Goal: Information Seeking & Learning: Learn about a topic

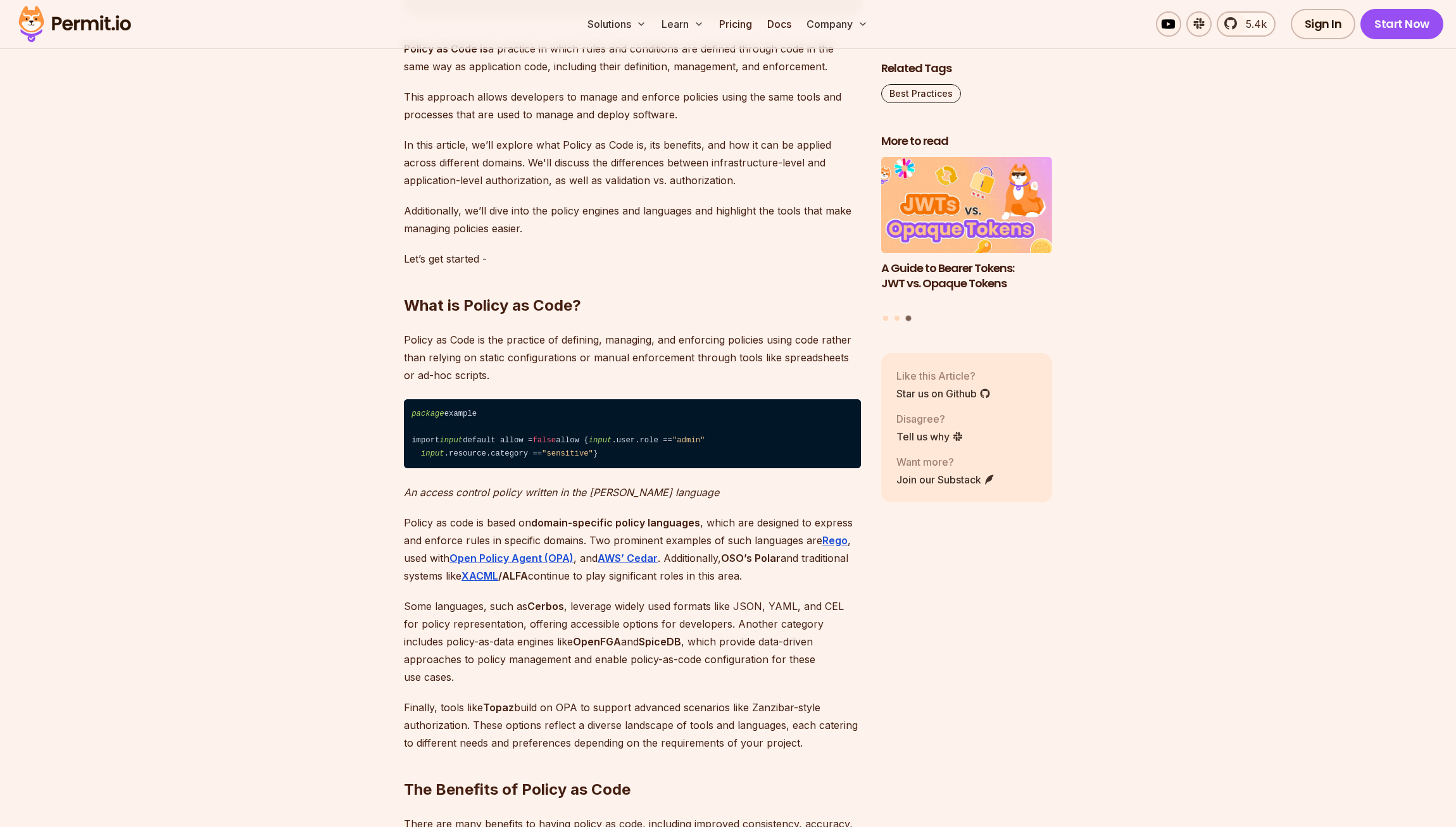
scroll to position [761, 0]
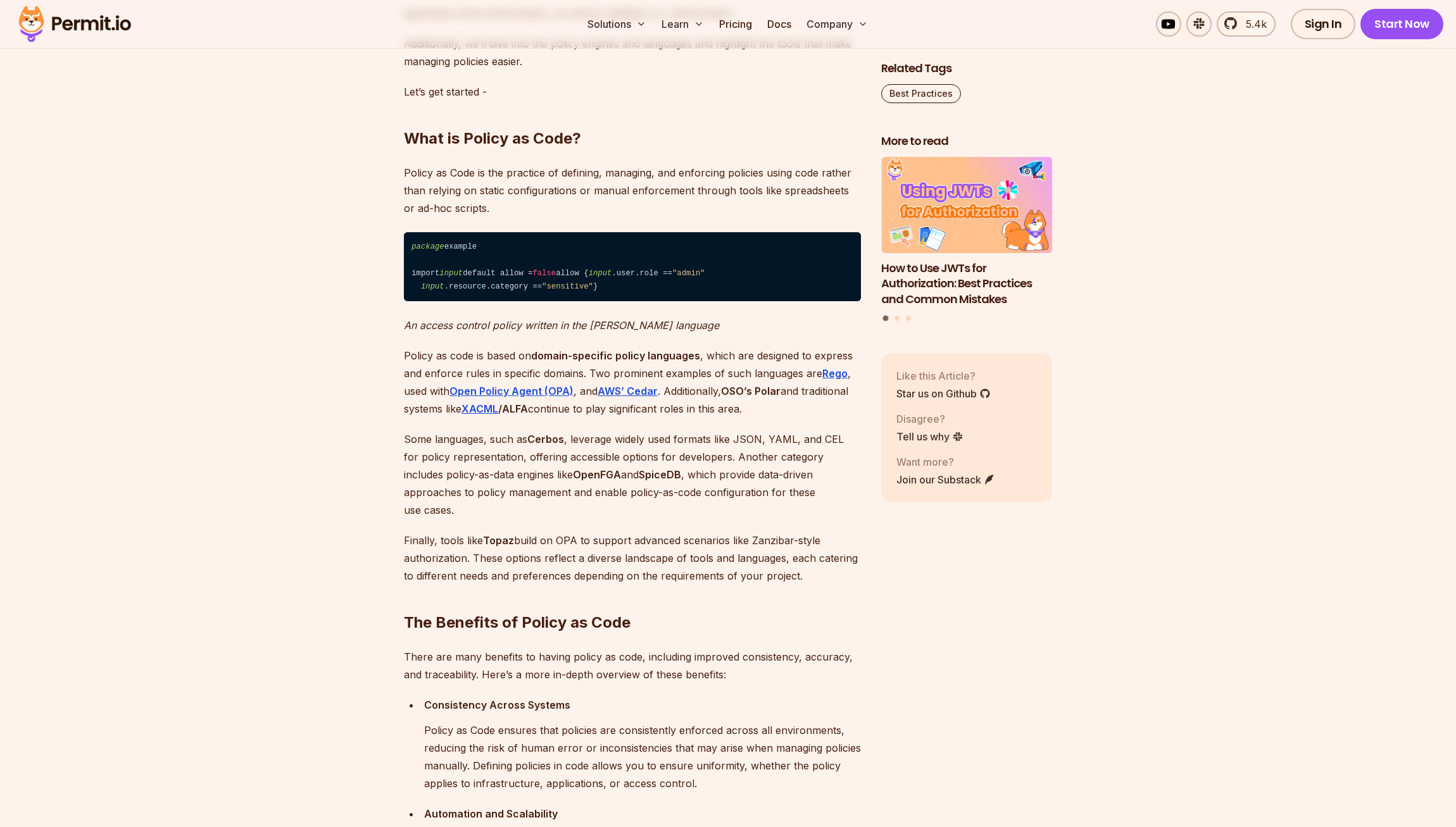
scroll to position [886, 0]
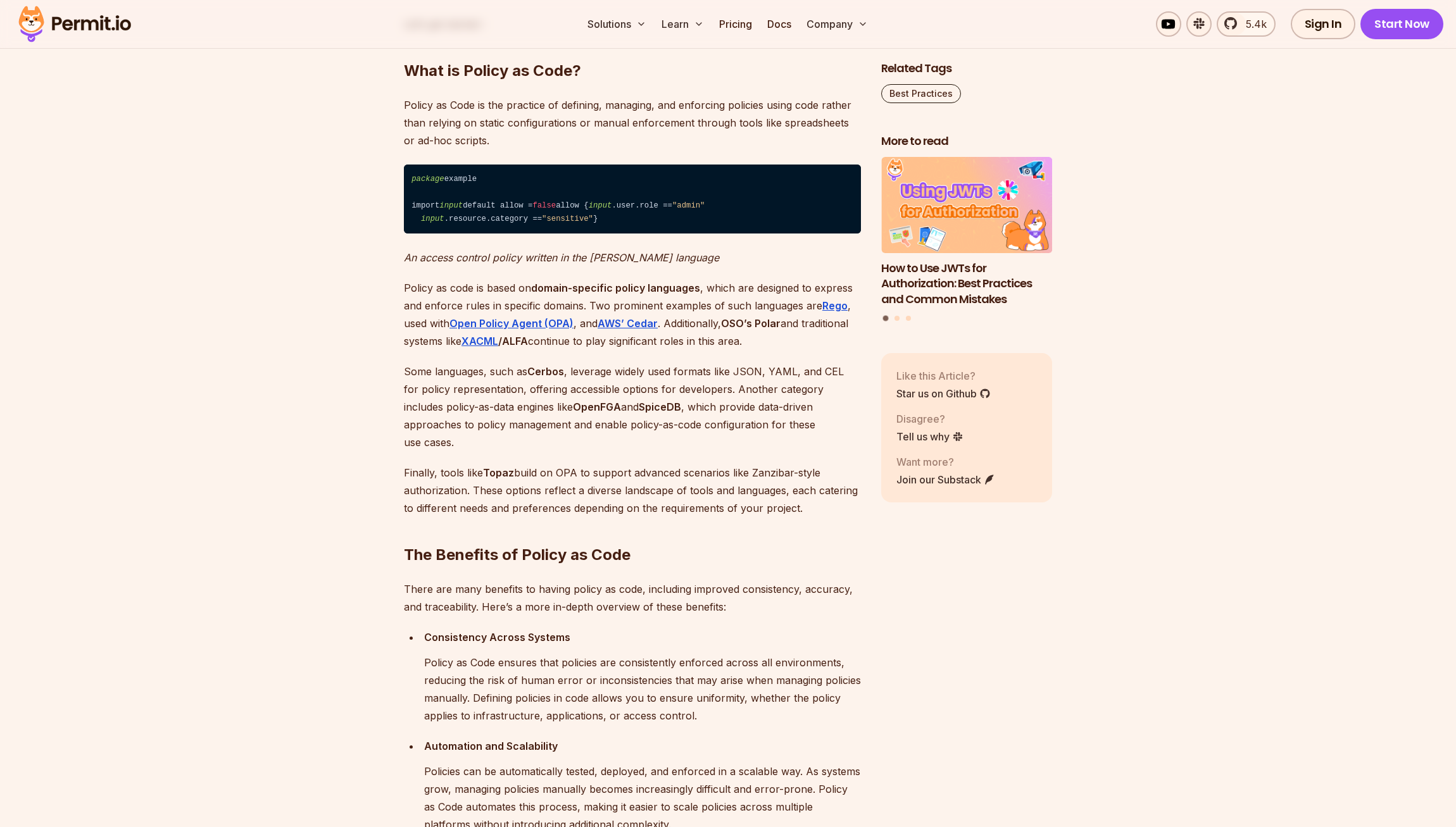
scroll to position [991, 0]
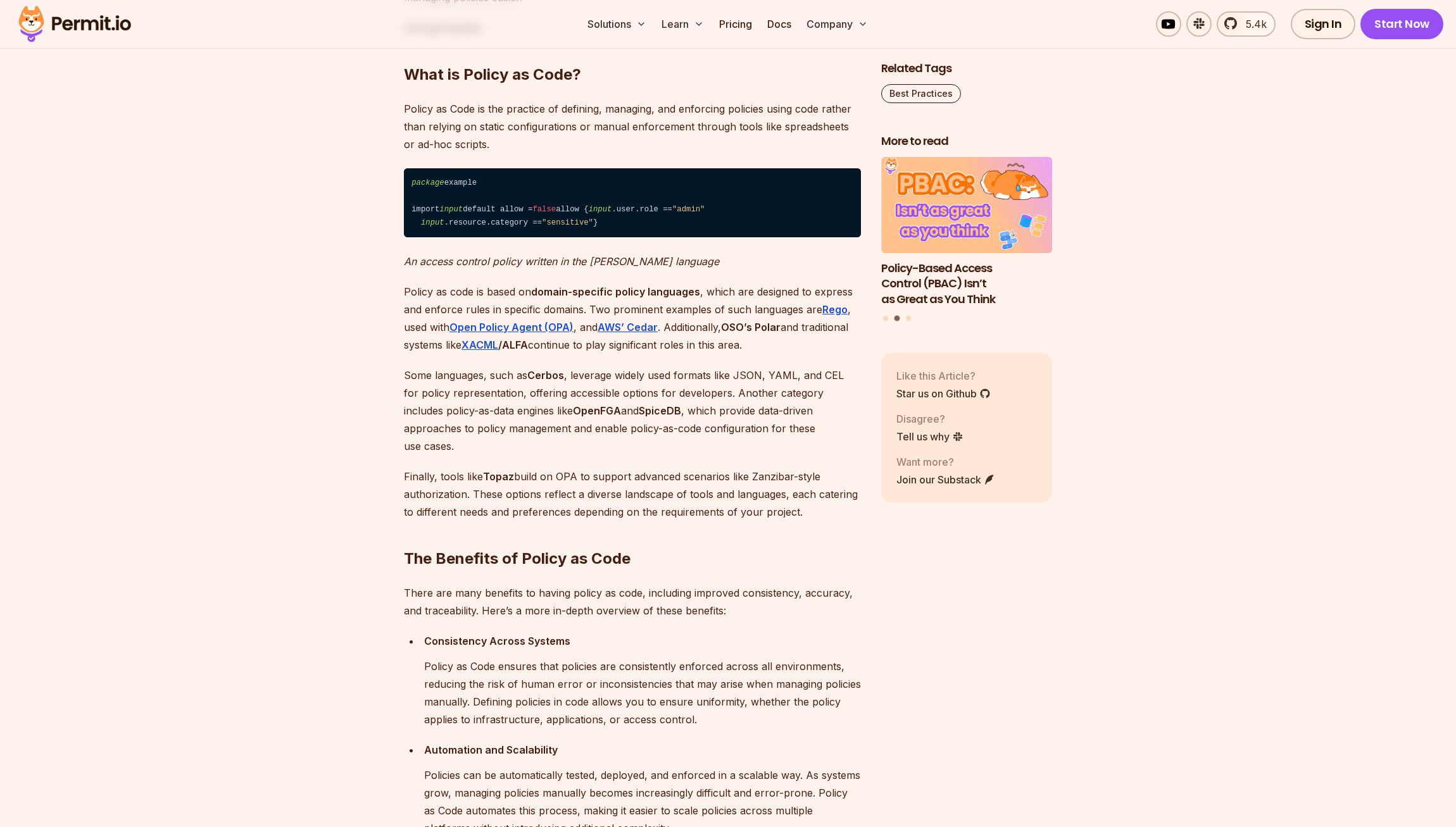
drag, startPoint x: 615, startPoint y: 593, endPoint x: 624, endPoint y: 552, distance: 42.0
click at [624, 521] on p "Finally, tools like Topaz build on OPA to support advanced scenarios like Zanzi…" at bounding box center [632, 494] width 457 height 53
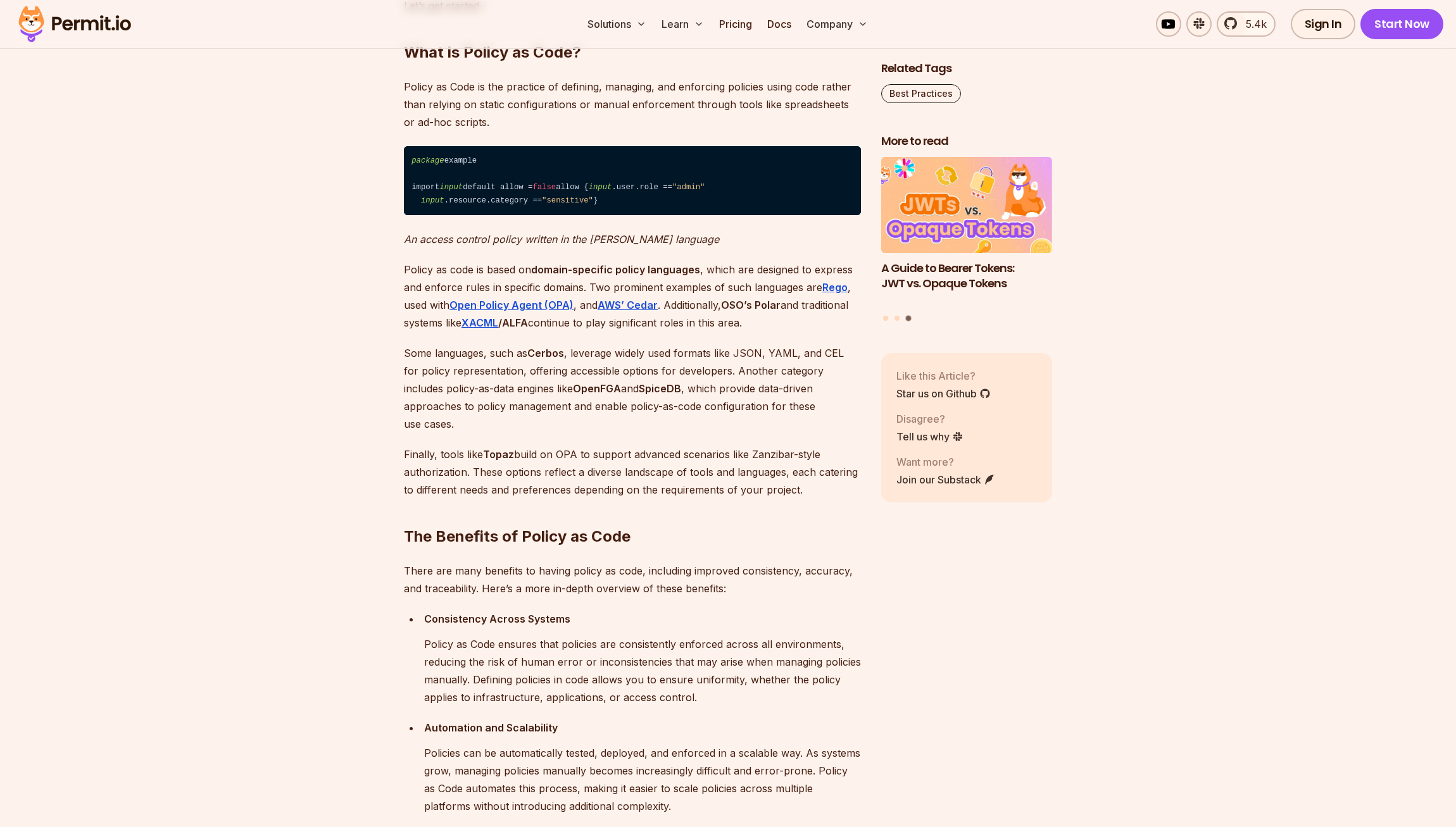
drag, startPoint x: 404, startPoint y: 349, endPoint x: 408, endPoint y: 370, distance: 21.4
click at [408, 332] on p "Policy as code is based on domain-specific policy languages , which are designe…" at bounding box center [632, 296] width 457 height 71
click at [408, 332] on p "Policy as code is based on domain-specific policy languages , which are designe…" at bounding box center [632, 296] width 457 height 71
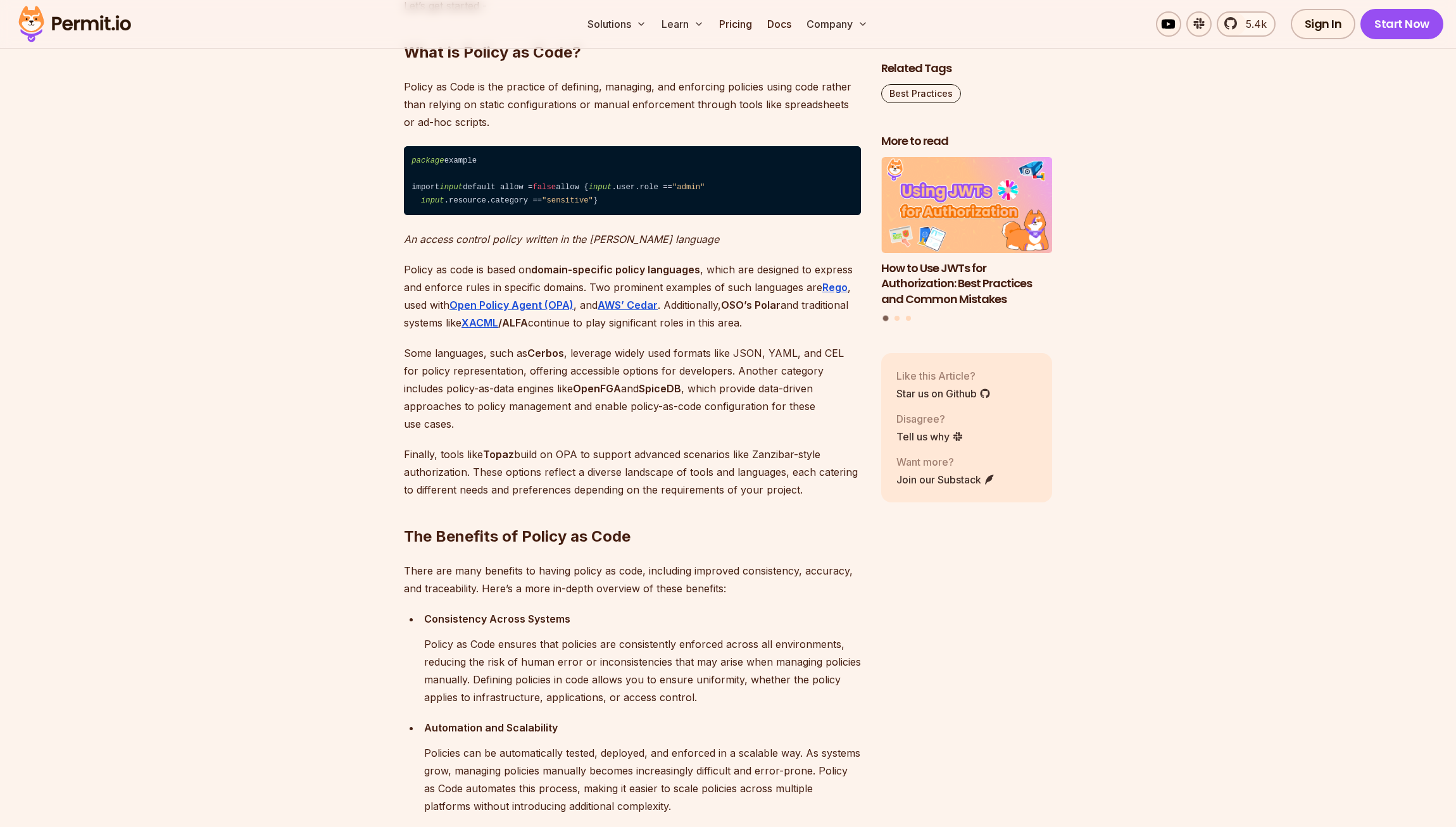
click at [773, 332] on p "Policy as code is based on domain-specific policy languages , which are designe…" at bounding box center [632, 296] width 457 height 71
click at [774, 332] on p "Policy as code is based on domain-specific policy languages , which are designe…" at bounding box center [632, 296] width 457 height 71
click at [697, 433] on p "Some languages, such as Cerbos , leverage widely used formats like JSON, YAML, …" at bounding box center [632, 388] width 457 height 89
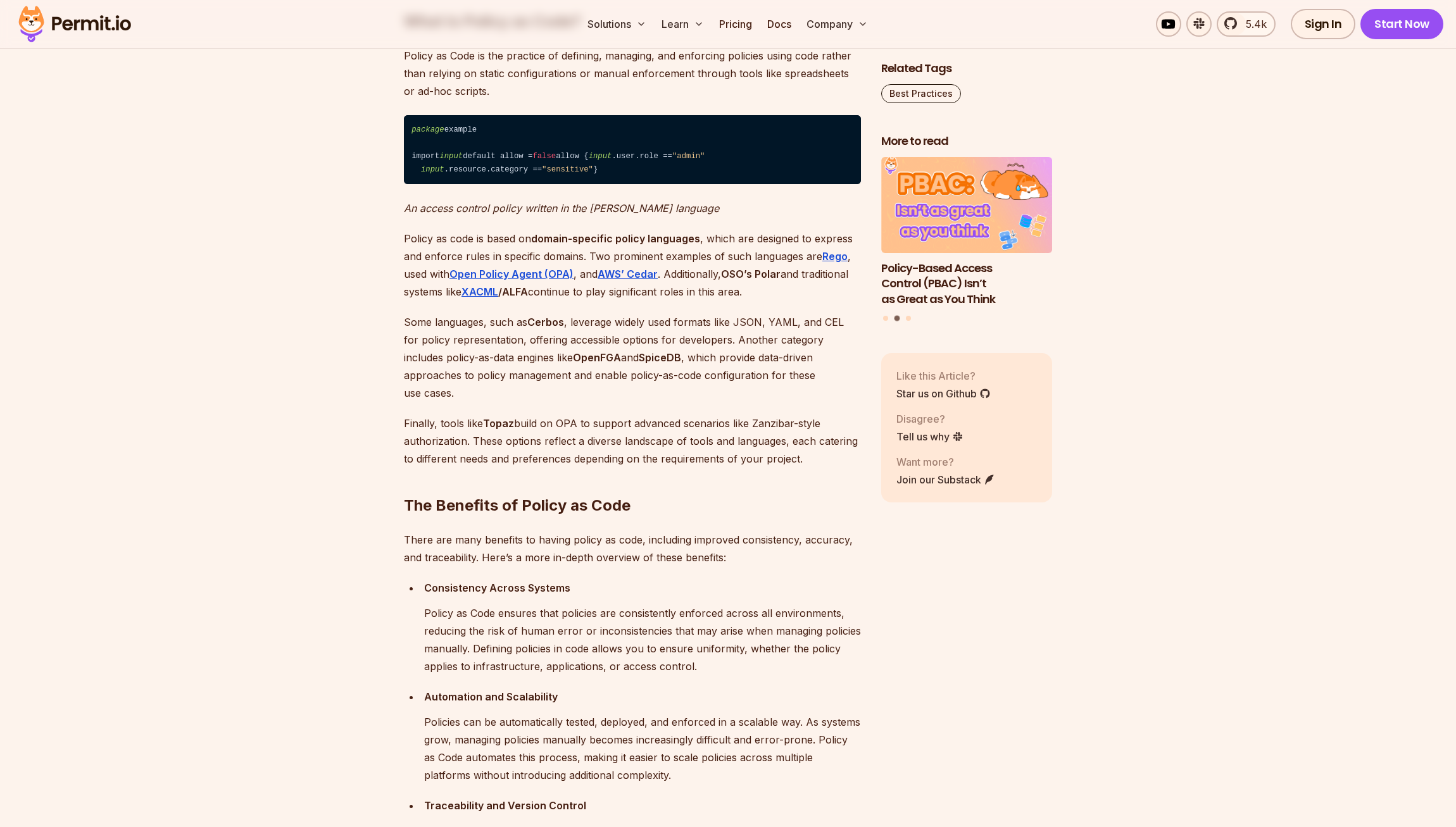
scroll to position [1079, 0]
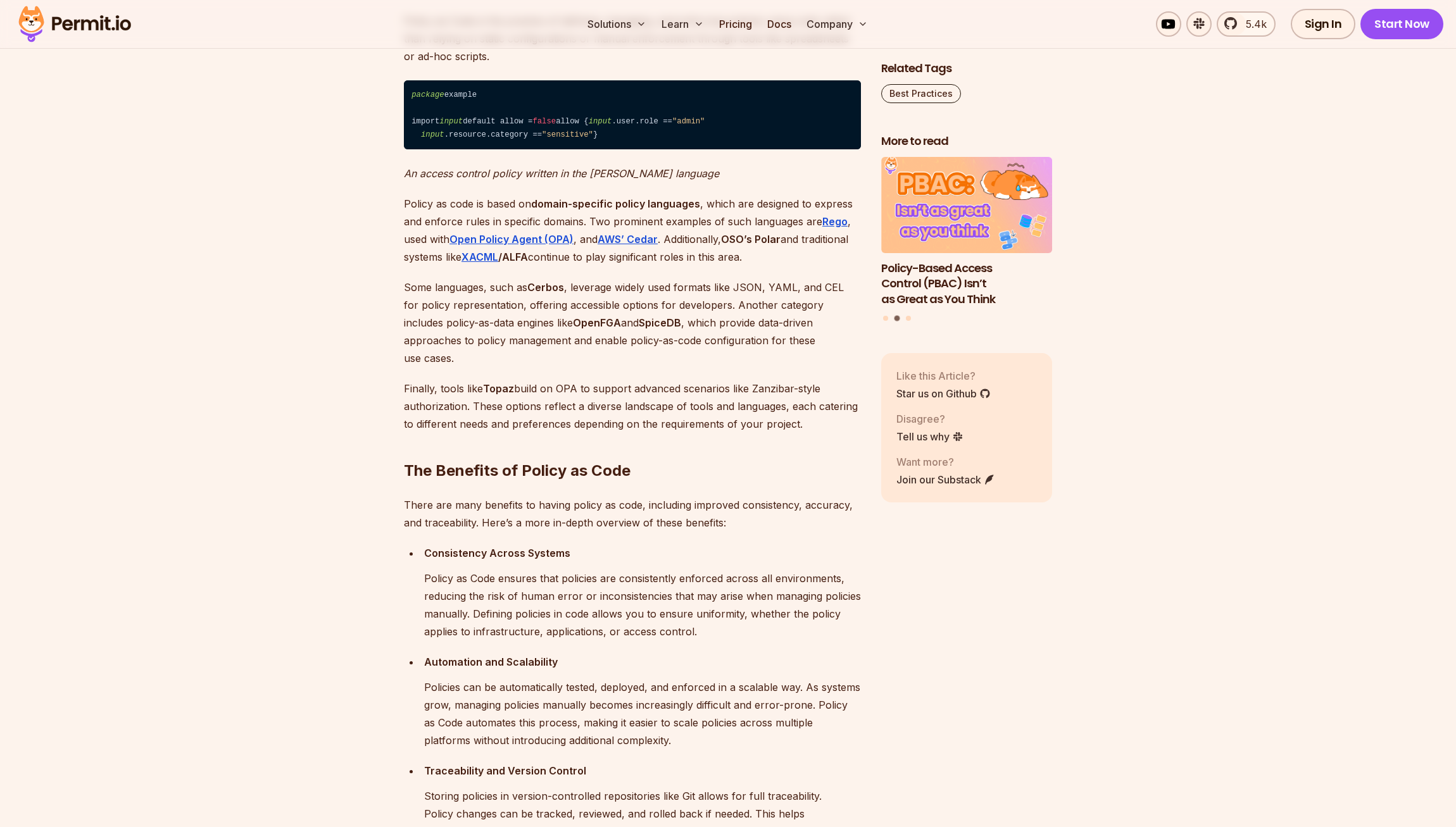
click at [743, 367] on p "Some languages, such as Cerbos , leverage widely used formats like JSON, YAML, …" at bounding box center [632, 322] width 457 height 89
click at [832, 228] on strong "Rego" at bounding box center [835, 221] width 25 height 13
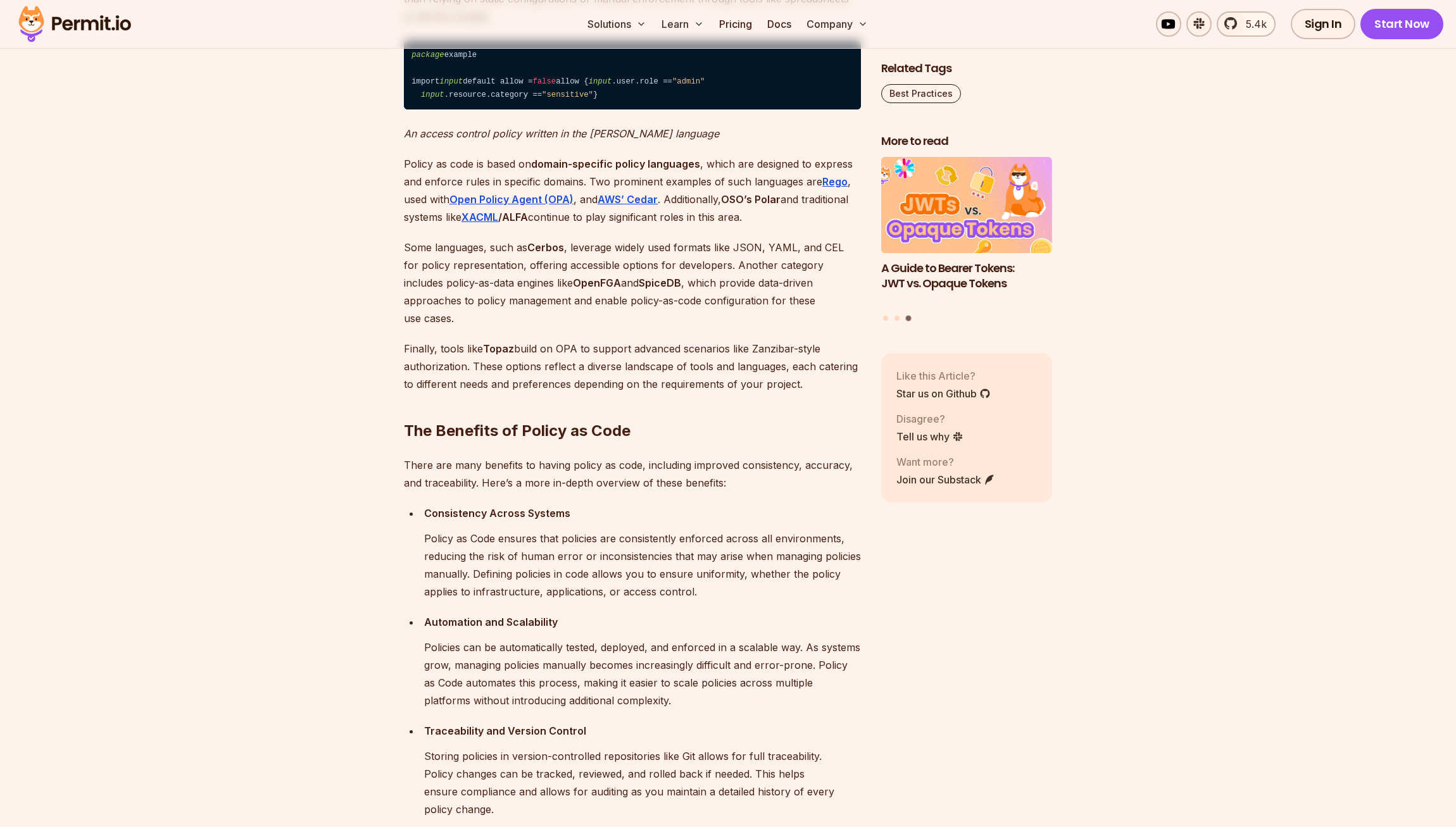
scroll to position [1116, 0]
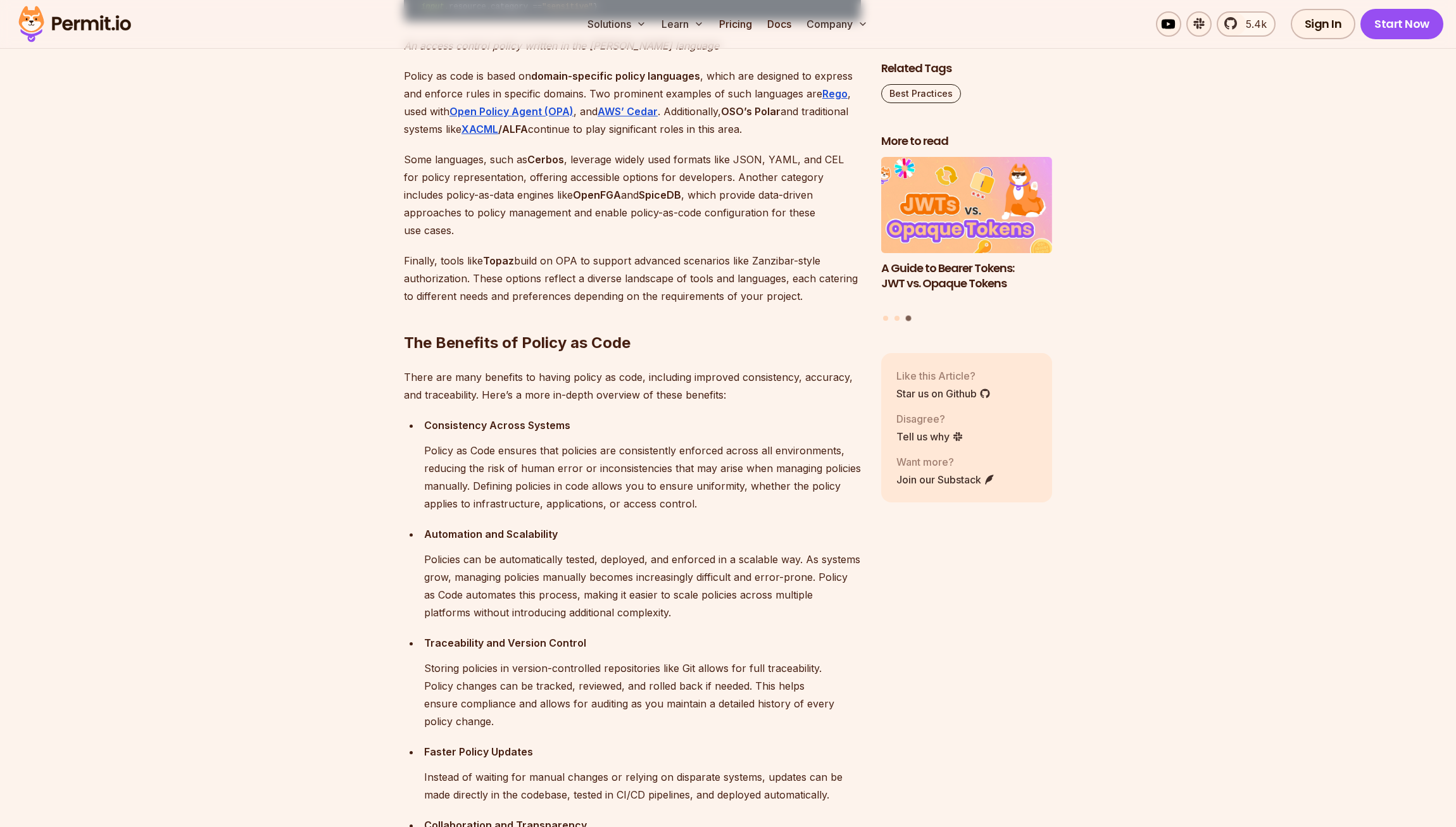
click at [700, 305] on p "Finally, tools like Topaz build on OPA to support advanced scenarios like Zanzi…" at bounding box center [632, 278] width 457 height 53
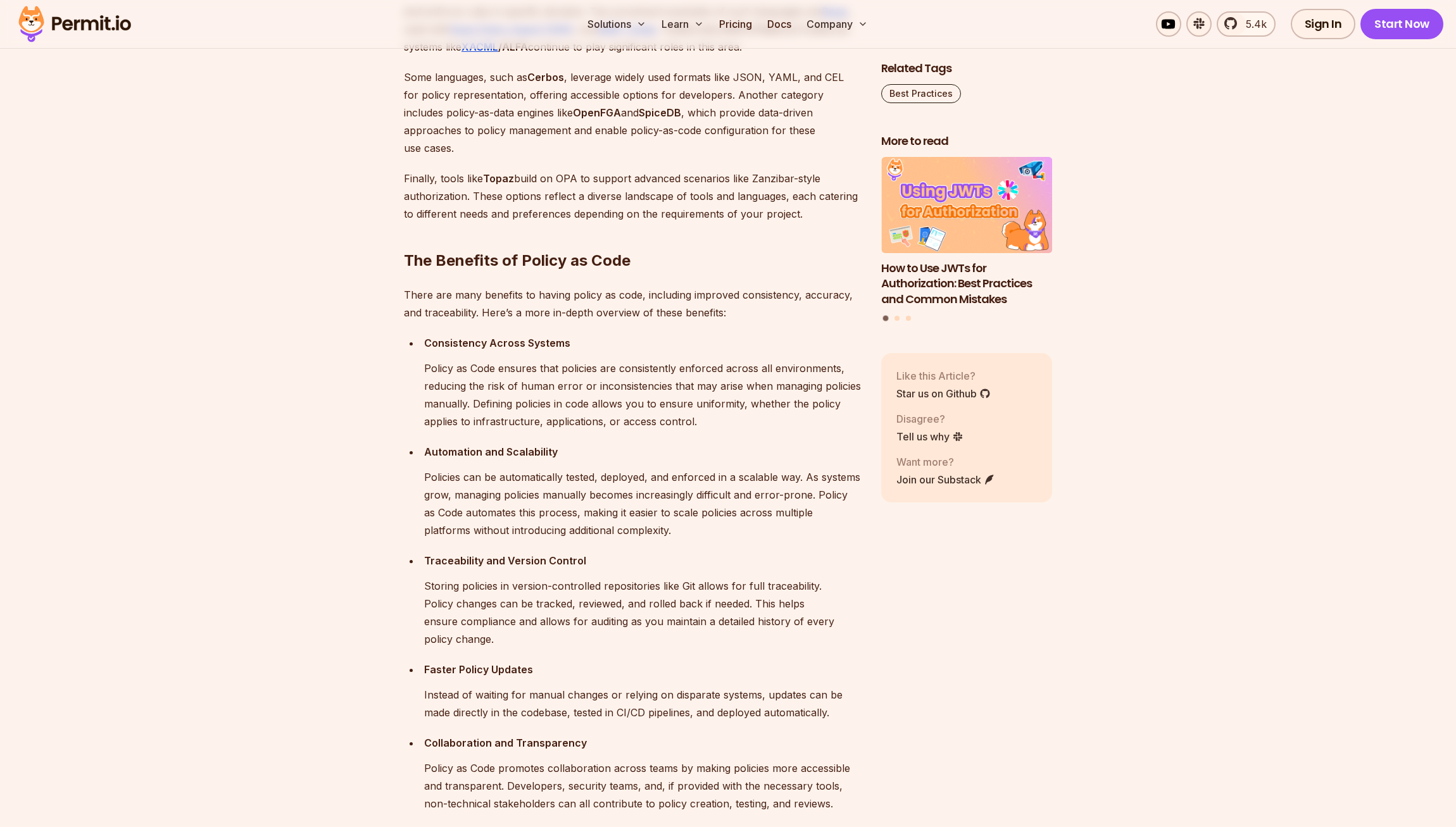
scroll to position [1297, 0]
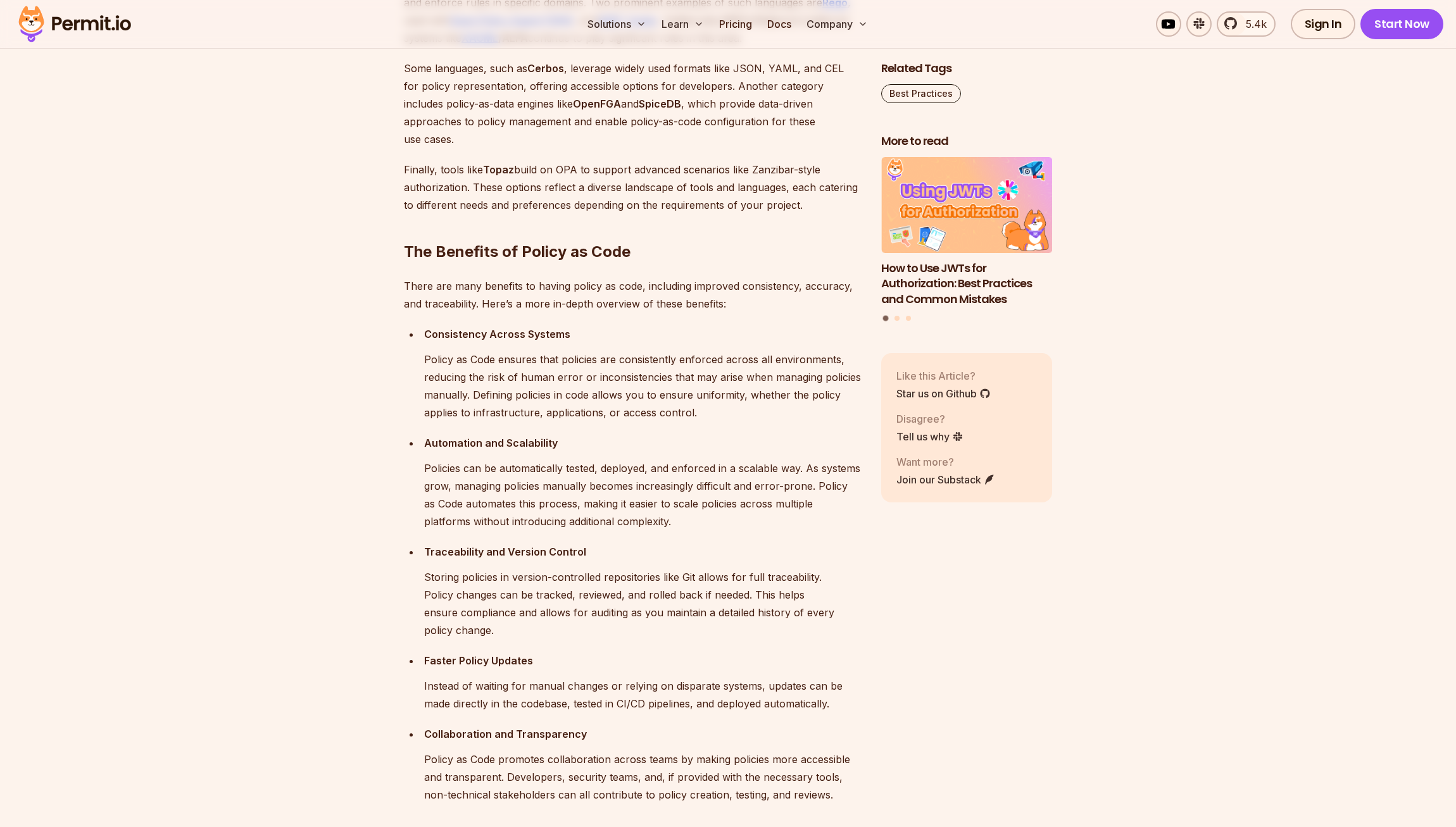
click at [736, 262] on h2 "The Benefits of Policy as Code" at bounding box center [632, 226] width 457 height 71
click at [699, 262] on h2 "The Benefits of Policy as Code" at bounding box center [632, 226] width 457 height 71
click at [685, 262] on h2 "The Benefits of Policy as Code" at bounding box center [632, 226] width 457 height 71
click at [505, 176] on strong "Topaz" at bounding box center [498, 169] width 31 height 13
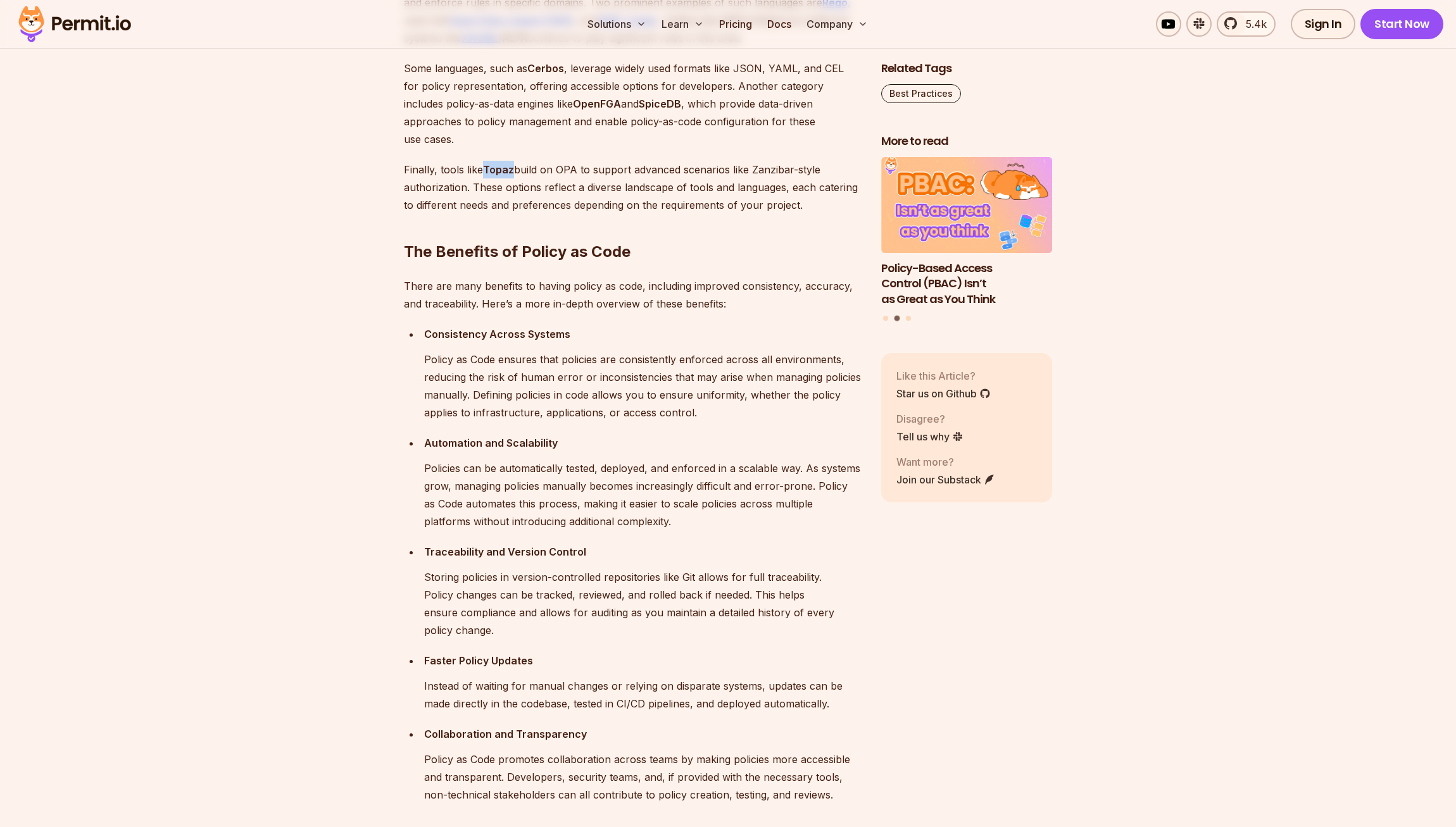
click at [505, 176] on strong "Topaz" at bounding box center [498, 169] width 31 height 13
copy strong "Topaz"
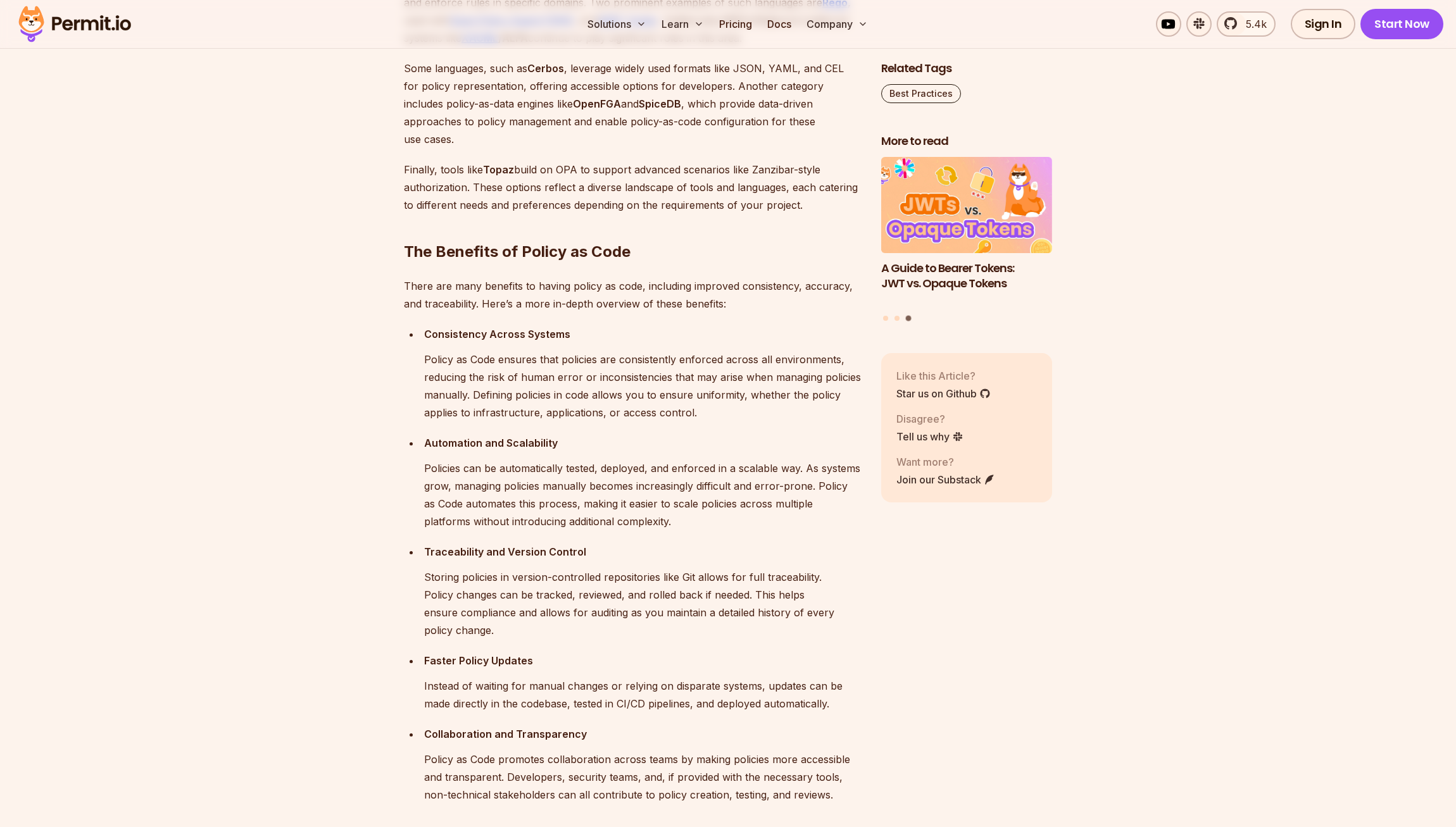
click at [595, 421] on p "Policy as Code ensures that policies are consistently enforced across all envir…" at bounding box center [642, 386] width 437 height 71
click at [607, 452] on p "Automation and Scalability" at bounding box center [642, 443] width 437 height 18
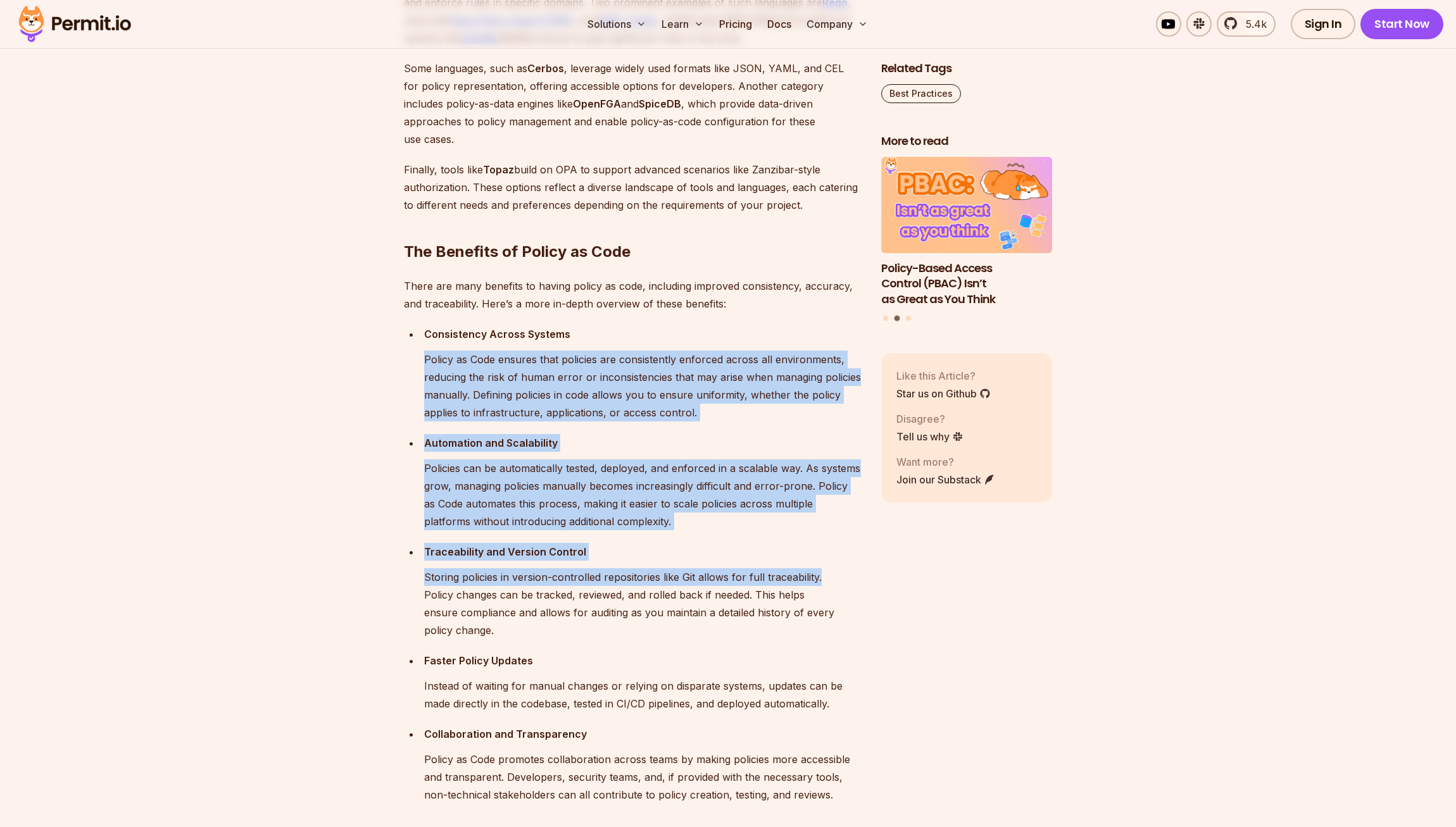
drag, startPoint x: 864, startPoint y: 645, endPoint x: 742, endPoint y: 373, distance: 298.1
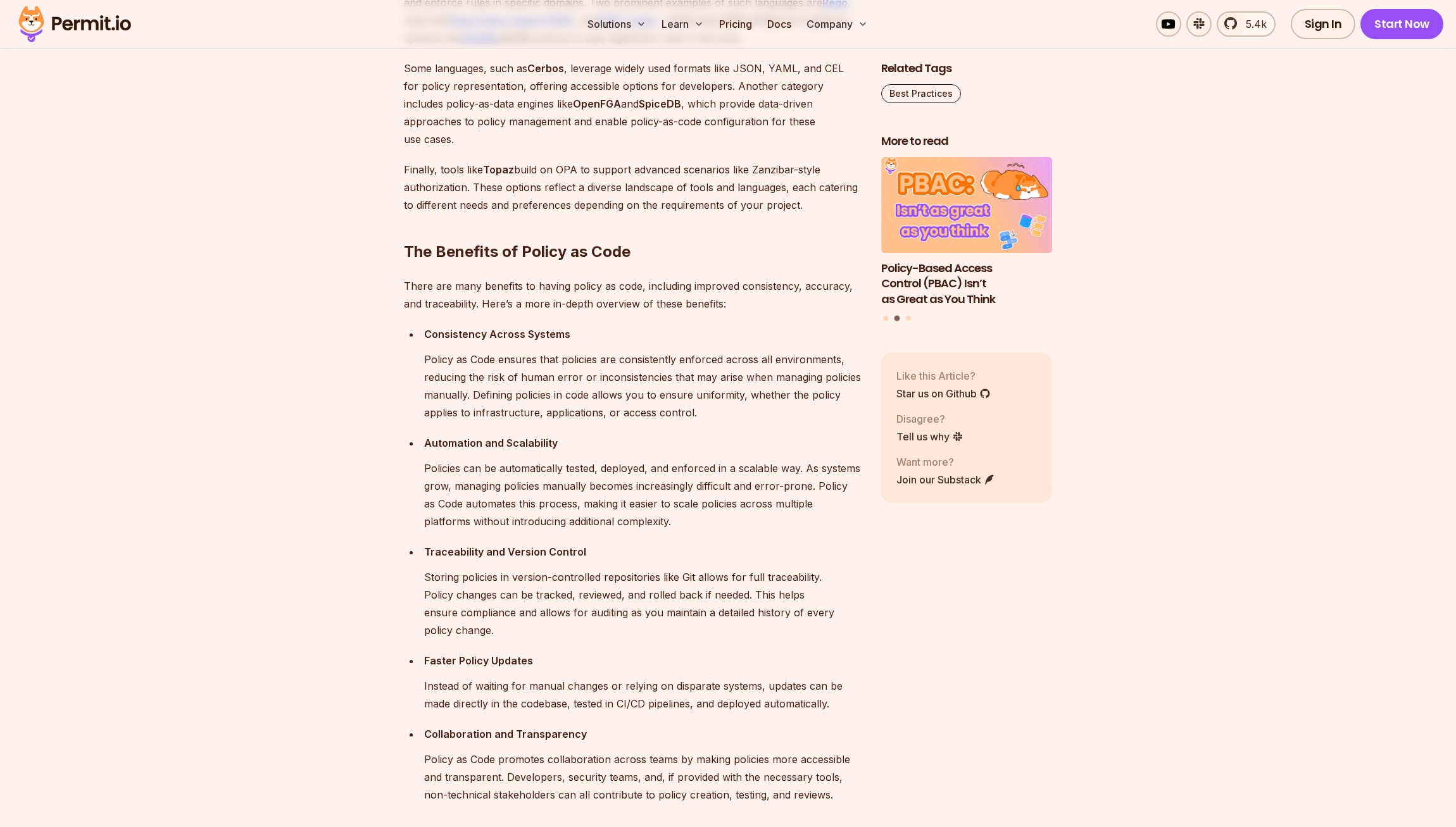
click at [740, 312] on p "There are many benefits to having policy as code, including improved consistenc…" at bounding box center [632, 295] width 457 height 36
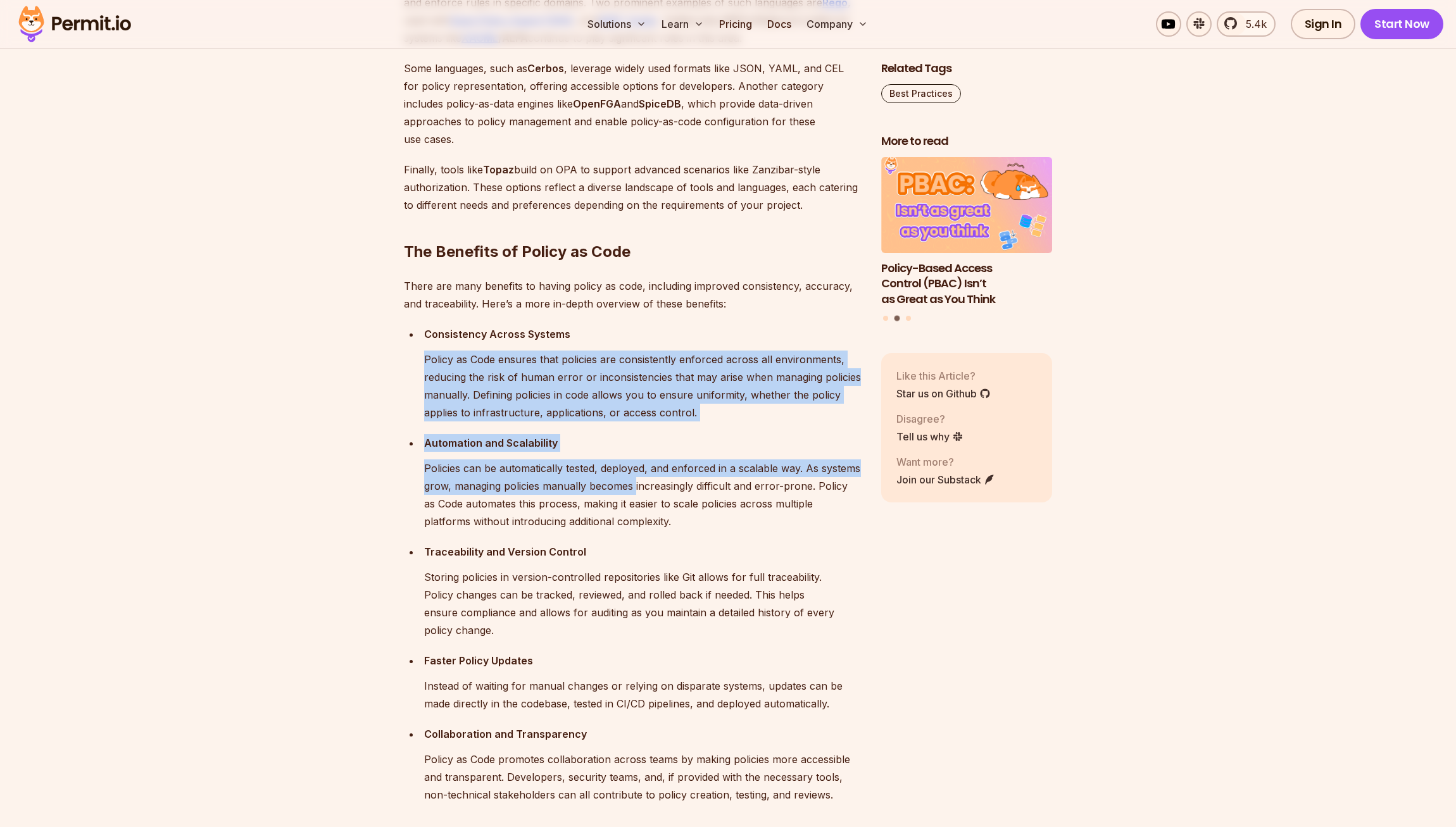
drag, startPoint x: 635, startPoint y: 546, endPoint x: 621, endPoint y: 320, distance: 226.4
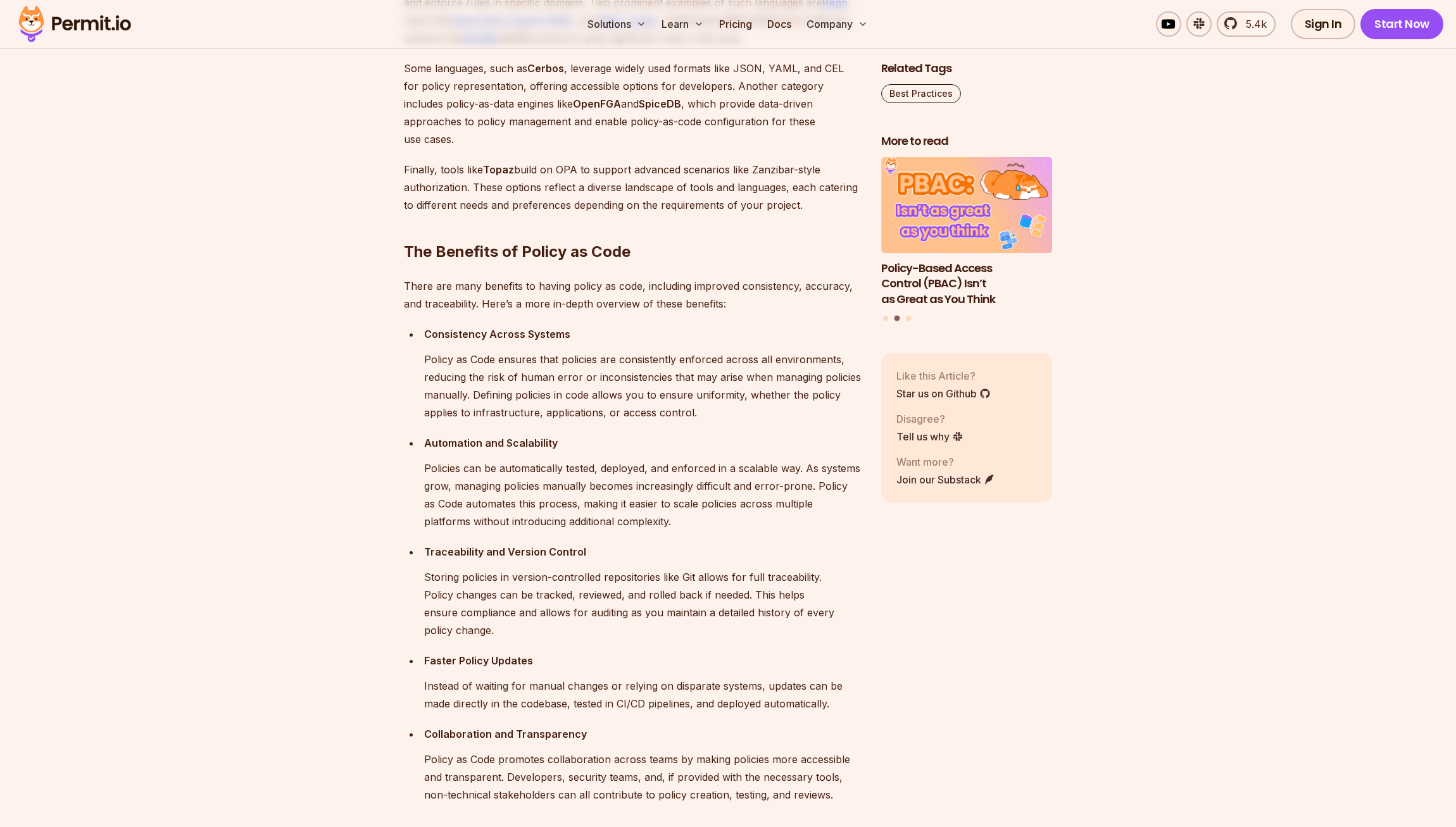
click at [621, 262] on h2 "The Benefits of Policy as Code" at bounding box center [632, 226] width 457 height 71
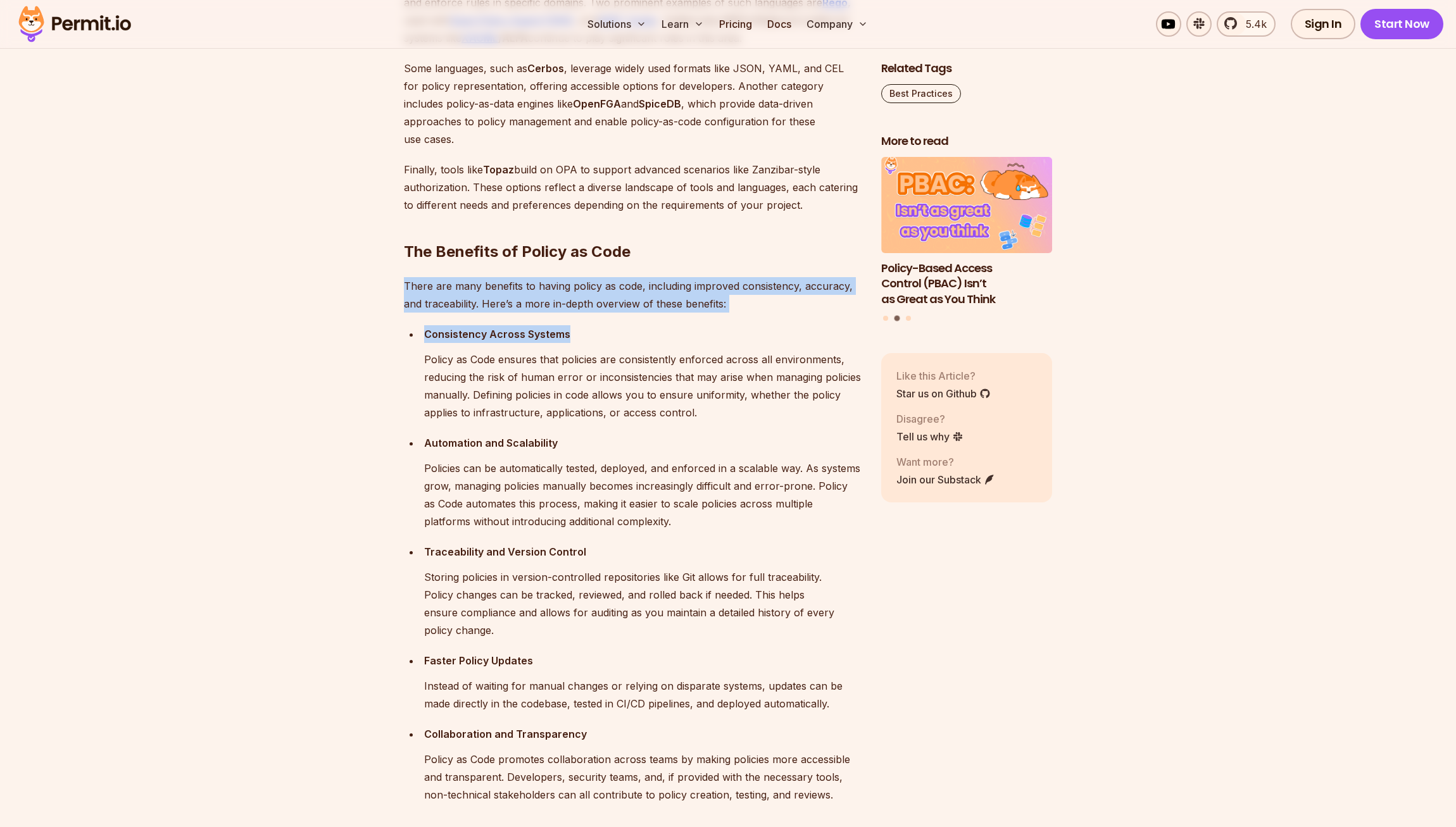
drag, startPoint x: 652, startPoint y: 385, endPoint x: 645, endPoint y: 318, distance: 67.4
click at [645, 262] on h2 "The Benefits of Policy as Code" at bounding box center [632, 226] width 457 height 71
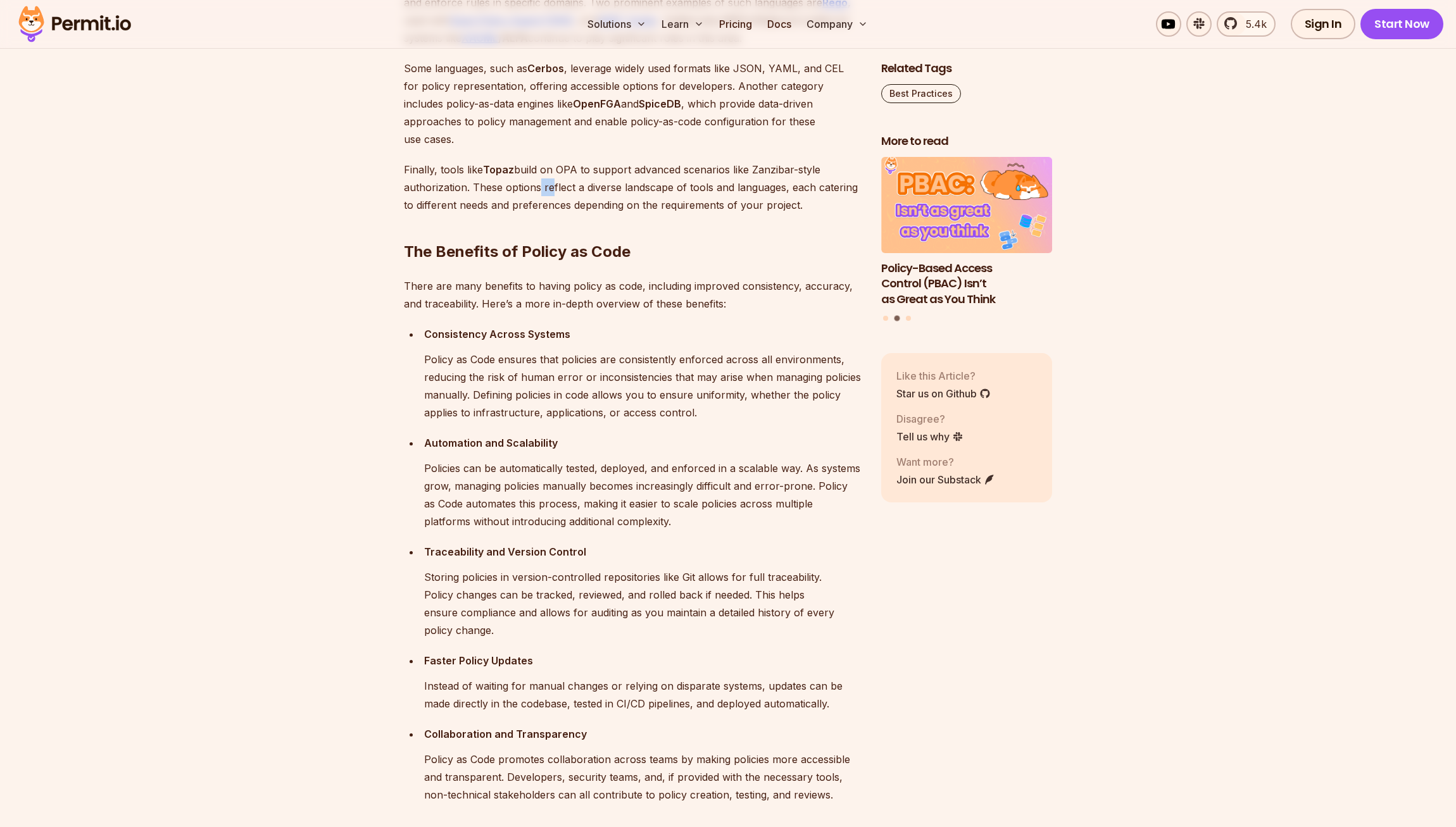
drag, startPoint x: 535, startPoint y: 244, endPoint x: 589, endPoint y: 262, distance: 56.9
click at [565, 214] on p "Finally, tools like Topaz build on OPA to support advanced scenarios like Zanzi…" at bounding box center [632, 187] width 457 height 53
click at [601, 214] on p "Finally, tools like Topaz build on OPA to support advanced scenarios like Zanzi…" at bounding box center [632, 187] width 457 height 53
drag, startPoint x: 807, startPoint y: 270, endPoint x: 802, endPoint y: 233, distance: 37.3
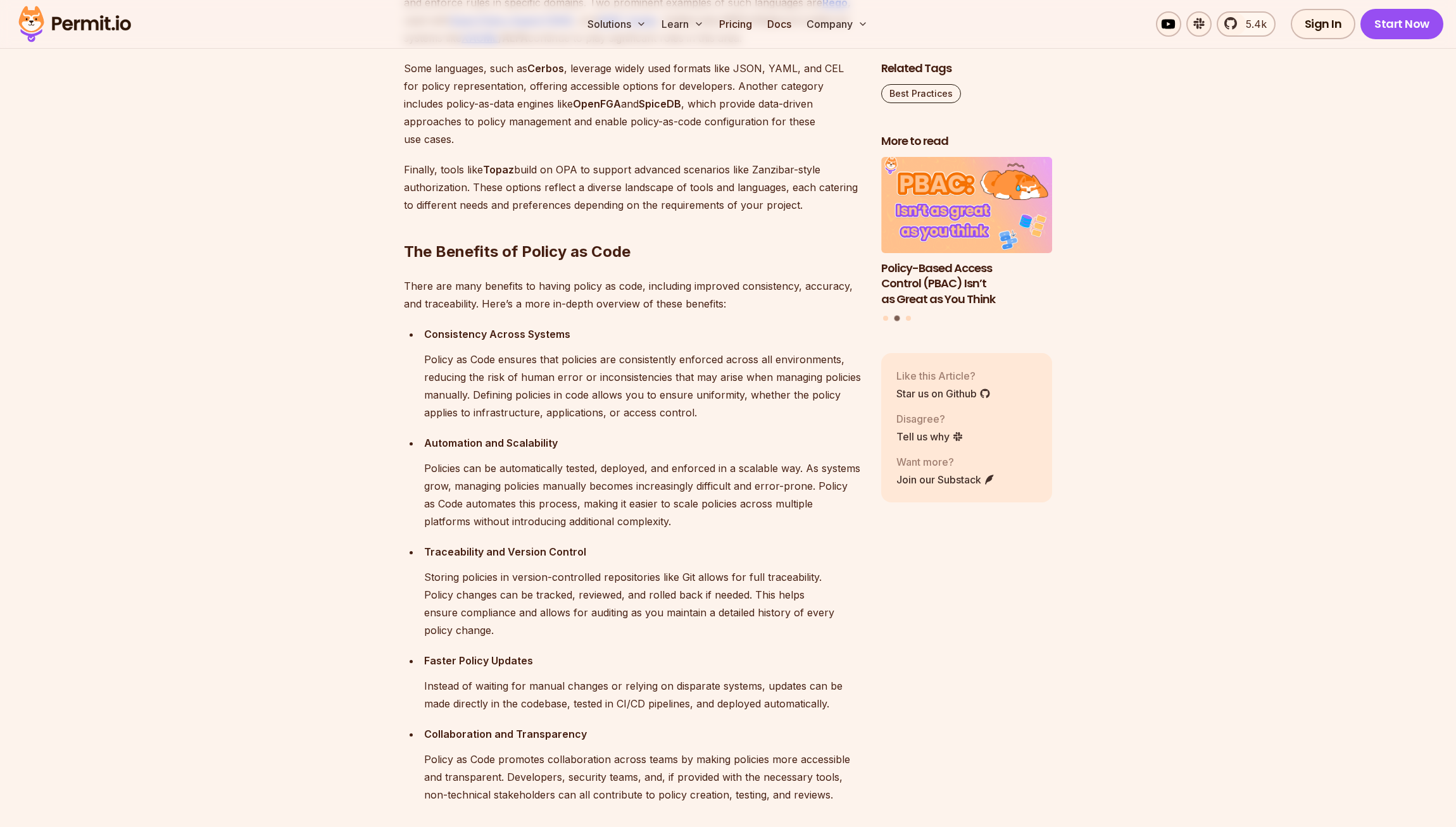
drag, startPoint x: 802, startPoint y: 233, endPoint x: 812, endPoint y: 295, distance: 62.8
click at [802, 214] on p "Finally, tools like Topaz build on OPA to support advanced scenarios like Zanzi…" at bounding box center [632, 187] width 457 height 53
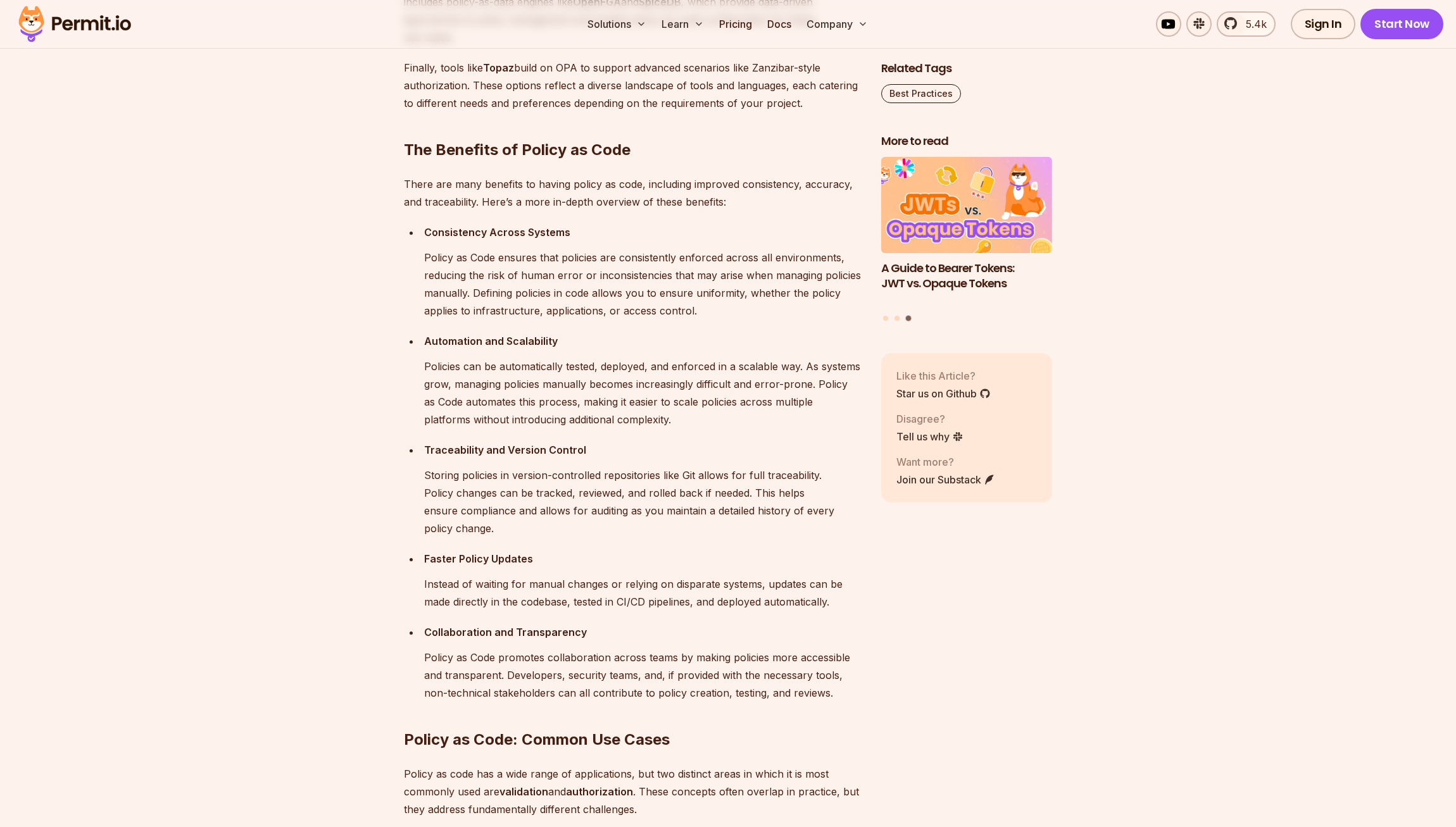
scroll to position [1515, 0]
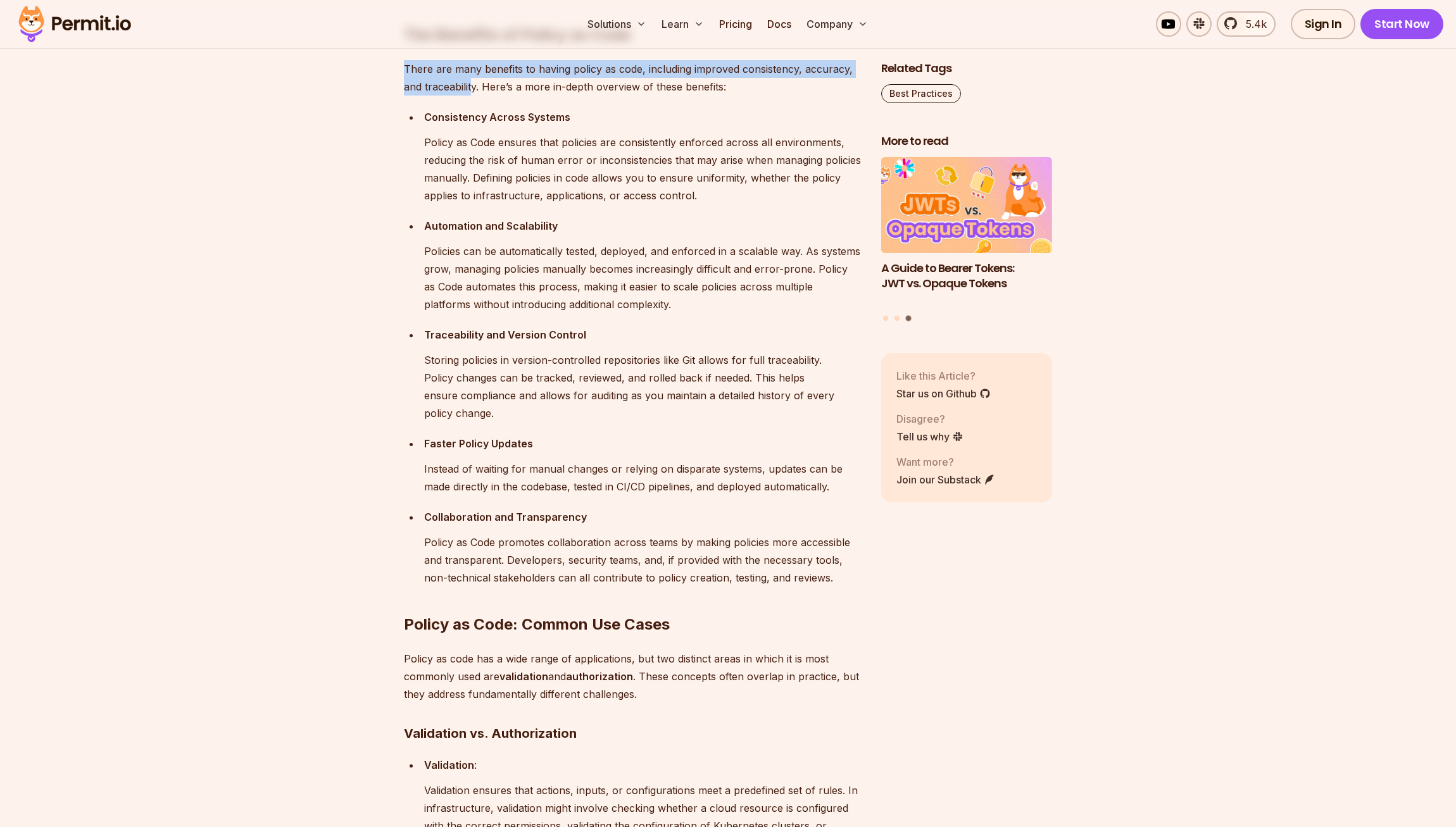
drag, startPoint x: 423, startPoint y: 122, endPoint x: 476, endPoint y: 157, distance: 63.5
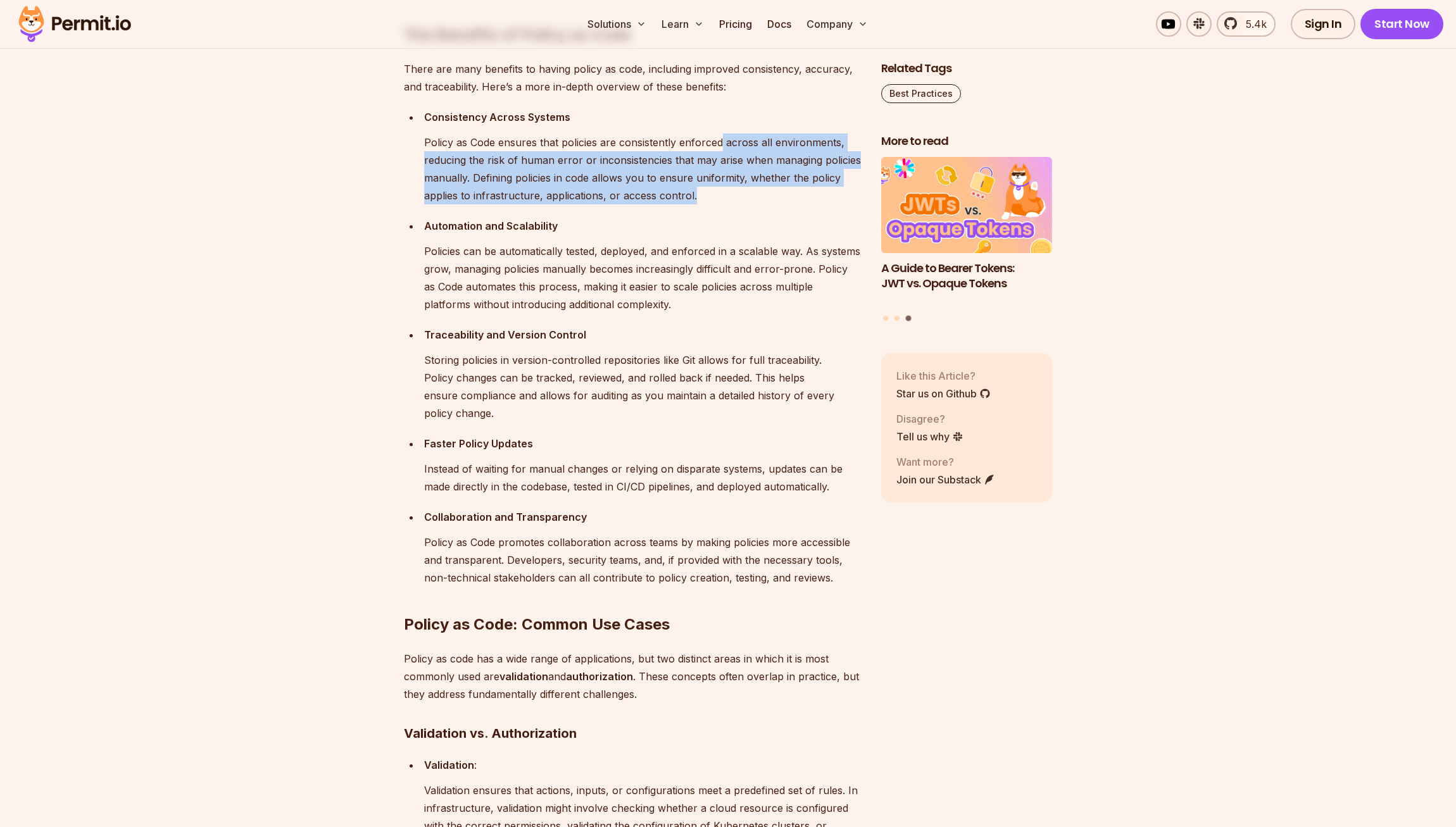
drag, startPoint x: 716, startPoint y: 255, endPoint x: 728, endPoint y: 158, distance: 97.7
click at [724, 185] on ul "Consistency Across Systems Policy as Code ensures that policies are consistentl…" at bounding box center [632, 347] width 457 height 478
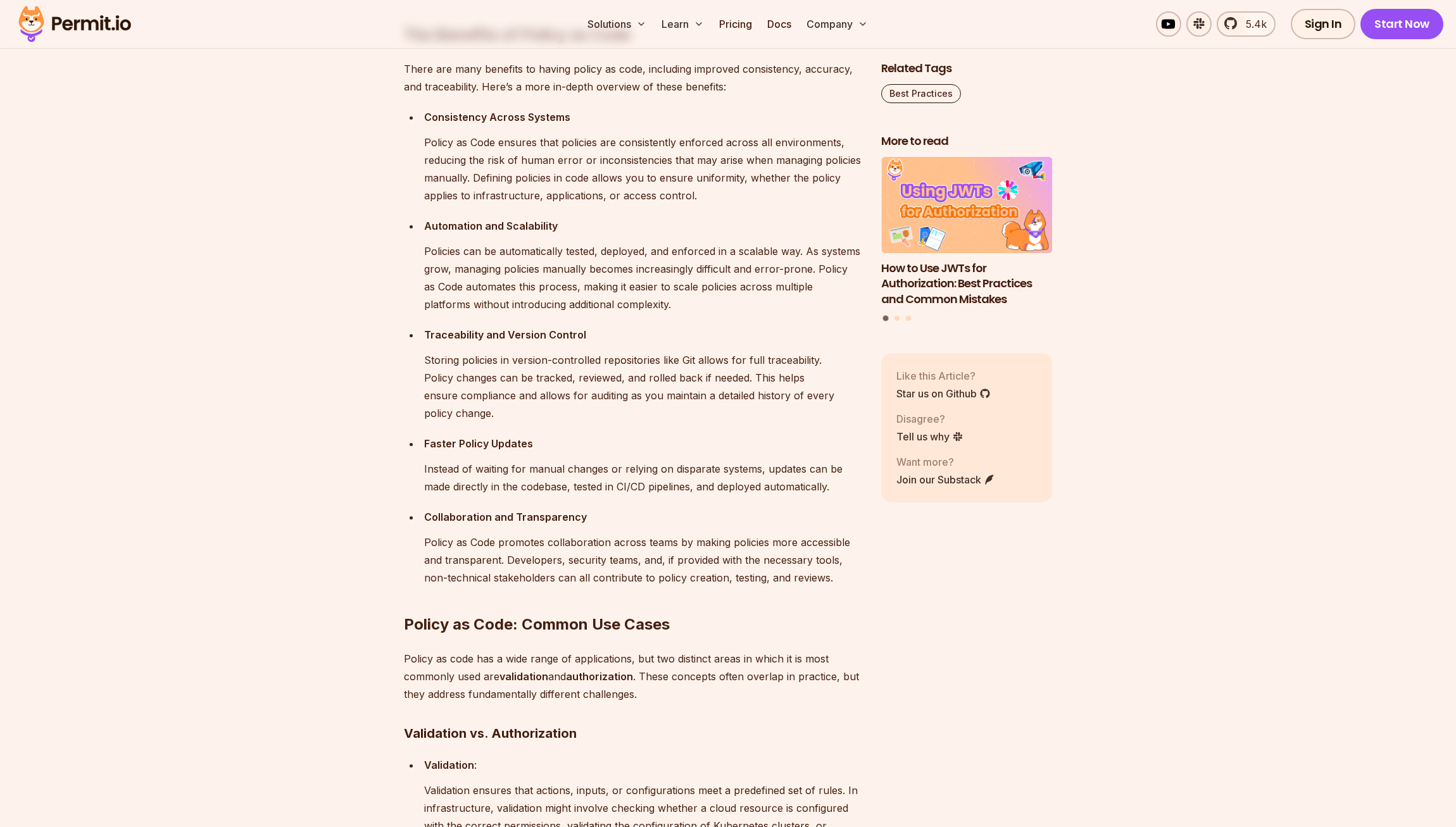
click at [756, 96] on p "There are many benefits to having policy as code, including improved consistenc…" at bounding box center [632, 78] width 457 height 36
click at [784, 204] on p "Policy as Code ensures that policies are consistently enforced across all envir…" at bounding box center [642, 168] width 437 height 71
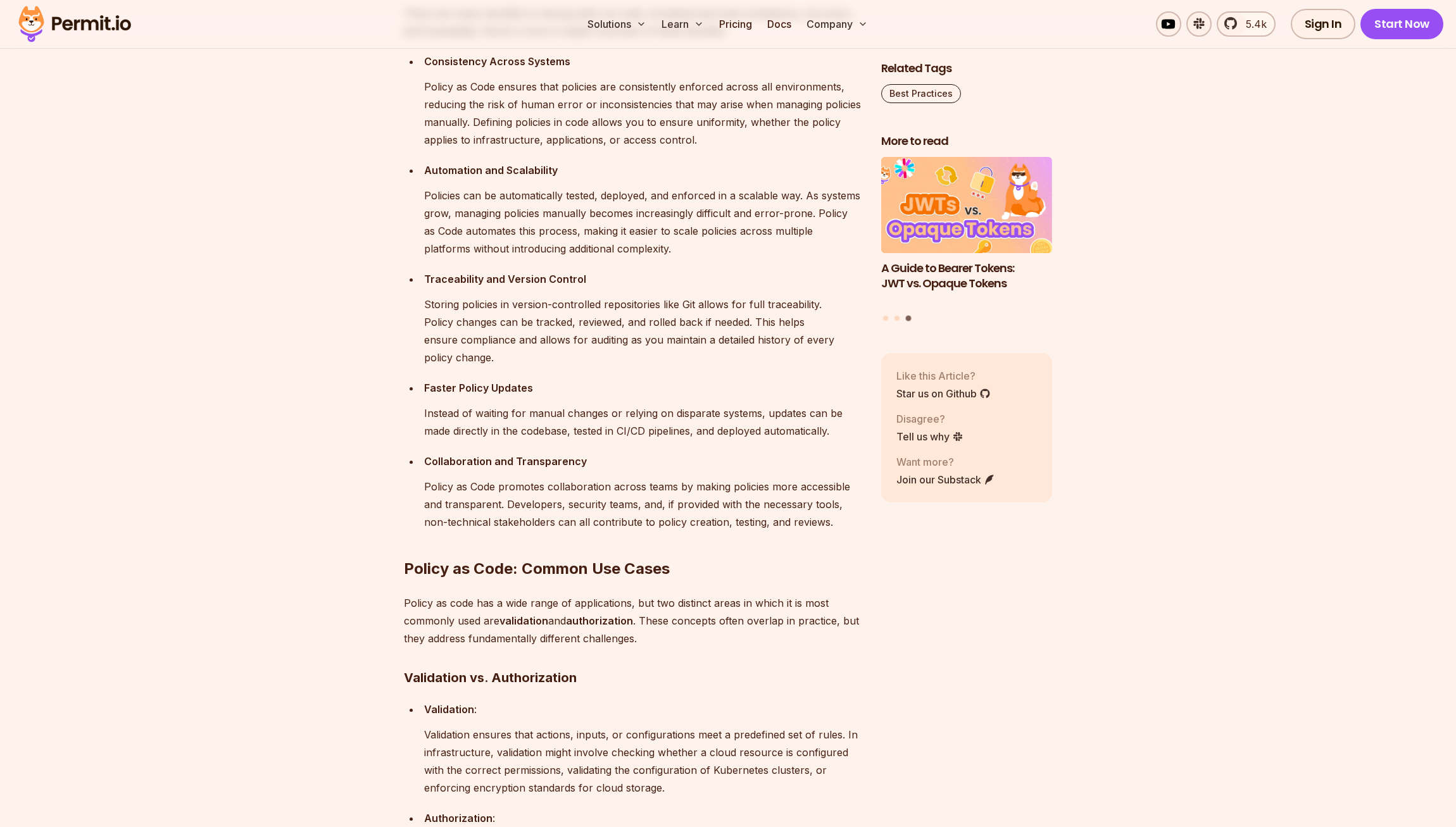
scroll to position [1598, 0]
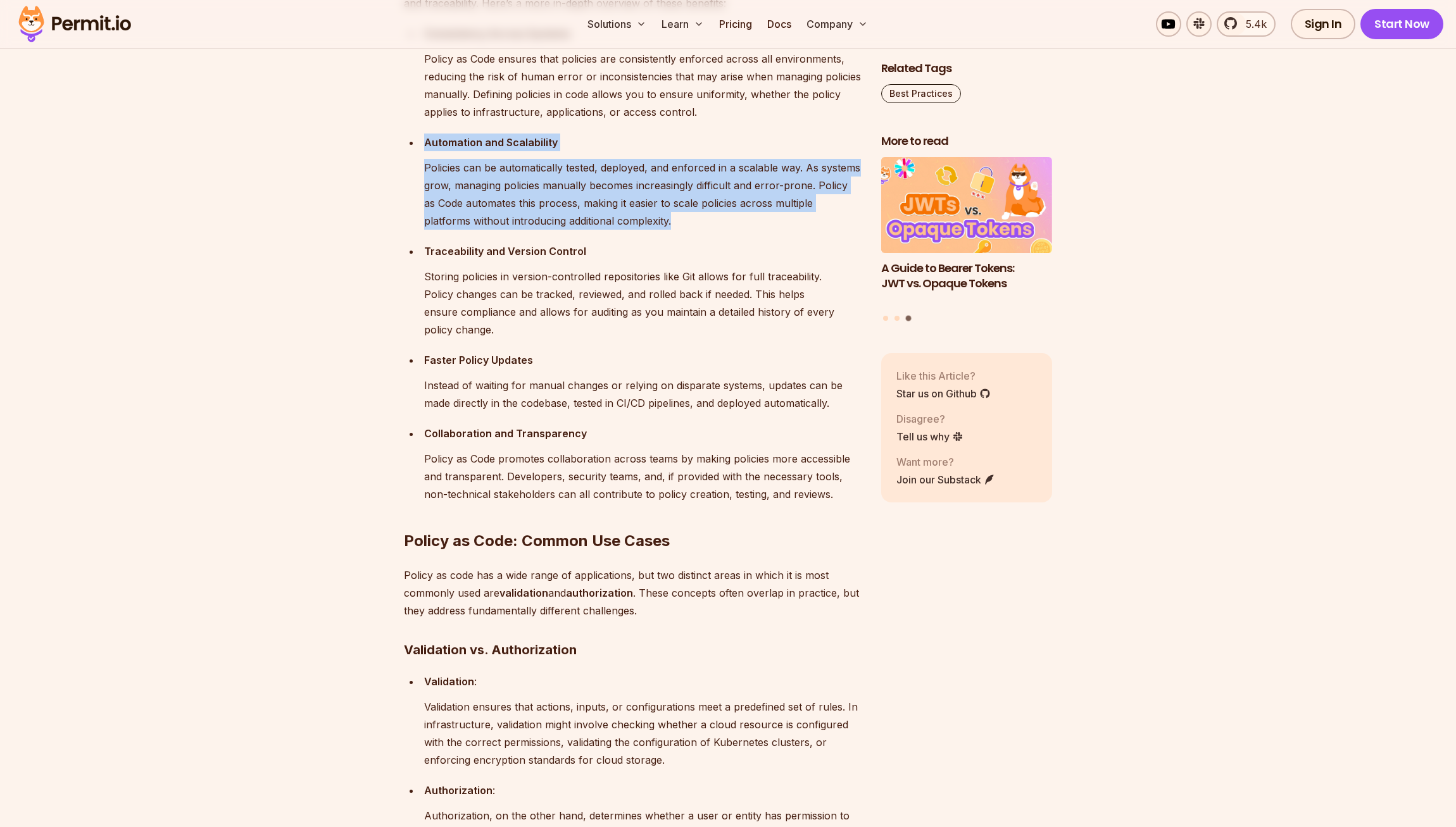
drag, startPoint x: 673, startPoint y: 283, endPoint x: 658, endPoint y: 185, distance: 99.1
click at [657, 186] on ul "Consistency Across Systems Policy as Code ensures that policies are consistentl…" at bounding box center [632, 264] width 457 height 478
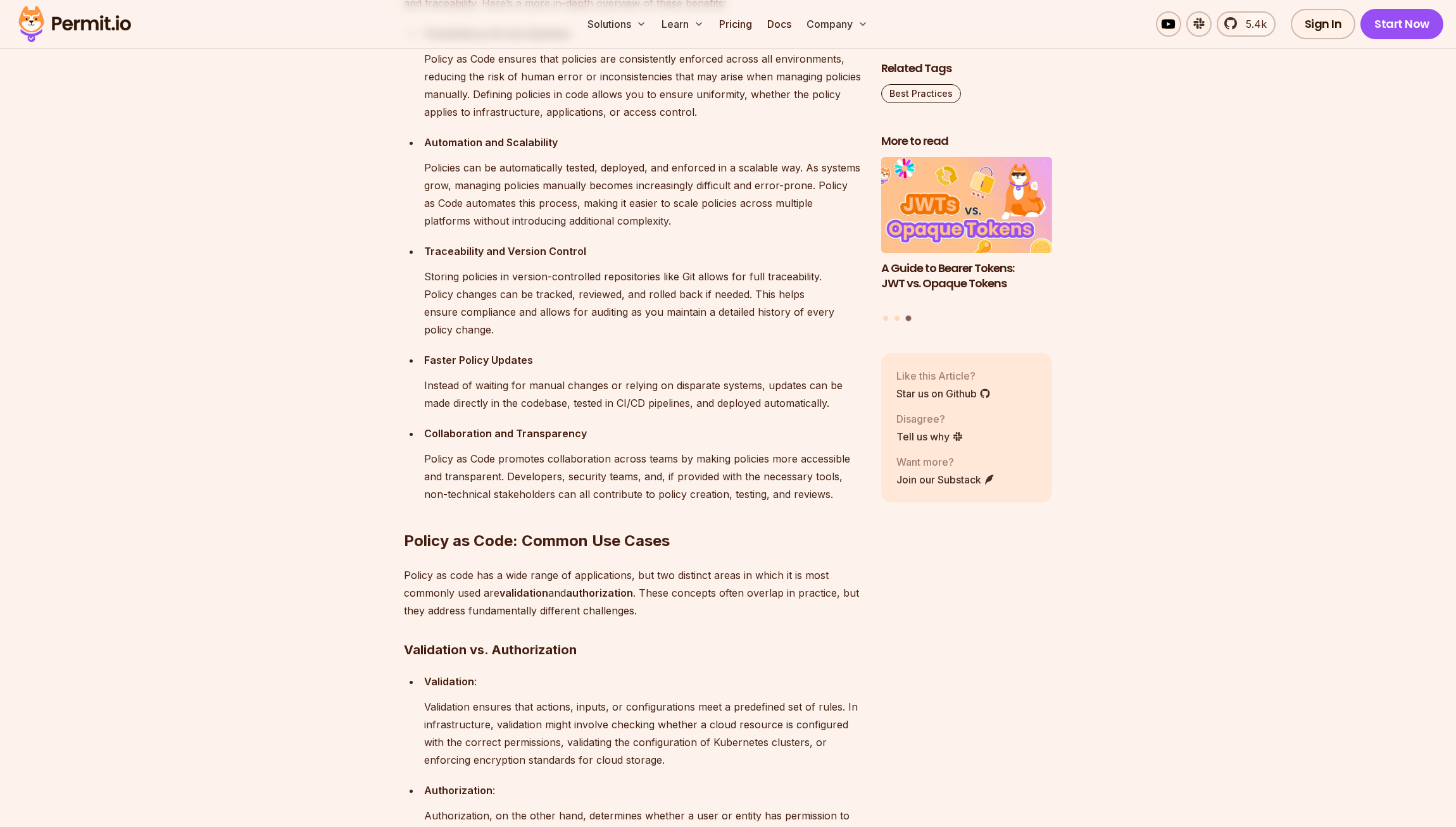
click at [658, 185] on ul "Consistency Across Systems Policy as Code ensures that policies are consistentl…" at bounding box center [632, 264] width 457 height 478
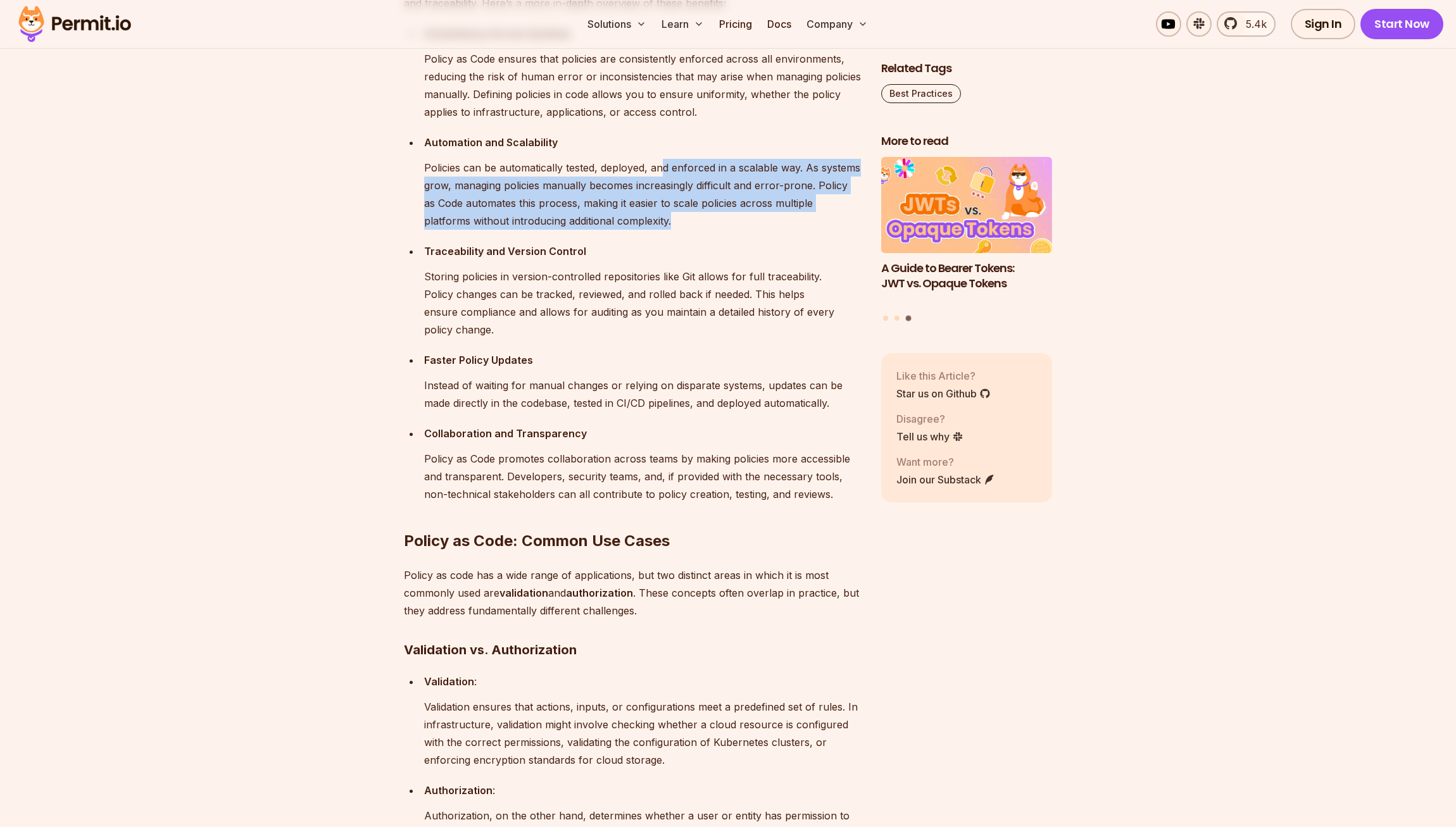
drag, startPoint x: 672, startPoint y: 285, endPoint x: 660, endPoint y: 171, distance: 114.6
click at [659, 216] on div "Automation and Scalability Policies can be automatically tested, deployed, and …" at bounding box center [642, 182] width 437 height 96
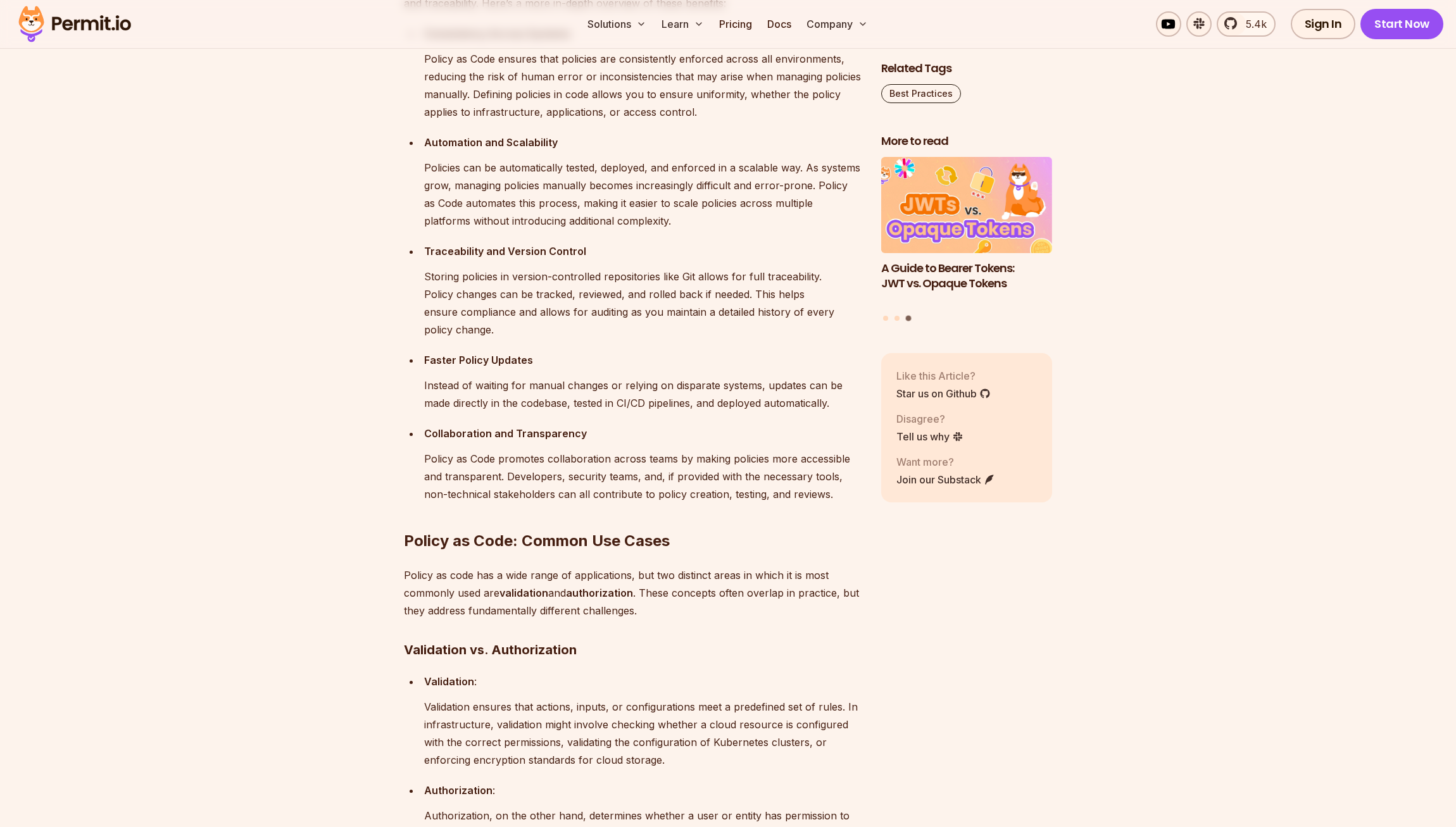
click at [660, 121] on p "Policy as Code ensures that policies are consistently enforced across all envir…" at bounding box center [642, 85] width 437 height 71
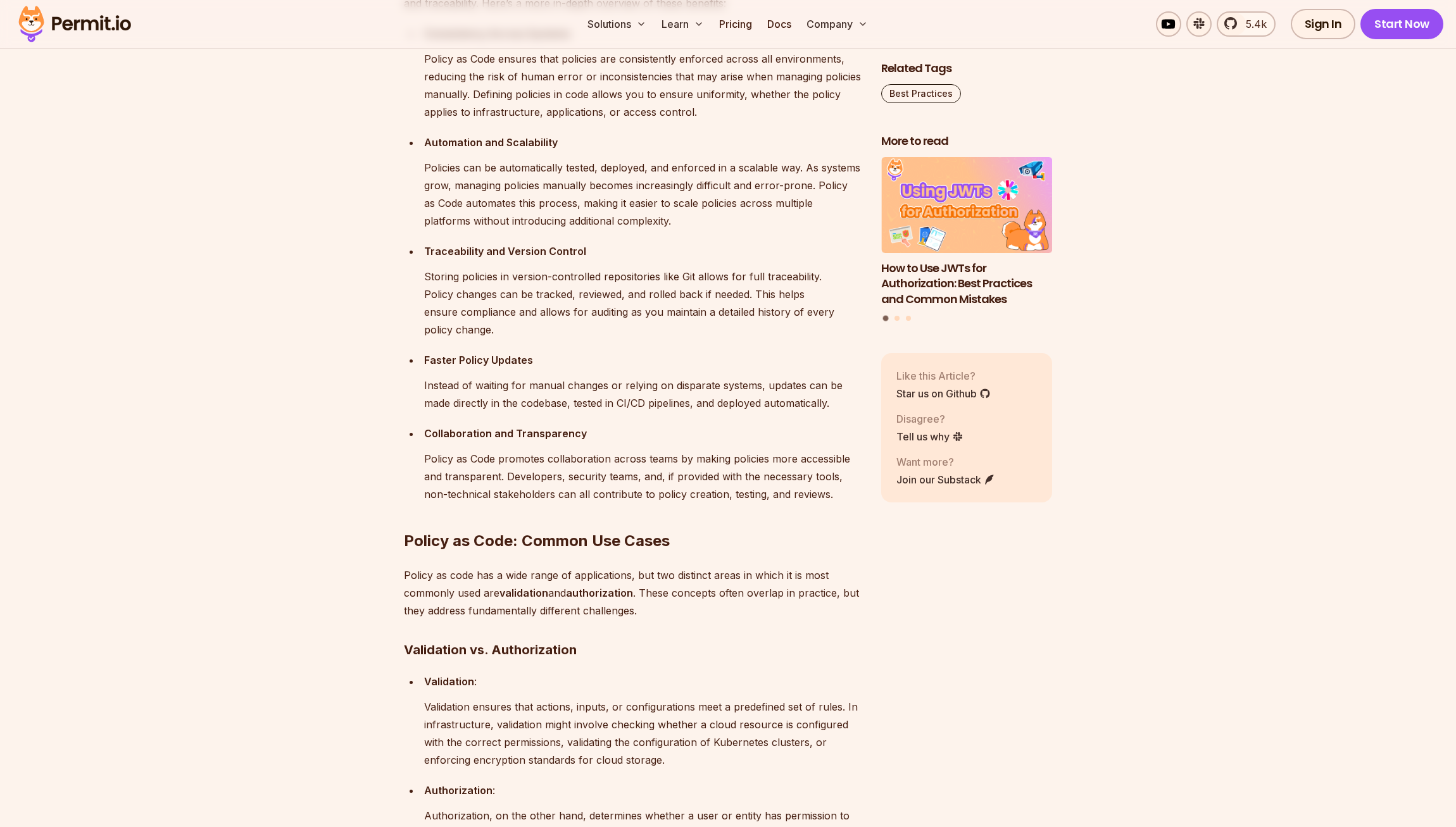
click at [438, 551] on h2 "Policy as Code: Common Use Cases" at bounding box center [632, 515] width 457 height 71
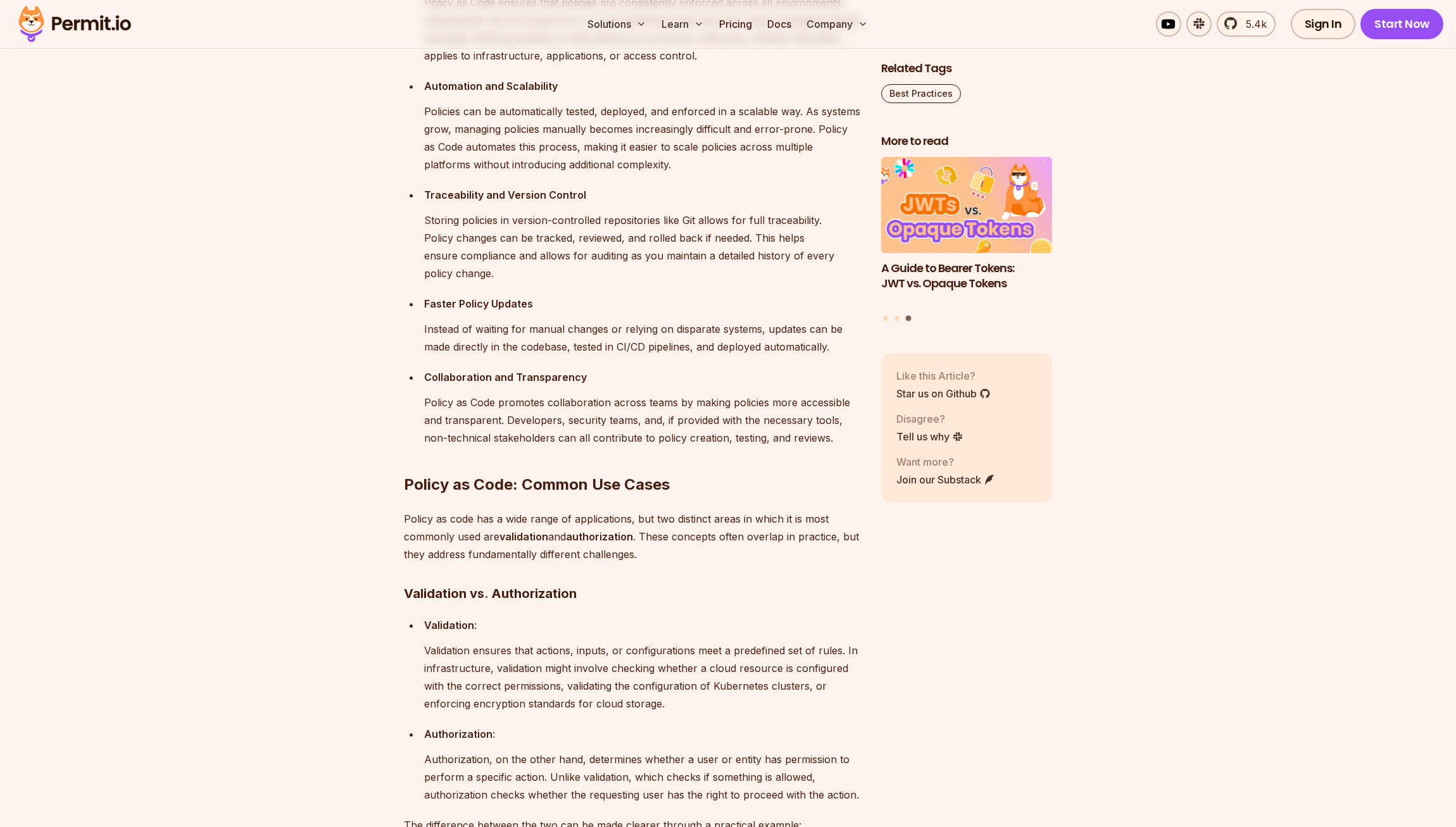
scroll to position [1801, 0]
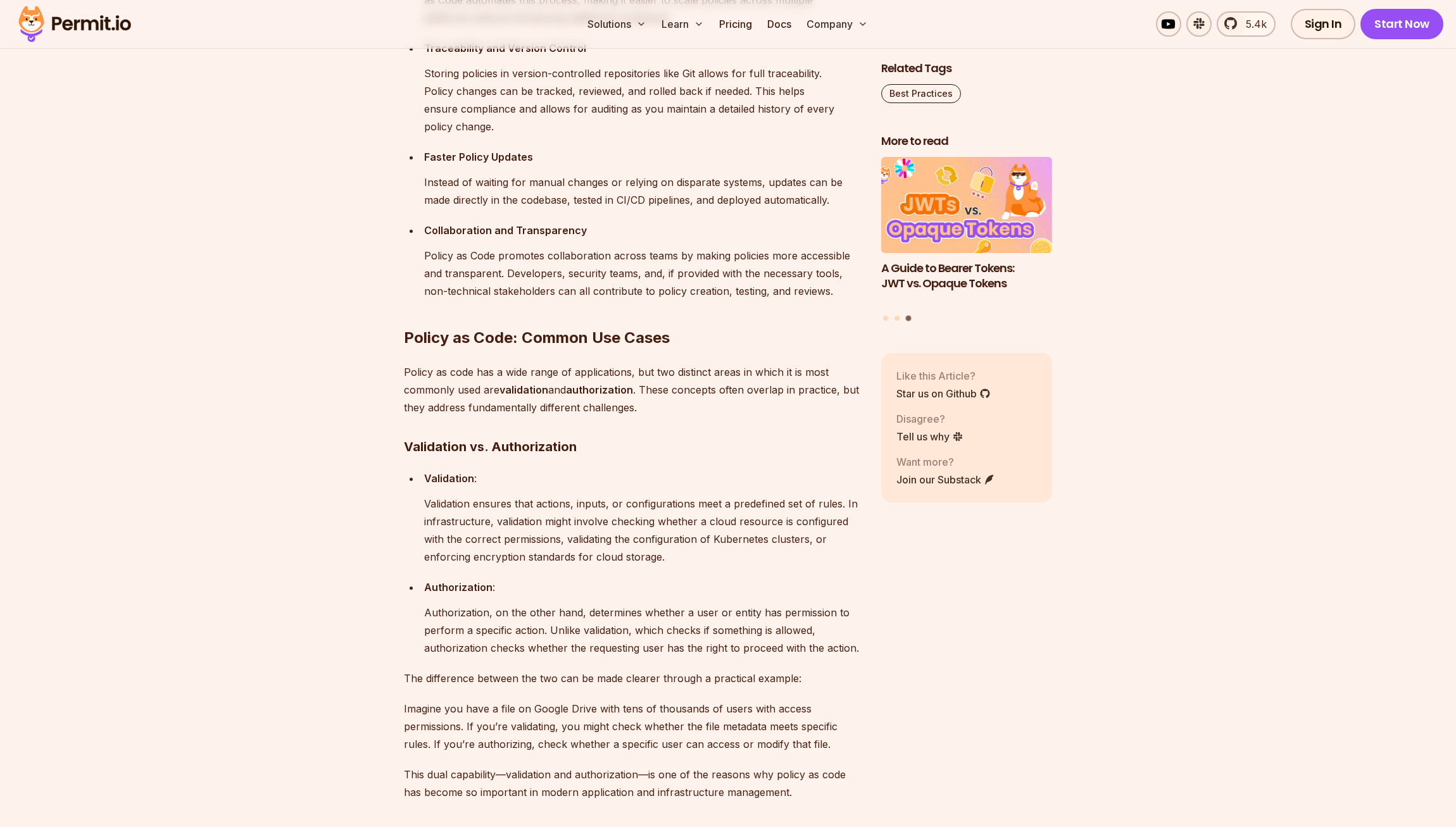
click at [507, 487] on p "Validation :" at bounding box center [642, 478] width 437 height 18
click at [645, 416] on p "Policy as code has a wide range of applications, but two distinct areas in whic…" at bounding box center [632, 390] width 457 height 53
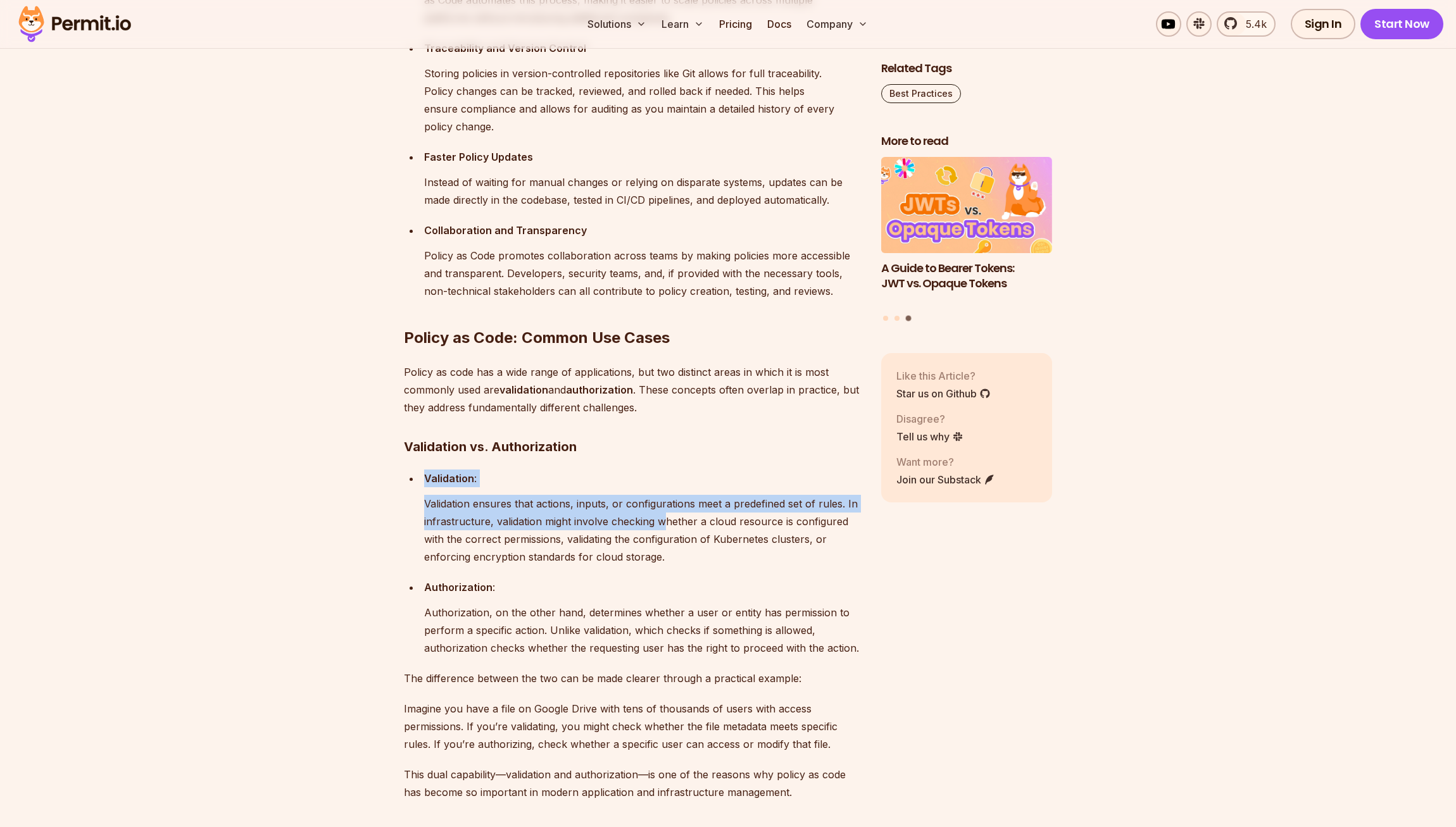
drag, startPoint x: 664, startPoint y: 583, endPoint x: 672, endPoint y: 459, distance: 124.3
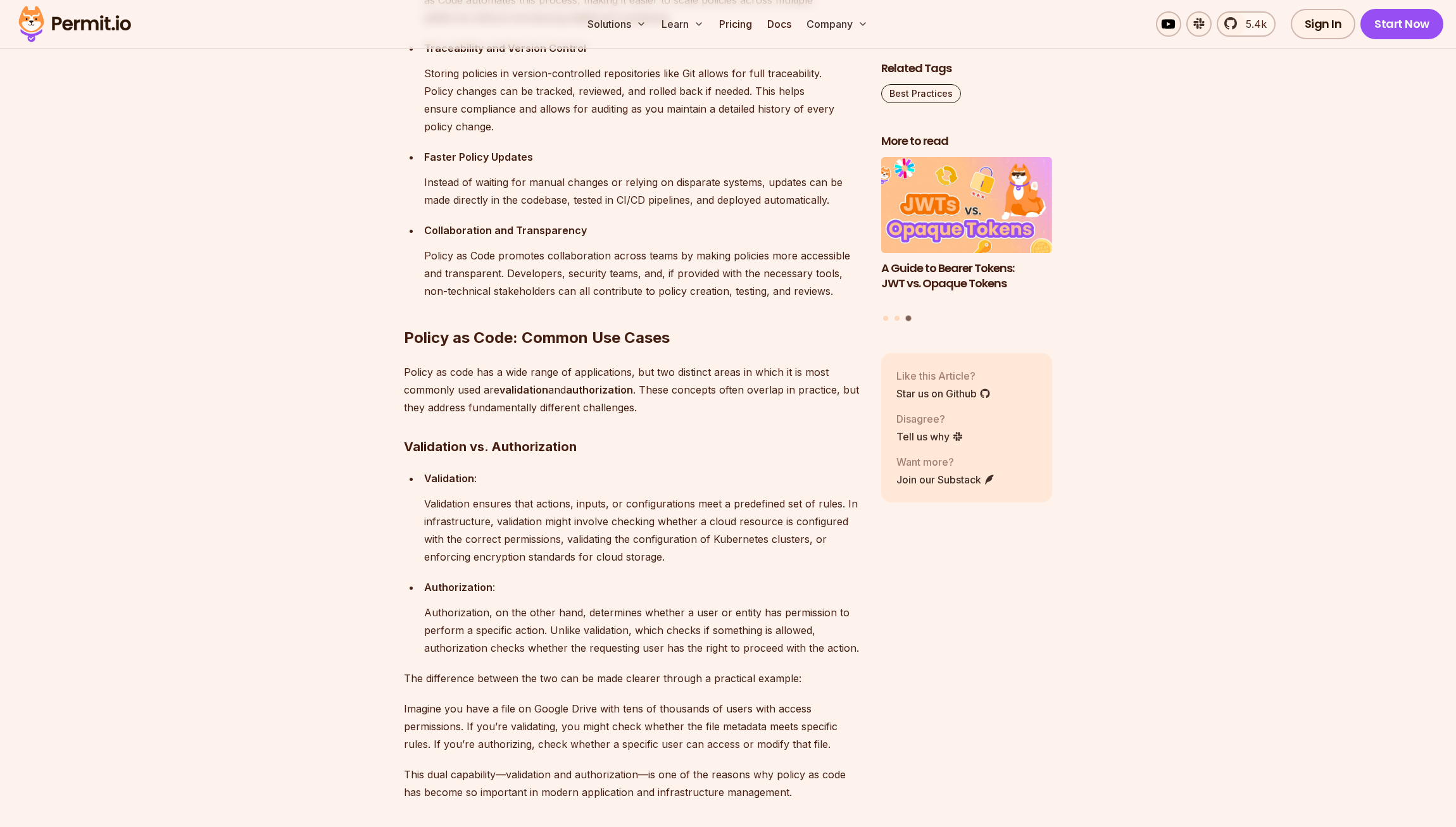
click at [673, 416] on p "Policy as code has a wide range of applications, but two distinct areas in whic…" at bounding box center [632, 390] width 457 height 53
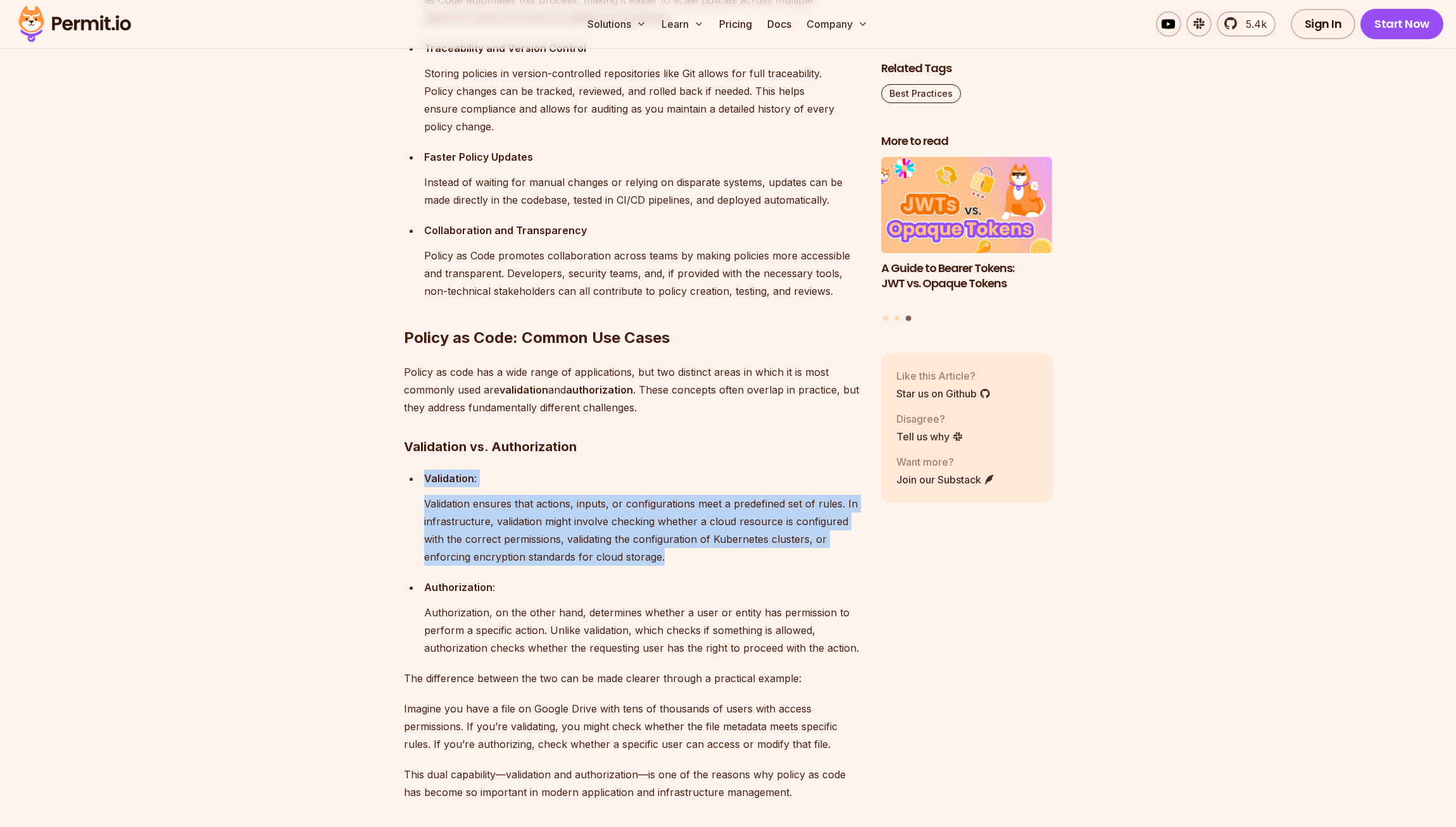
drag, startPoint x: 676, startPoint y: 593, endPoint x: 704, endPoint y: 489, distance: 107.7
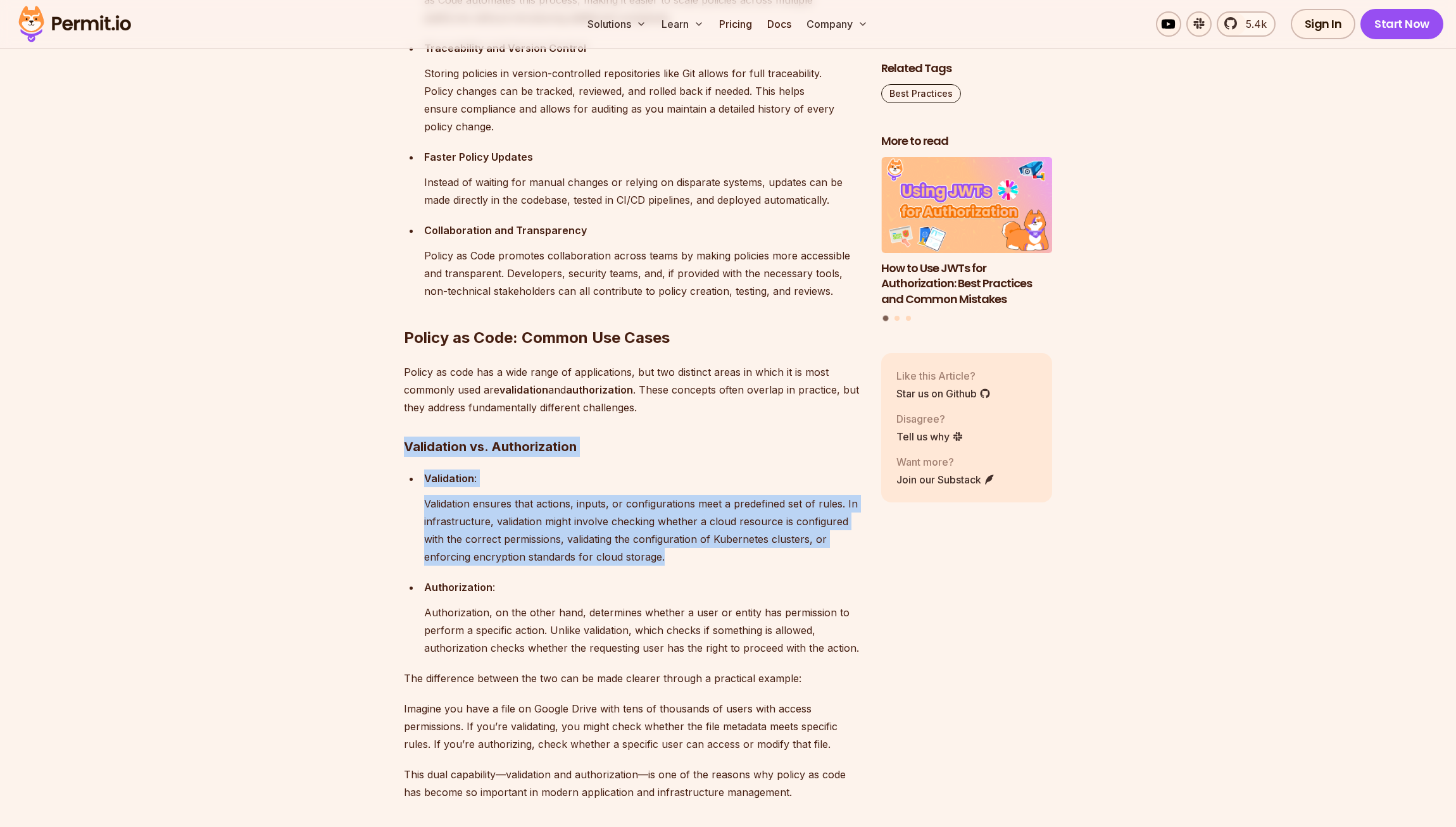
drag, startPoint x: 701, startPoint y: 637, endPoint x: 685, endPoint y: 432, distance: 205.6
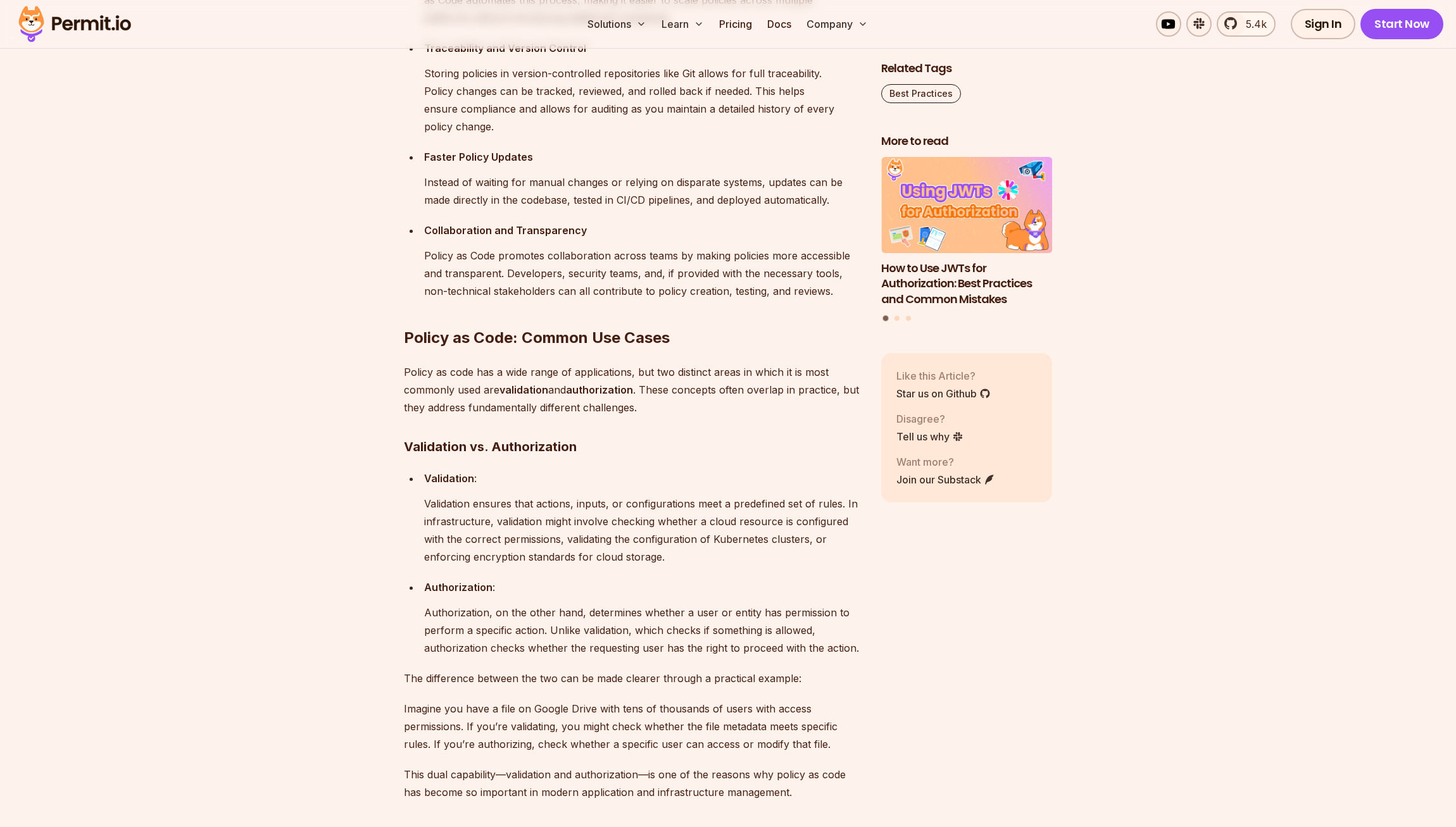
click at [685, 416] on p "Policy as code has a wide range of applications, but two distinct areas in whic…" at bounding box center [632, 390] width 457 height 53
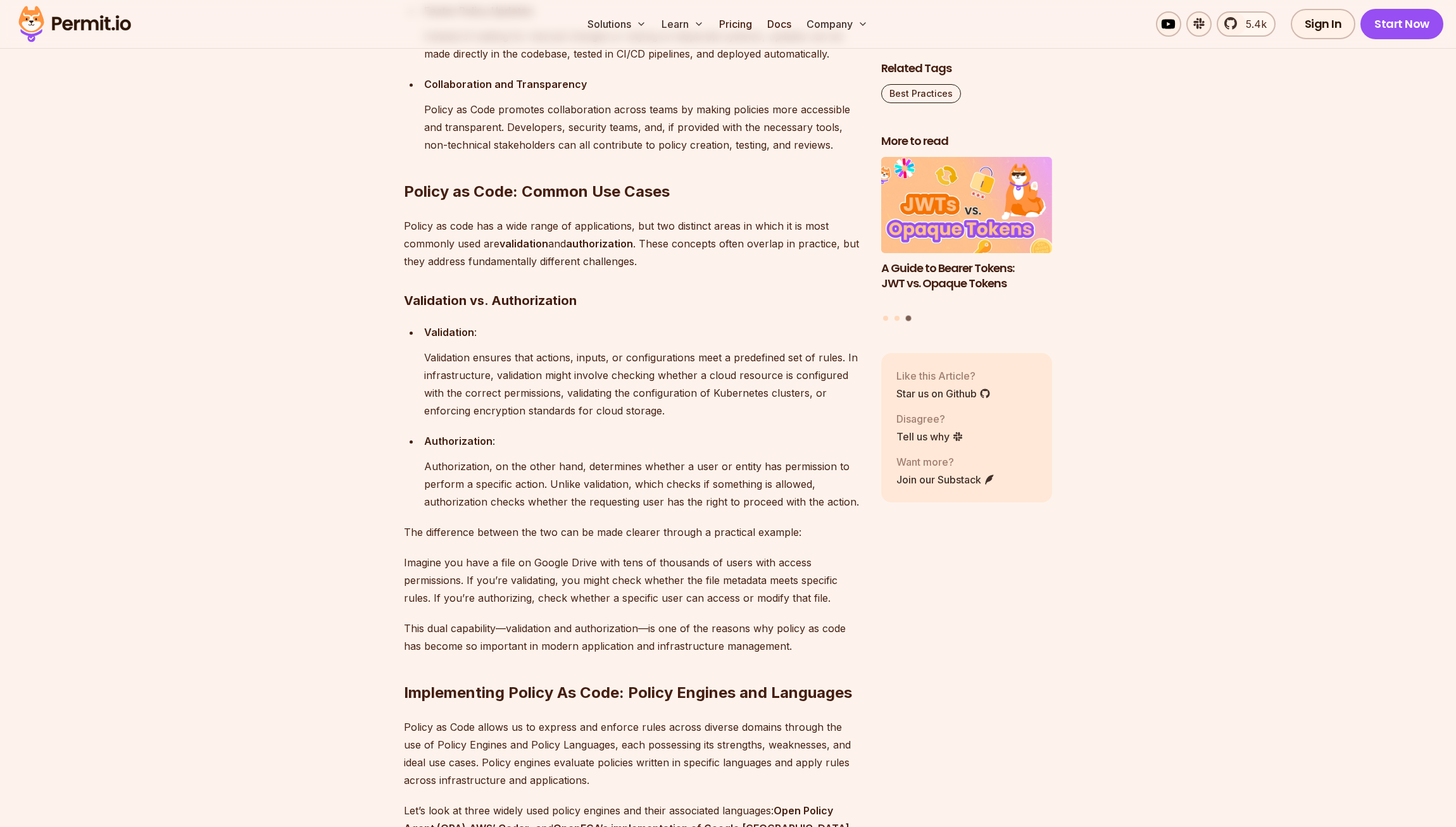
scroll to position [2033, 0]
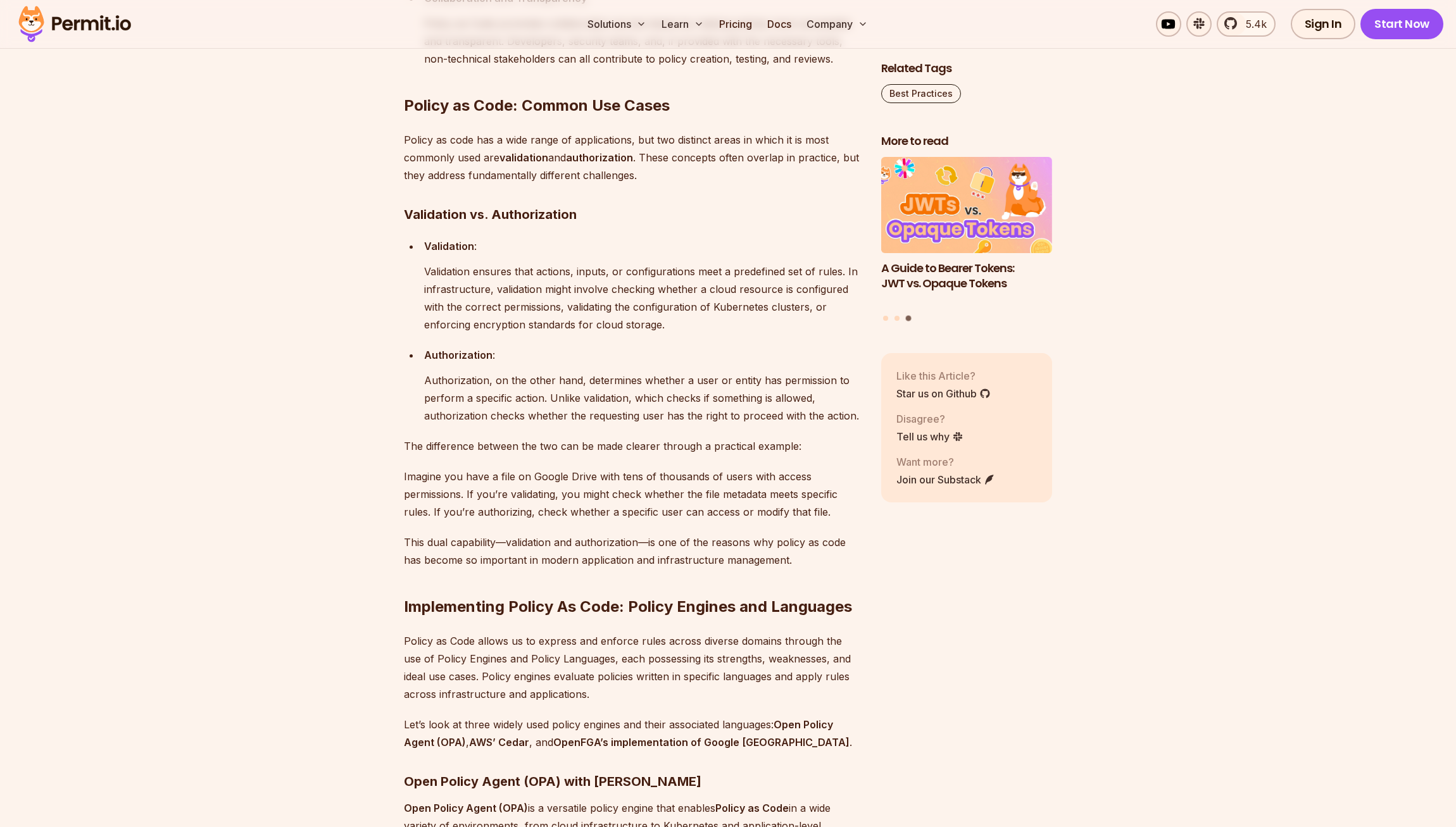
click at [677, 334] on p "Validation ensures that actions, inputs, or configurations meet a predefined se…" at bounding box center [642, 297] width 437 height 71
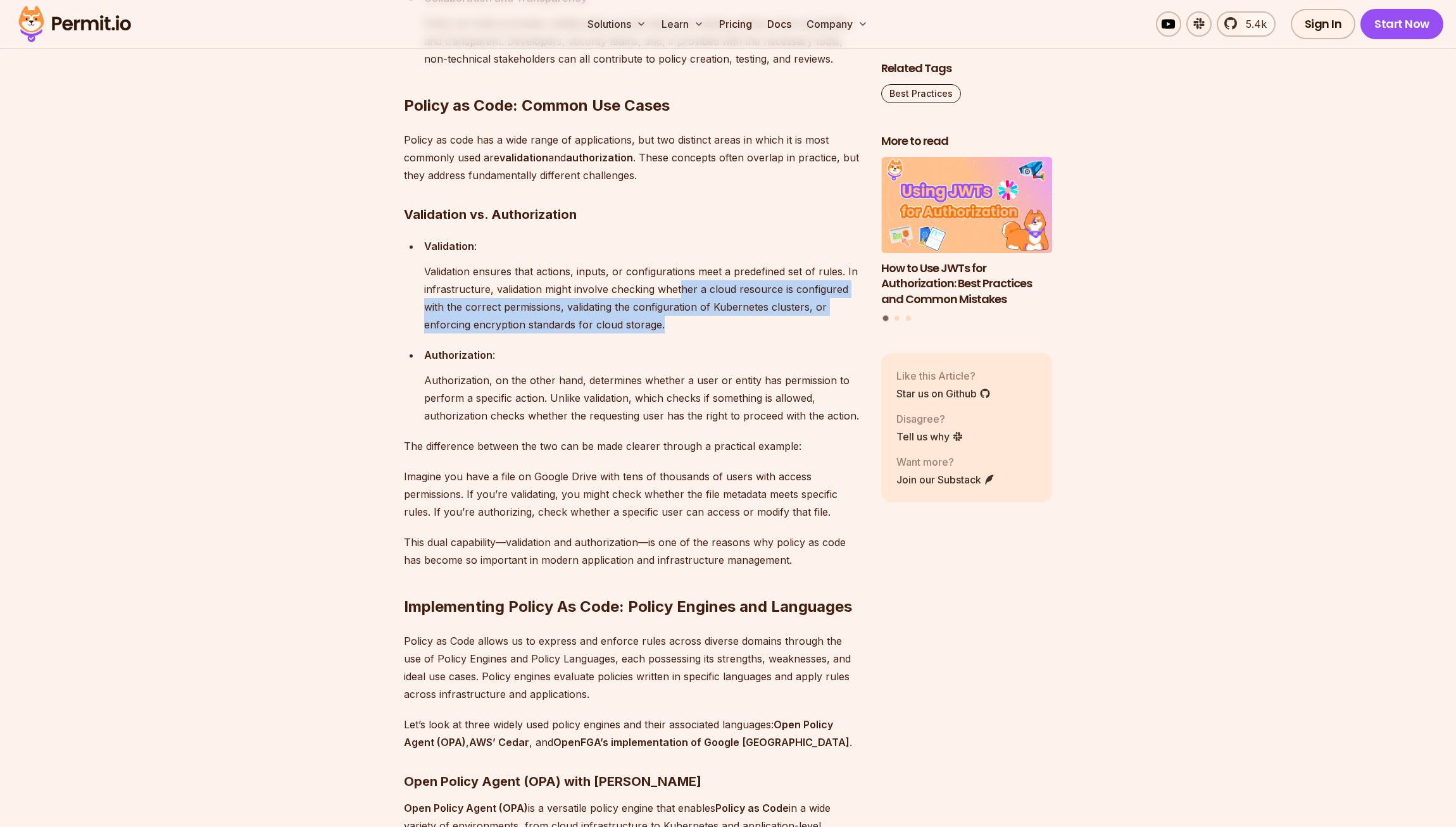
drag, startPoint x: 679, startPoint y: 393, endPoint x: 683, endPoint y: 346, distance: 47.2
click at [682, 334] on p "Validation ensures that actions, inputs, or configurations meet a predefined se…" at bounding box center [642, 297] width 437 height 71
click at [684, 334] on p "Validation ensures that actions, inputs, or configurations meet a predefined se…" at bounding box center [642, 297] width 437 height 71
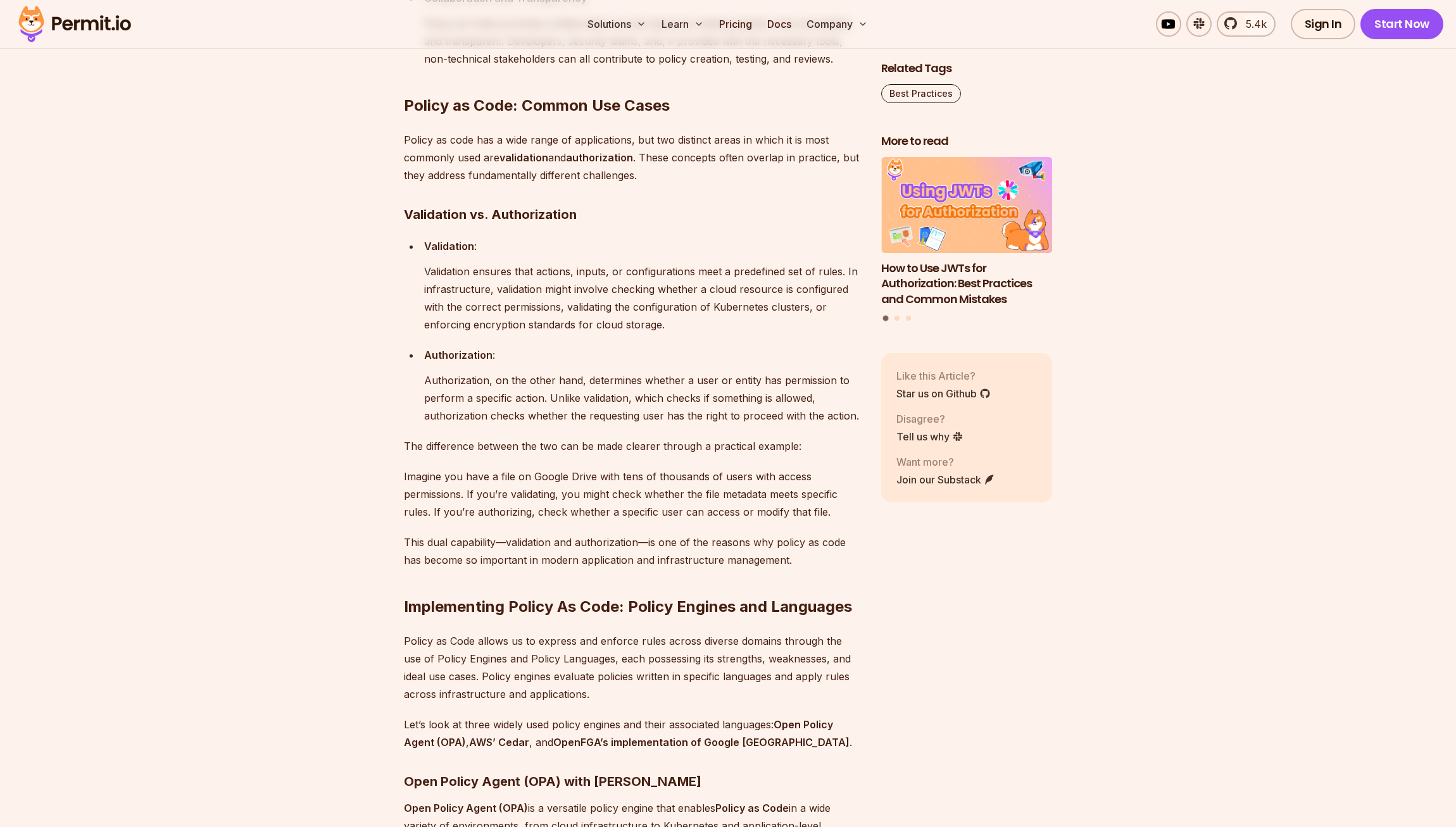
drag, startPoint x: 690, startPoint y: 392, endPoint x: 687, endPoint y: 338, distance: 54.1
click at [685, 334] on p "Validation ensures that actions, inputs, or configurations meet a predefined se…" at bounding box center [642, 297] width 437 height 71
click at [687, 334] on p "Validation ensures that actions, inputs, or configurations meet a predefined se…" at bounding box center [642, 297] width 437 height 71
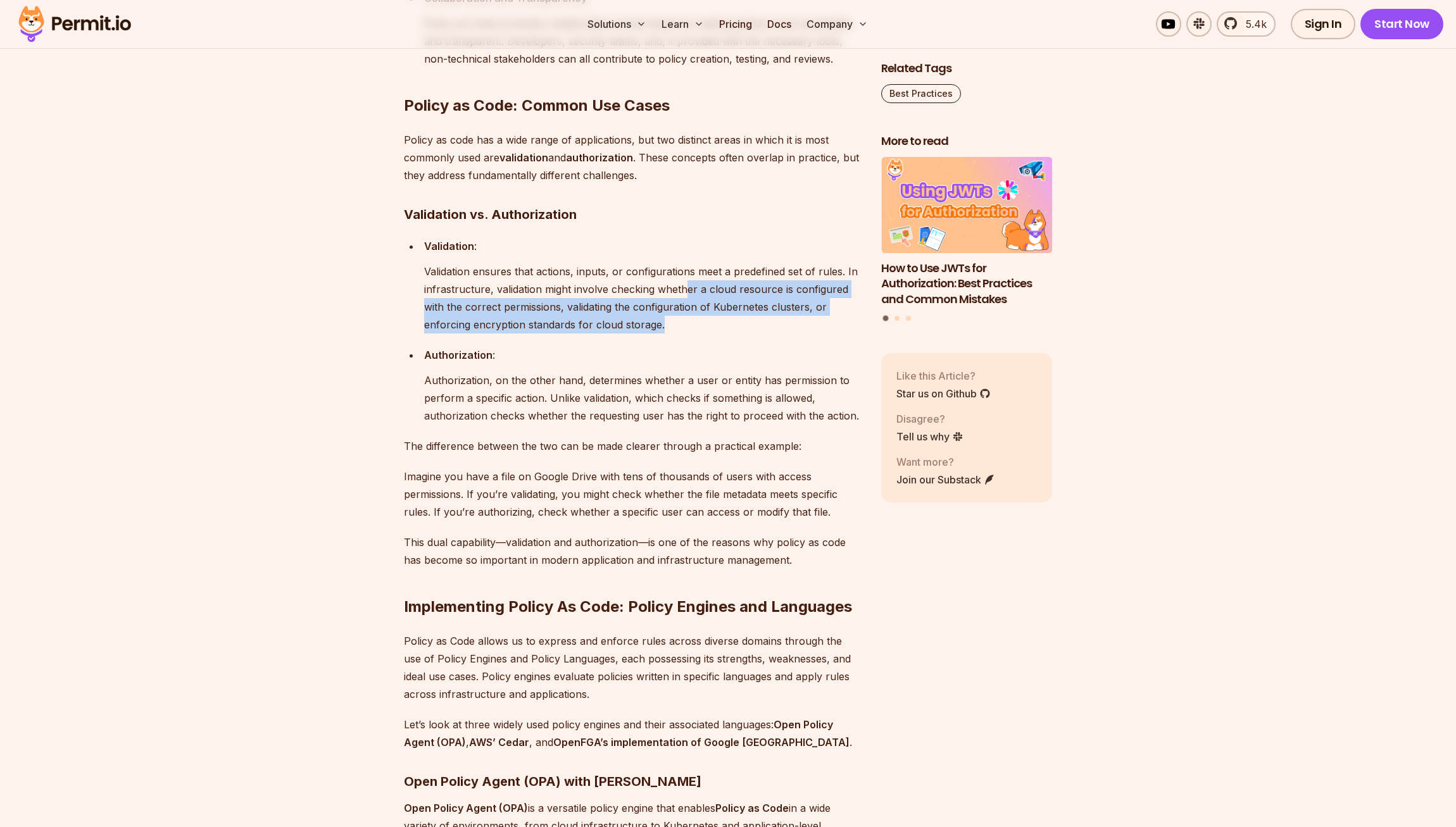
drag, startPoint x: 694, startPoint y: 386, endPoint x: 683, endPoint y: 334, distance: 53.2
click at [683, 334] on p "Validation ensures that actions, inputs, or configurations meet a predefined se…" at bounding box center [642, 297] width 437 height 71
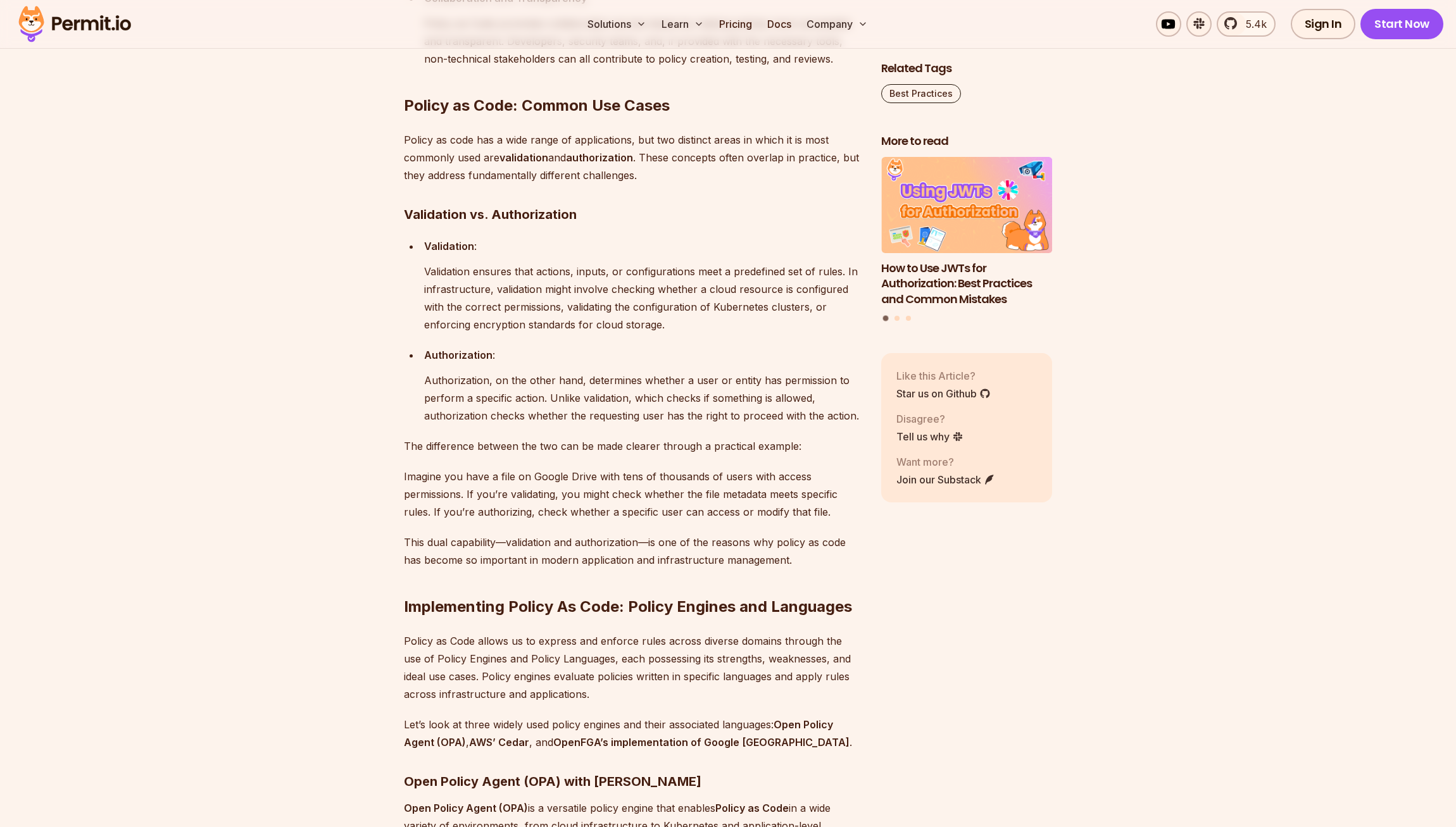
click at [683, 334] on p "Validation ensures that actions, inputs, or configurations meet a predefined se…" at bounding box center [642, 297] width 437 height 71
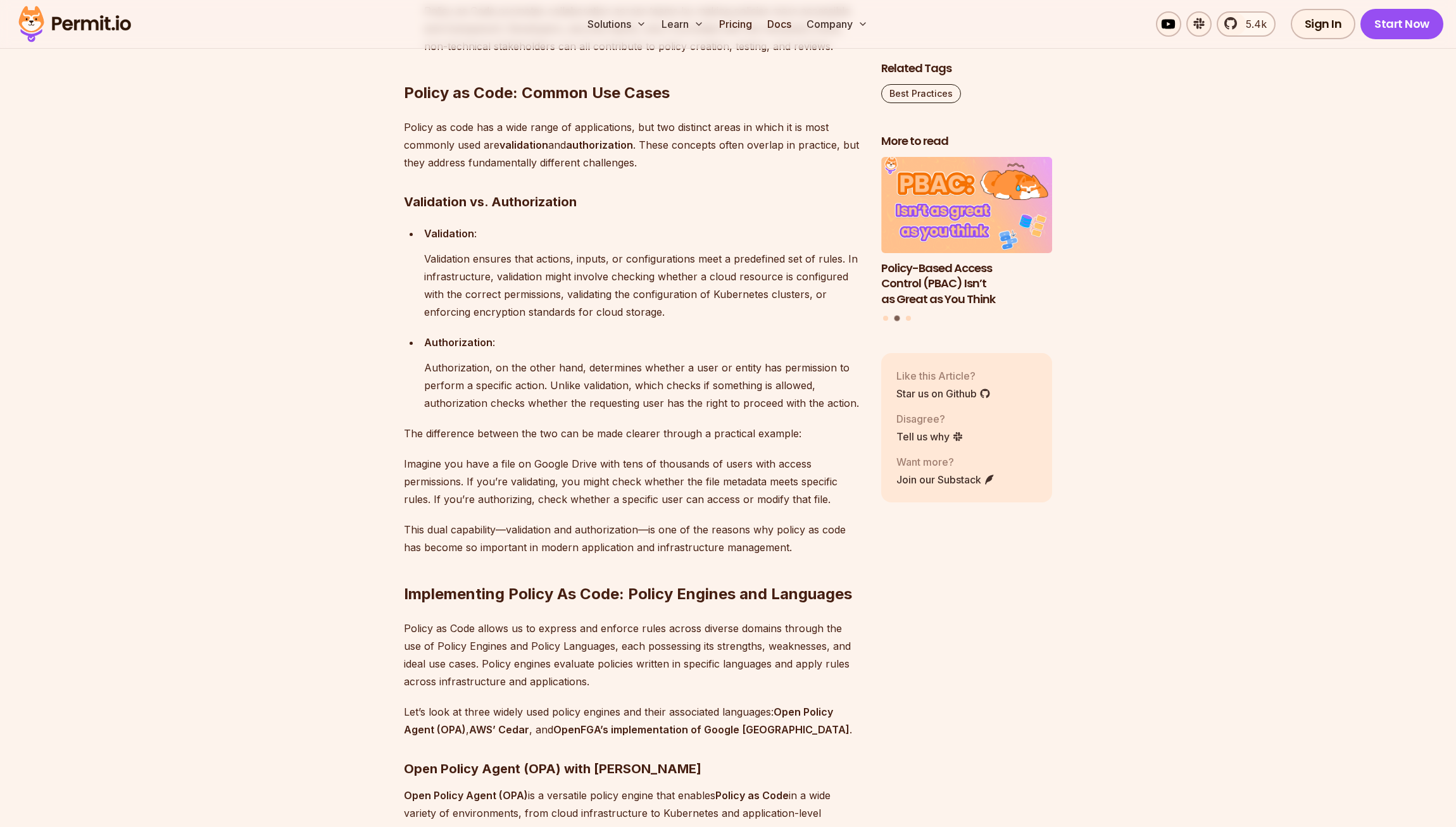
scroll to position [2070, 0]
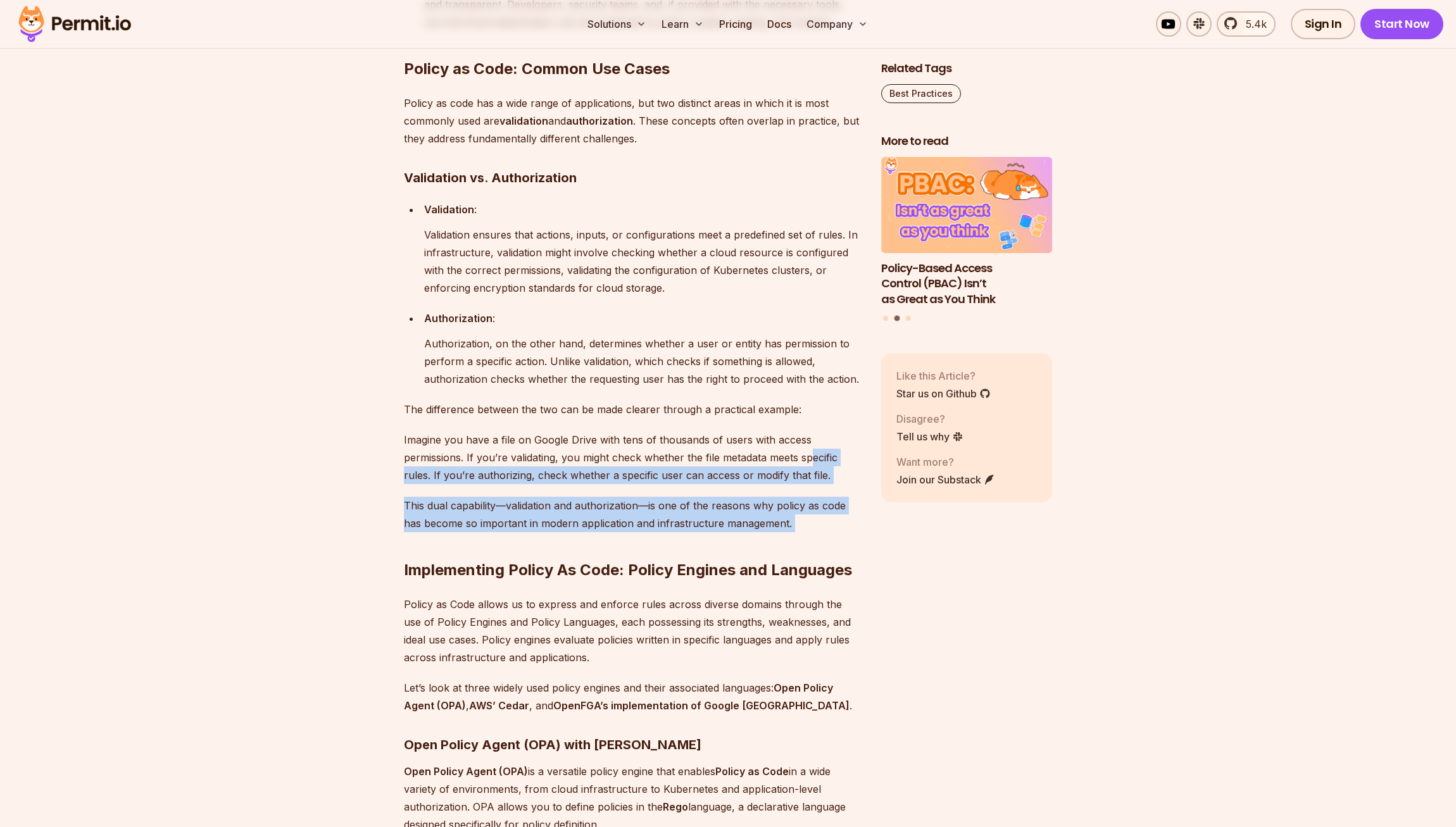
drag, startPoint x: 820, startPoint y: 585, endPoint x: 812, endPoint y: 513, distance: 72.4
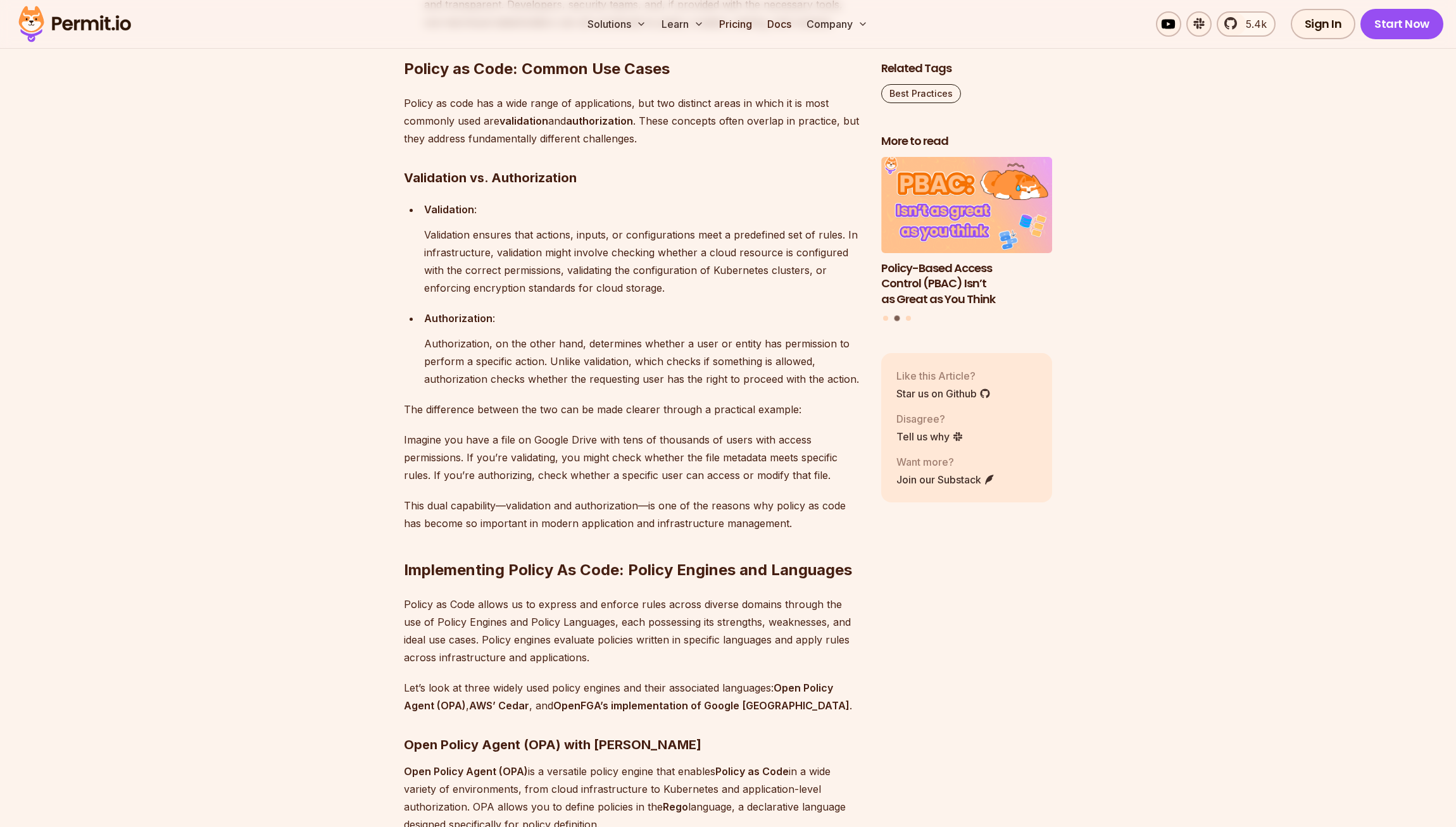
click at [812, 484] on p "Imagine you have a file on Google Drive with tens of thousands of users with ac…" at bounding box center [632, 457] width 457 height 53
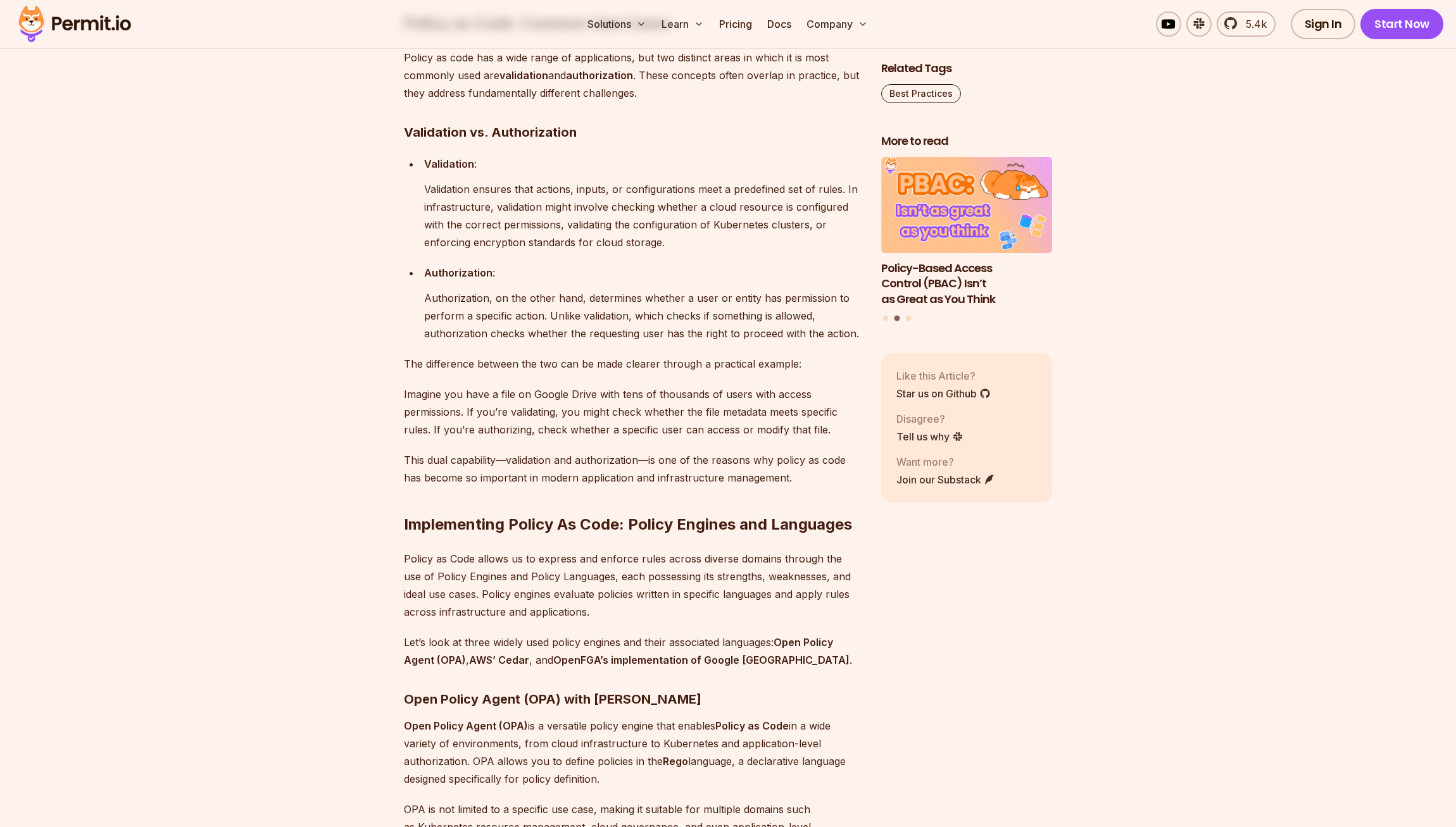
scroll to position [2114, 0]
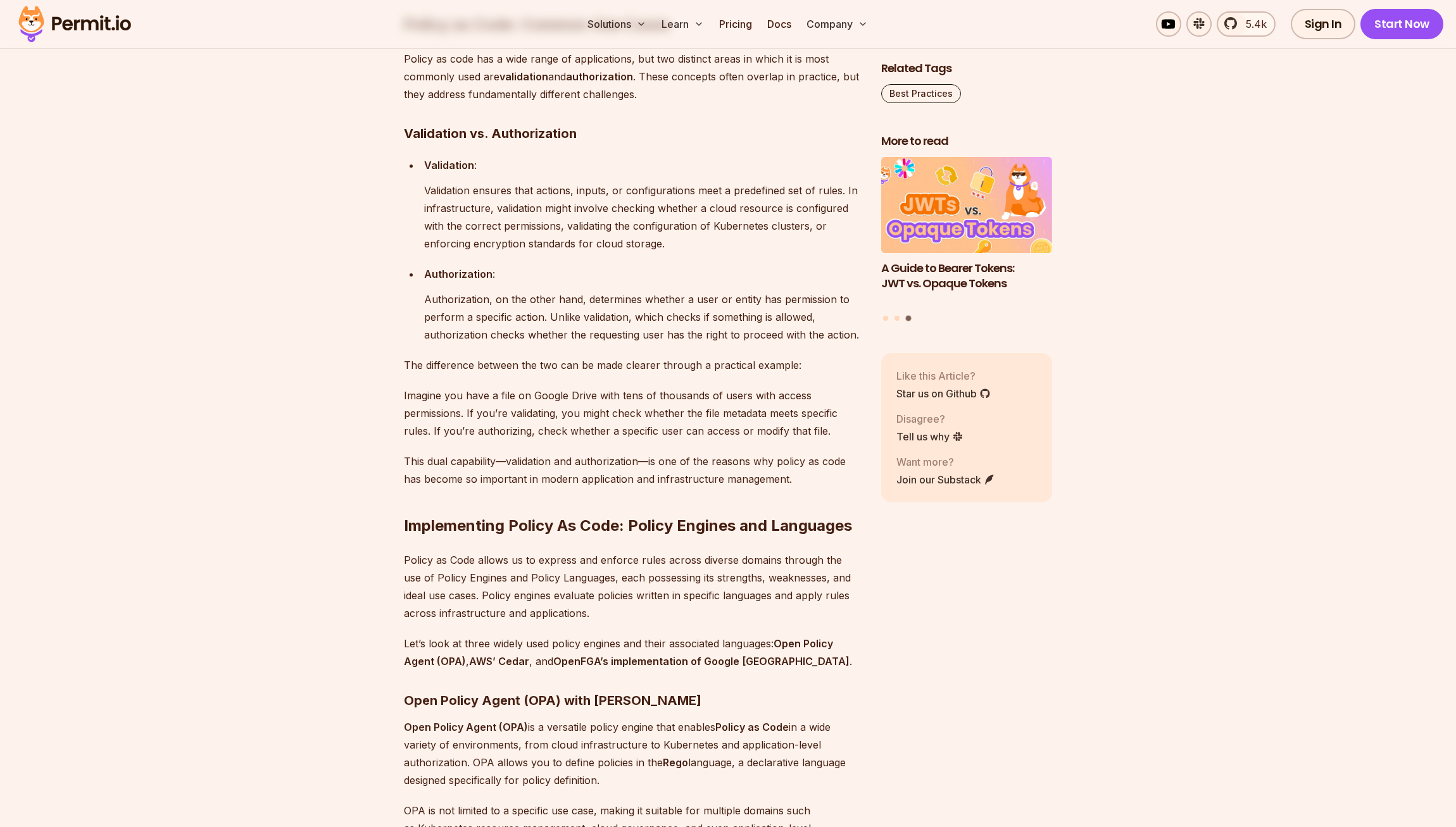
click at [705, 536] on h2 "Implementing Policy As Code: Policy Engines and Languages" at bounding box center [632, 500] width 457 height 71
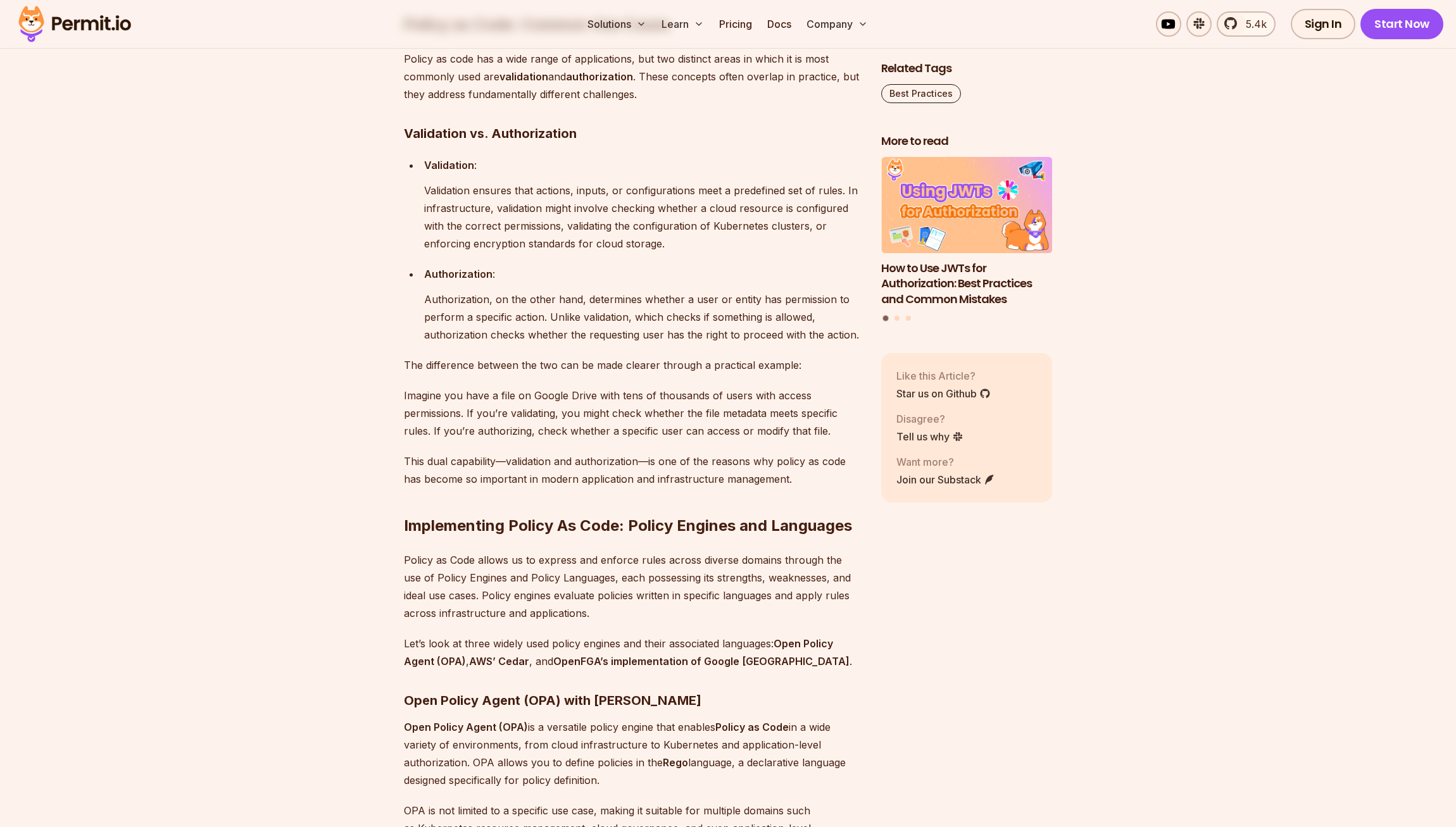
click at [715, 487] on p "This dual capability—validation and authorization—is one of the reasons why pol…" at bounding box center [632, 470] width 457 height 36
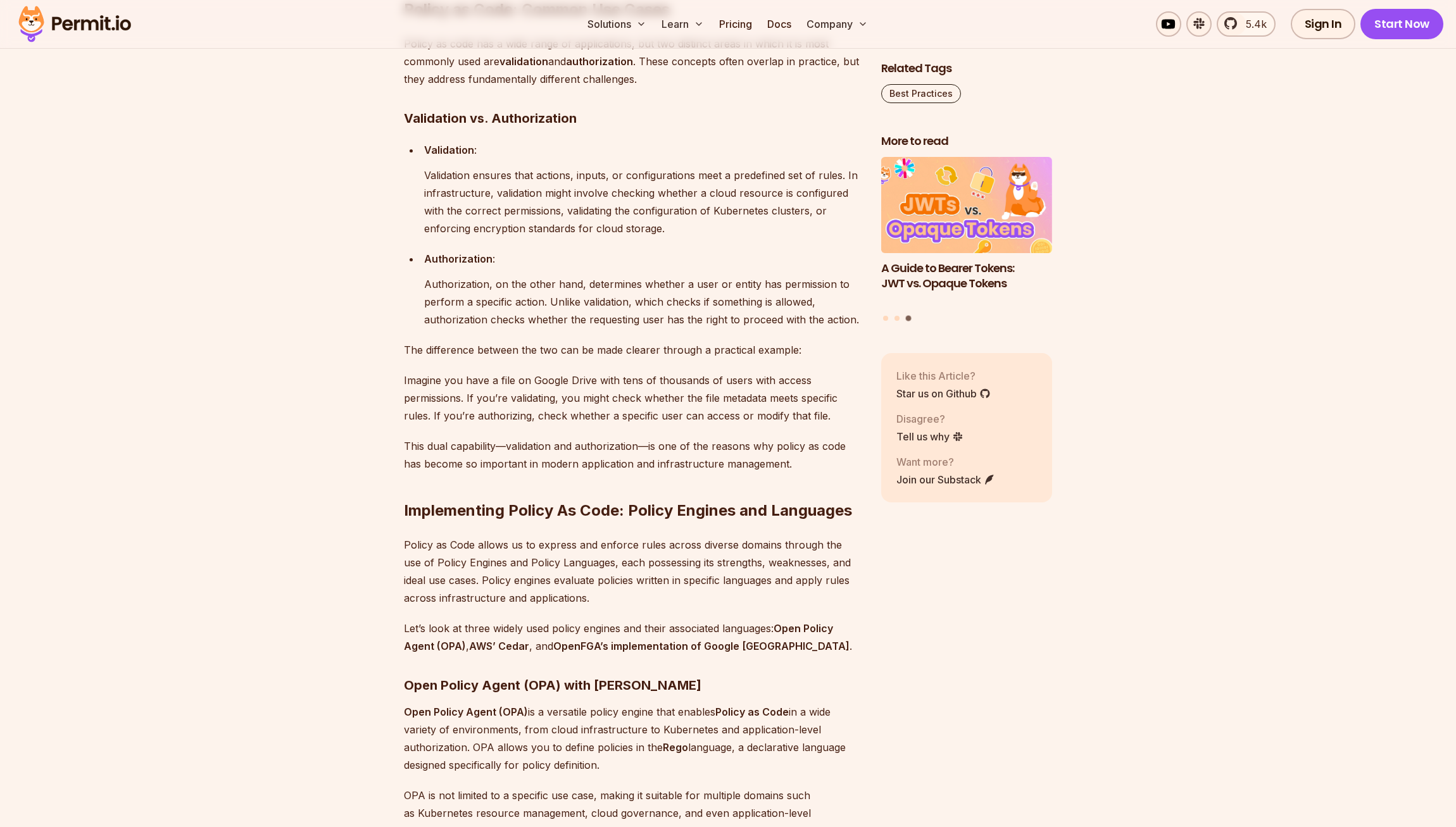
click at [651, 328] on p "Authorization, on the other hand, determines whether a user or entity has permi…" at bounding box center [642, 302] width 437 height 53
click at [669, 425] on p "Imagine you have a file on Google Drive with tens of thousands of users with ac…" at bounding box center [632, 398] width 457 height 53
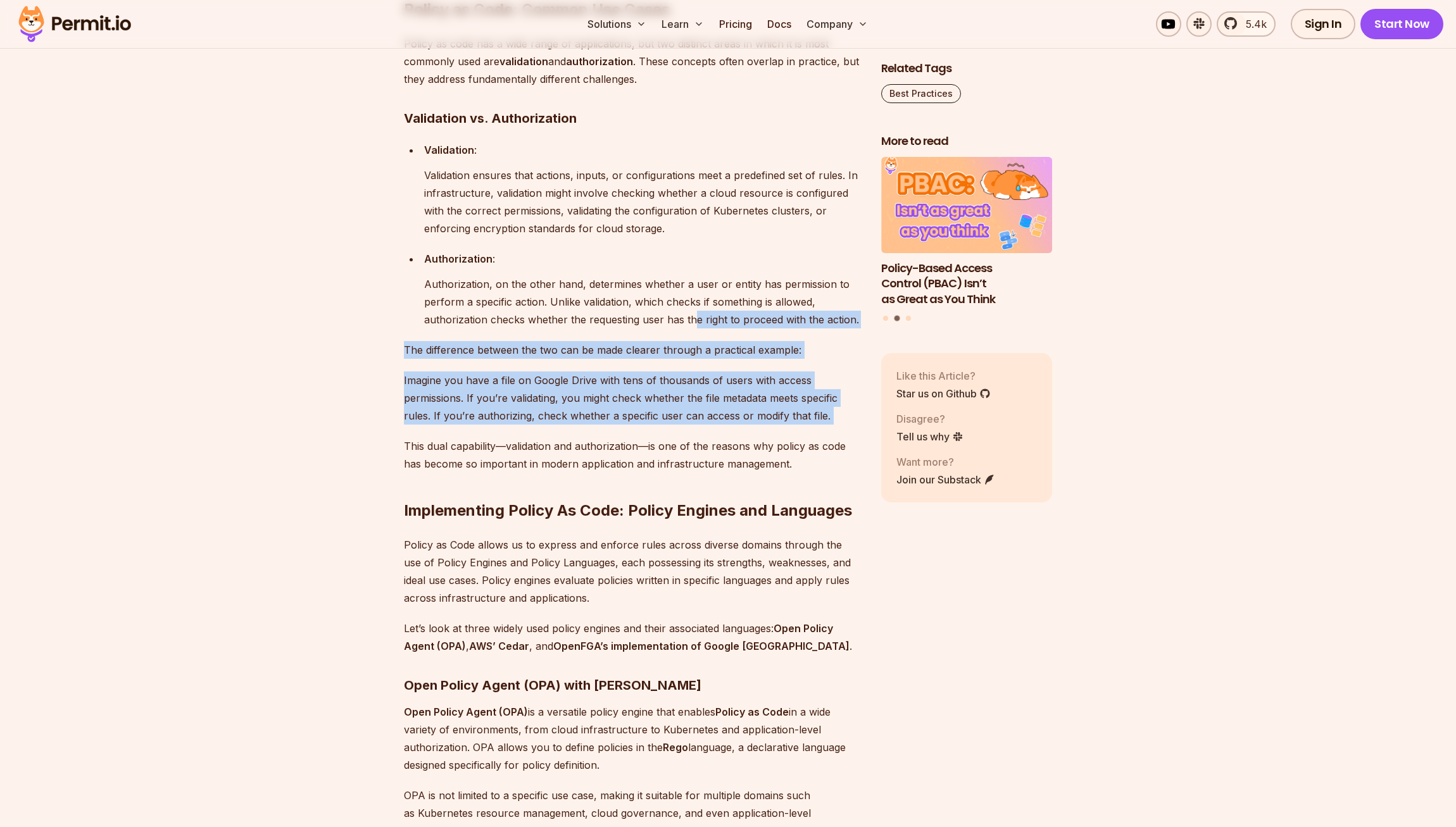
drag, startPoint x: 689, startPoint y: 496, endPoint x: 695, endPoint y: 378, distance: 118.2
click at [695, 328] on p "Authorization, on the other hand, determines whether a user or entity has permi…" at bounding box center [642, 302] width 437 height 53
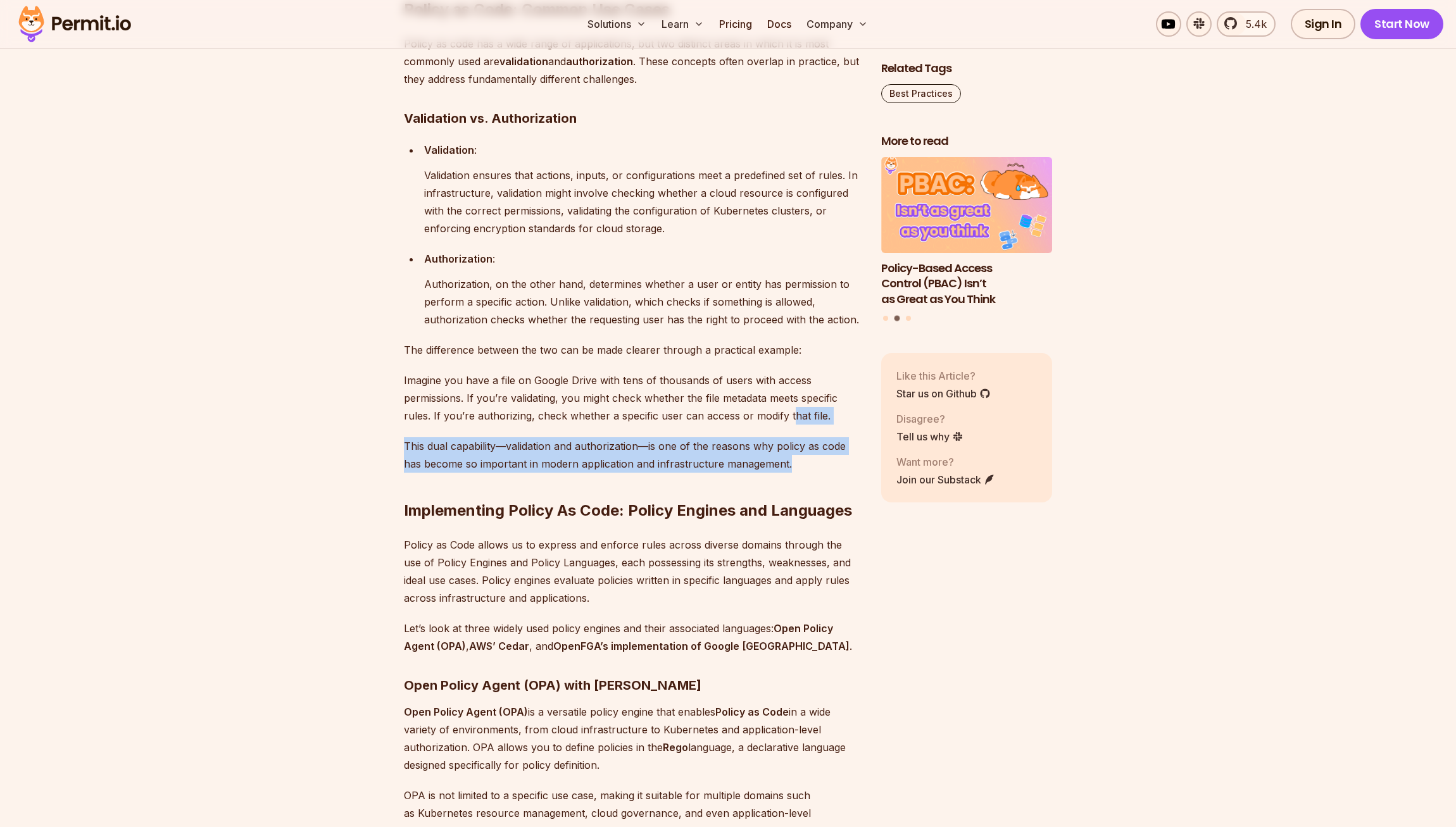
drag, startPoint x: 788, startPoint y: 524, endPoint x: 792, endPoint y: 464, distance: 60.1
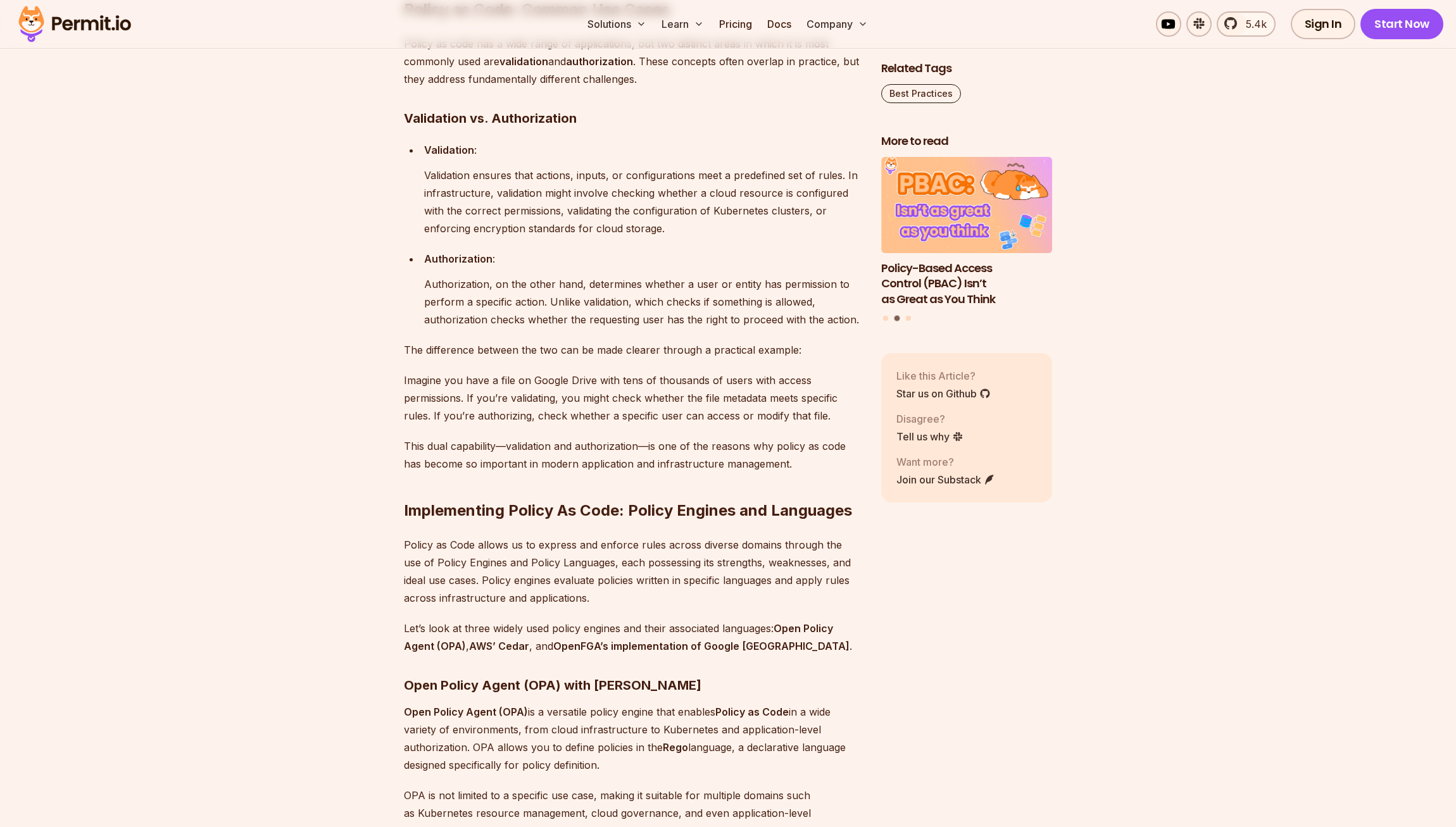
click at [793, 425] on p "Imagine you have a file on Google Drive with tens of thousands of users with ac…" at bounding box center [632, 398] width 457 height 53
click at [785, 472] on p "This dual capability—validation and authorization—is one of the reasons why pol…" at bounding box center [632, 455] width 457 height 36
click at [699, 425] on p "Imagine you have a file on Google Drive with tens of thousands of users with ac…" at bounding box center [632, 398] width 457 height 53
click at [670, 472] on p "This dual capability—validation and authorization—is one of the reasons why pol…" at bounding box center [632, 455] width 457 height 36
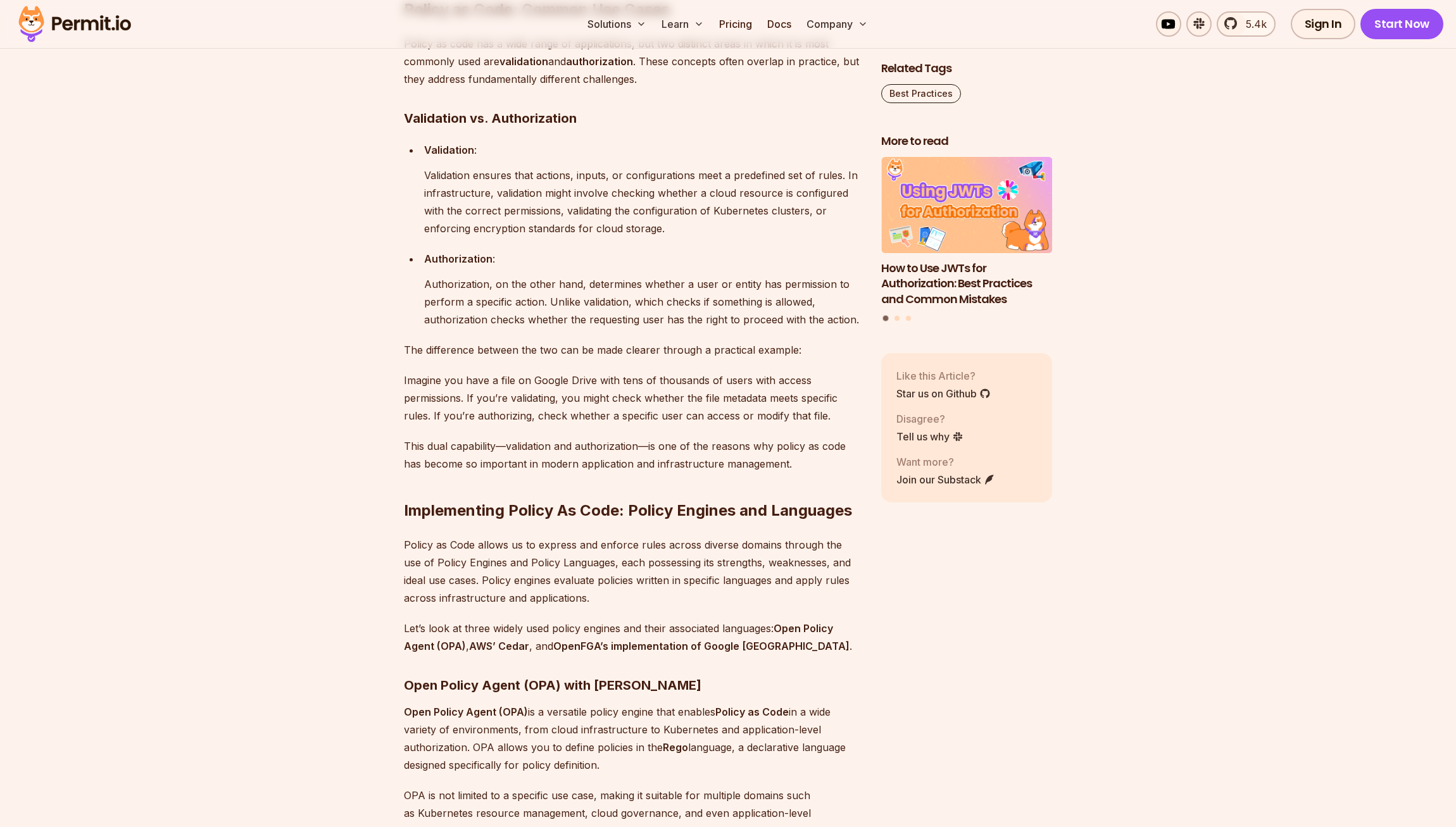
scroll to position [2156, 0]
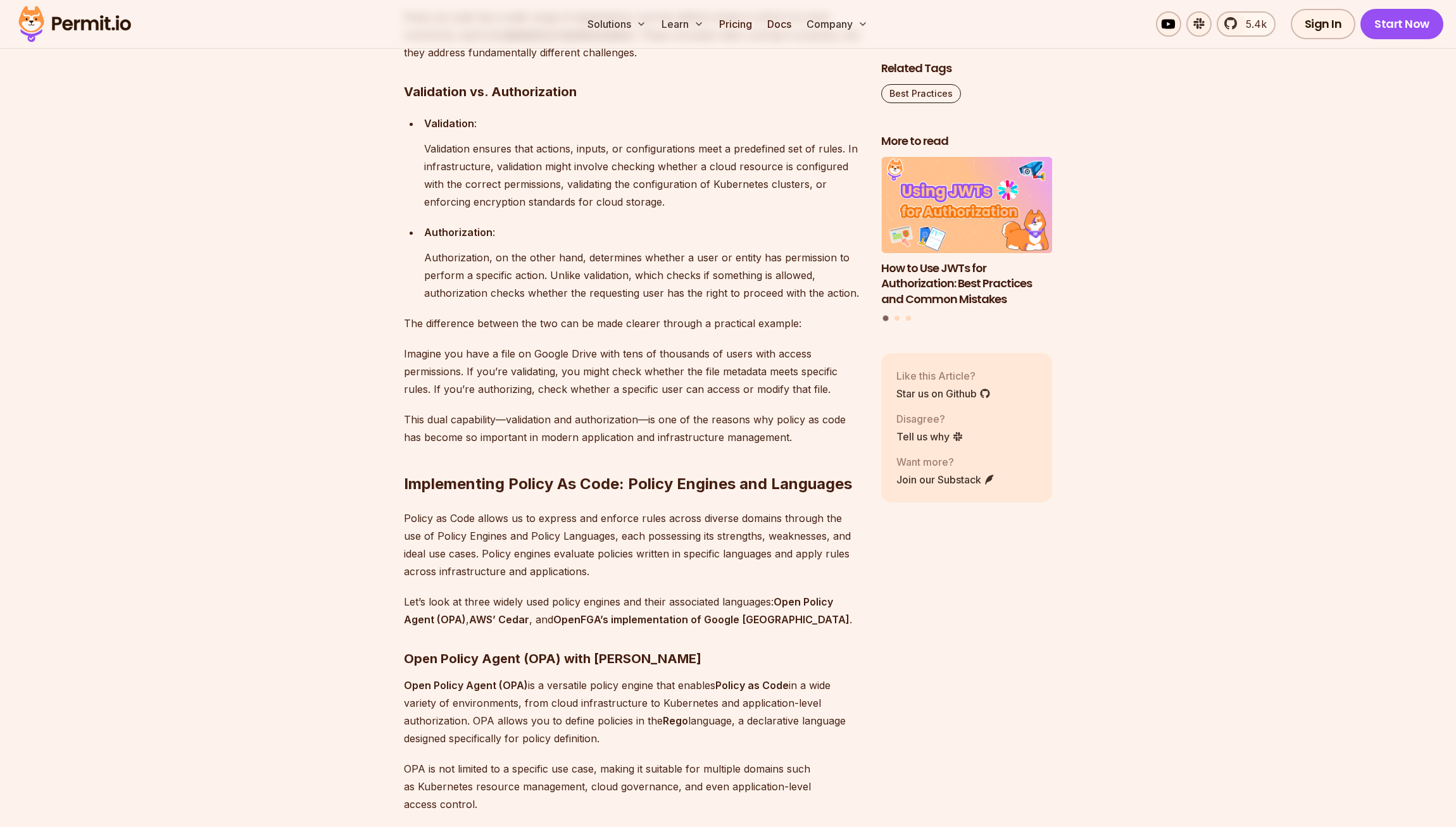
click at [743, 446] on p "This dual capability—validation and authorization—is one of the reasons why pol…" at bounding box center [632, 429] width 457 height 36
drag, startPoint x: 786, startPoint y: 519, endPoint x: 805, endPoint y: 437, distance: 84.2
click at [806, 398] on p "Imagine you have a file on Google Drive with tens of thousands of users with ac…" at bounding box center [632, 371] width 457 height 53
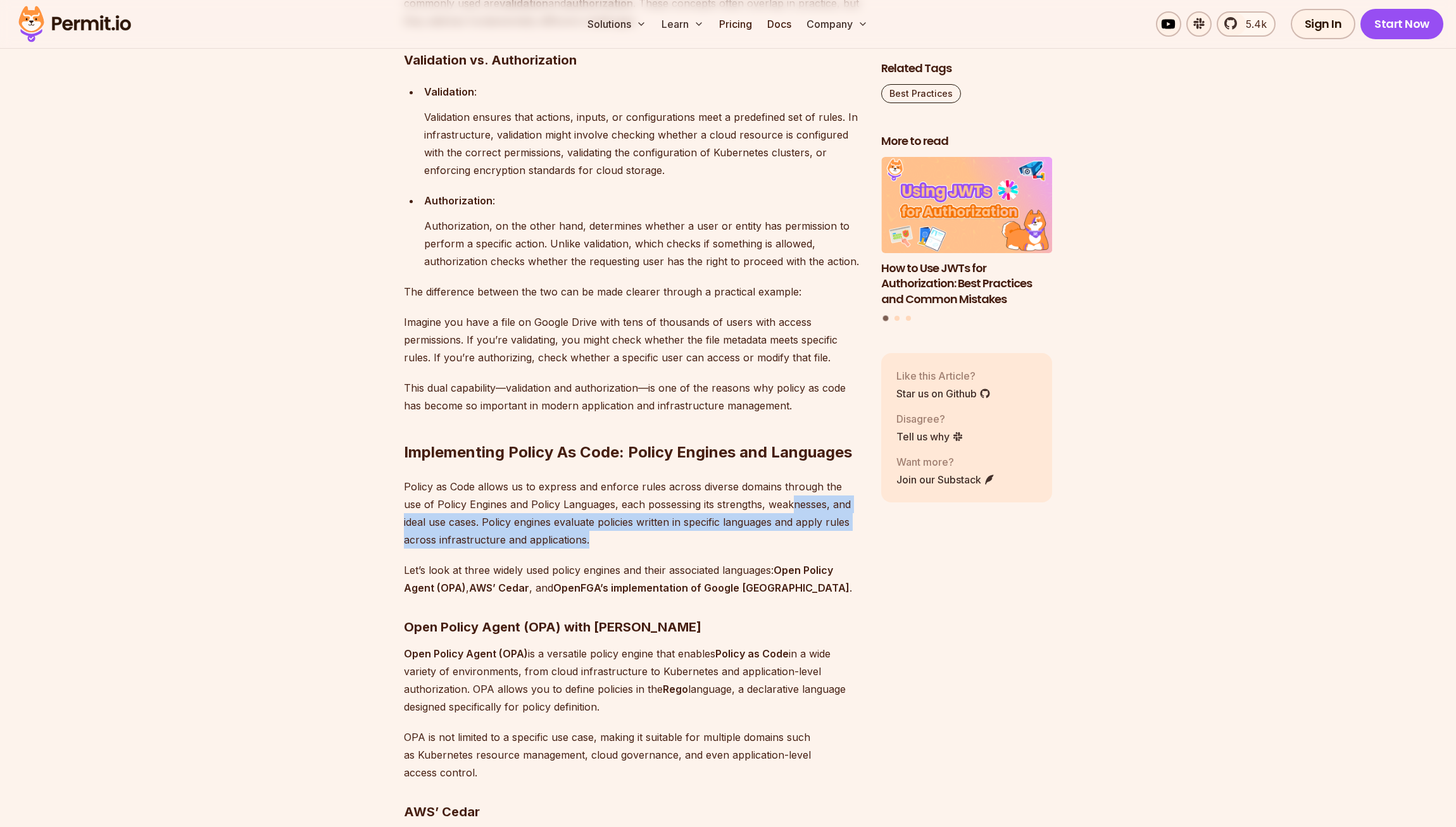
drag, startPoint x: 773, startPoint y: 603, endPoint x: 773, endPoint y: 557, distance: 46.0
click at [773, 548] on p "Policy as Code allows us to express and enforce rules across diverse domains th…" at bounding box center [632, 513] width 457 height 71
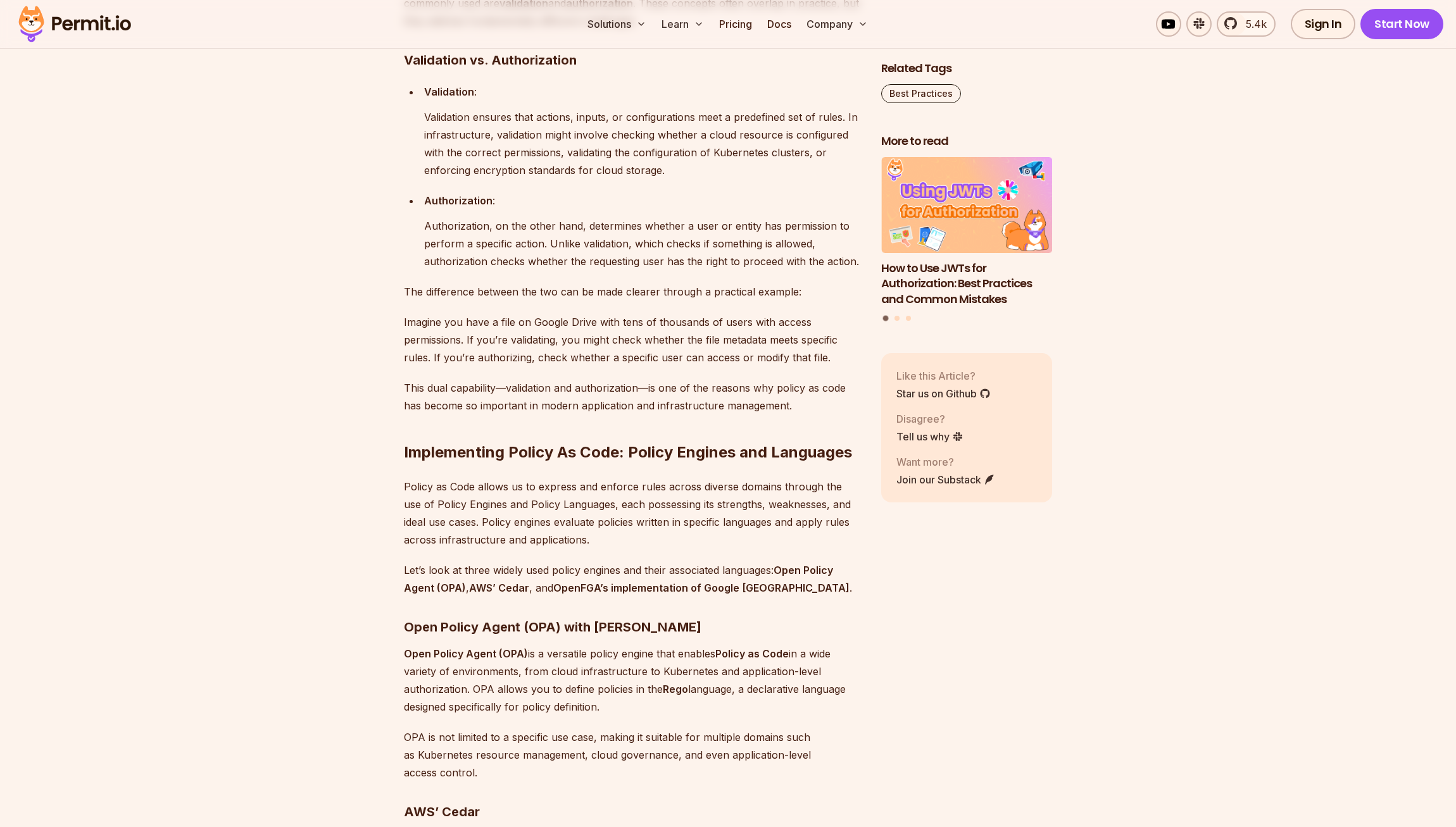
click at [773, 548] on p "Policy as Code allows us to express and enforce rules across diverse domains th…" at bounding box center [632, 513] width 457 height 71
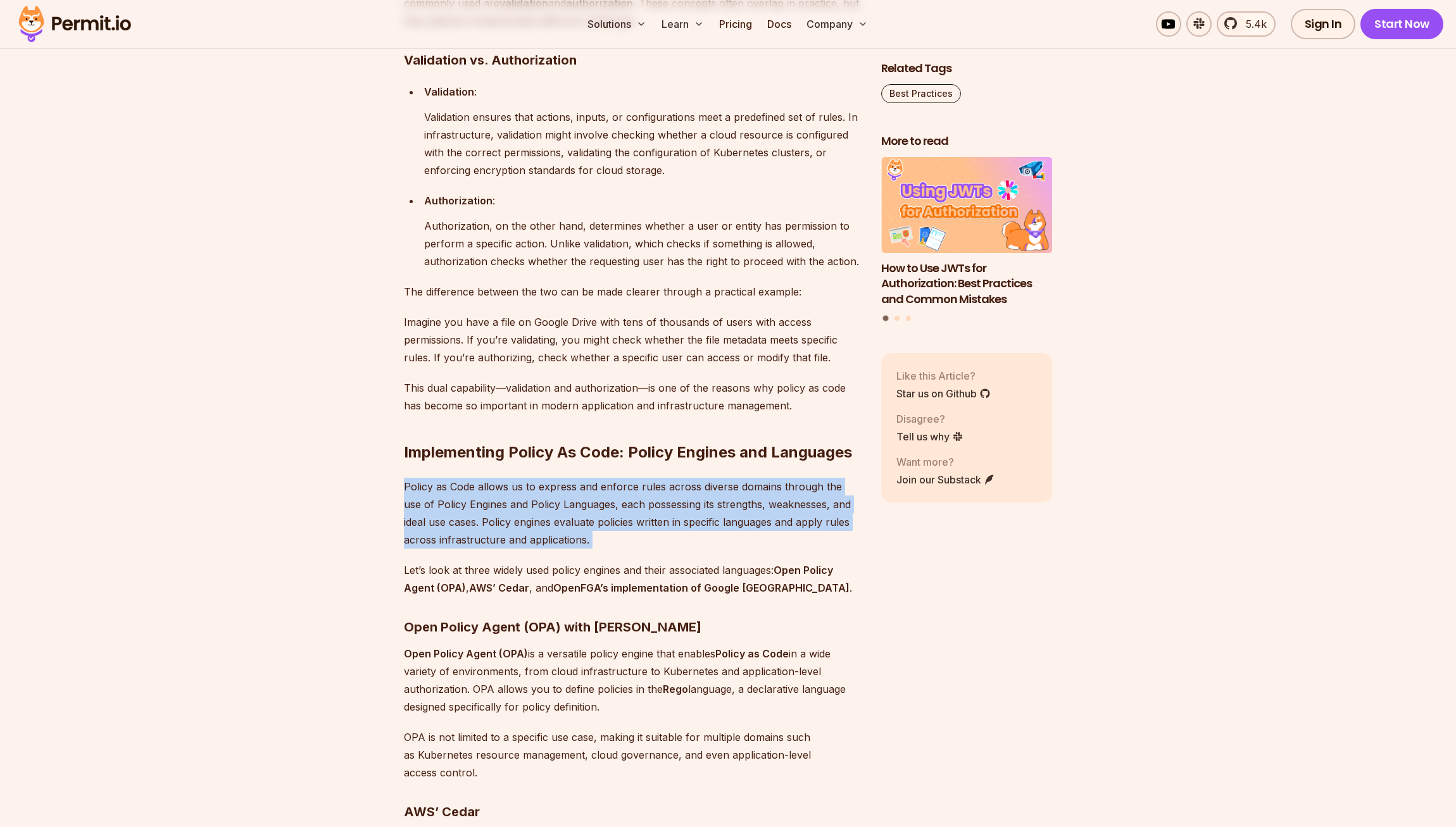
drag, startPoint x: 711, startPoint y: 605, endPoint x: 715, endPoint y: 530, distance: 75.1
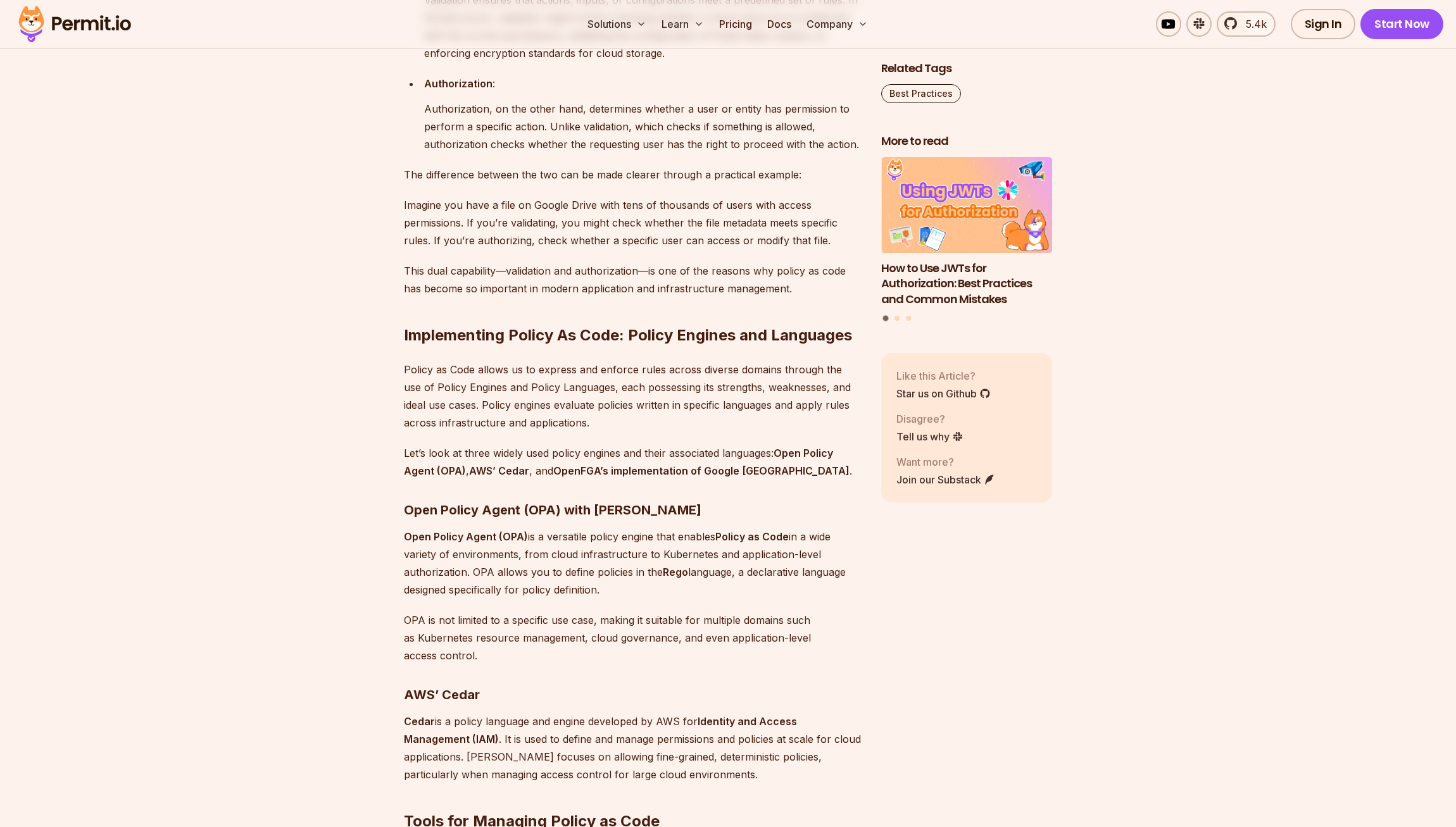
scroll to position [2303, 0]
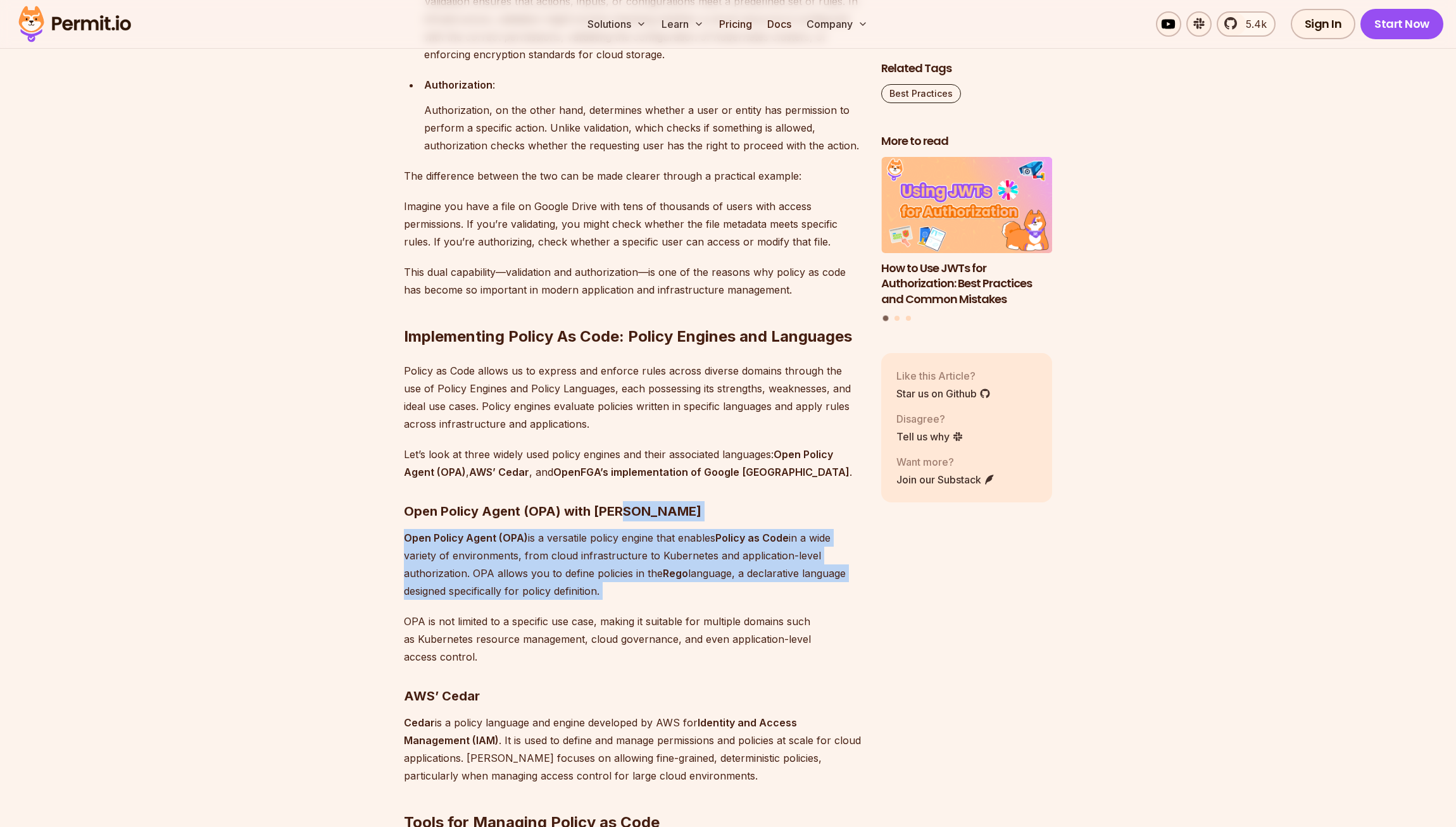
drag, startPoint x: 716, startPoint y: 673, endPoint x: 714, endPoint y: 547, distance: 126.0
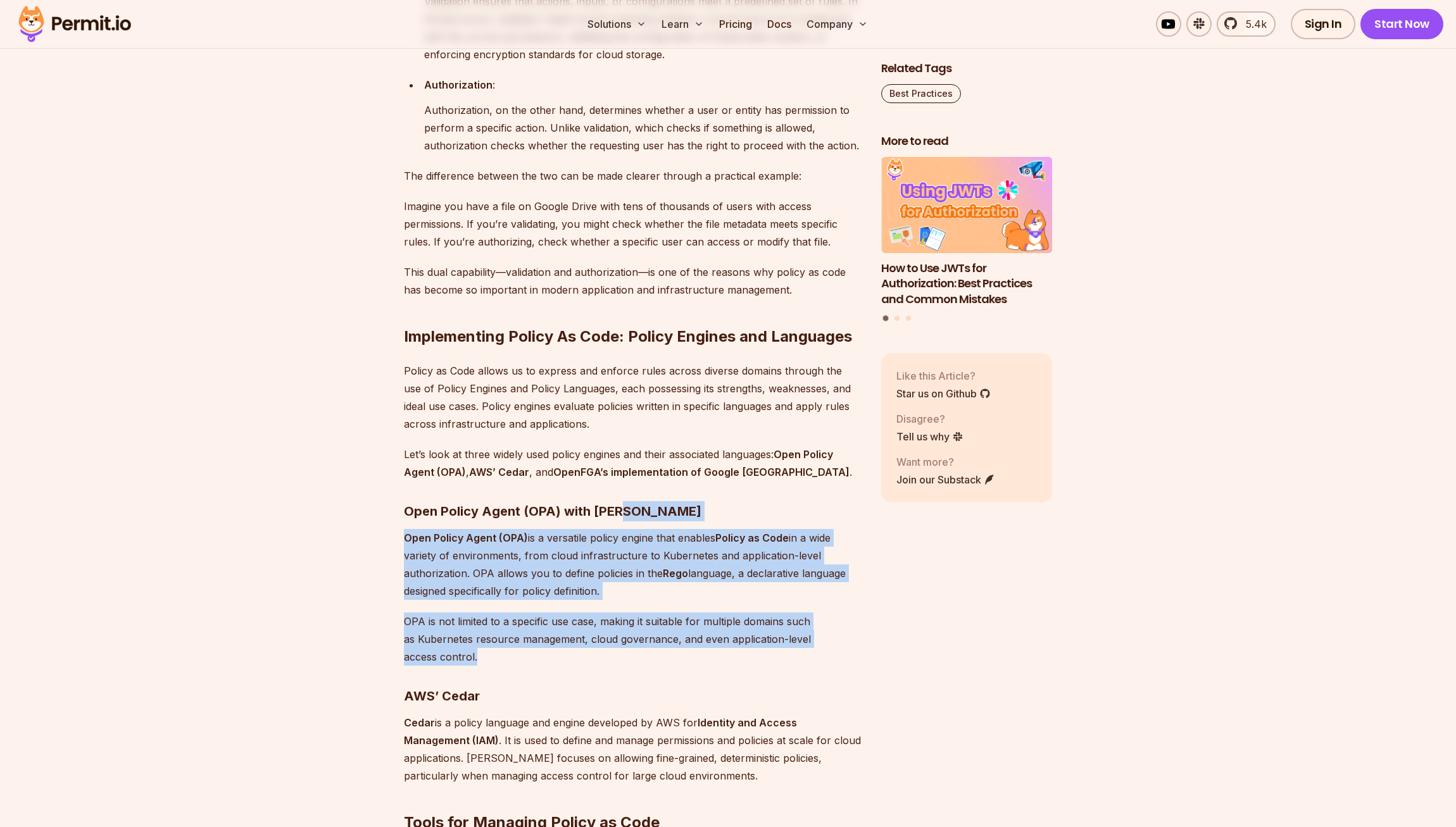
drag, startPoint x: 687, startPoint y: 698, endPoint x: 695, endPoint y: 530, distance: 168.2
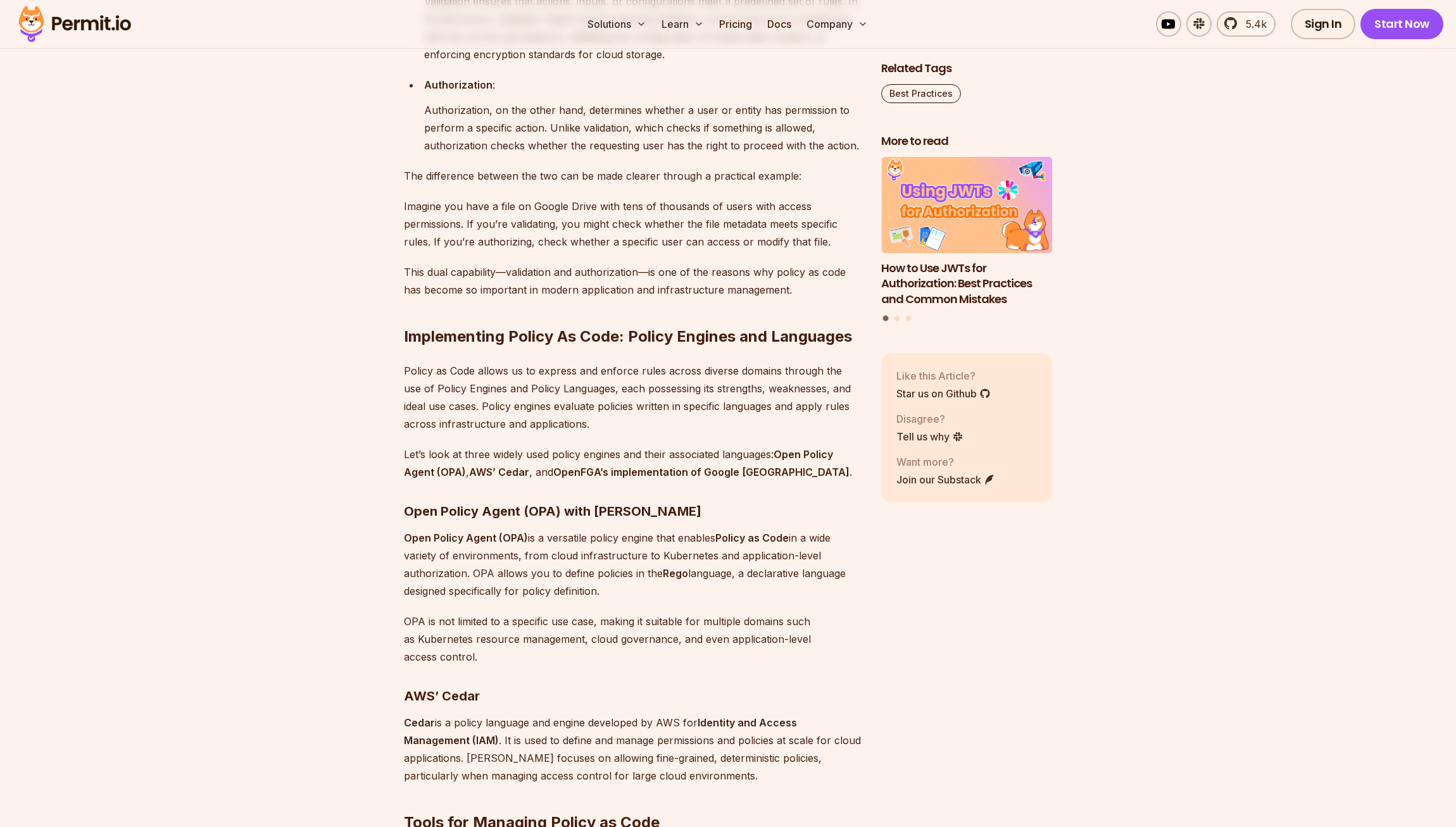
click at [695, 478] on strong "OpenFGA’s implementation of Google Zanzibar" at bounding box center [701, 472] width 296 height 13
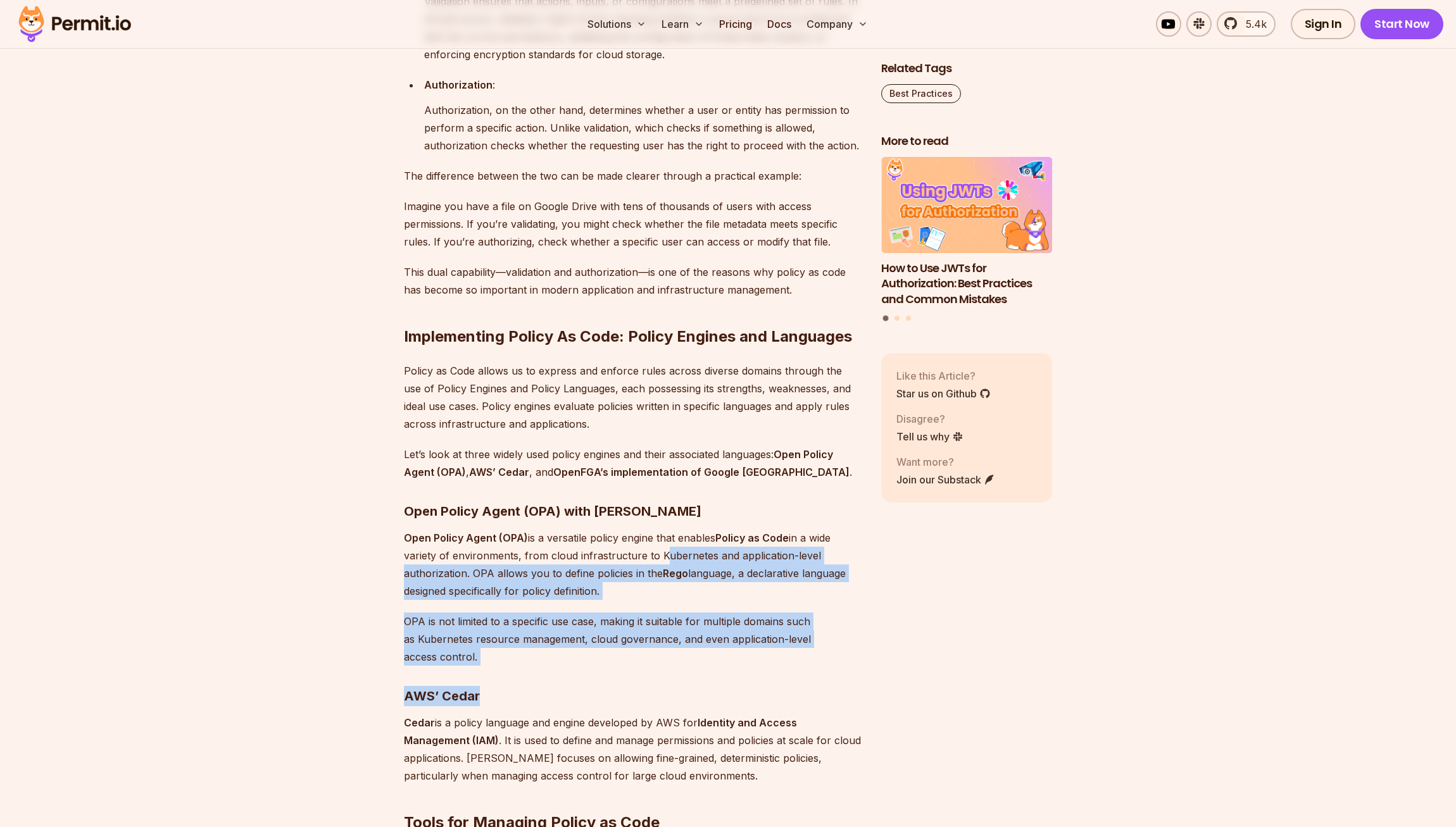
drag, startPoint x: 656, startPoint y: 750, endPoint x: 657, endPoint y: 614, distance: 136.0
click at [657, 600] on p "Open Policy Agent (OPA) is a versatile policy engine that enables Policy as Cod…" at bounding box center [632, 564] width 457 height 71
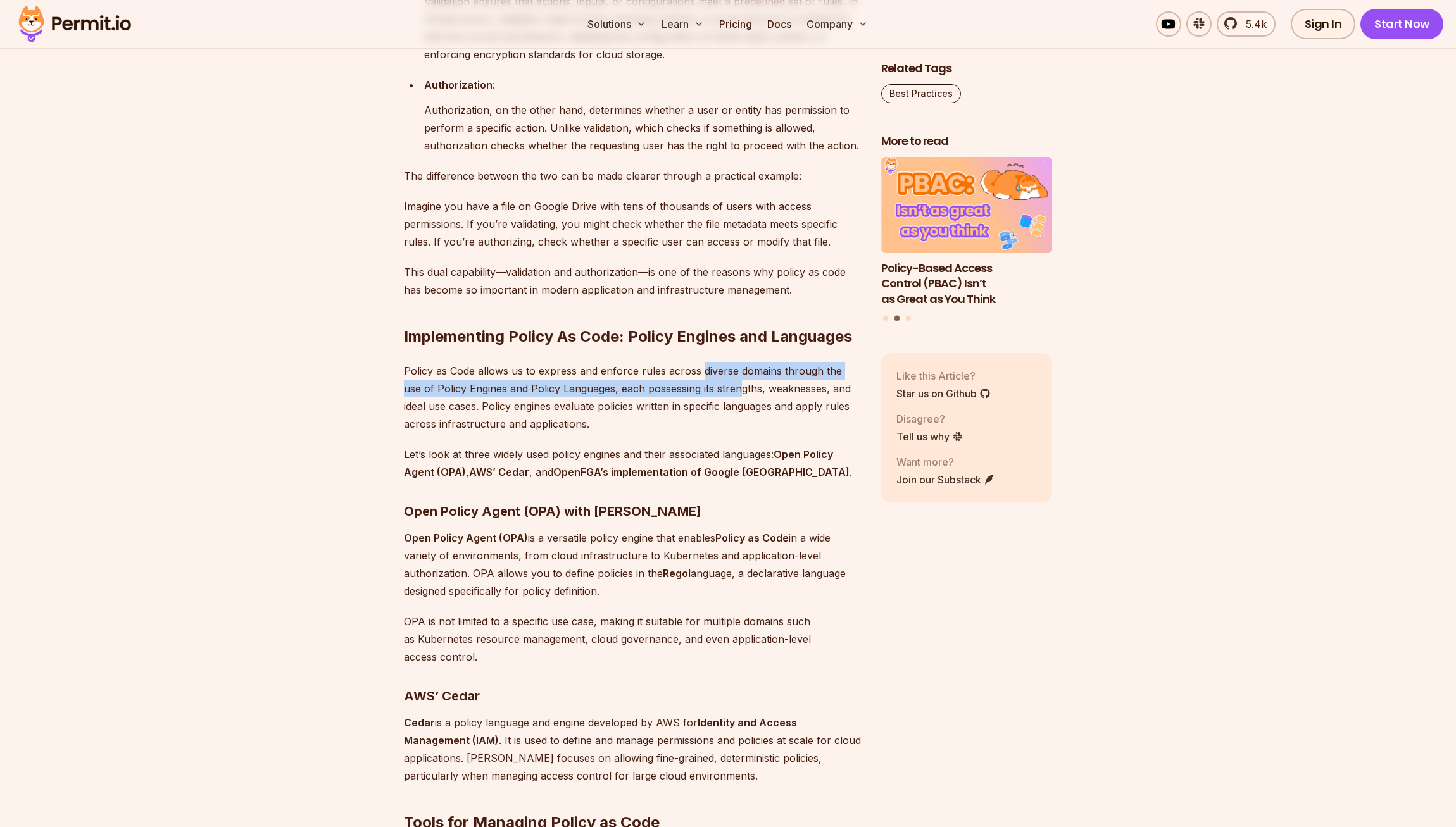
drag, startPoint x: 701, startPoint y: 428, endPoint x: 724, endPoint y: 460, distance: 39.4
click at [720, 433] on p "Policy as Code allows us to express and enforce rules across diverse domains th…" at bounding box center [632, 397] width 457 height 71
click at [724, 433] on p "Policy as Code allows us to express and enforce rules across diverse domains th…" at bounding box center [632, 397] width 457 height 71
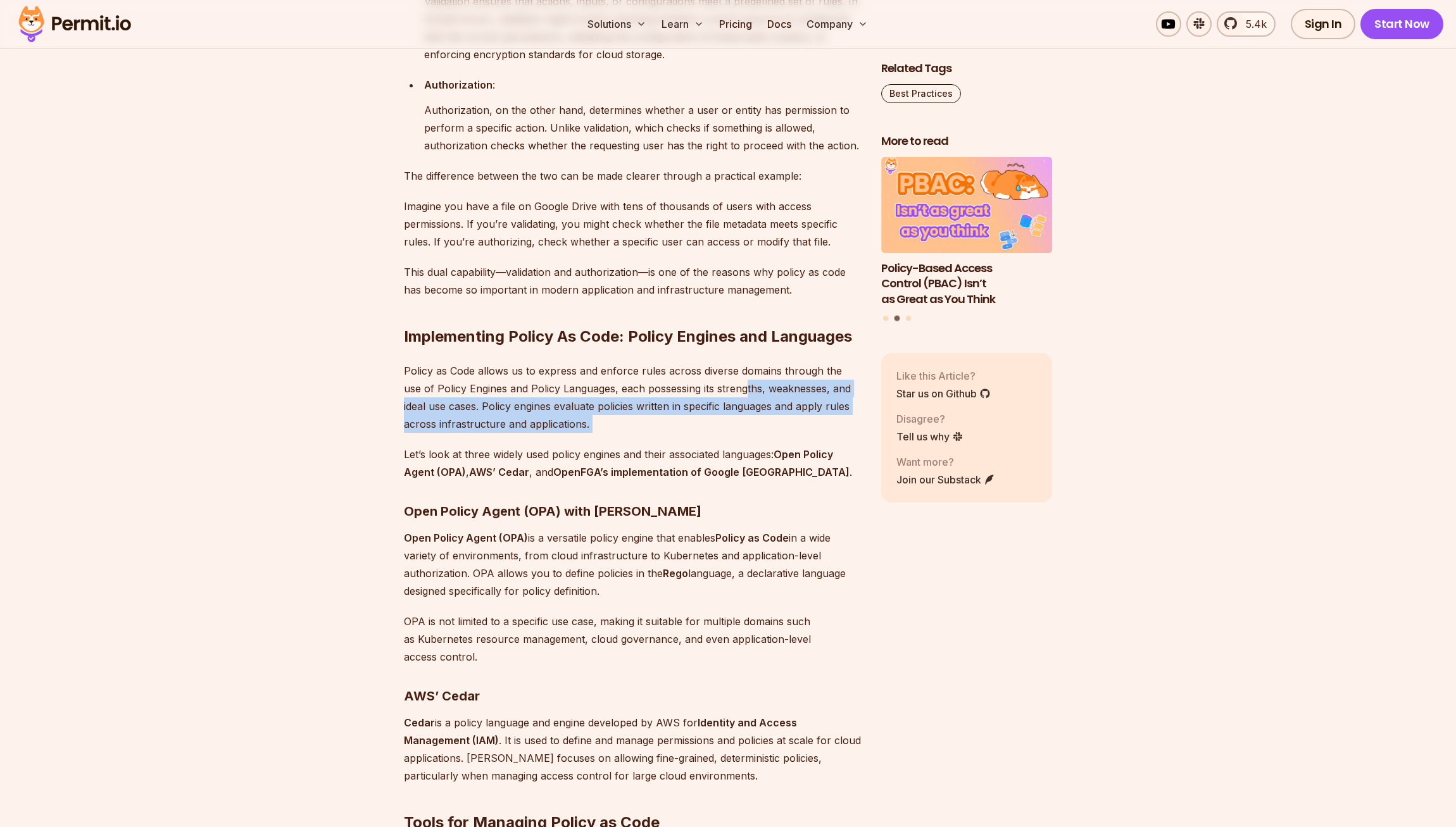
drag, startPoint x: 727, startPoint y: 498, endPoint x: 729, endPoint y: 443, distance: 55.0
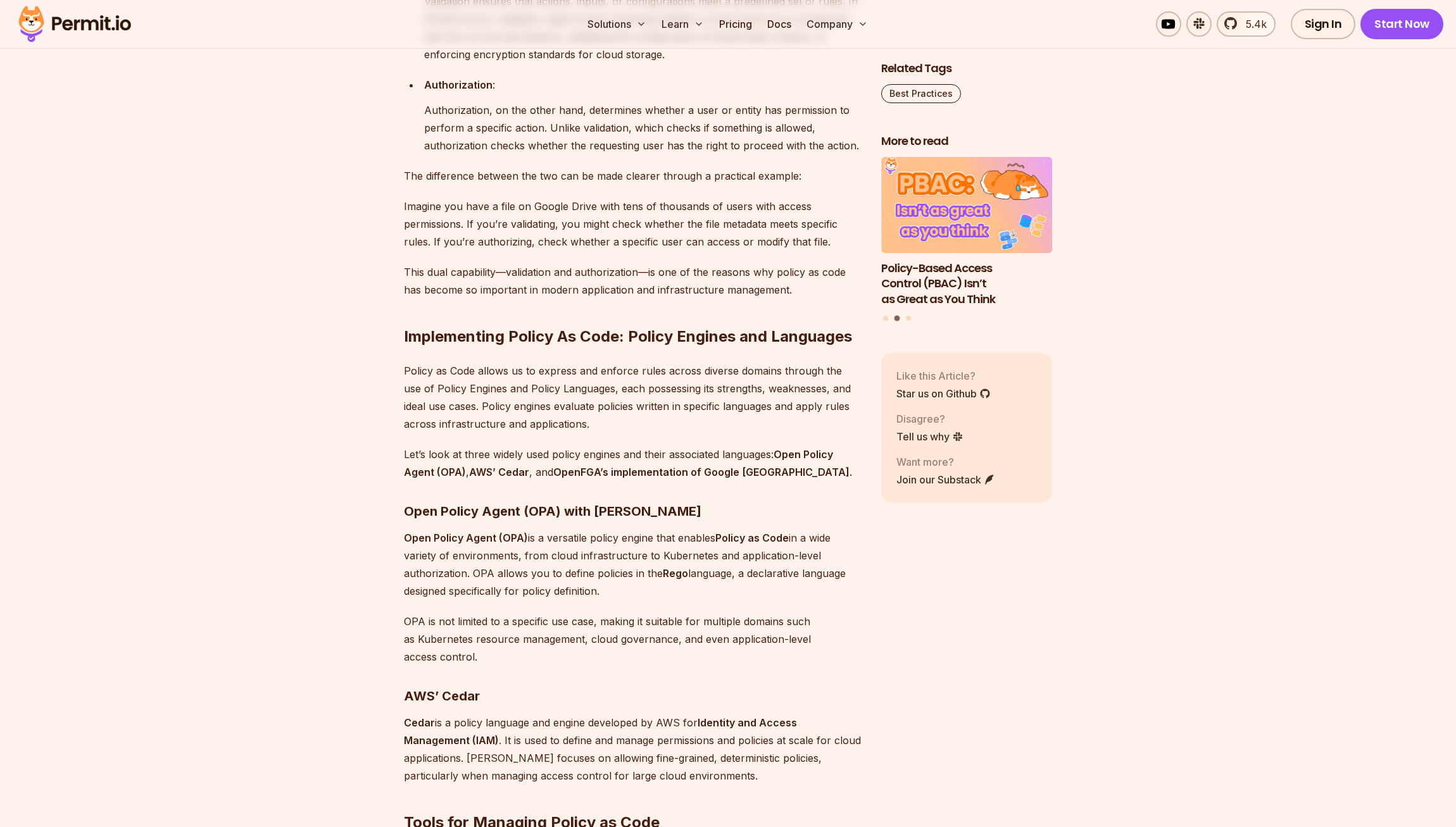
click at [729, 433] on p "Policy as Code allows us to express and enforce rules across diverse domains th…" at bounding box center [632, 397] width 457 height 71
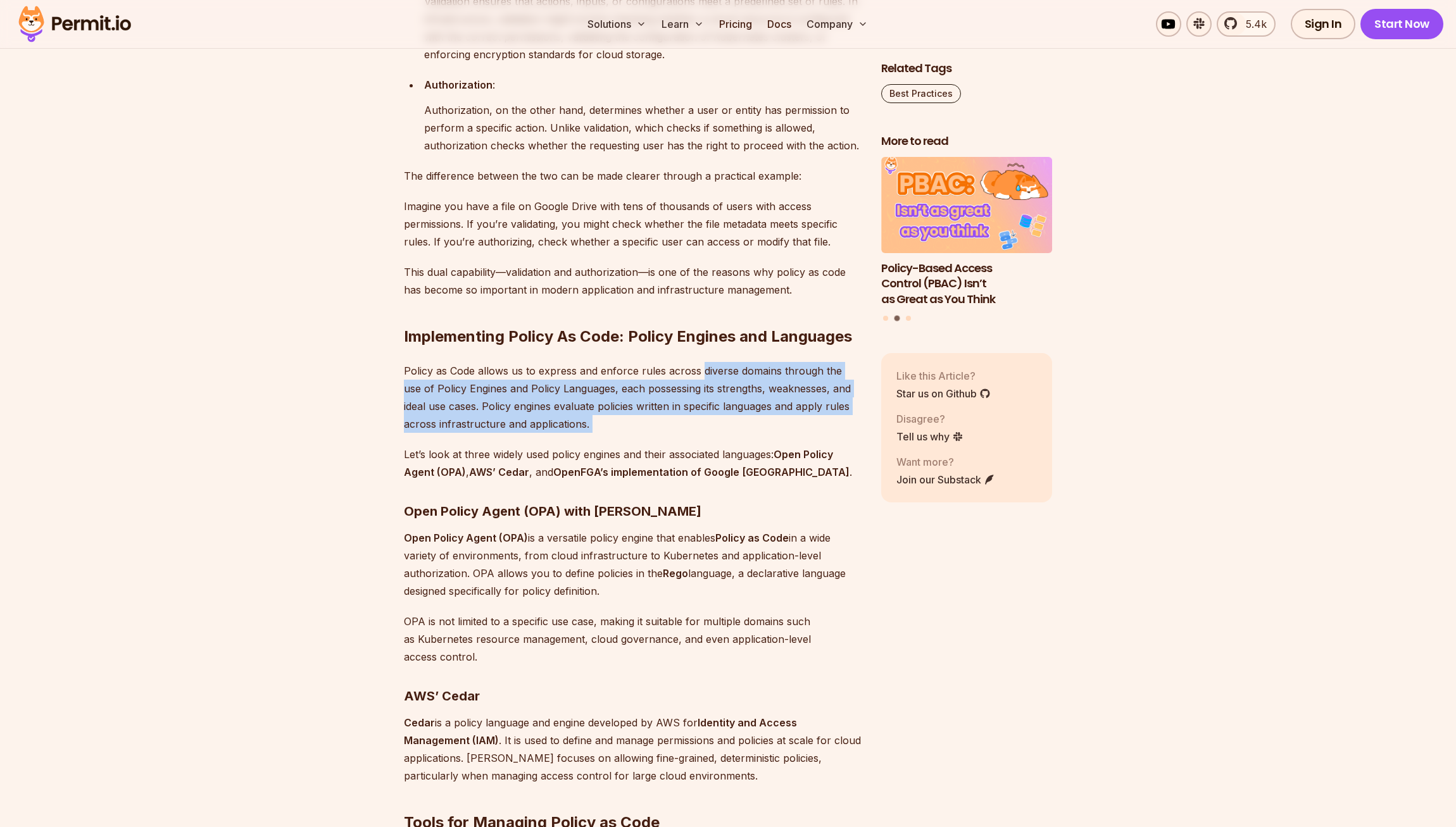
drag, startPoint x: 699, startPoint y: 431, endPoint x: 703, endPoint y: 498, distance: 67.1
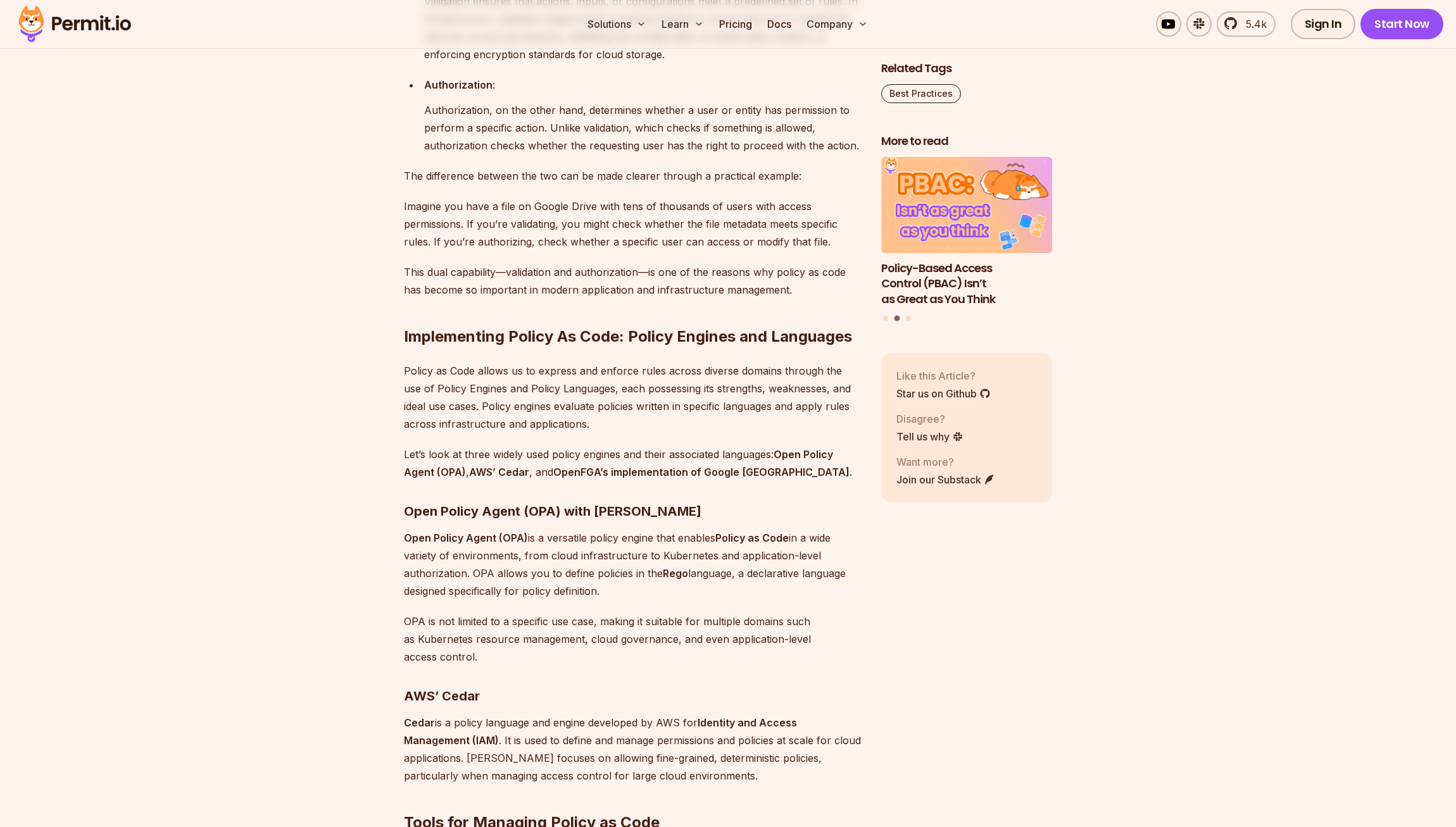
click at [667, 433] on p "Policy as Code allows us to express and enforce rules across diverse domains th…" at bounding box center [632, 397] width 457 height 71
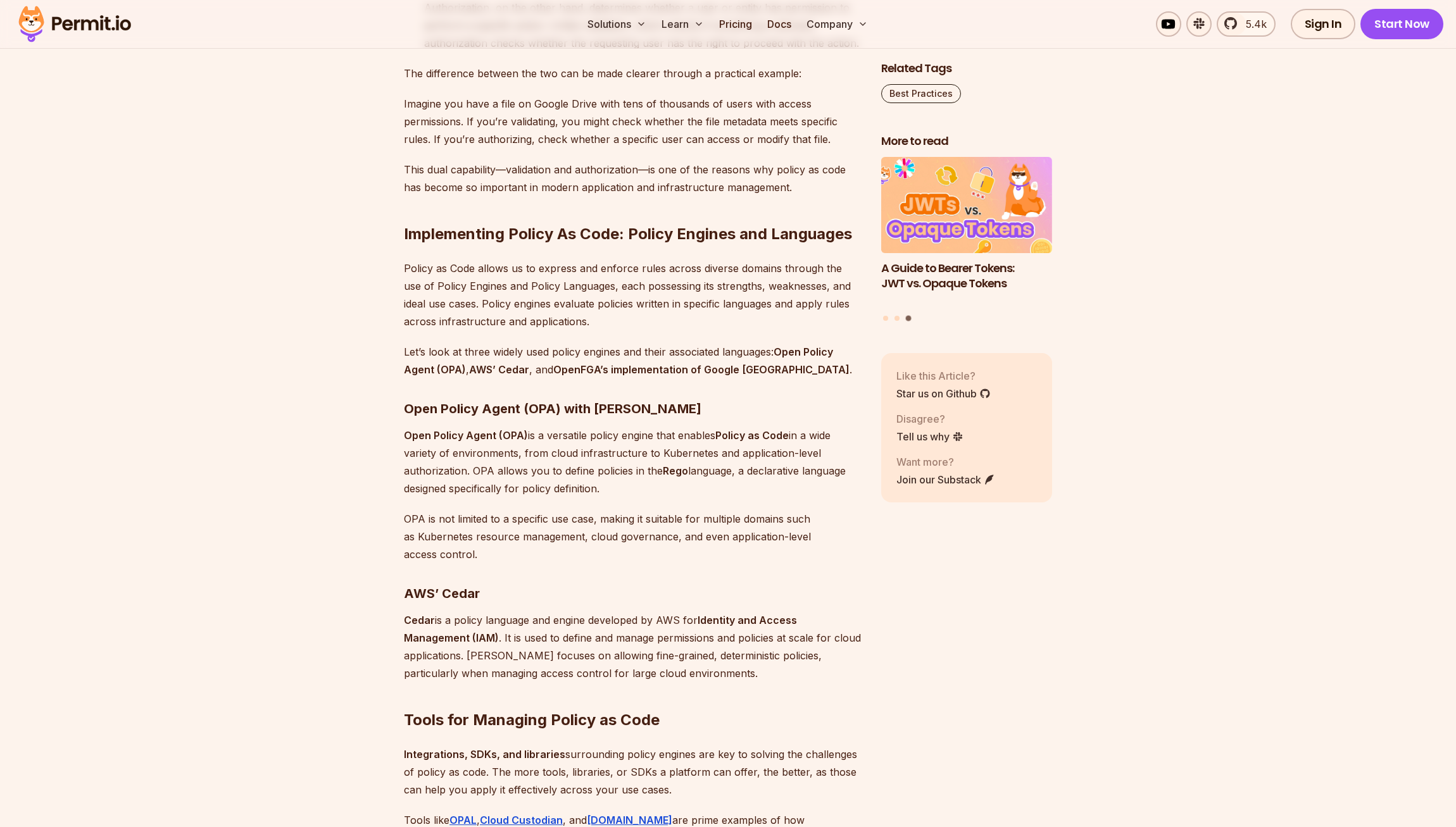
scroll to position [2402, 0]
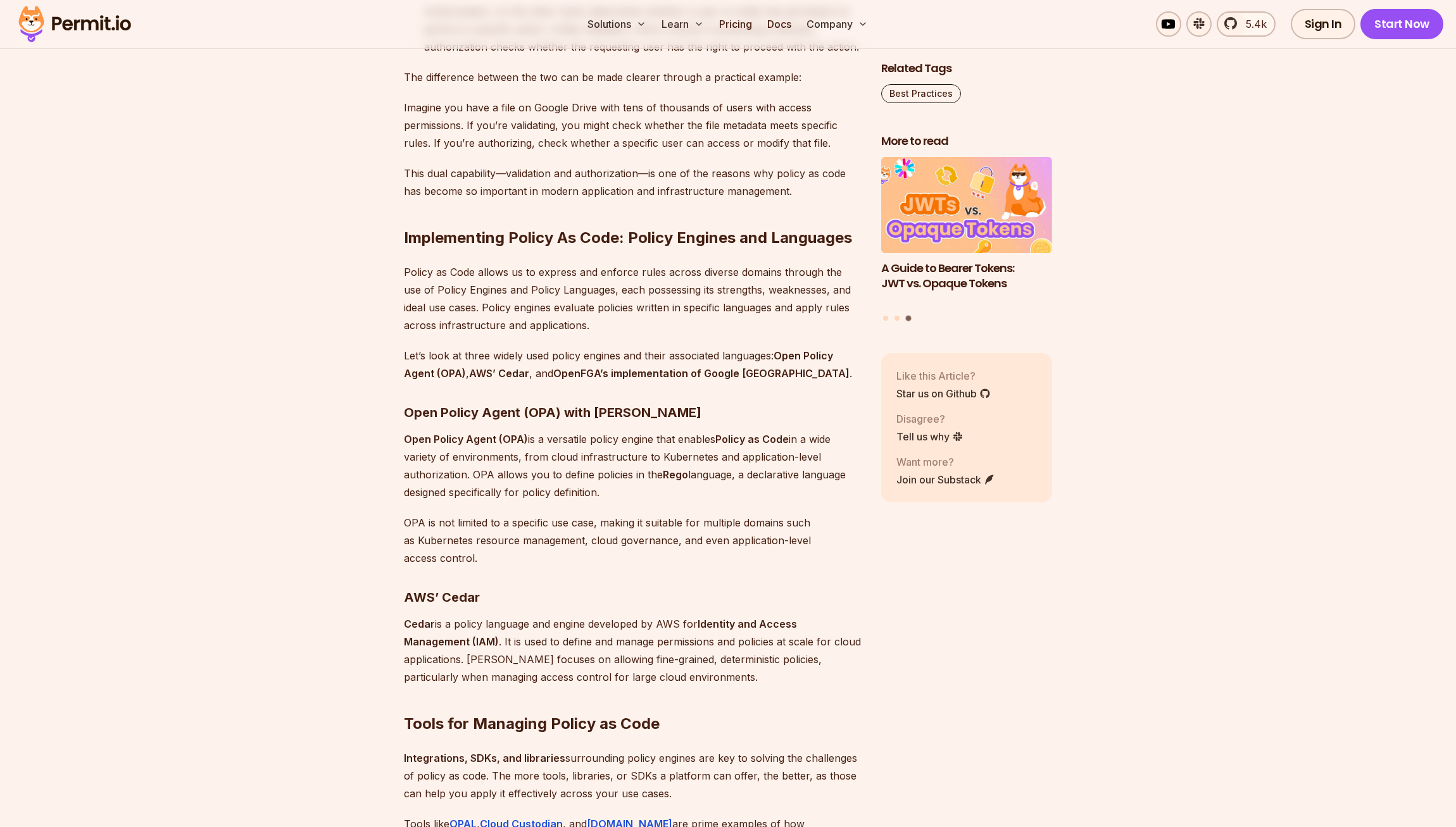
click at [618, 334] on p "Policy as Code allows us to express and enforce rules across diverse domains th…" at bounding box center [632, 298] width 457 height 71
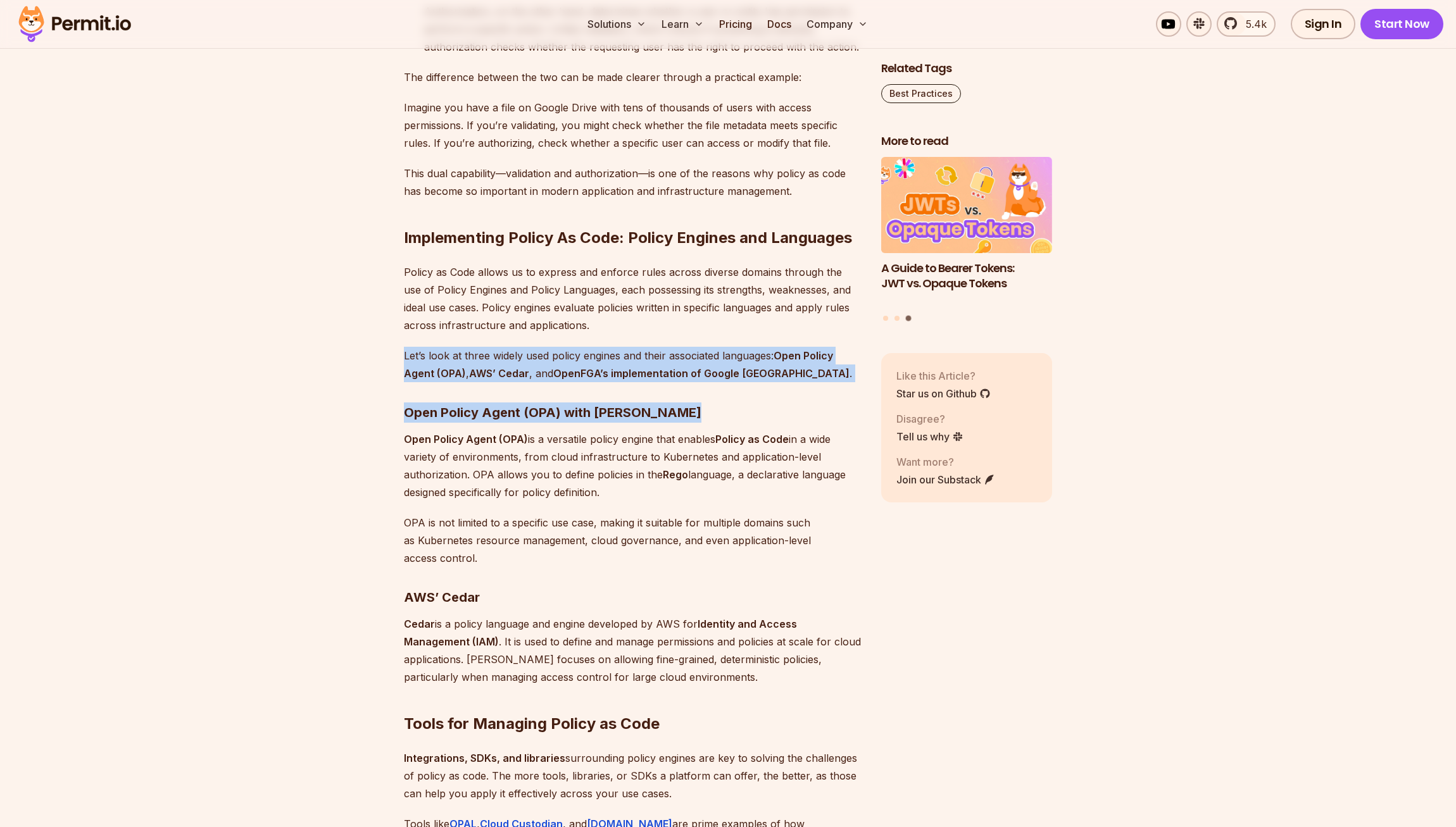
drag, startPoint x: 702, startPoint y: 490, endPoint x: 714, endPoint y: 389, distance: 101.7
click at [714, 334] on p "Policy as Code allows us to express and enforce rules across diverse domains th…" at bounding box center [632, 298] width 457 height 71
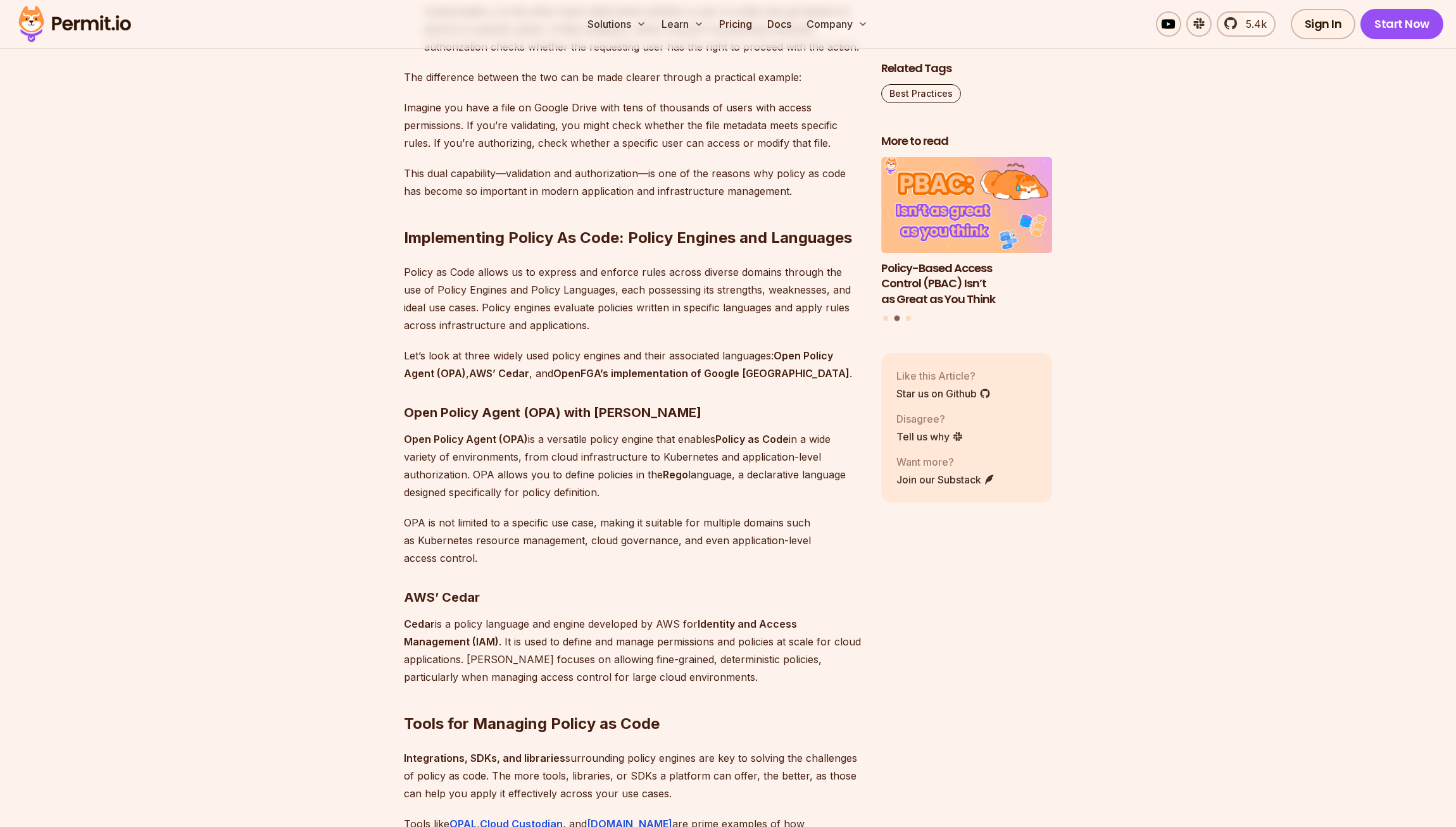
click at [714, 334] on p "Policy as Code allows us to express and enforce rules across diverse domains th…" at bounding box center [632, 298] width 457 height 71
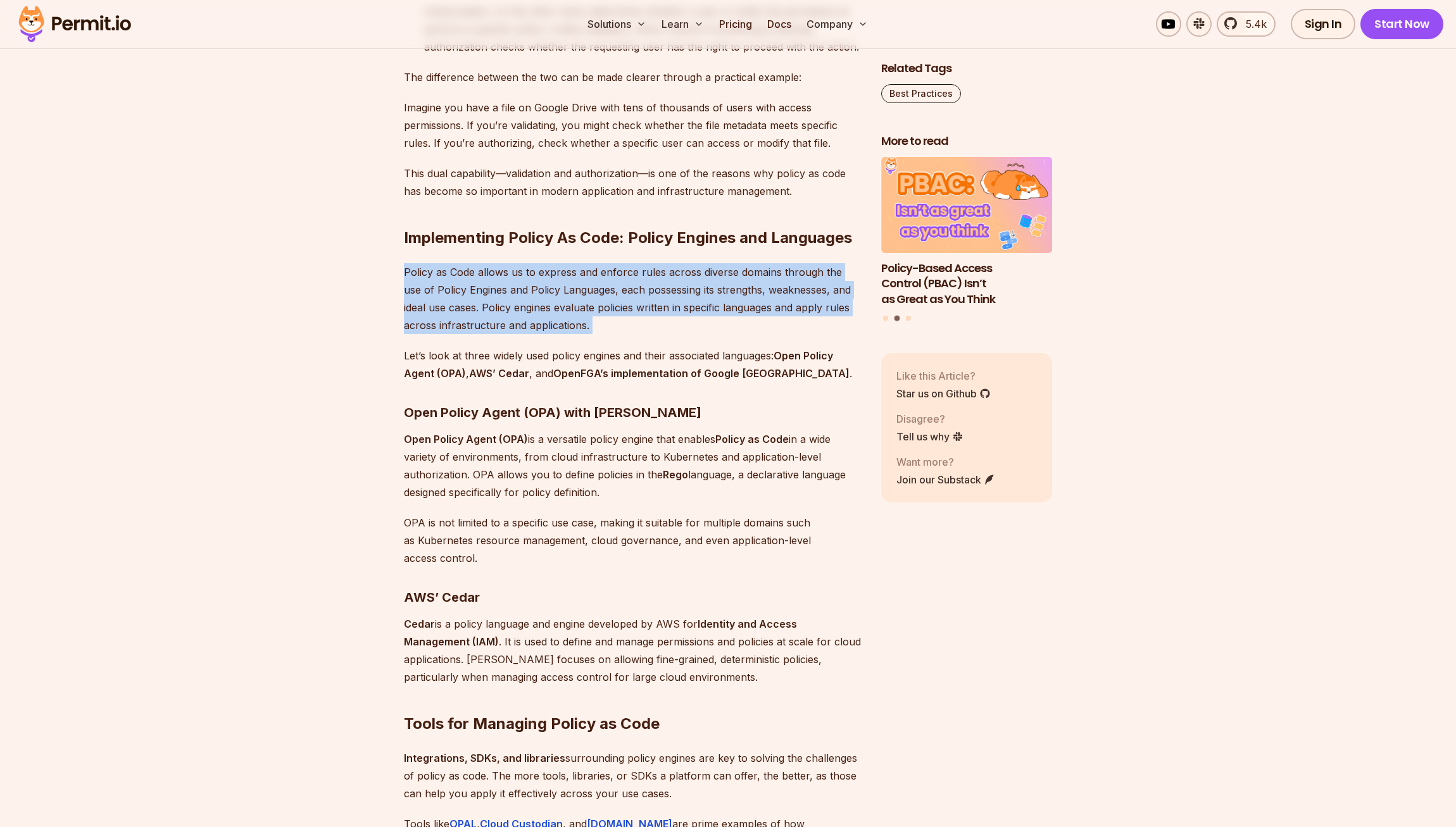
drag, startPoint x: 732, startPoint y: 322, endPoint x: 732, endPoint y: 313, distance: 9.0
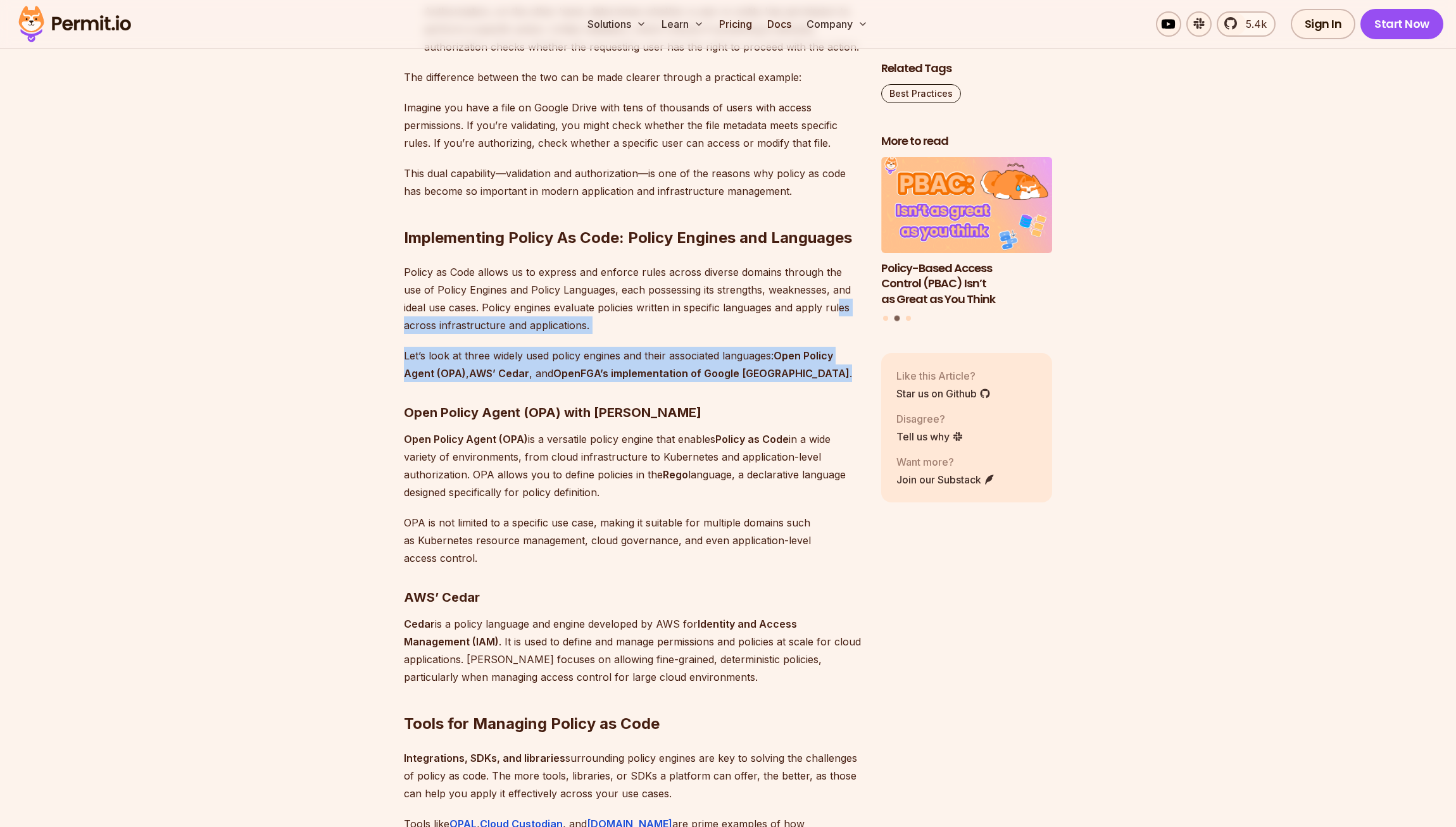
drag, startPoint x: 818, startPoint y: 397, endPoint x: 816, endPoint y: 357, distance: 40.0
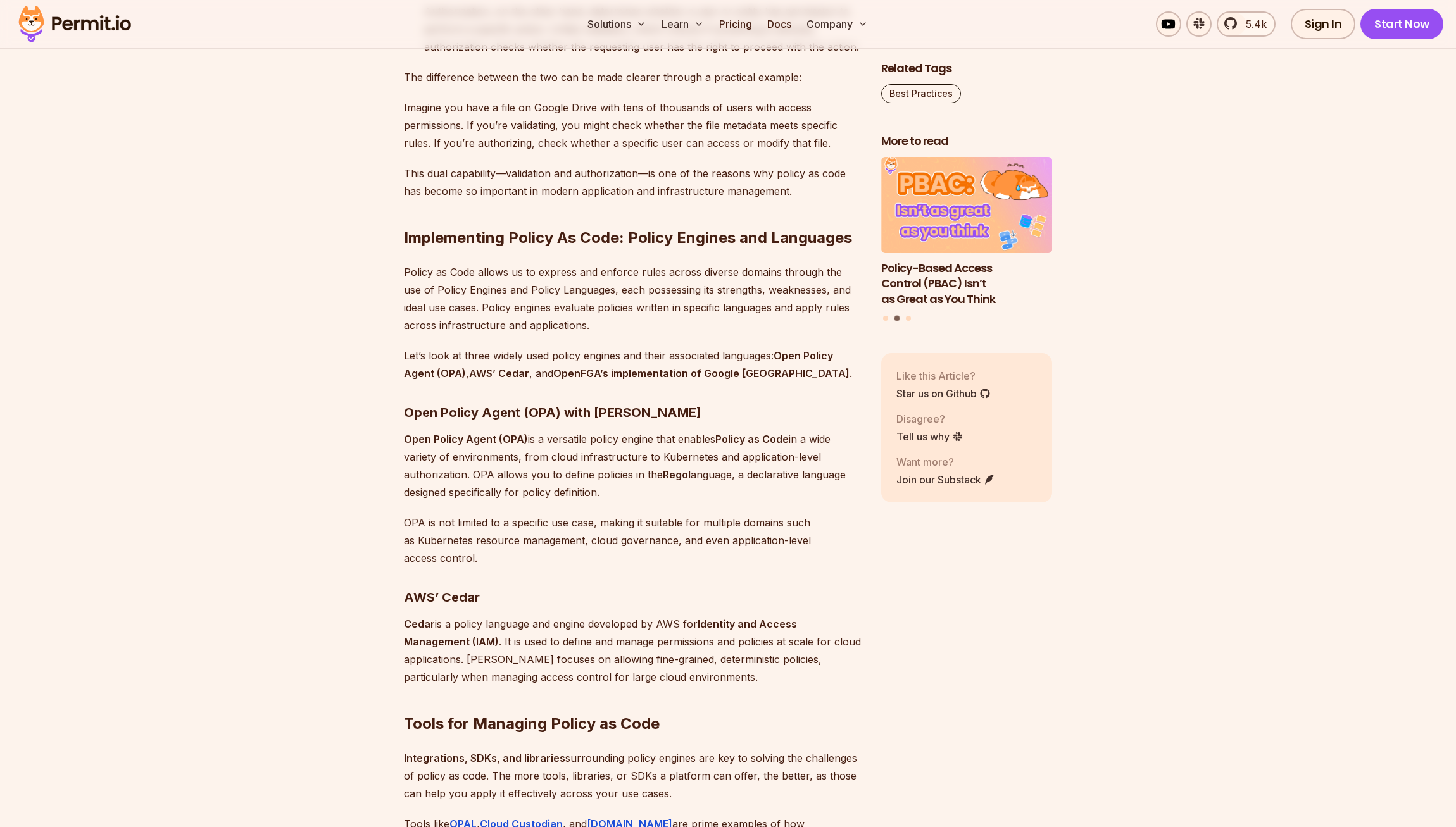
click at [816, 334] on p "Policy as Code allows us to express and enforce rules across diverse domains th…" at bounding box center [632, 298] width 457 height 71
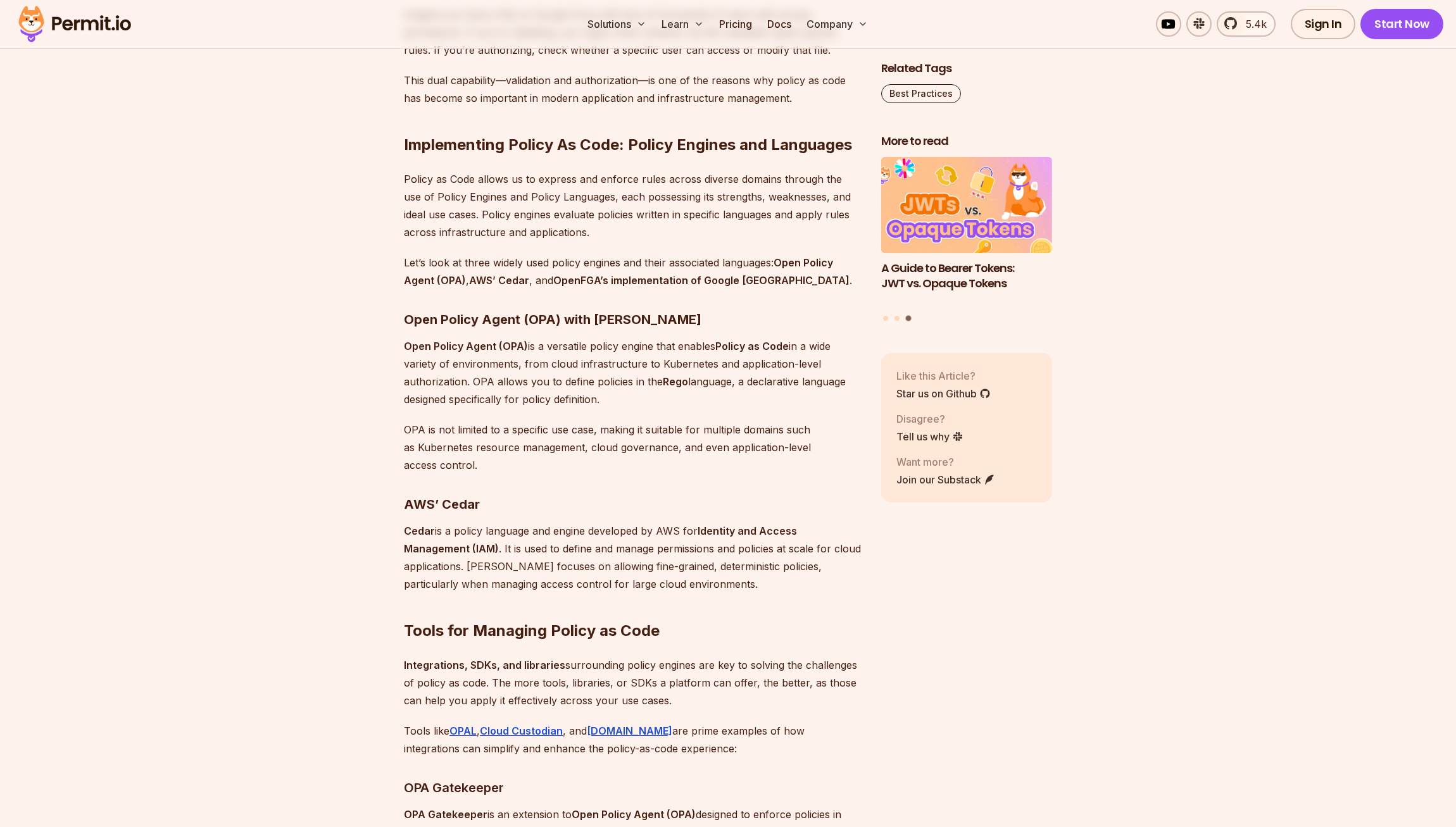
scroll to position [2557, 0]
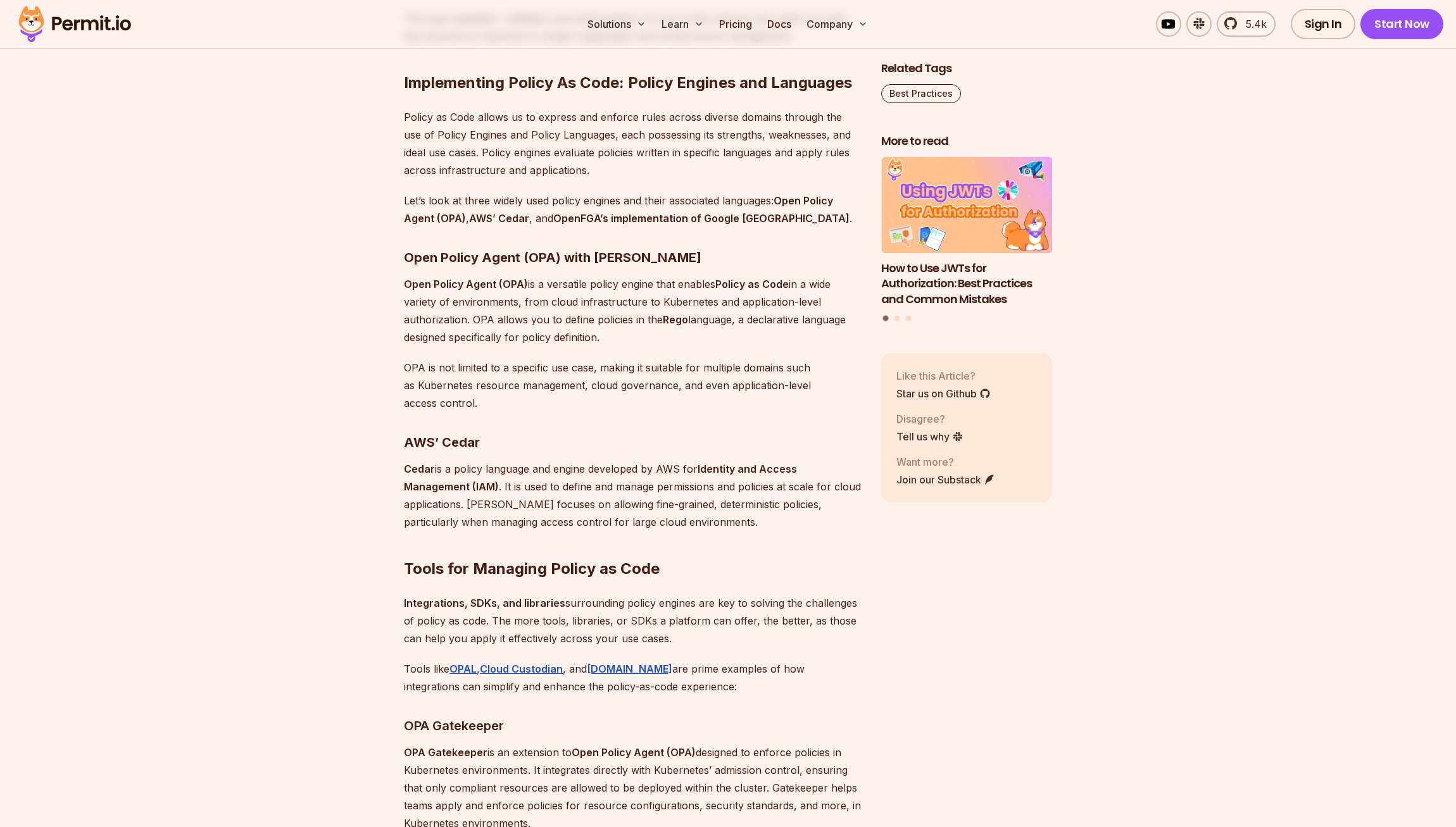
click at [730, 412] on p "OPA is not limited to a specific use case, making it suitable for multiple doma…" at bounding box center [632, 385] width 457 height 53
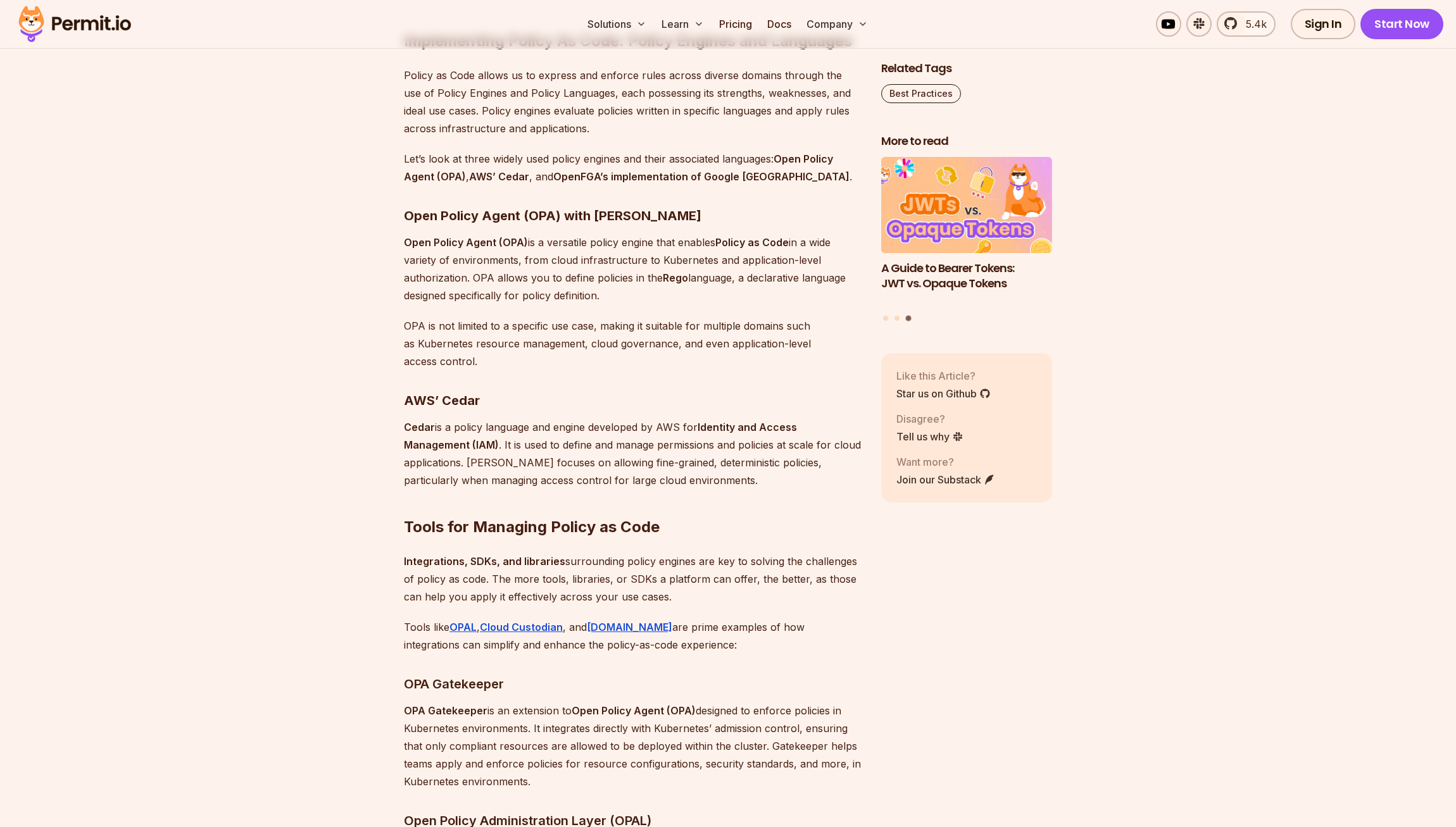
scroll to position [2601, 0]
click at [654, 487] on p "Cedar is a policy language and engine developed by AWS for Identity and Access …" at bounding box center [632, 452] width 457 height 71
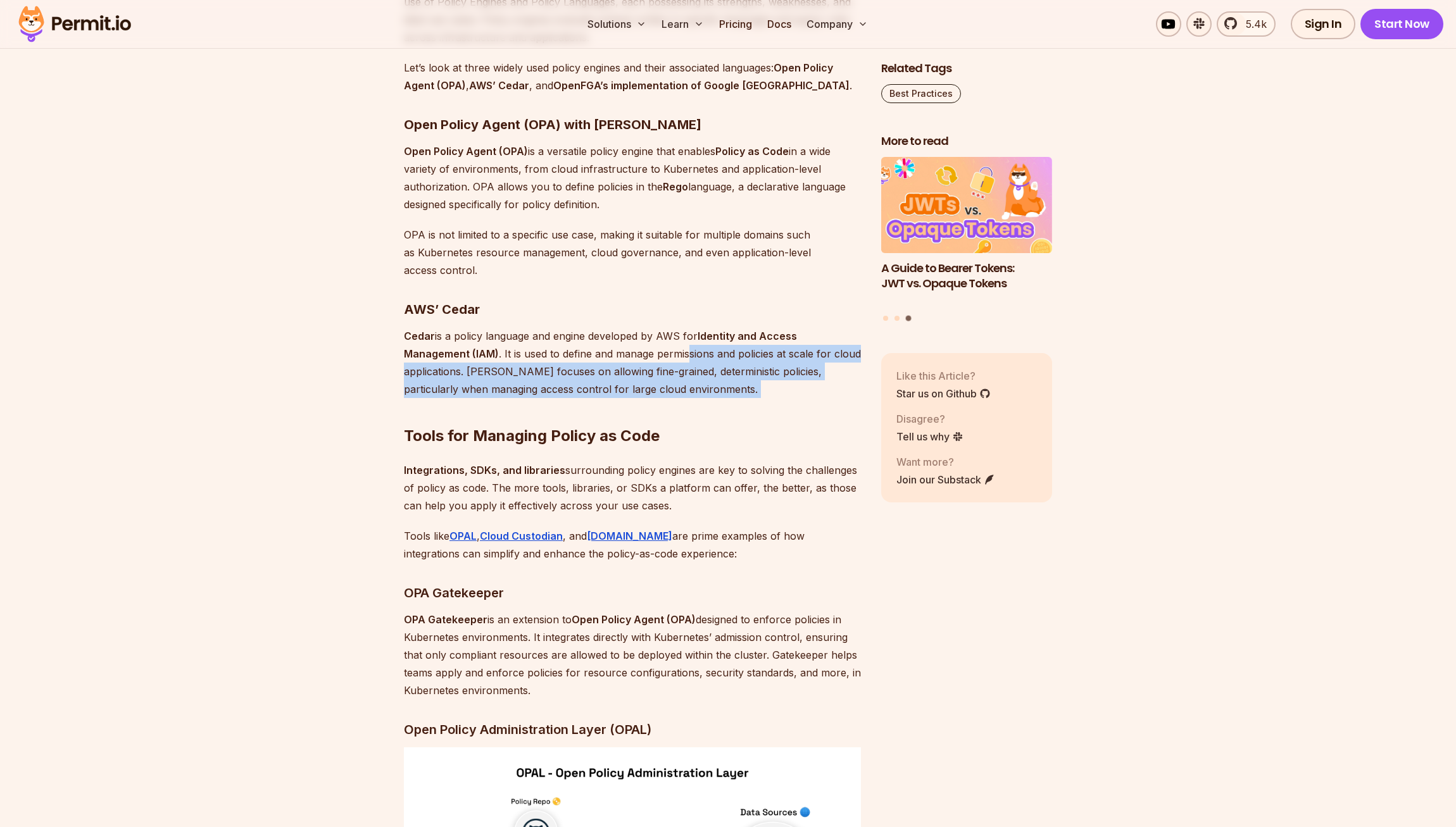
drag, startPoint x: 685, startPoint y: 454, endPoint x: 691, endPoint y: 412, distance: 42.4
click at [691, 398] on p "Cedar is a policy language and engine developed by AWS for Identity and Access …" at bounding box center [632, 362] width 457 height 71
drag, startPoint x: 701, startPoint y: 447, endPoint x: 709, endPoint y: 399, distance: 48.7
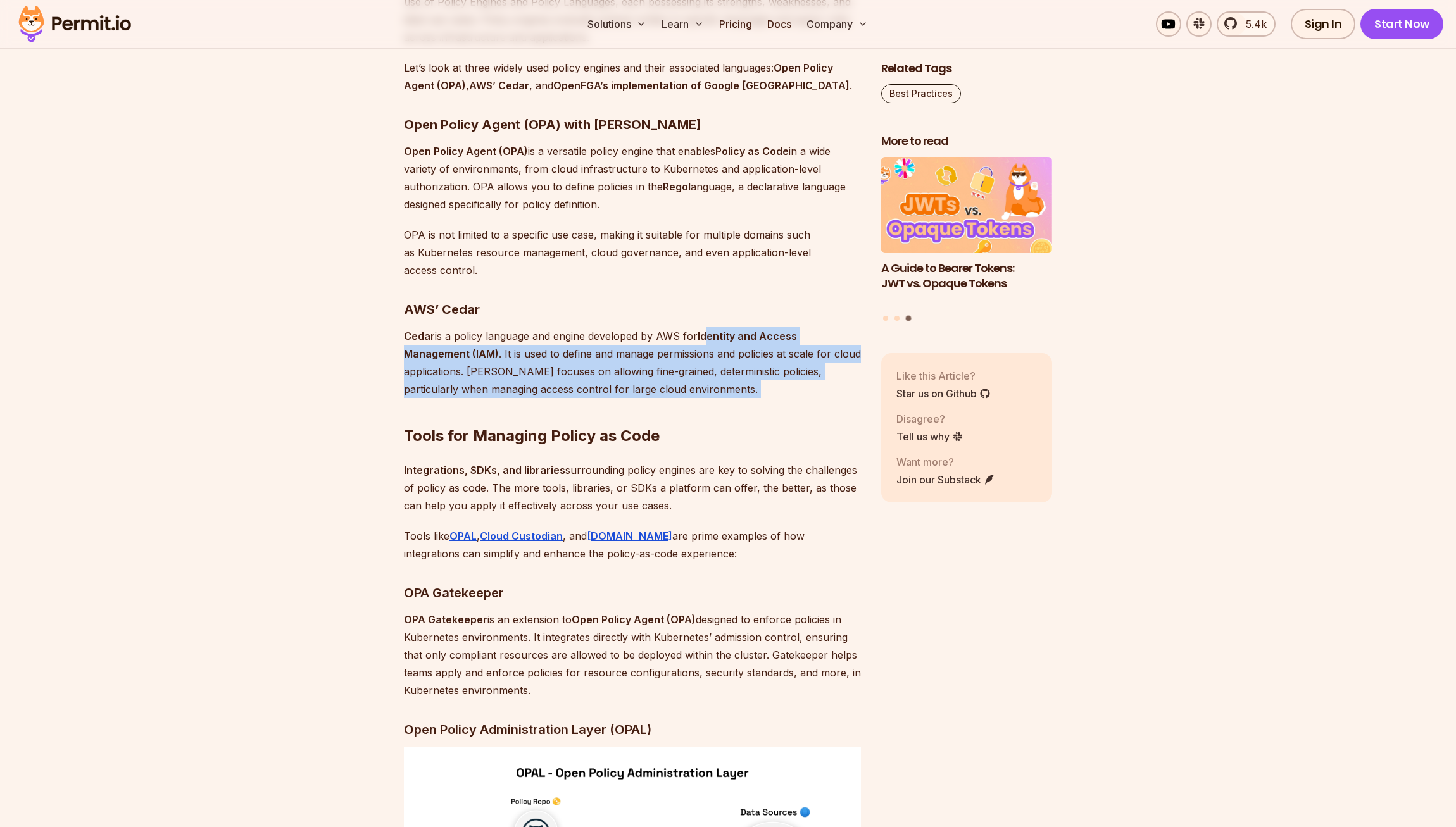
click at [709, 360] on strong "Identity and Access Management (IAM)" at bounding box center [600, 345] width 393 height 30
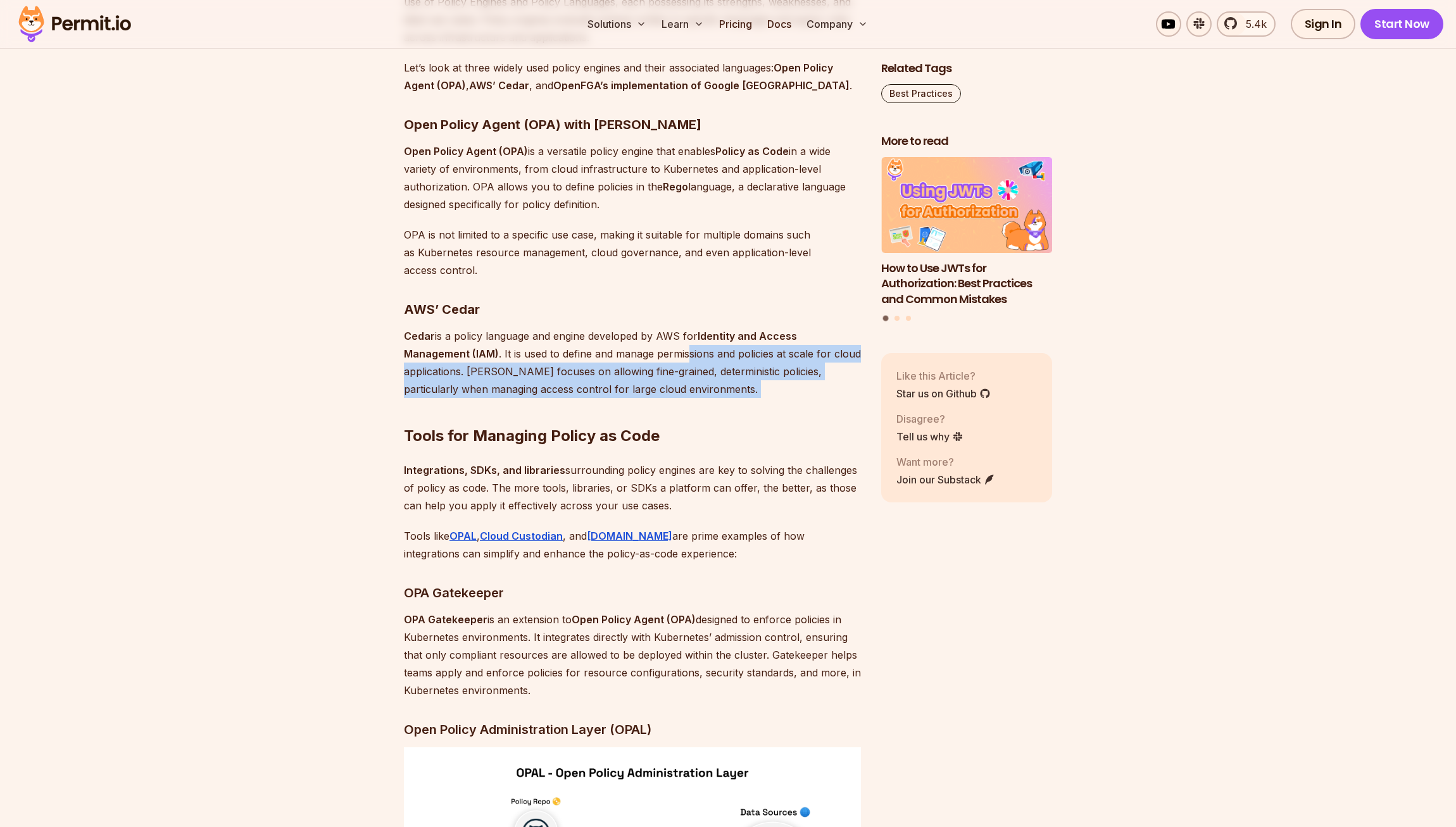
drag, startPoint x: 697, startPoint y: 453, endPoint x: 677, endPoint y: 365, distance: 90.2
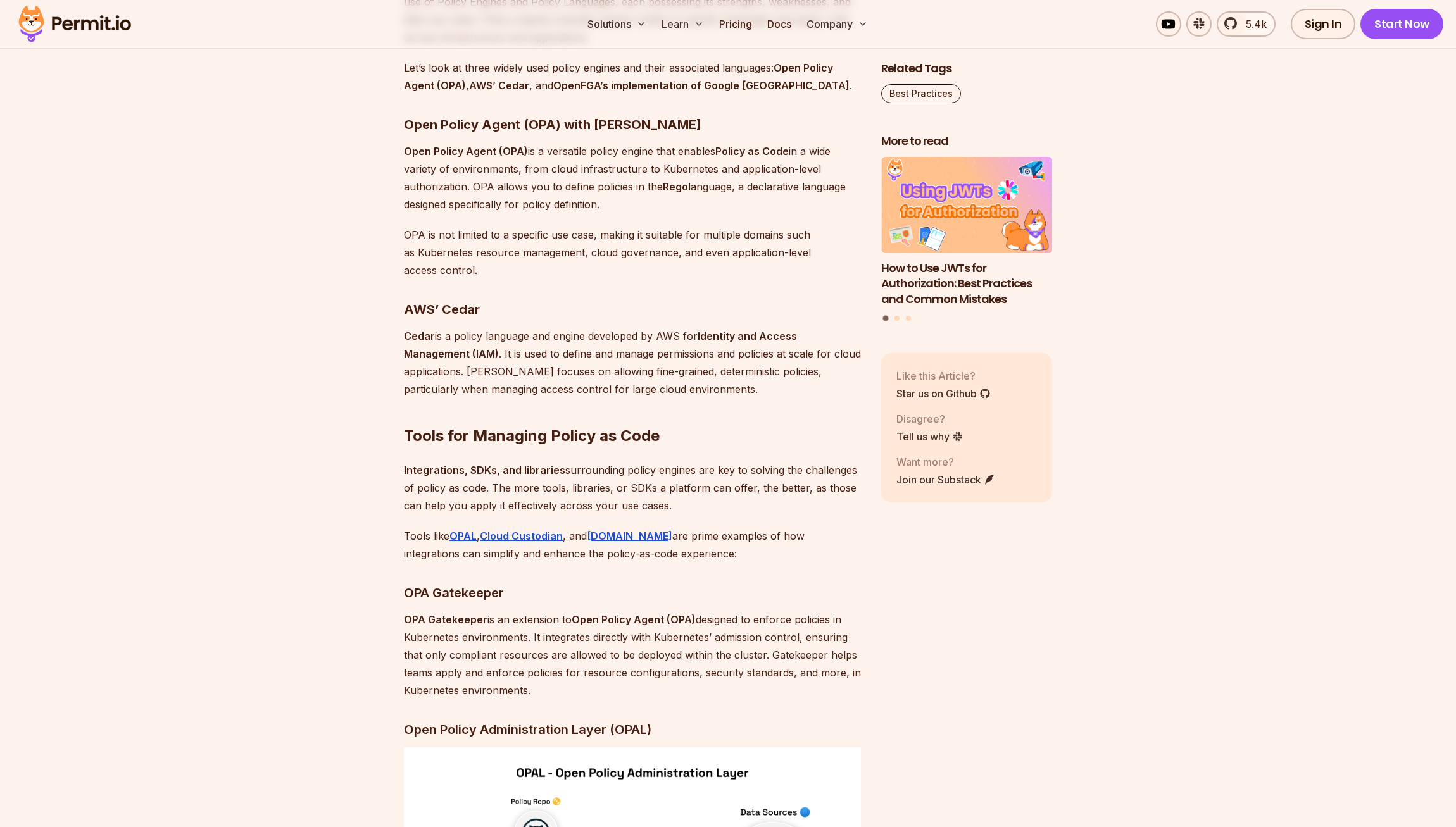
click at [676, 320] on h3 "AWS’ Cedar" at bounding box center [632, 309] width 457 height 20
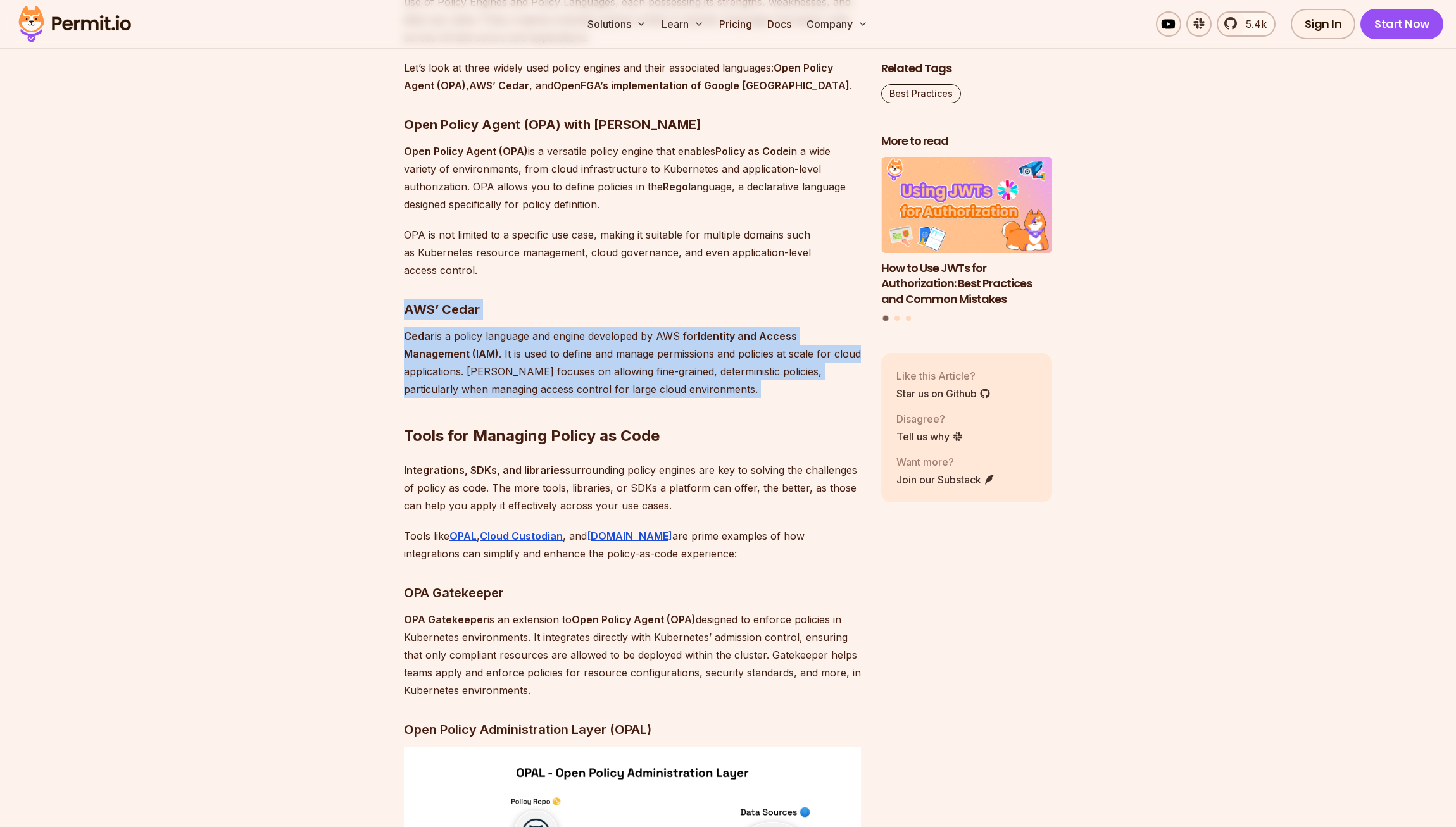
drag, startPoint x: 711, startPoint y: 417, endPoint x: 707, endPoint y: 335, distance: 82.1
click at [707, 279] on p "OPA is not limited to a specific use case, making it suitable for multiple doma…" at bounding box center [632, 252] width 457 height 53
drag, startPoint x: 693, startPoint y: 460, endPoint x: 730, endPoint y: 331, distance: 134.2
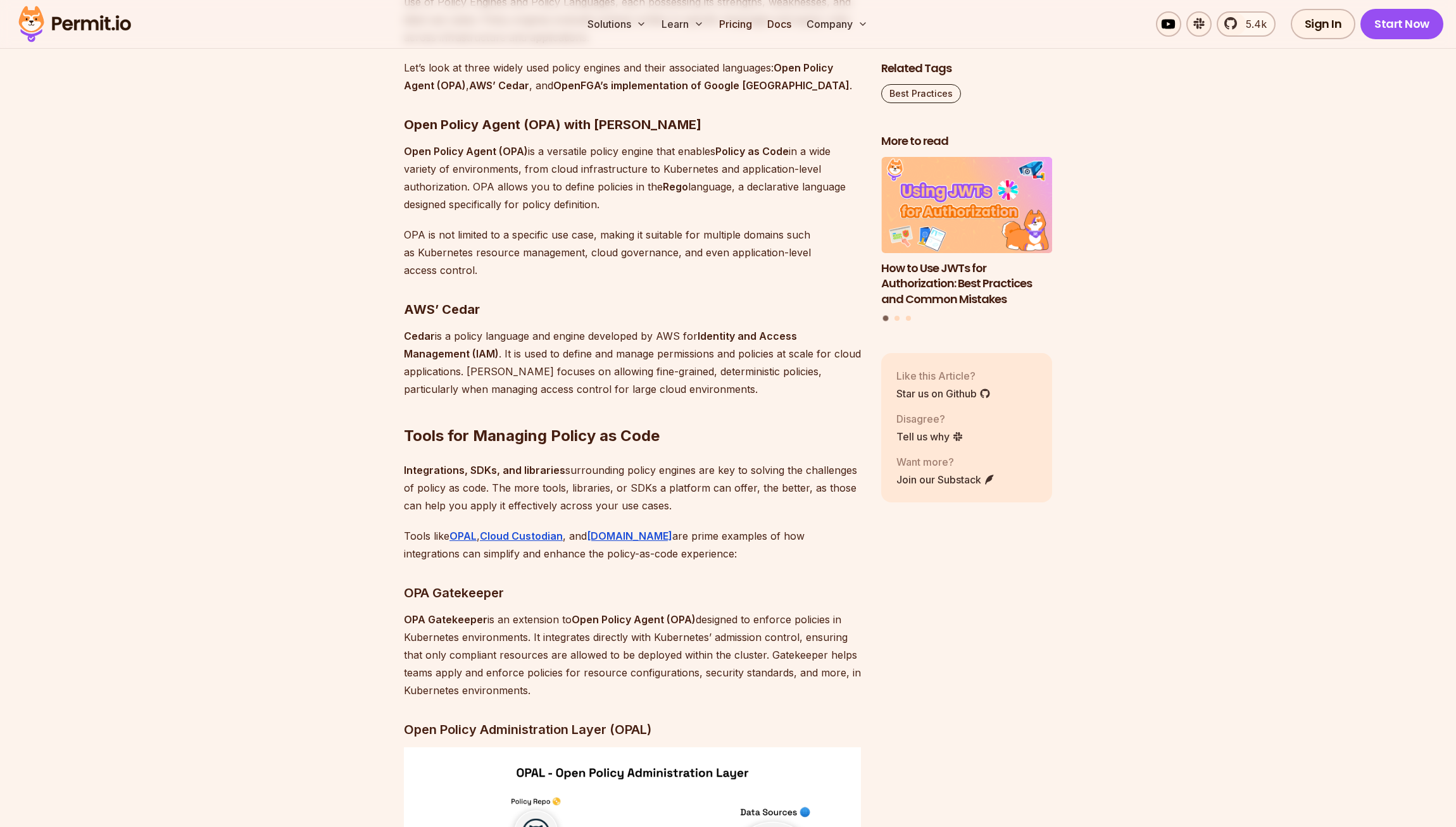
click at [730, 279] on p "OPA is not limited to a specific use case, making it suitable for multiple doma…" at bounding box center [632, 252] width 457 height 53
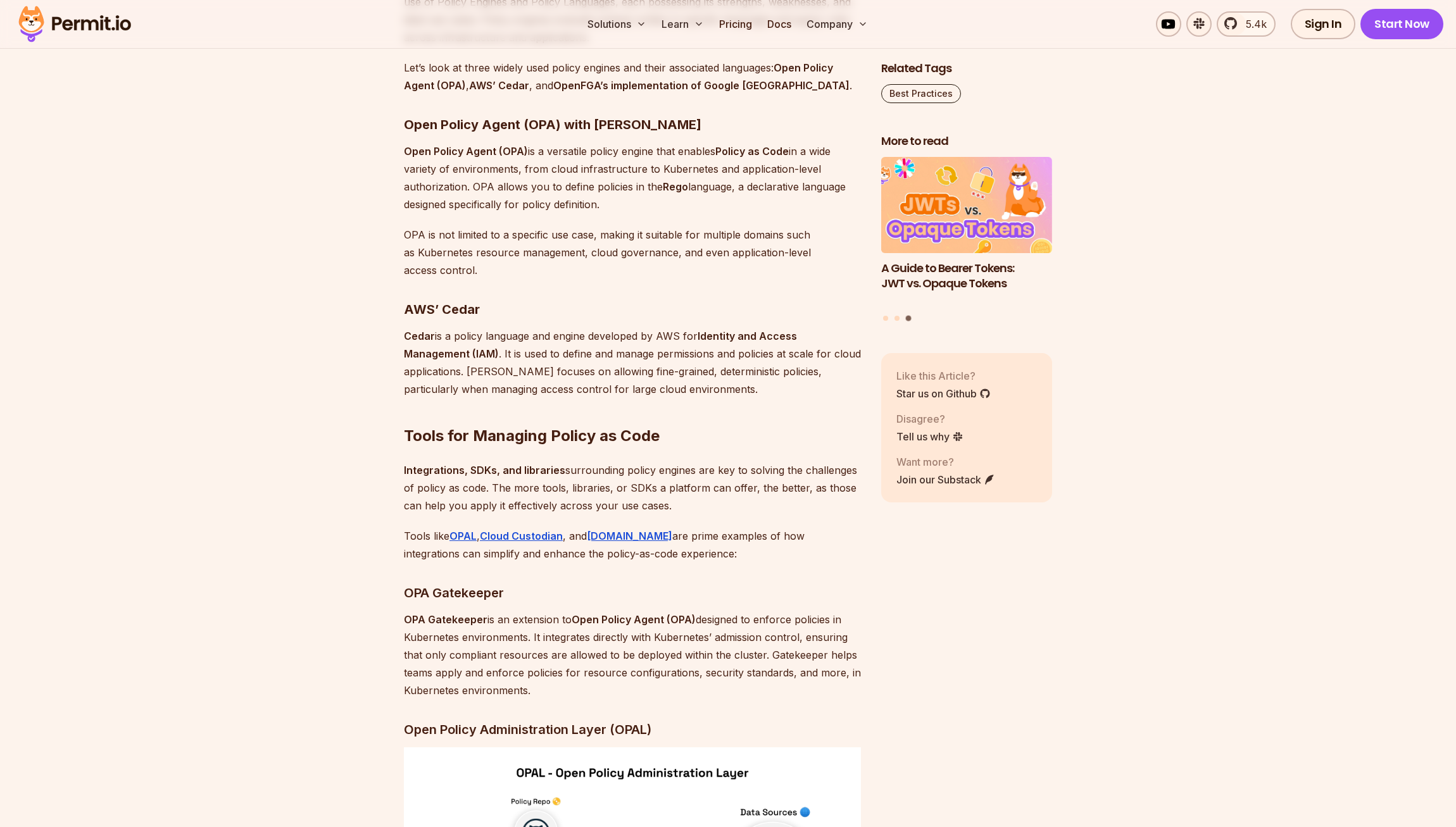
scroll to position [2778, 0]
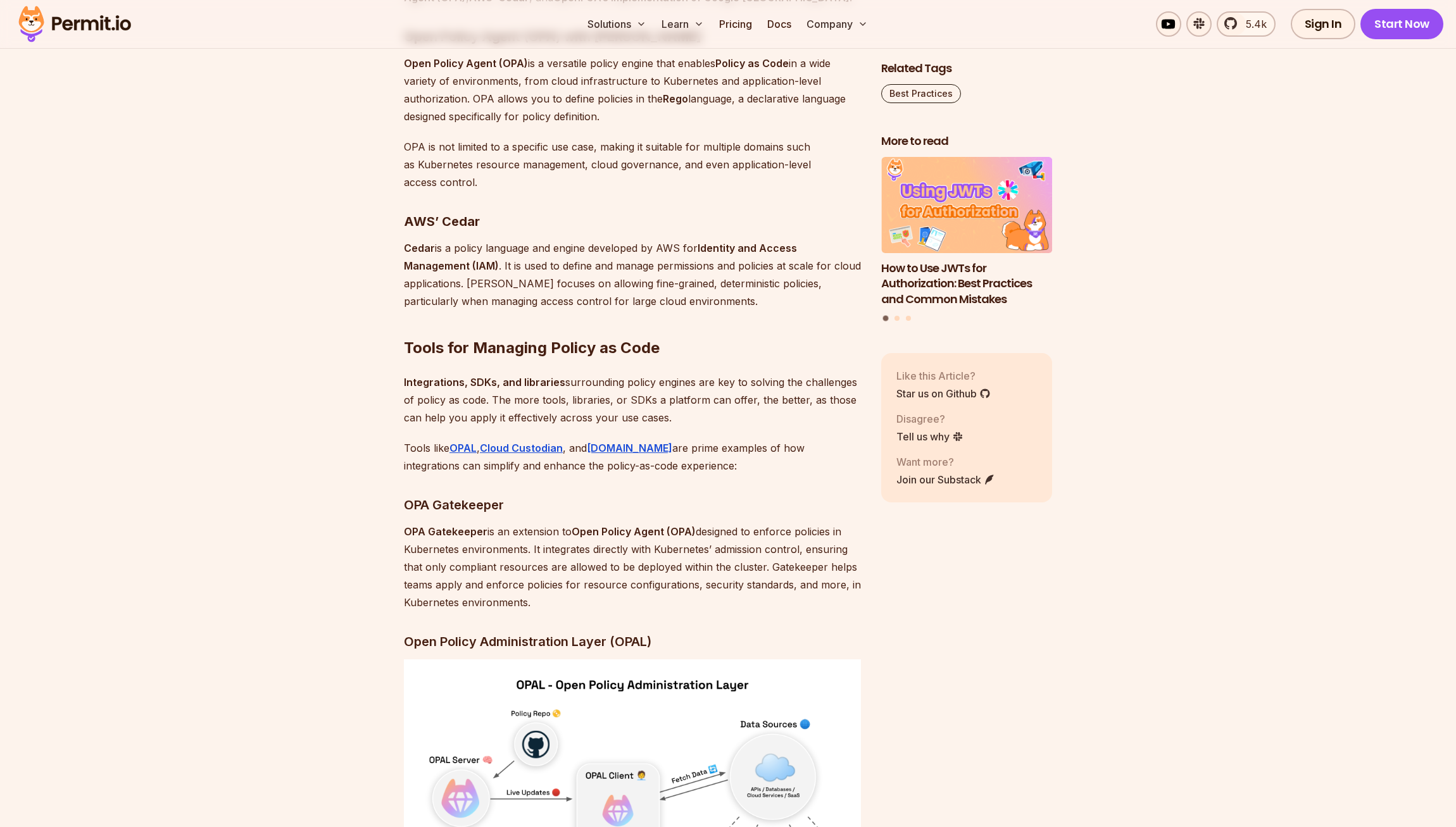
click at [757, 470] on div "Policy as Code is a practice in which rules and conditions are defined through …" at bounding box center [632, 789] width 457 height 5535
click at [757, 427] on p "Integrations, SDKs, and libraries surrounding policy engines are key to solving…" at bounding box center [632, 400] width 457 height 53
drag, startPoint x: 748, startPoint y: 562, endPoint x: 732, endPoint y: 479, distance: 84.5
click at [733, 485] on div "Policy as Code is a practice in which rules and conditions are defined through …" at bounding box center [632, 789] width 457 height 5535
click at [732, 427] on p "Integrations, SDKs, and libraries surrounding policy engines are key to solving…" at bounding box center [632, 400] width 457 height 53
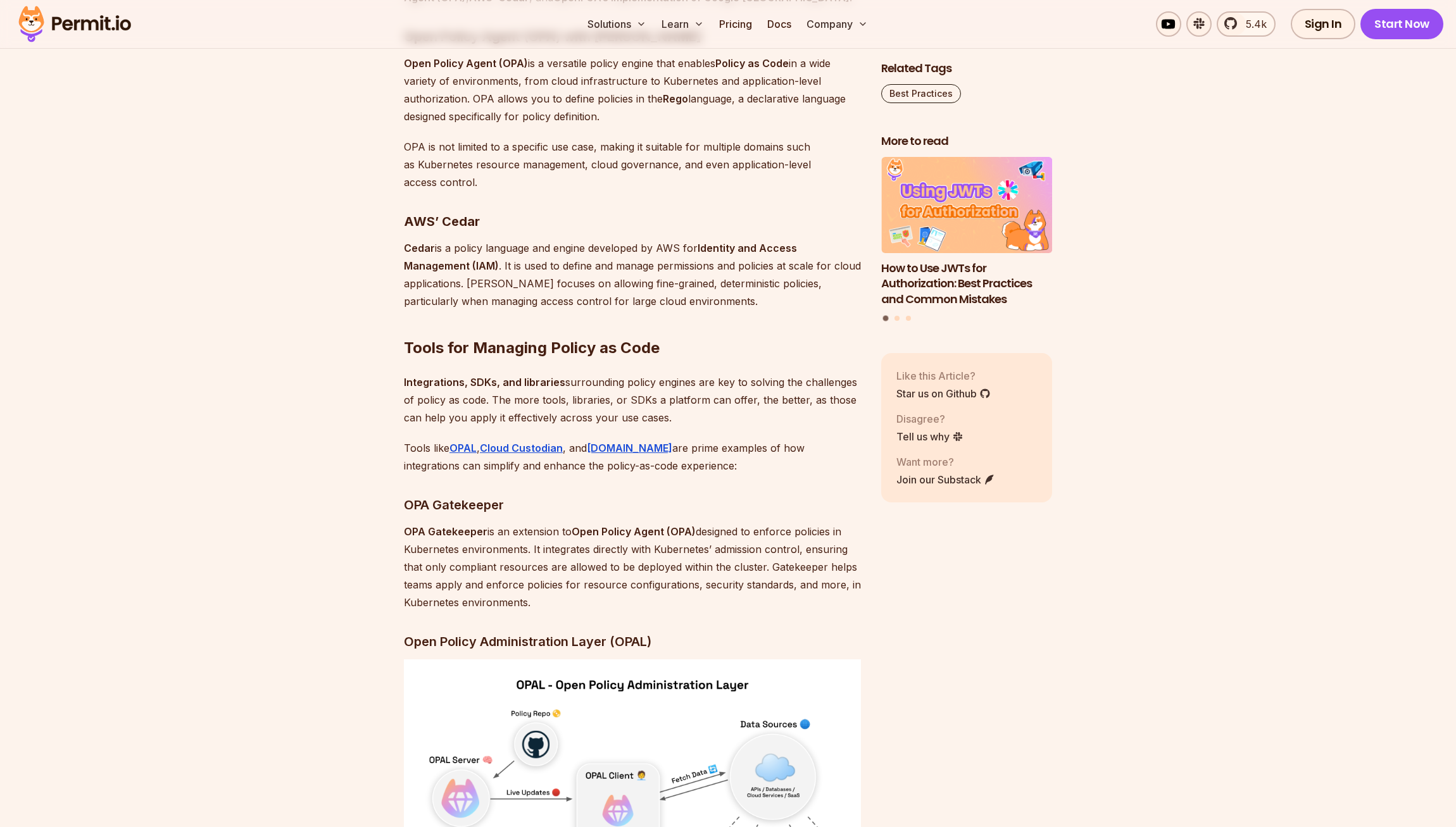
scroll to position [2785, 0]
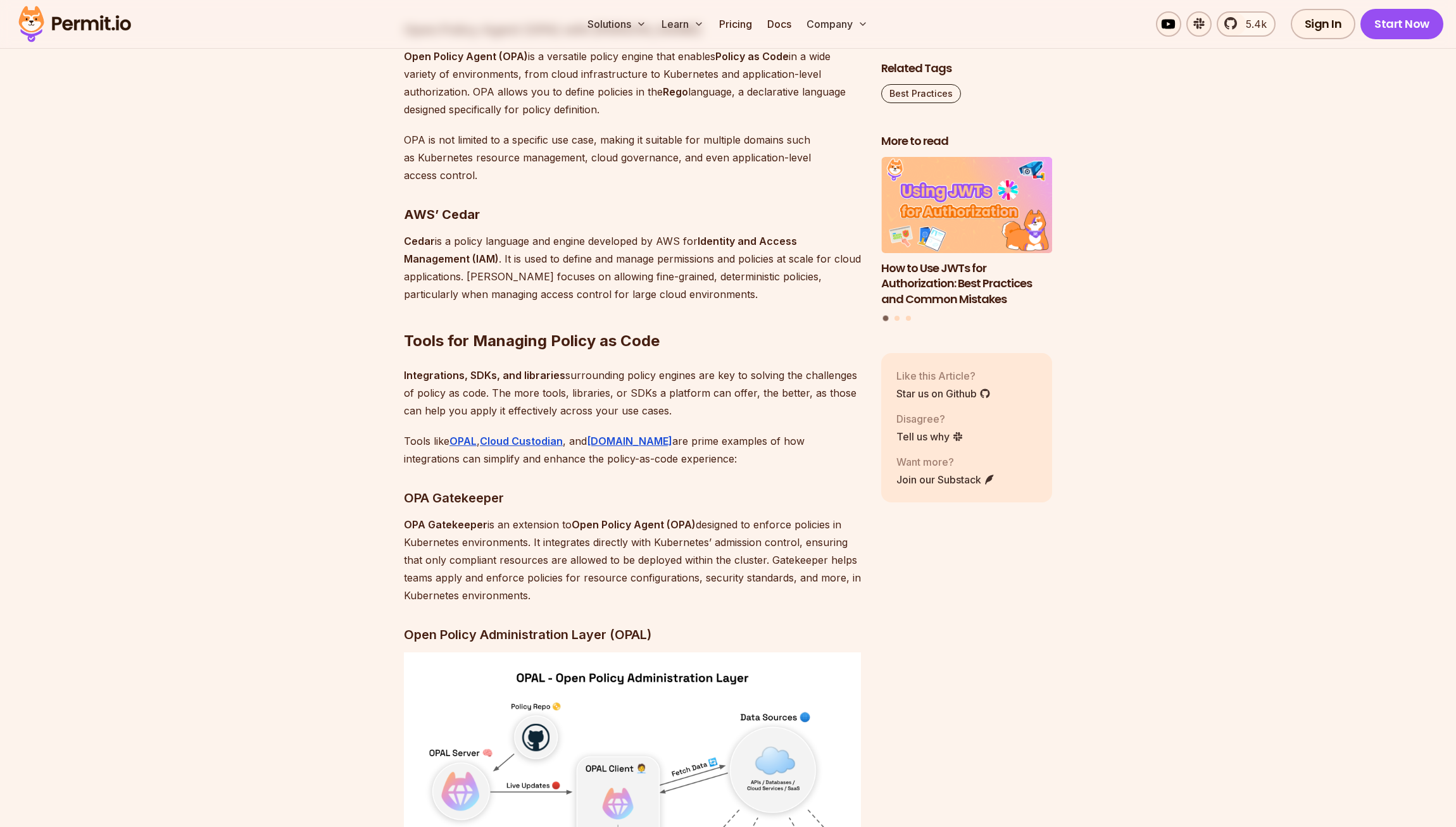
click at [677, 468] on p "Tools like OPAL , Cloud Custodian , and Permit.io are prime examples of how int…" at bounding box center [632, 450] width 457 height 36
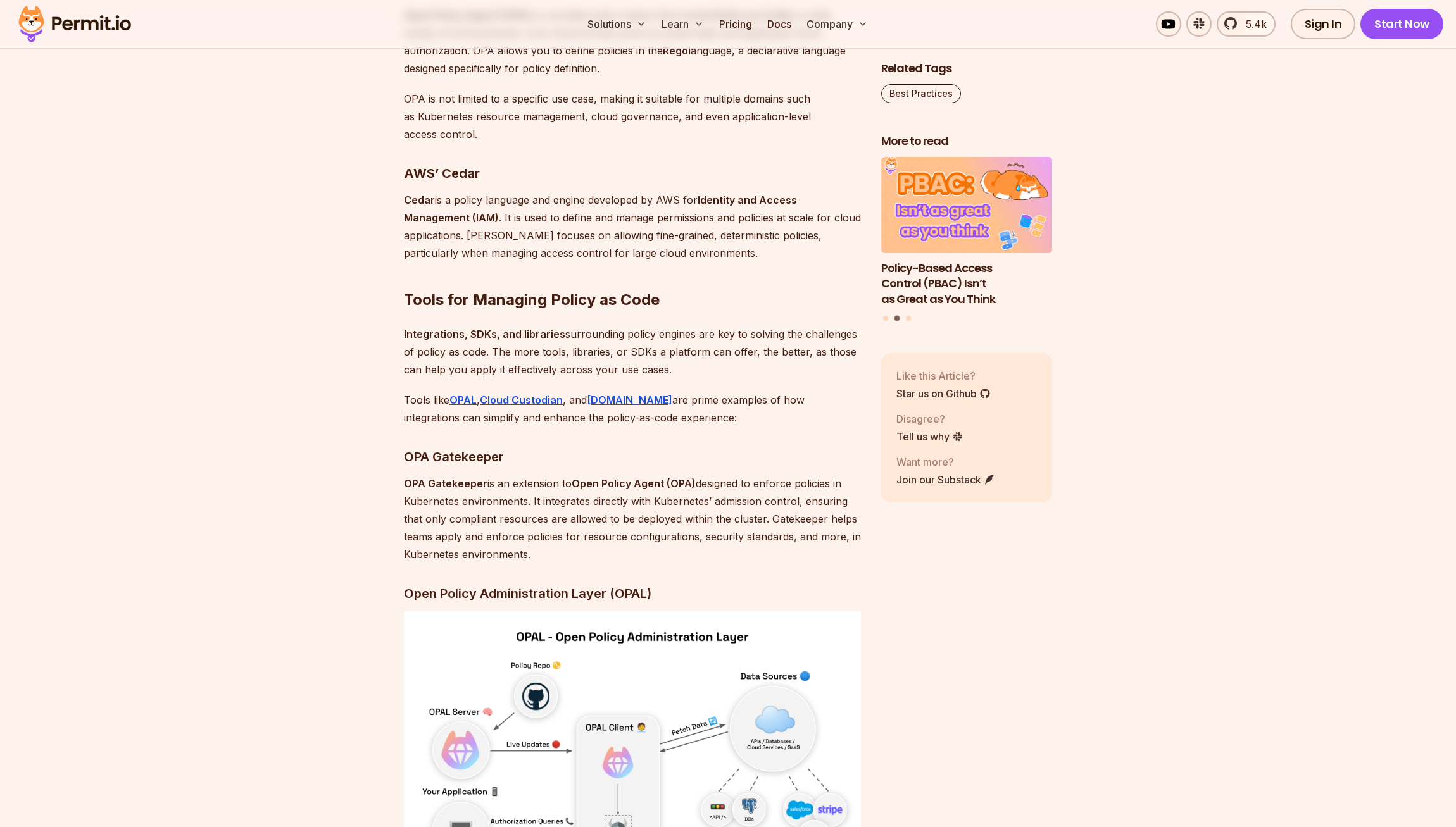
scroll to position [2825, 0]
click at [677, 468] on h3 "OPA Gatekeeper" at bounding box center [632, 458] width 457 height 20
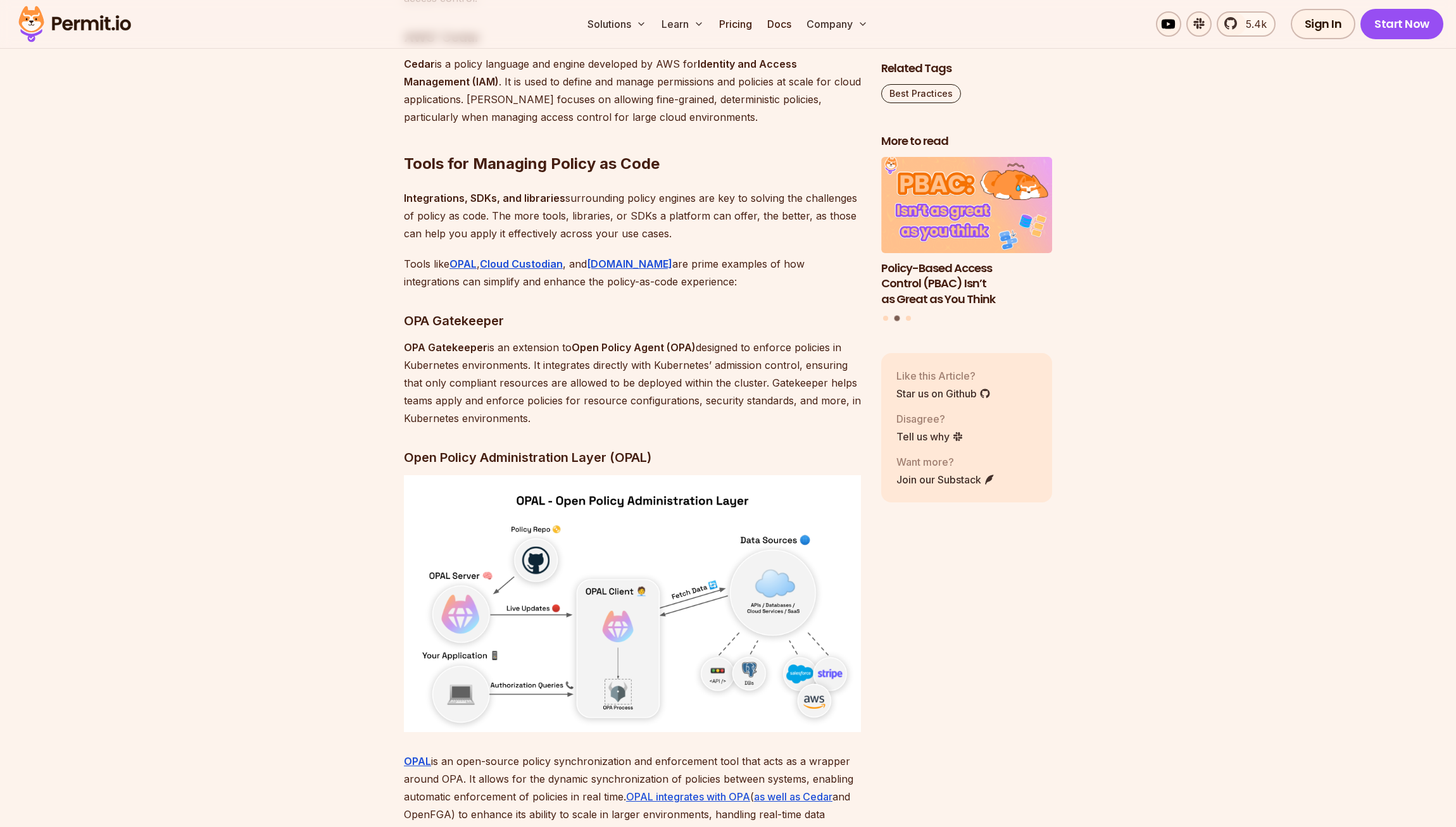
scroll to position [3002, 0]
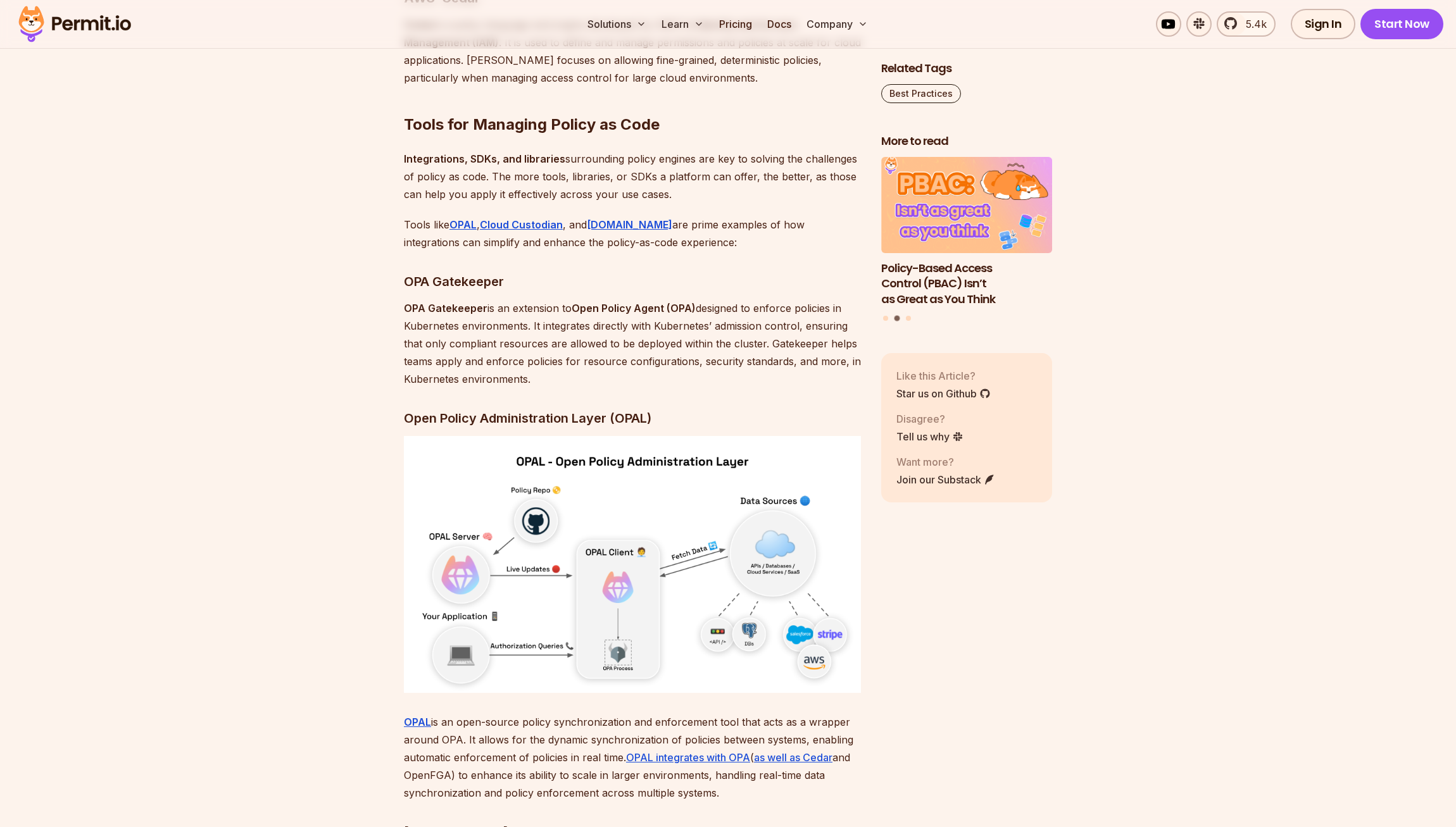
click at [203, 476] on section "Table of Contents Policy as Code is a practice in which rules and conditions ar…" at bounding box center [728, 663] width 1456 height 5861
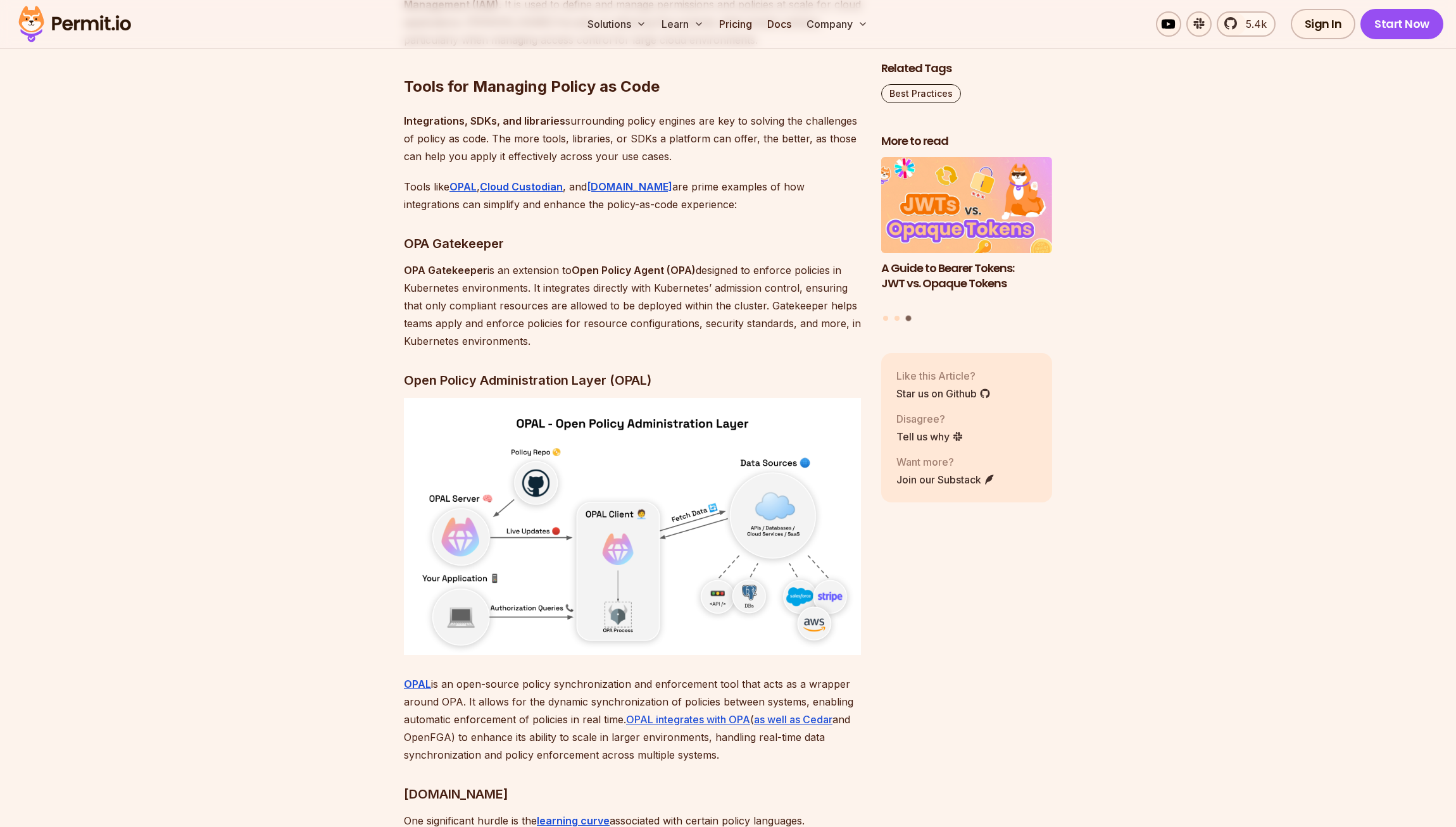
scroll to position [3134, 0]
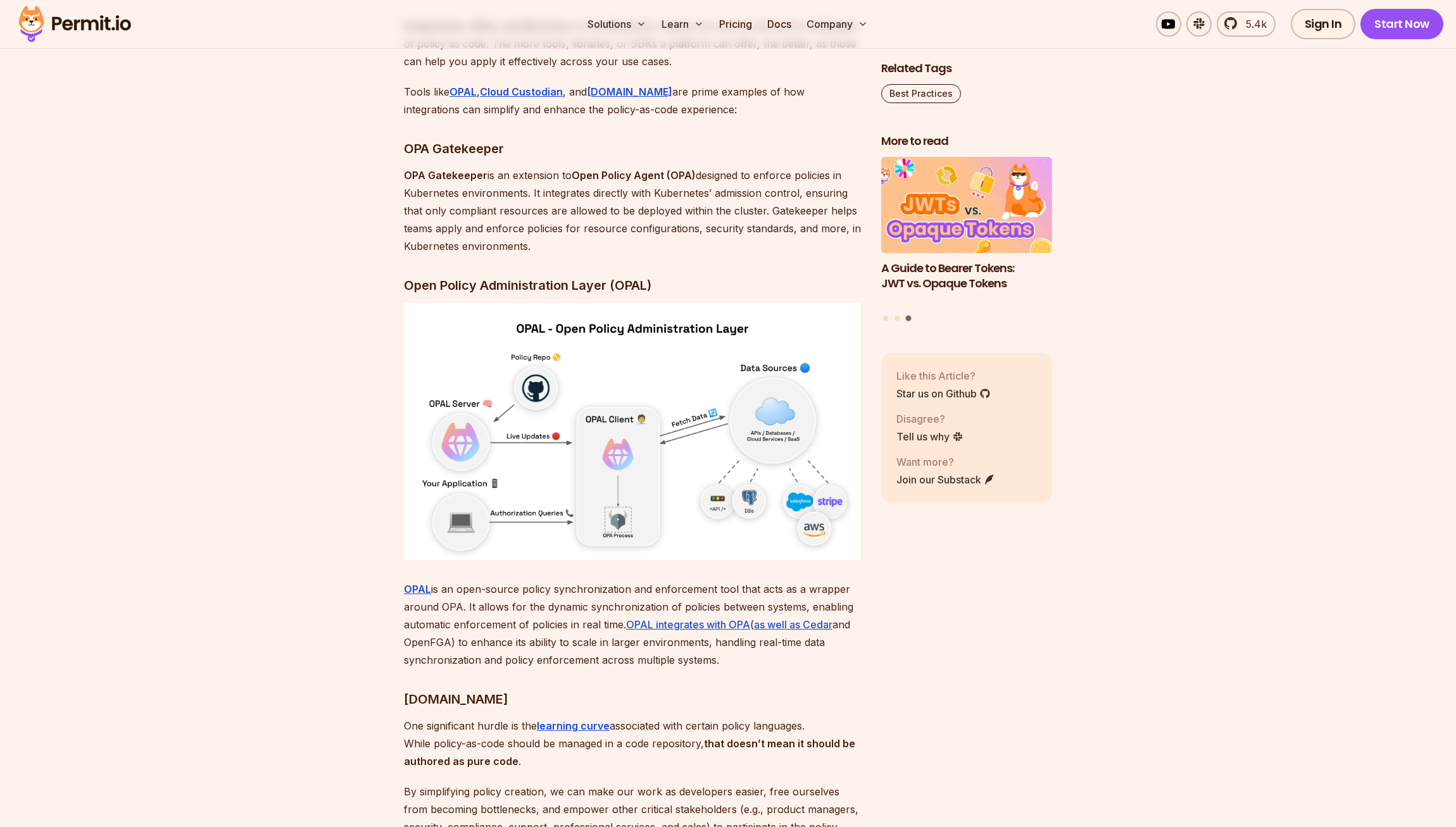
click at [510, 235] on p "OPA Gatekeeper is an extension to Open Policy Agent (OPA) designed to enforce p…" at bounding box center [632, 211] width 457 height 89
drag, startPoint x: 765, startPoint y: 314, endPoint x: 755, endPoint y: 225, distance: 89.6
click at [755, 230] on p "OPA Gatekeeper is an extension to Open Policy Agent (OPA) designed to enforce p…" at bounding box center [632, 211] width 457 height 89
click at [755, 225] on div "Policy as Code is a practice in which rules and conditions are defined through …" at bounding box center [632, 433] width 457 height 5535
click at [100, 316] on section "Table of Contents Policy as Code is a practice in which rules and conditions ar…" at bounding box center [728, 530] width 1456 height 5861
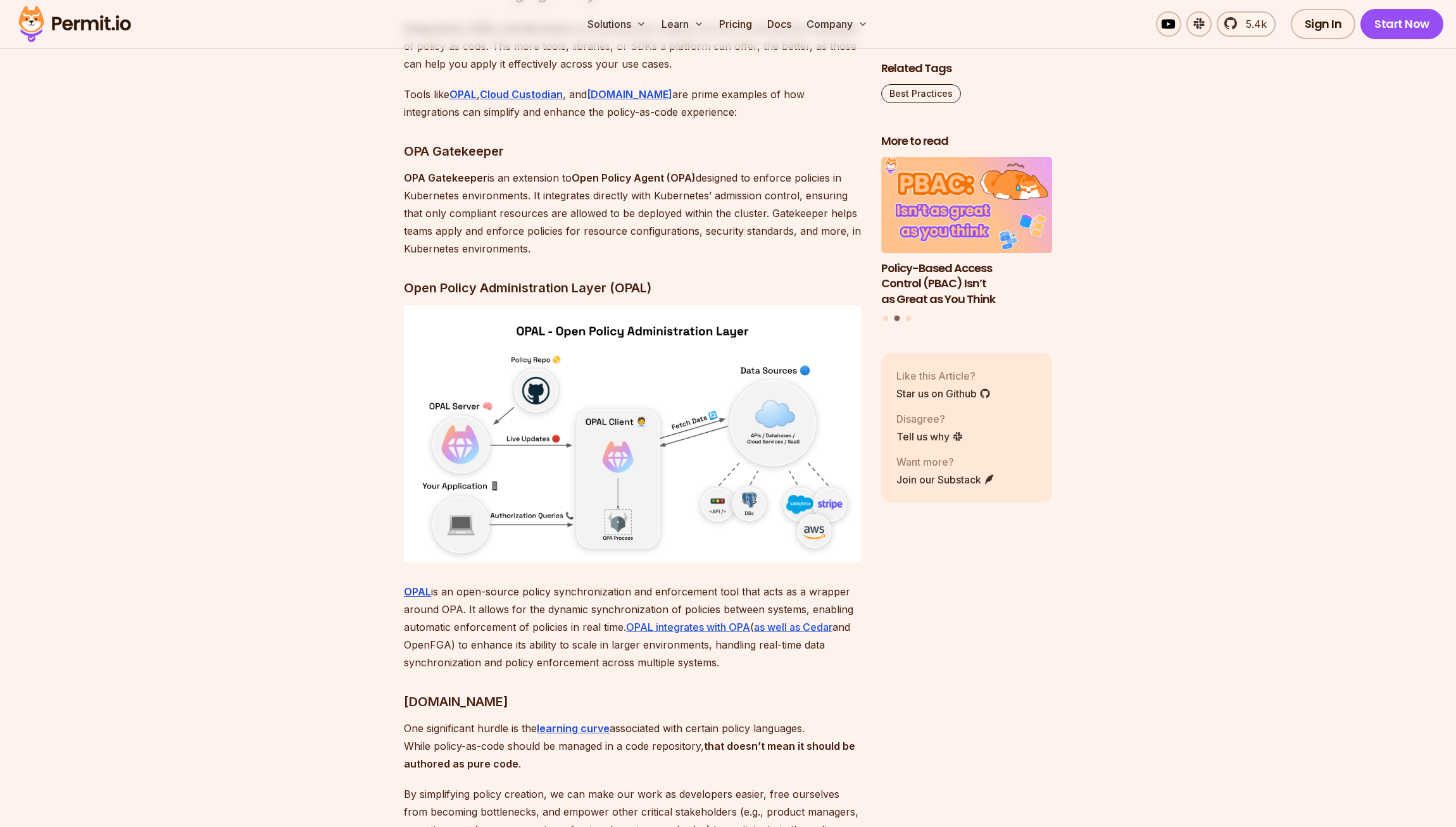
scroll to position [3124, 0]
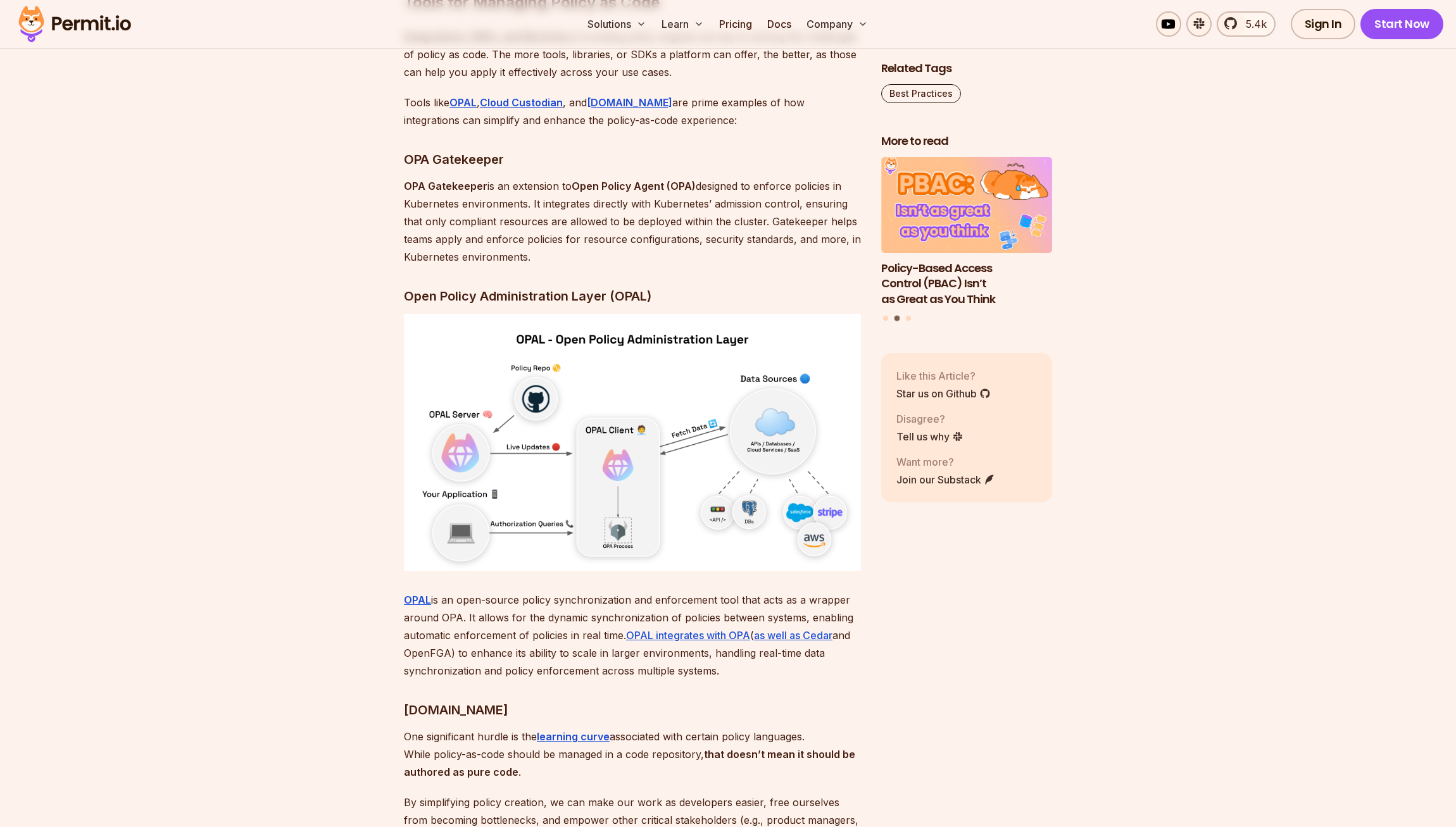
click at [658, 266] on p "OPA Gatekeeper is an extension to Open Policy Agent (OPA) designed to enforce p…" at bounding box center [632, 221] width 457 height 89
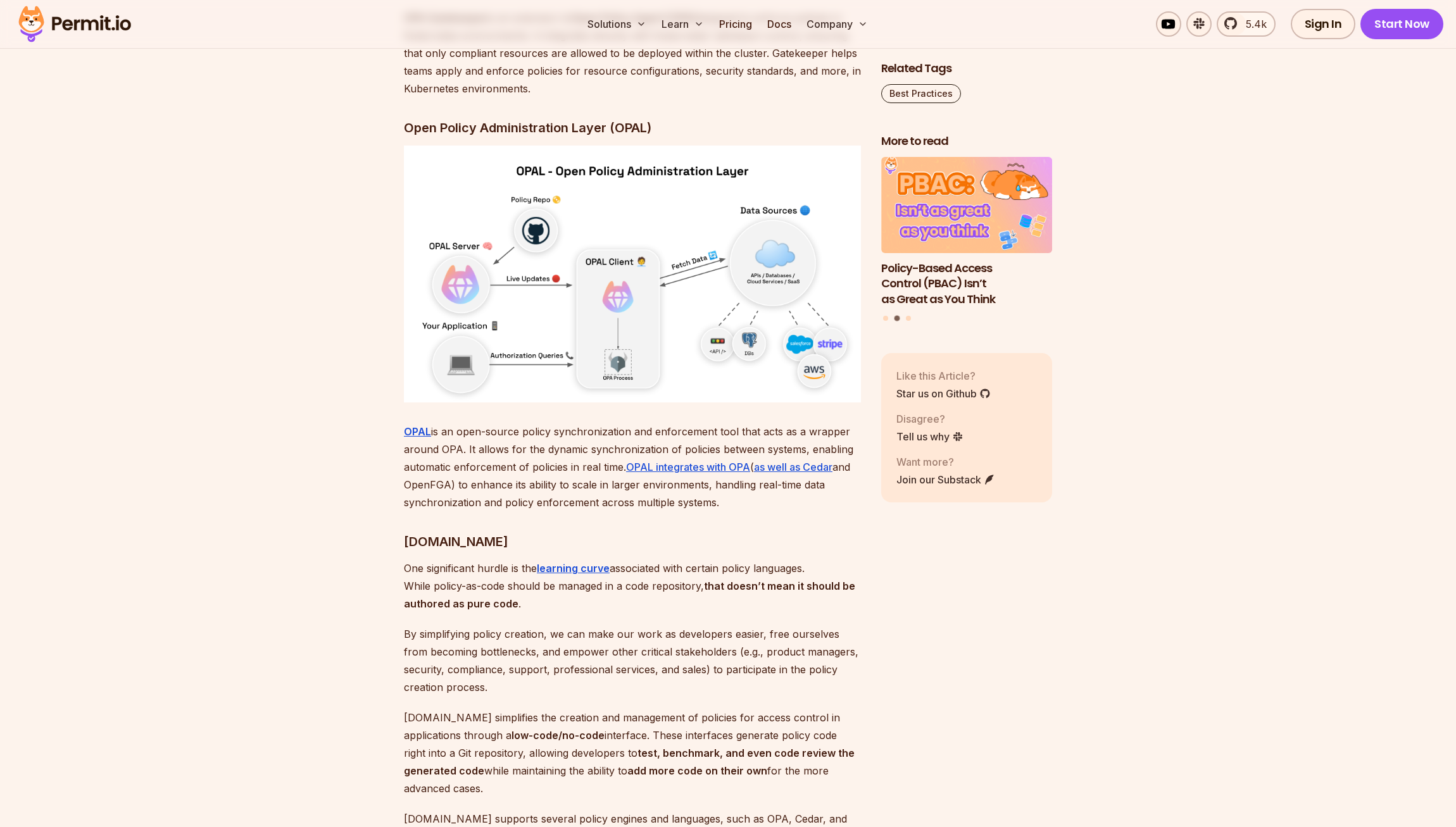
click at [607, 494] on p "OPAL is an open-source policy synchronization and enforcement tool that acts as…" at bounding box center [632, 467] width 457 height 89
click at [592, 511] on p "OPAL is an open-source policy synchronization and enforcement tool that acts as…" at bounding box center [632, 467] width 457 height 89
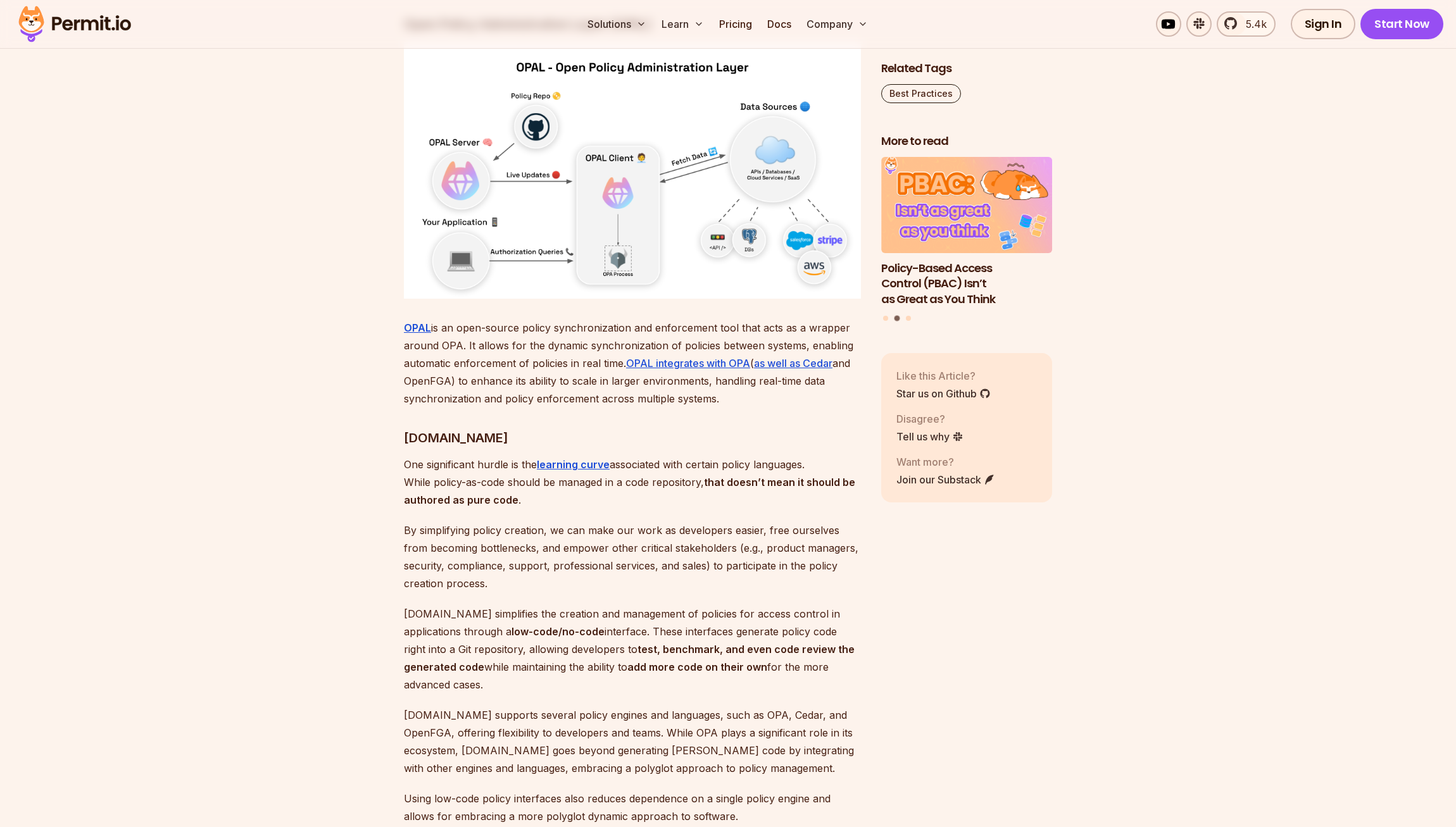
click at [605, 509] on p "One significant hurdle is the learning curve associated with certain policy lan…" at bounding box center [632, 482] width 457 height 53
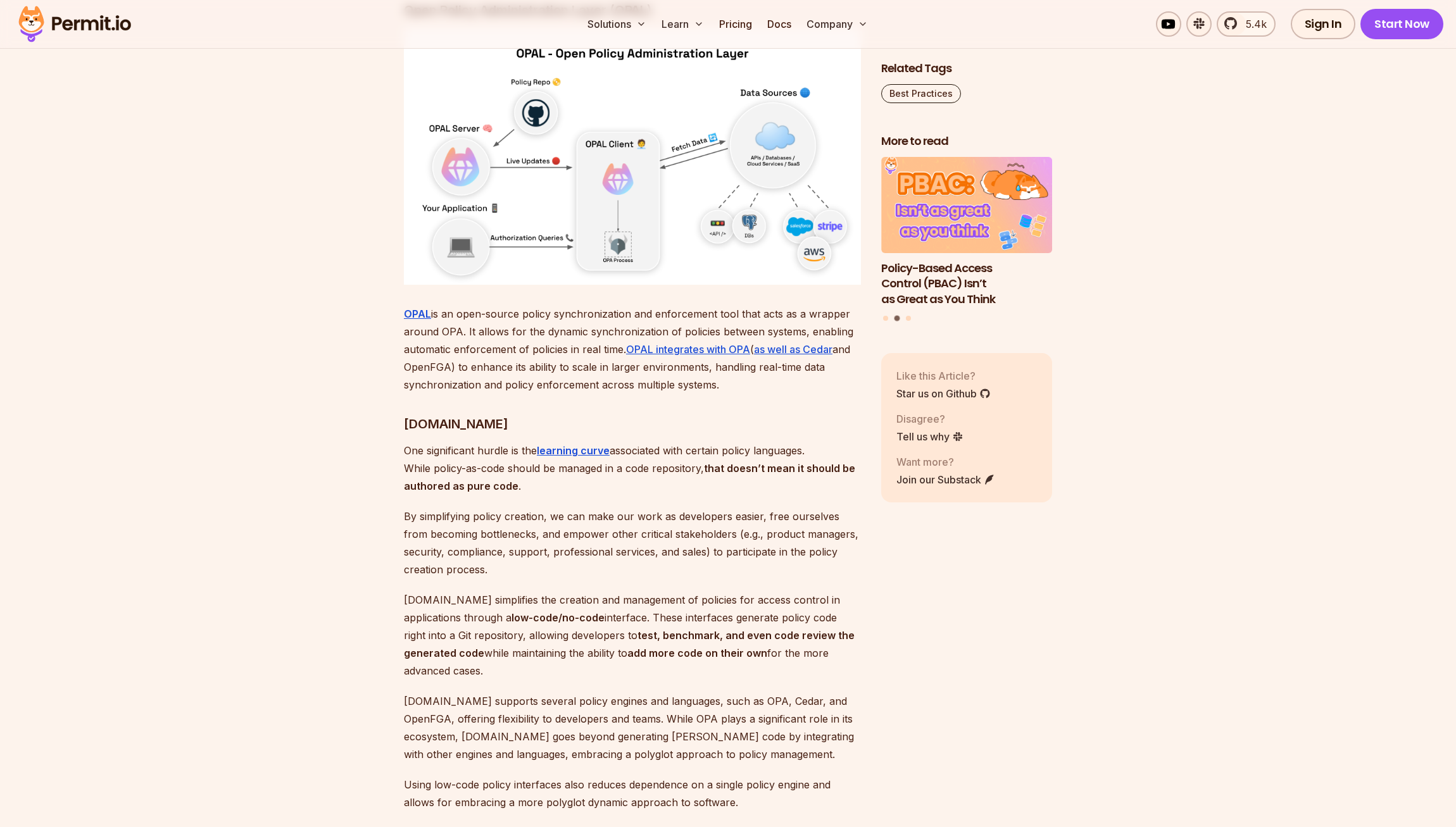
scroll to position [3428, 0]
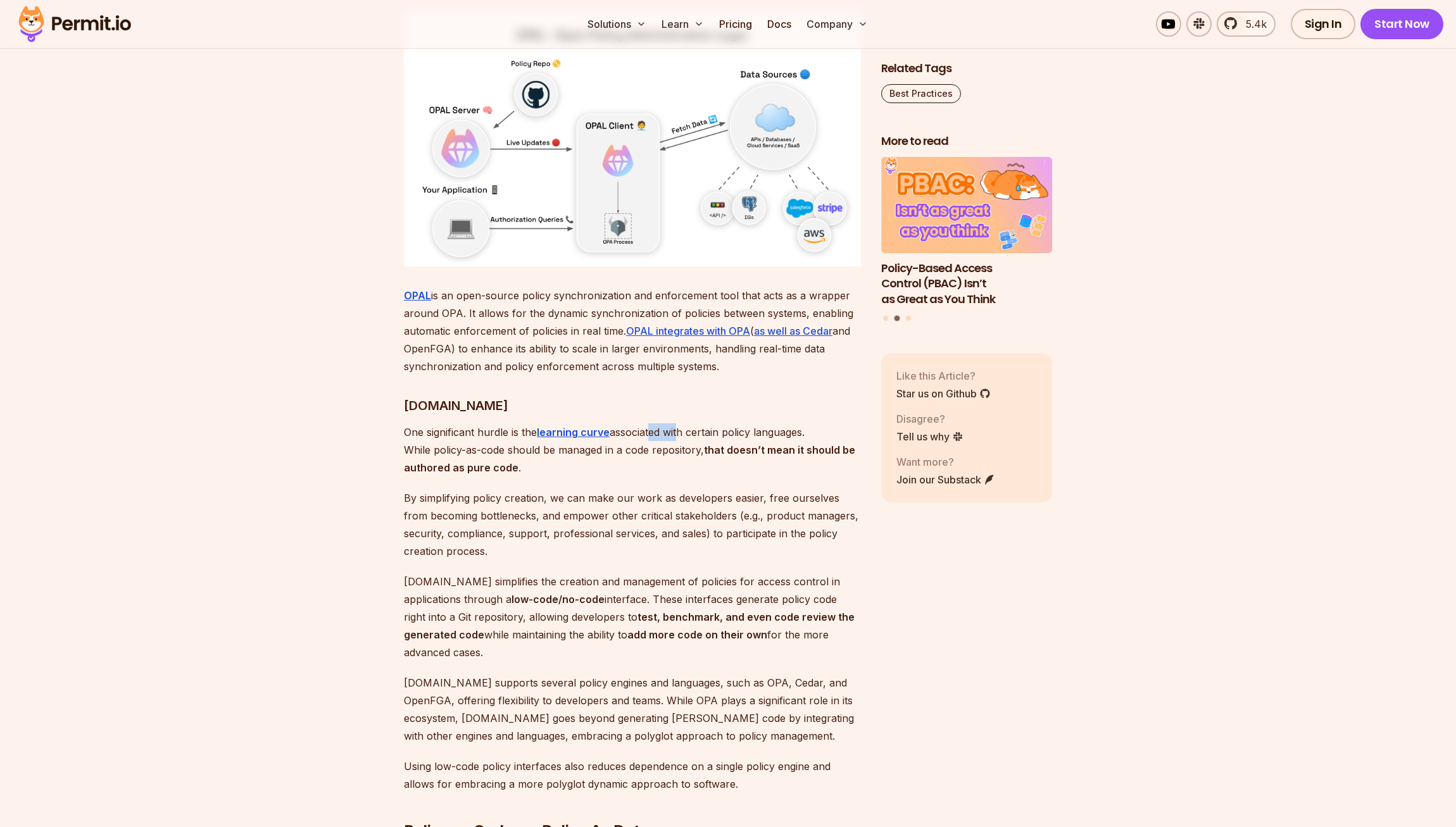
drag, startPoint x: 654, startPoint y: 491, endPoint x: 683, endPoint y: 505, distance: 32.2
click at [679, 476] on p "One significant hurdle is the learning curve associated with certain policy lan…" at bounding box center [632, 450] width 457 height 53
click at [687, 476] on p "One significant hurdle is the learning curve associated with certain policy lan…" at bounding box center [632, 450] width 457 height 53
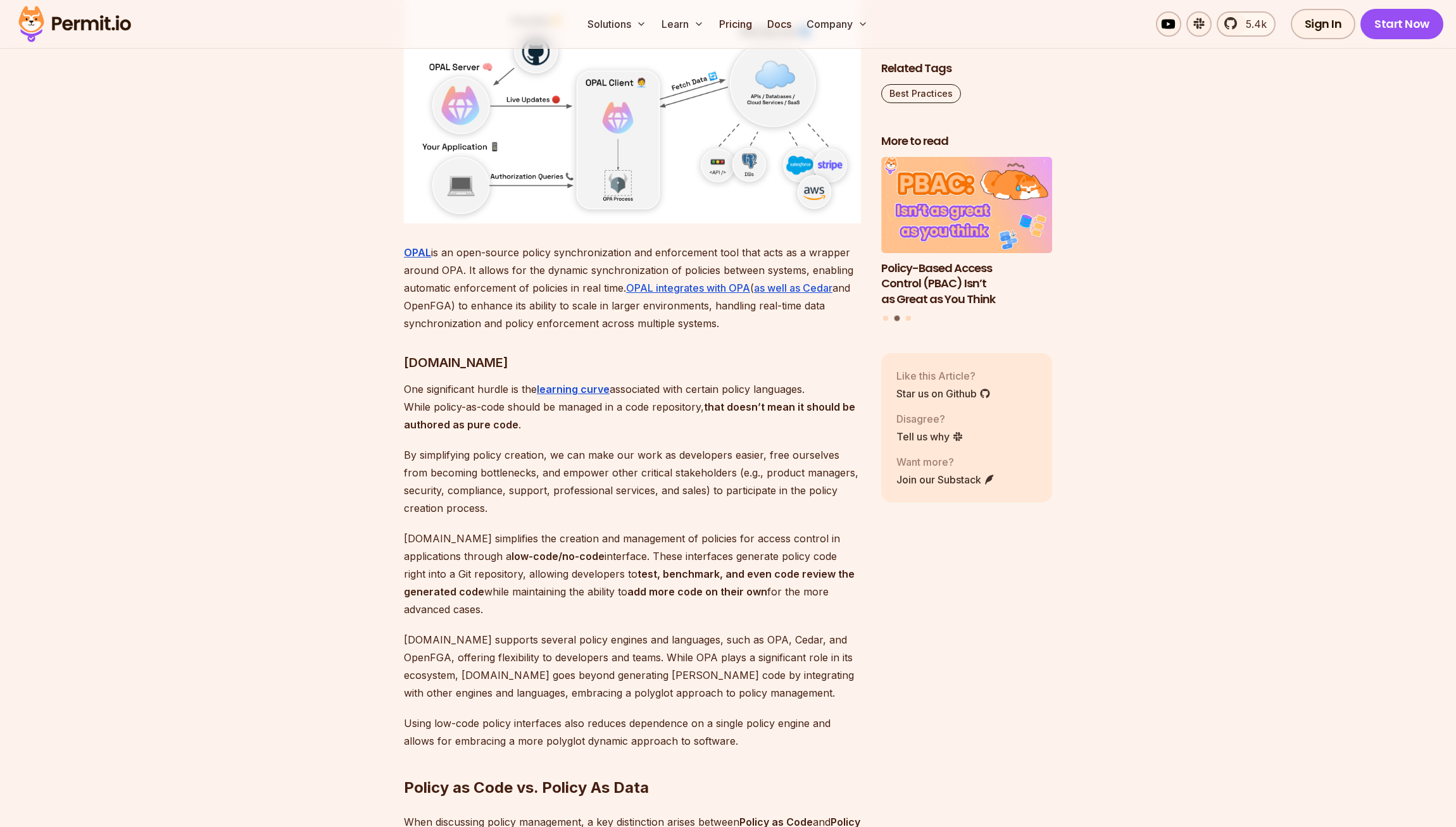
scroll to position [3523, 0]
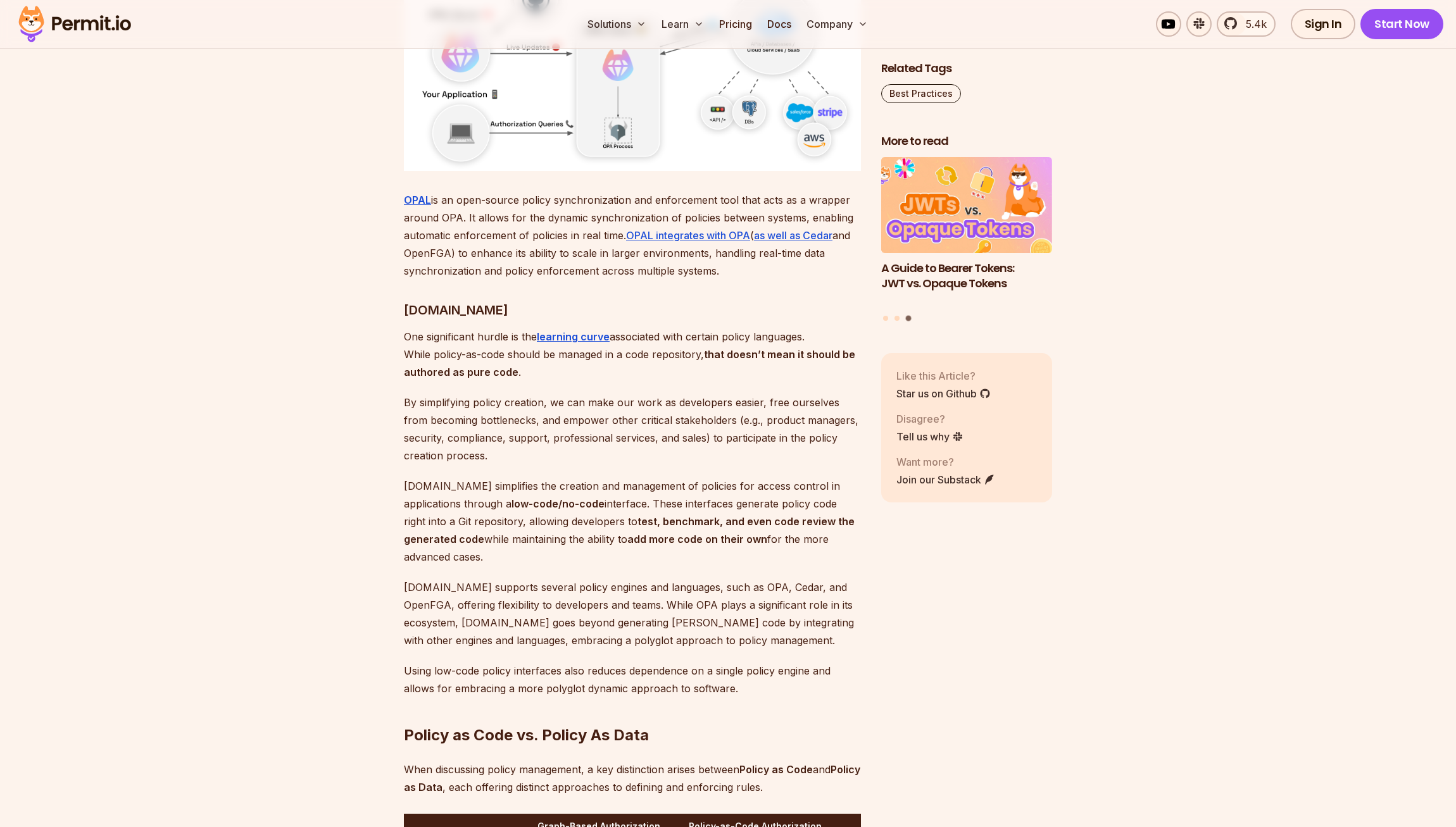
click at [677, 530] on div "Policy as Code is a practice in which rules and conditions are defined through …" at bounding box center [632, 44] width 457 height 5535
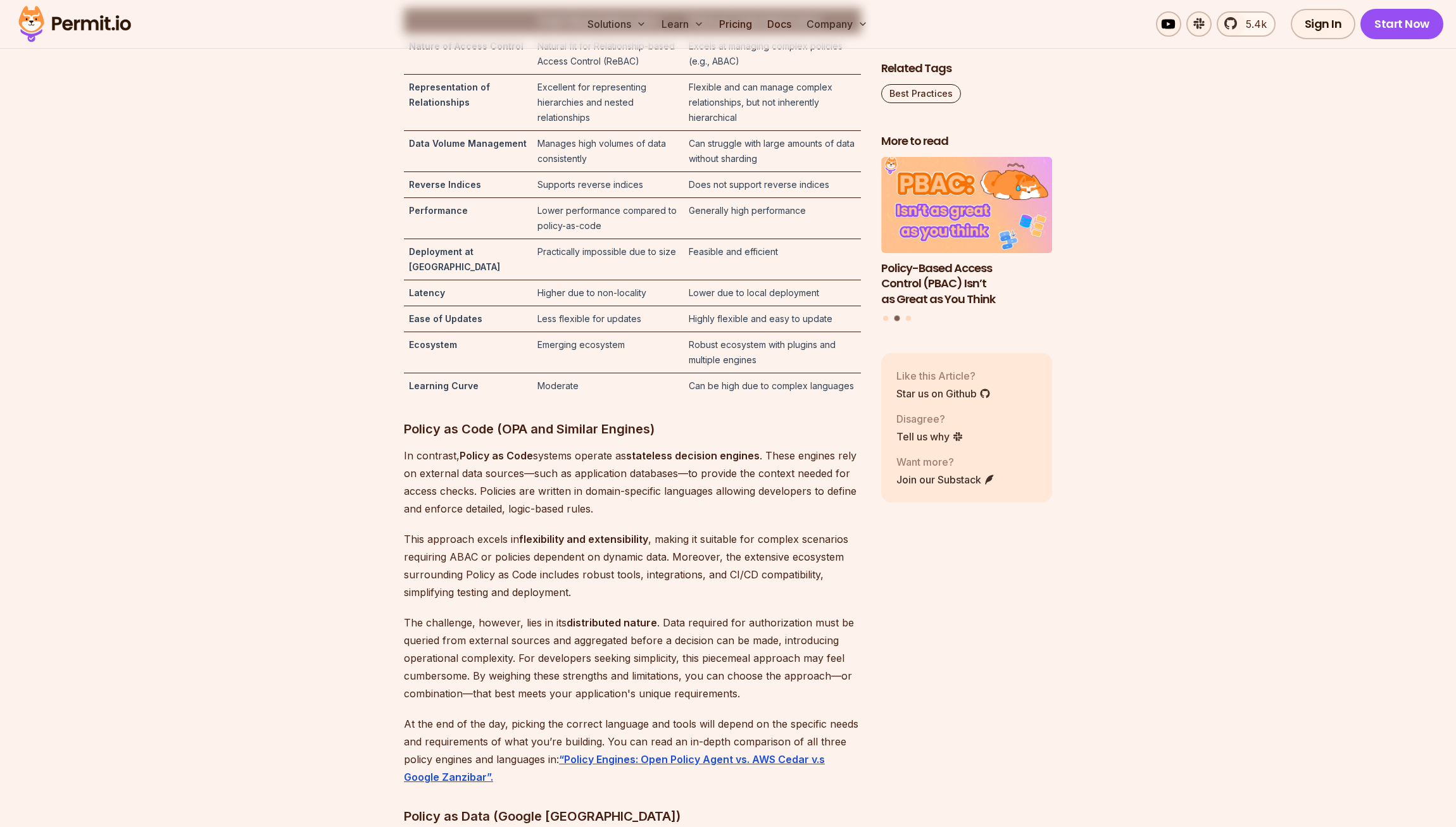
scroll to position [4439, 0]
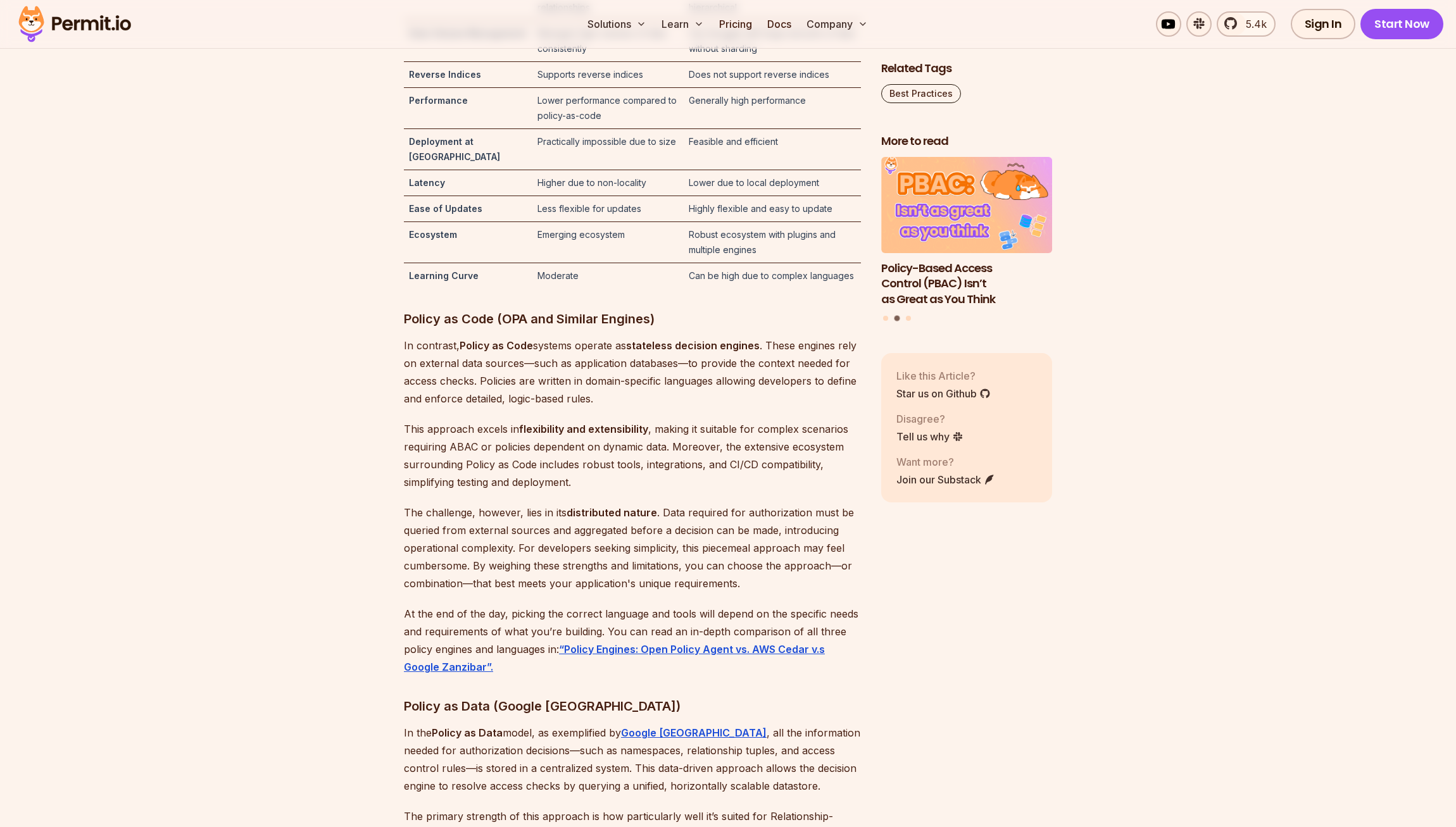
click at [689, 540] on p "The challenge, however, lies in its distributed nature . Data required for auth…" at bounding box center [632, 548] width 457 height 89
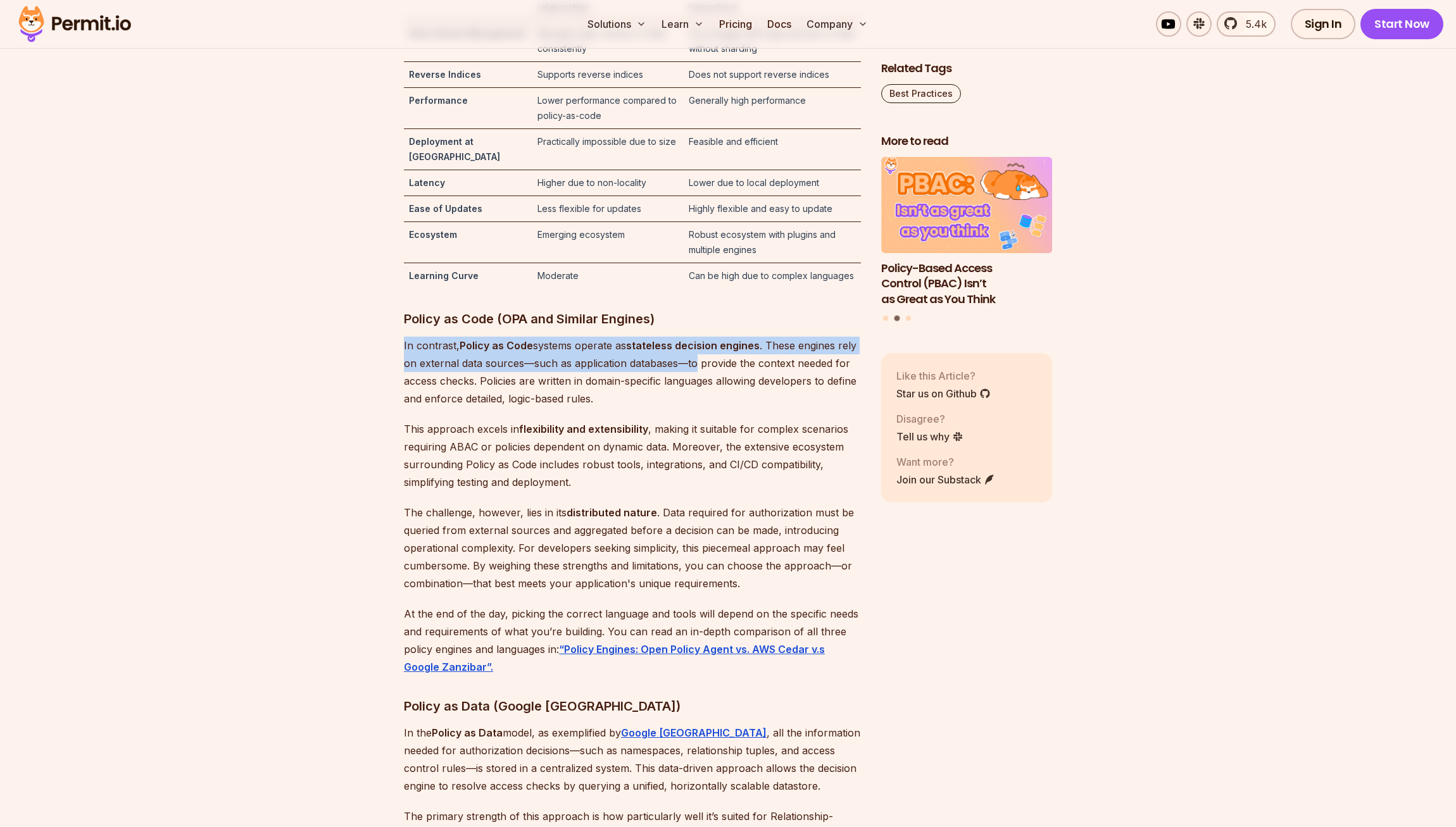
drag, startPoint x: 693, startPoint y: 381, endPoint x: 696, endPoint y: 394, distance: 13.3
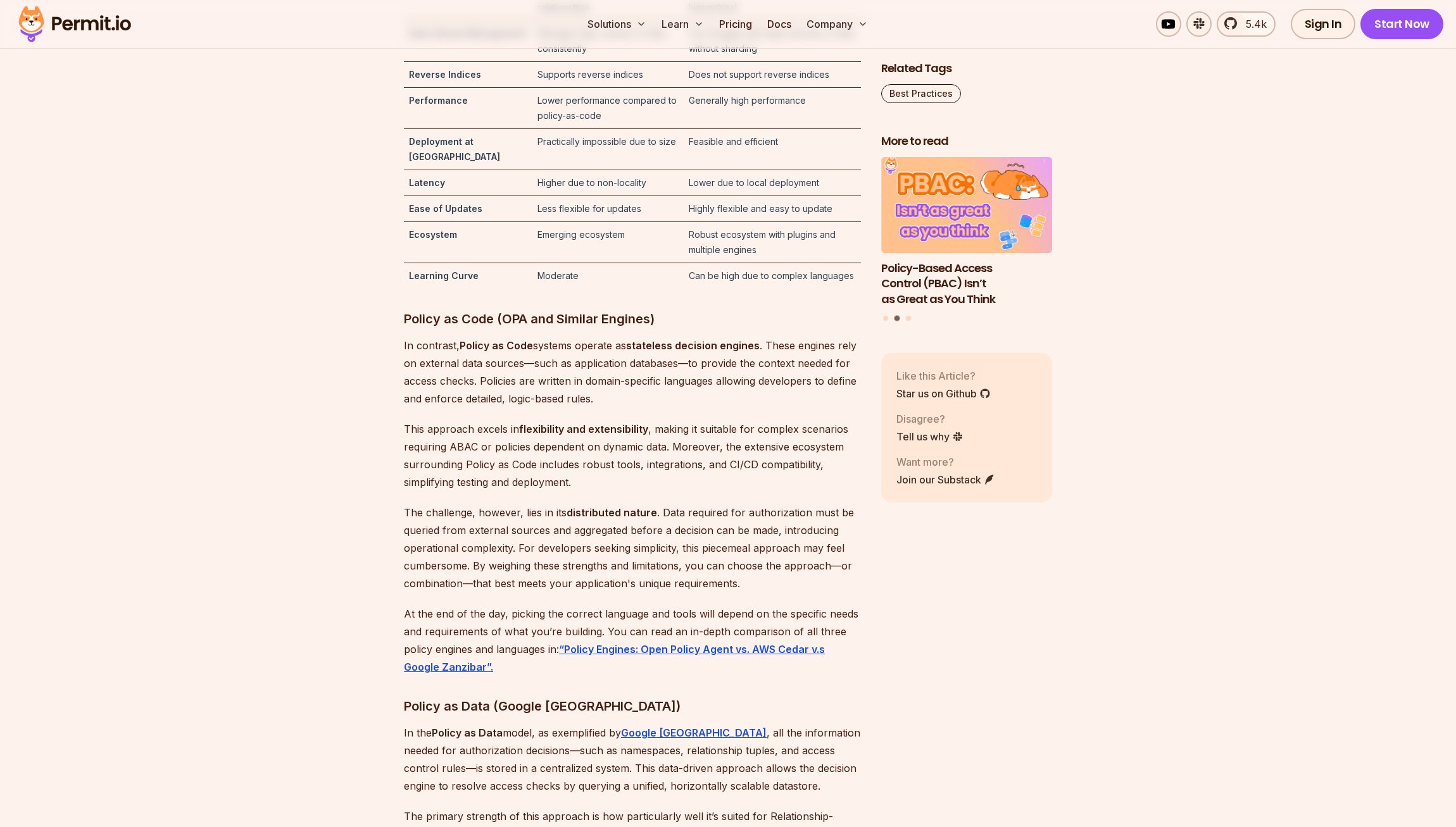
click at [697, 396] on p "In contrast, Policy as Code systems operate as stateless decision engines . The…" at bounding box center [632, 372] width 457 height 71
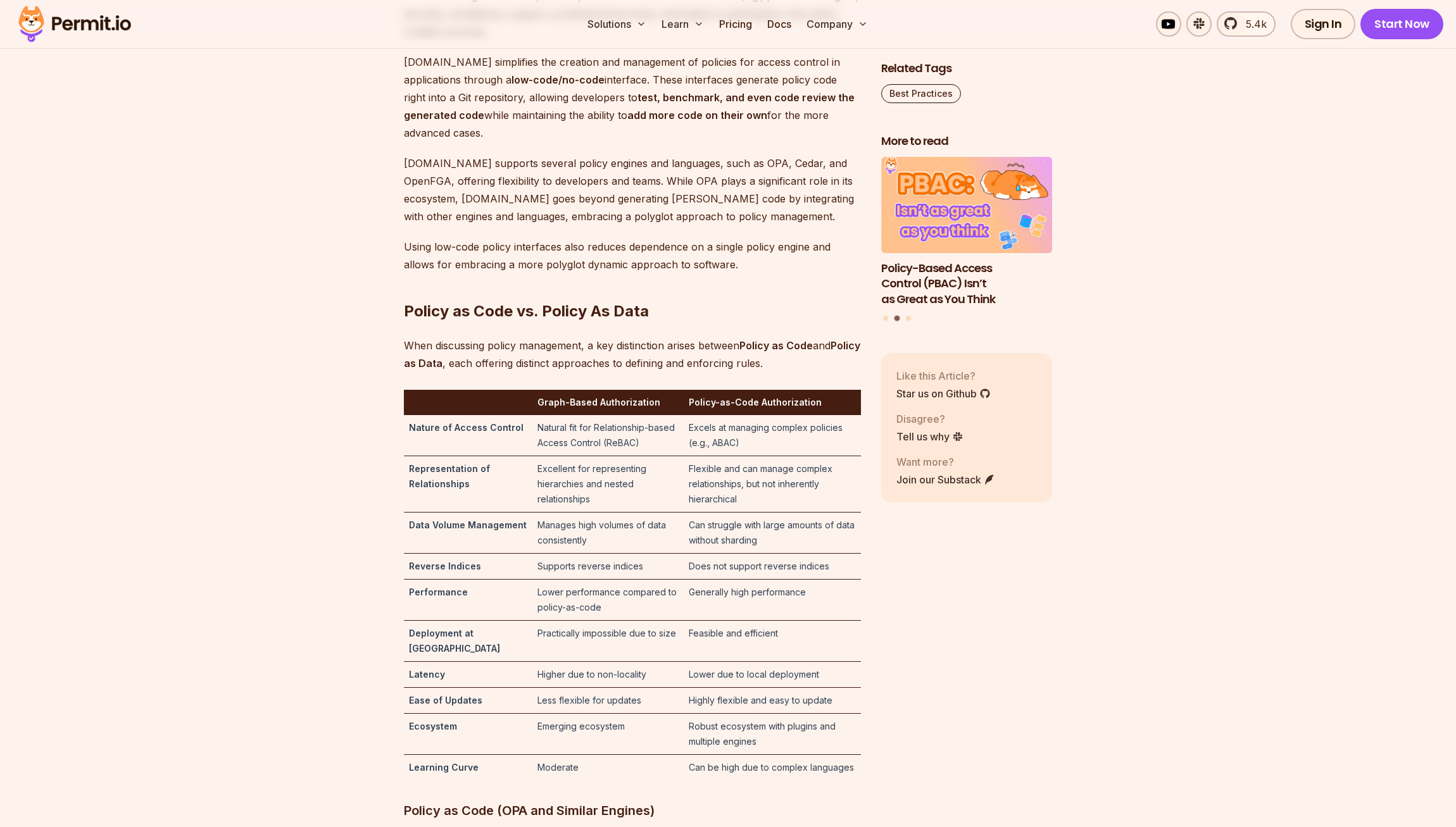
scroll to position [4049, 0]
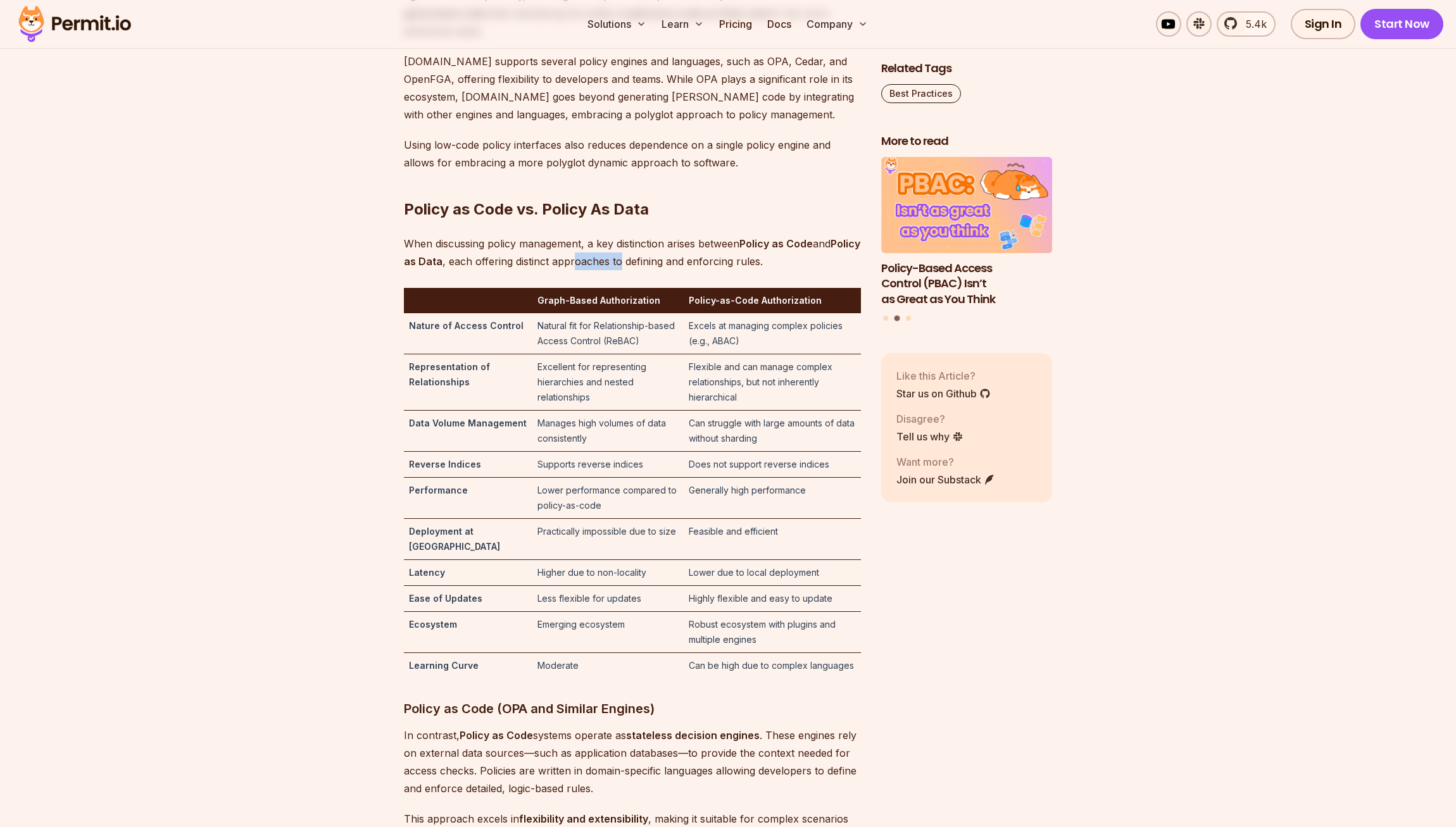
drag, startPoint x: 603, startPoint y: 306, endPoint x: 656, endPoint y: 307, distance: 53.0
click at [652, 270] on p "When discussing policy management, a key distinction arises between Policy as C…" at bounding box center [632, 252] width 457 height 36
click at [658, 270] on p "When discussing policy management, a key distinction arises between Policy as C…" at bounding box center [632, 252] width 457 height 36
click at [651, 452] on td "Manages high volumes of data consistently" at bounding box center [608, 431] width 151 height 41
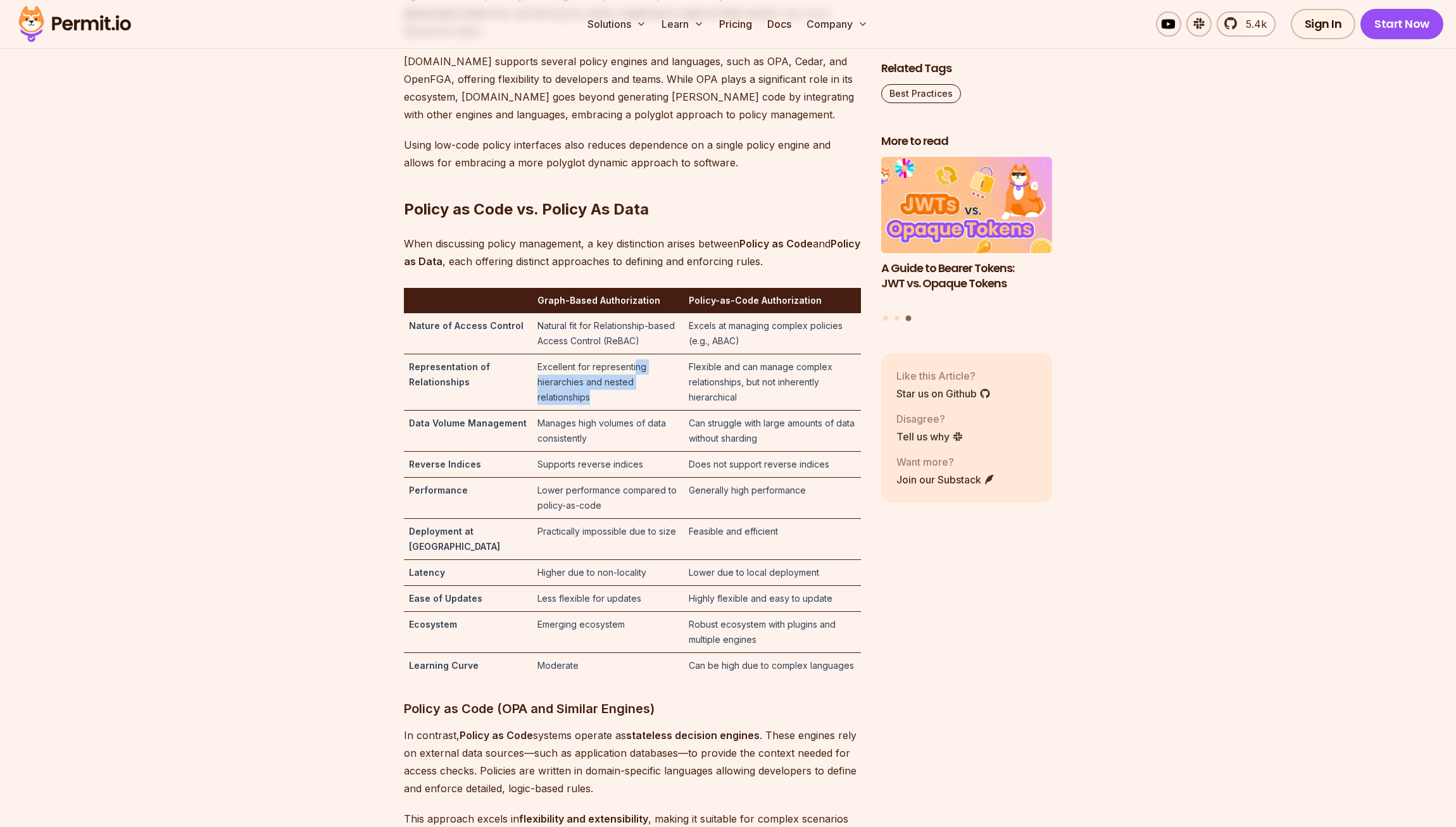
drag, startPoint x: 621, startPoint y: 442, endPoint x: 614, endPoint y: 403, distance: 39.6
click at [614, 403] on td "Excellent for representing hierarchies and nested relationships" at bounding box center [608, 382] width 151 height 56
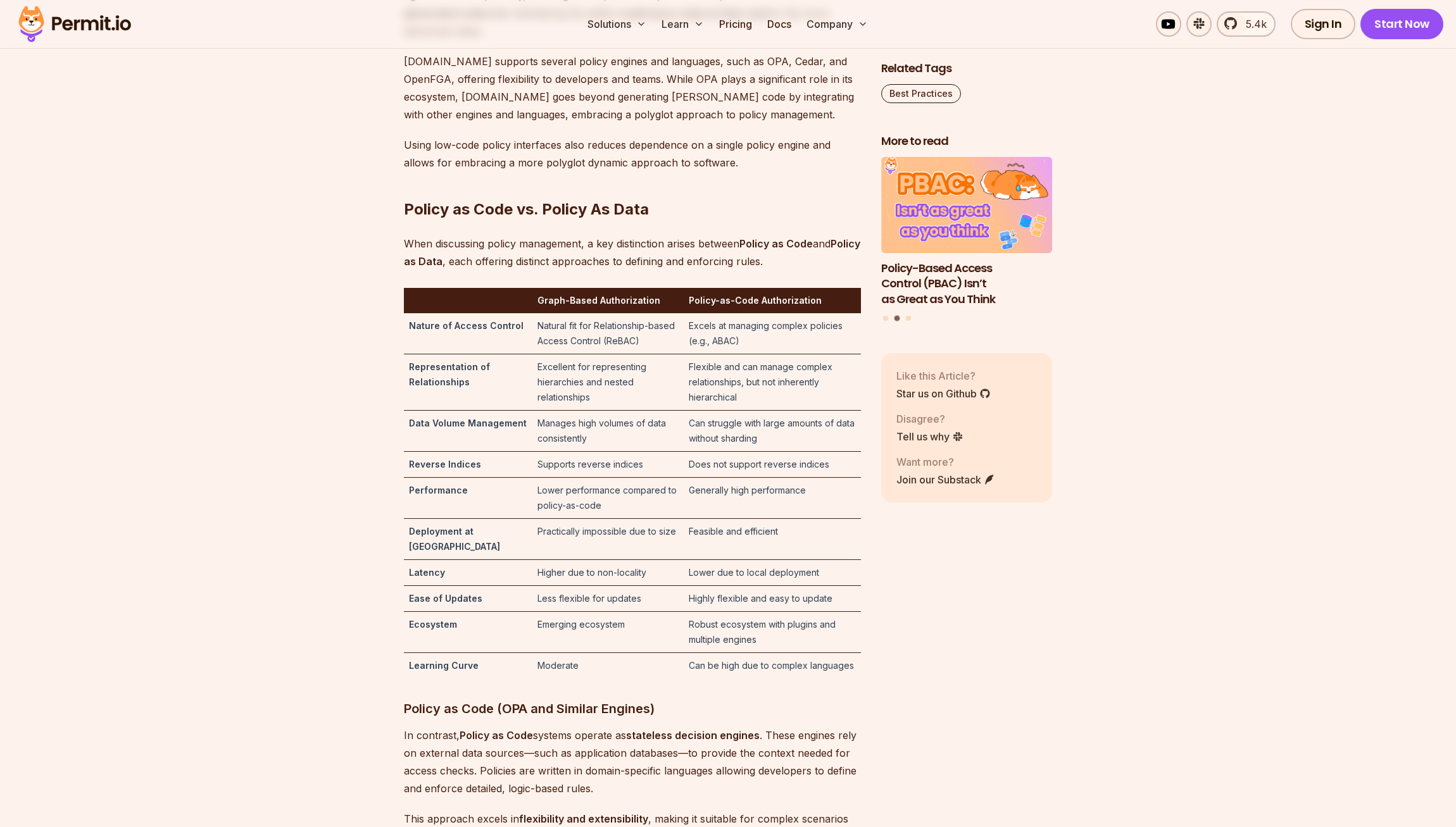
scroll to position [4130, 0]
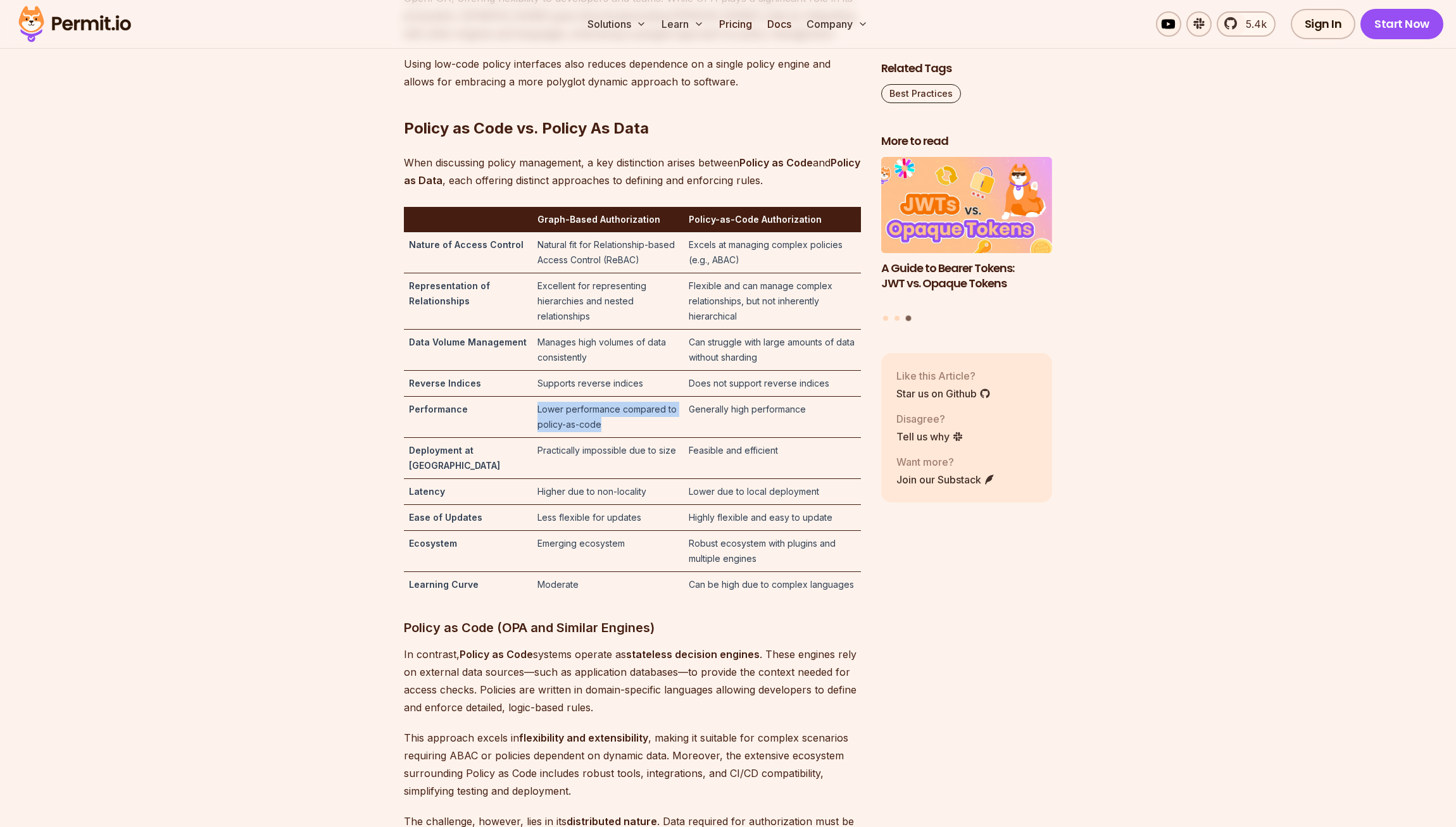
drag, startPoint x: 597, startPoint y: 470, endPoint x: 594, endPoint y: 441, distance: 29.2
click at [594, 438] on td "Lower performance compared to policy-as-code" at bounding box center [608, 417] width 151 height 41
click at [594, 397] on td "Supports reverse indices" at bounding box center [608, 383] width 151 height 26
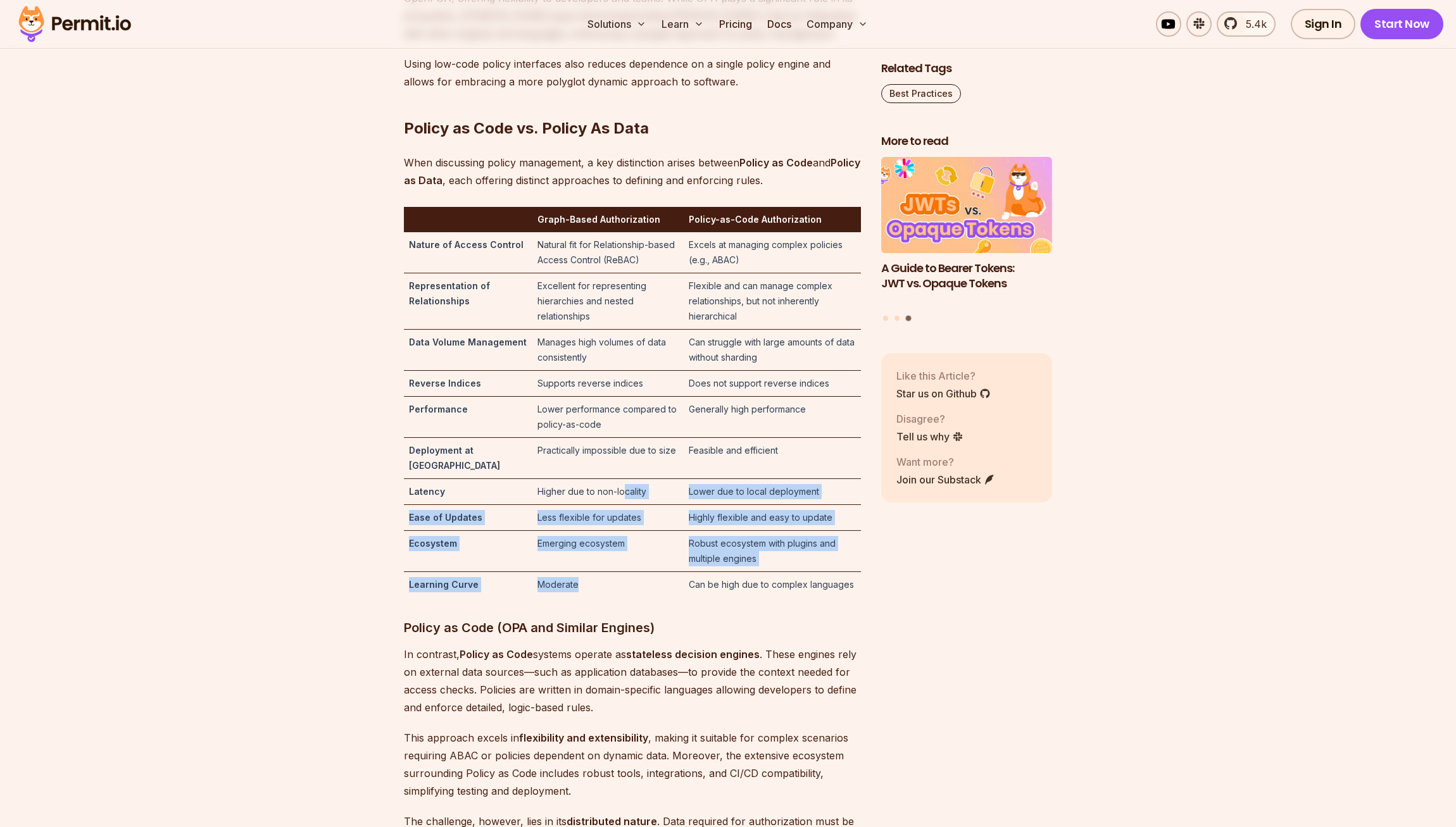
drag, startPoint x: 605, startPoint y: 625, endPoint x: 605, endPoint y: 516, distance: 109.0
click at [605, 517] on tbody "Nature of Access Control Natural fit for Relationship-based Access Control (ReB…" at bounding box center [632, 415] width 457 height 365
click at [605, 505] on td "Higher due to non-locality" at bounding box center [608, 491] width 151 height 26
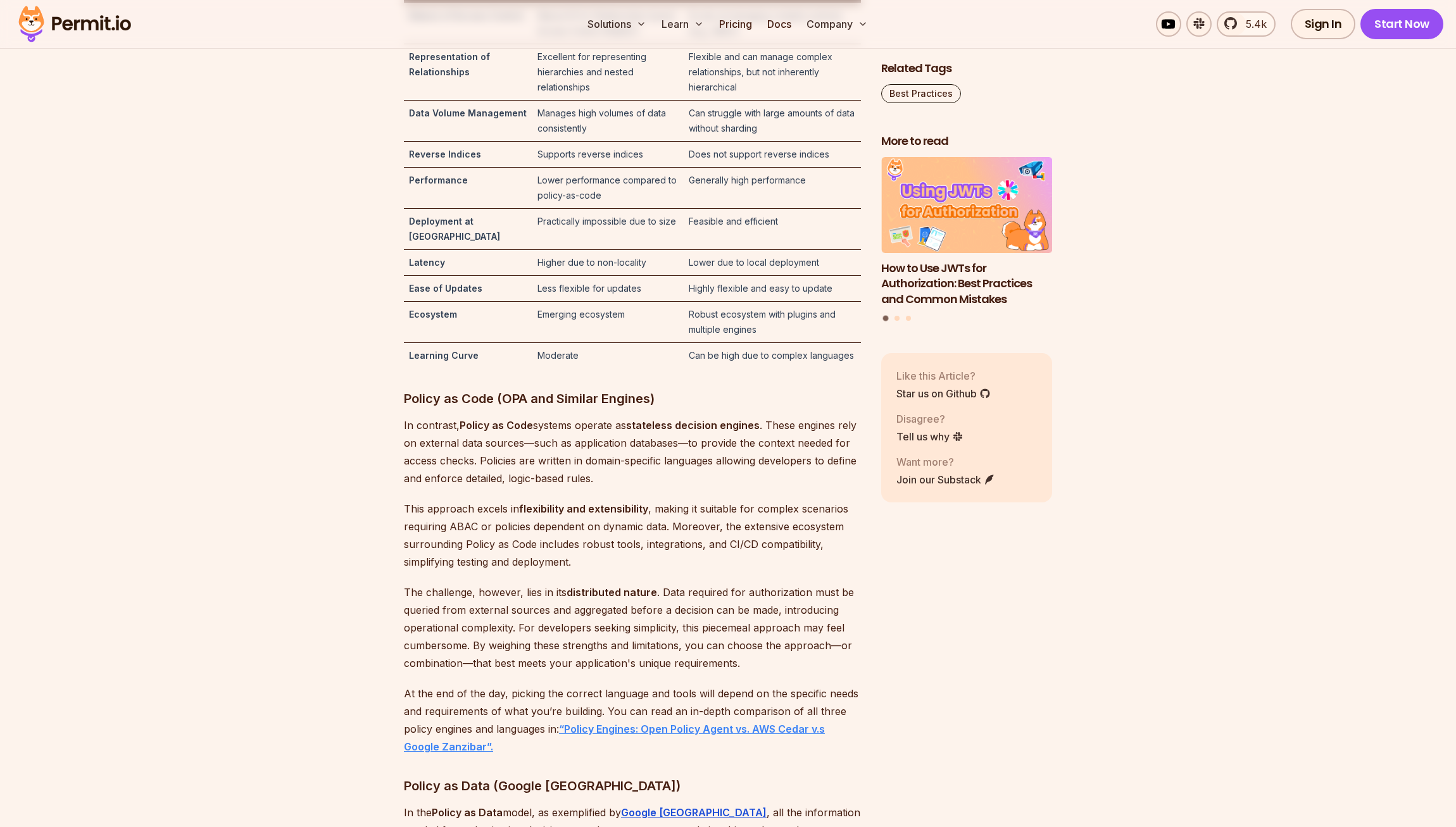
scroll to position [4412, 0]
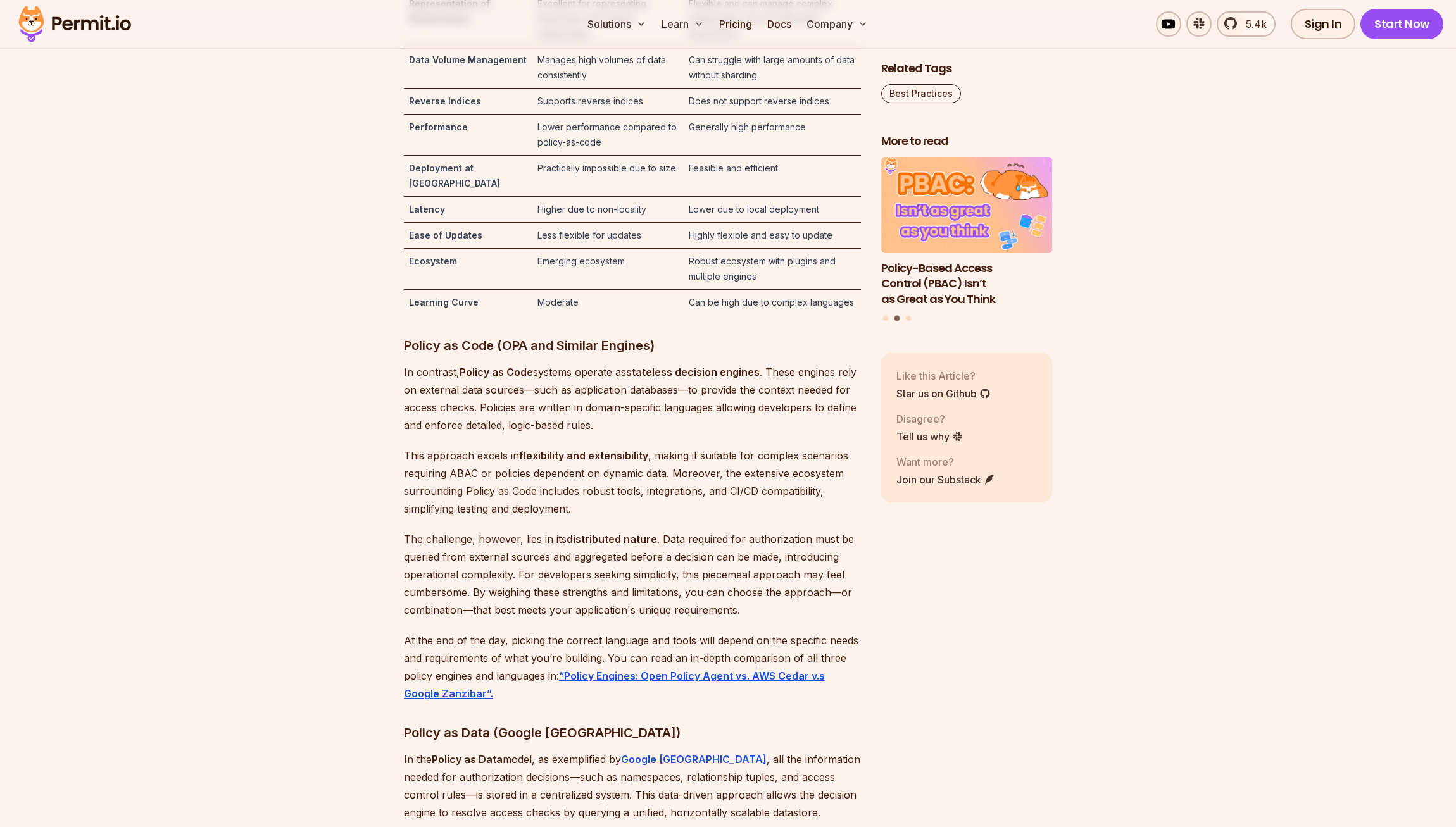
click at [677, 434] on p "In contrast, Policy as Code systems operate as stateless decision engines . The…" at bounding box center [632, 398] width 457 height 71
click at [451, 434] on p "In contrast, Policy as Code systems operate as stateless decision engines . The…" at bounding box center [632, 398] width 457 height 71
drag, startPoint x: 432, startPoint y: 460, endPoint x: 472, endPoint y: 458, distance: 40.0
click at [433, 434] on p "In contrast, Policy as Code systems operate as stateless decision engines . The…" at bounding box center [632, 398] width 457 height 71
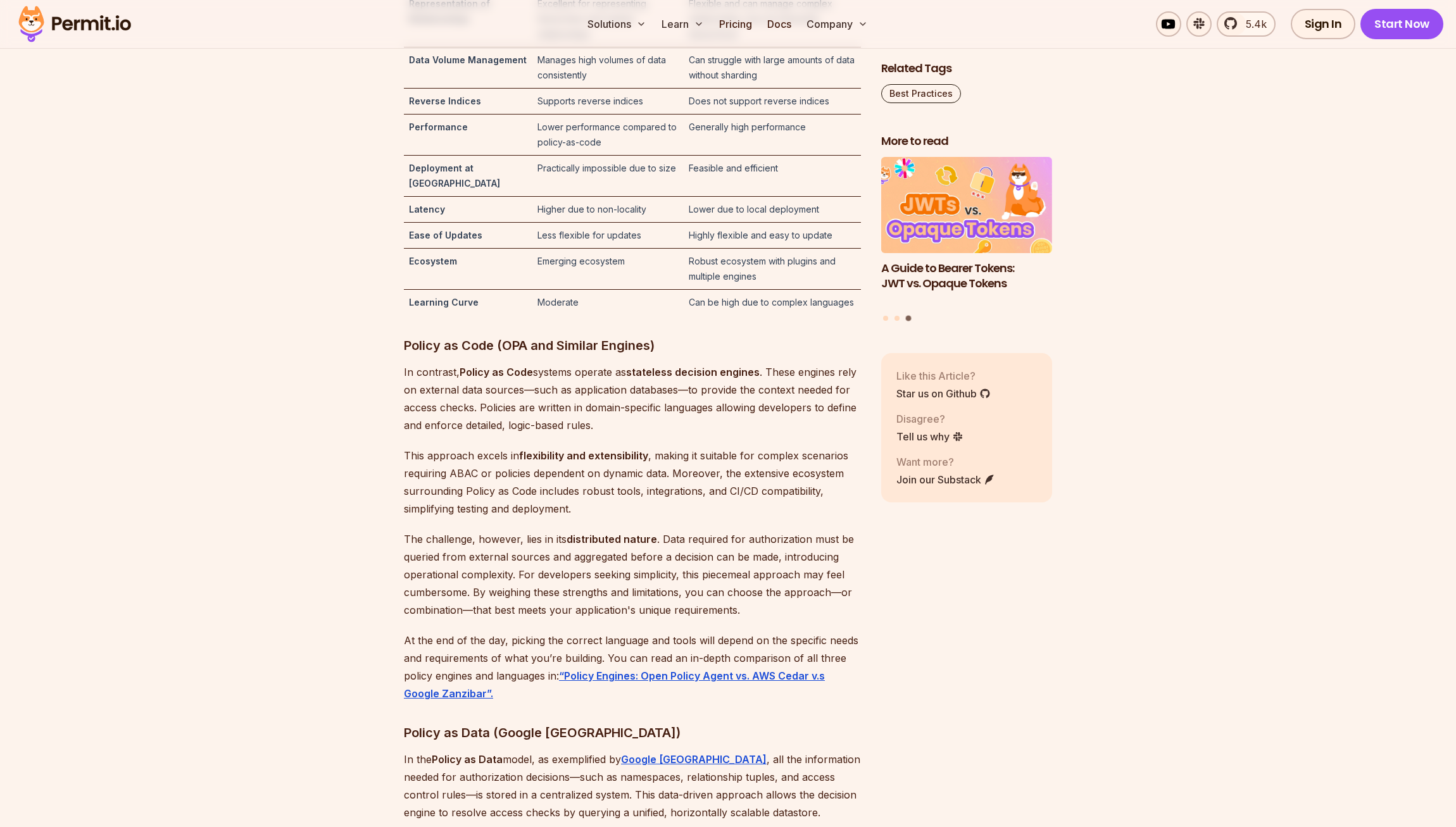
click at [475, 434] on p "In contrast, Policy as Code systems operate as stateless decision engines . The…" at bounding box center [632, 398] width 457 height 71
click at [685, 434] on p "In contrast, Policy as Code systems operate as stateless decision engines . The…" at bounding box center [632, 398] width 457 height 71
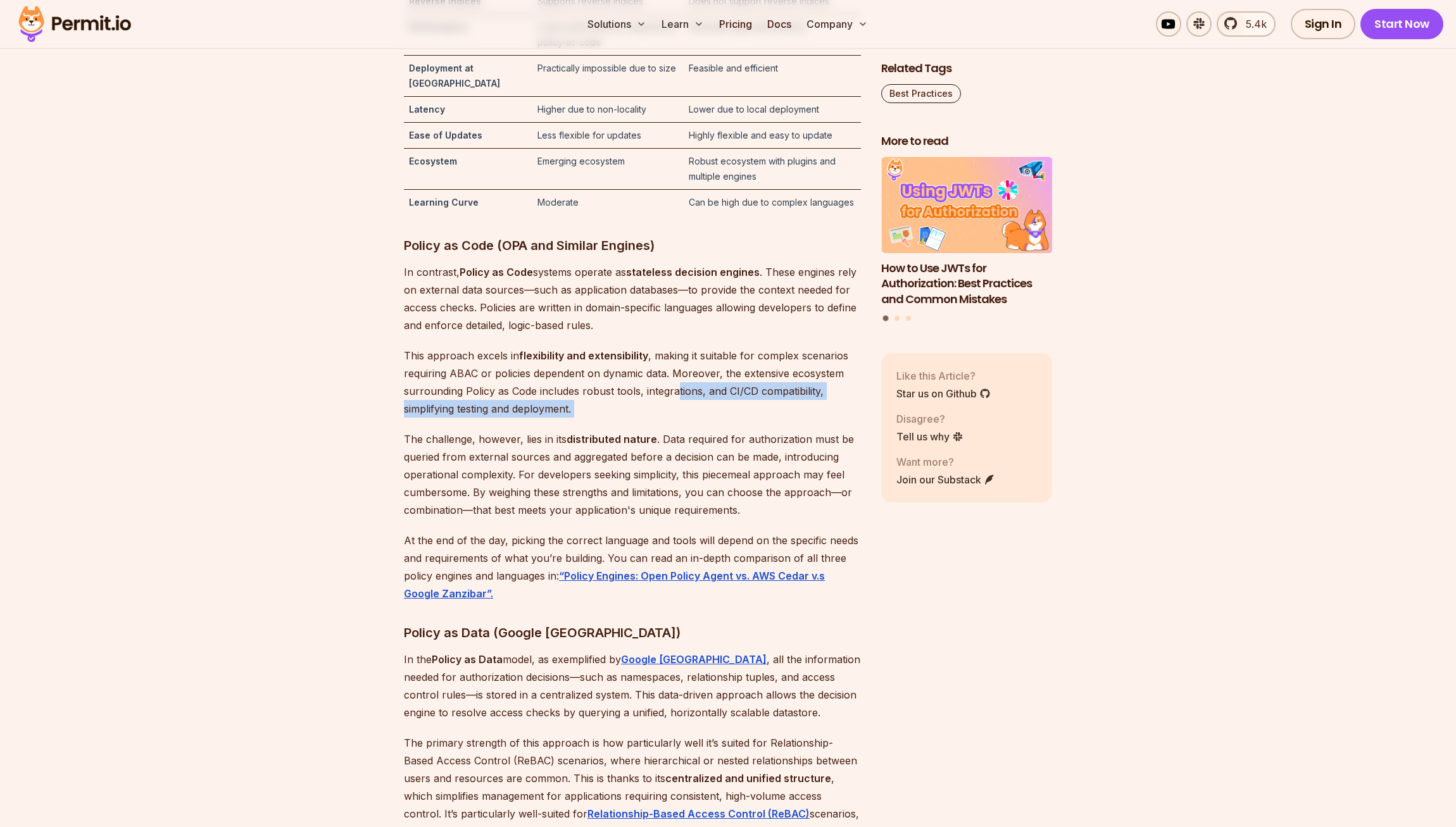
drag, startPoint x: 677, startPoint y: 423, endPoint x: 671, endPoint y: 387, distance: 36.5
click at [670, 385] on p "This approach excels in flexibility and extensibility , making it suitable for …" at bounding box center [632, 382] width 457 height 71
drag, startPoint x: 650, startPoint y: 428, endPoint x: 648, endPoint y: 340, distance: 88.0
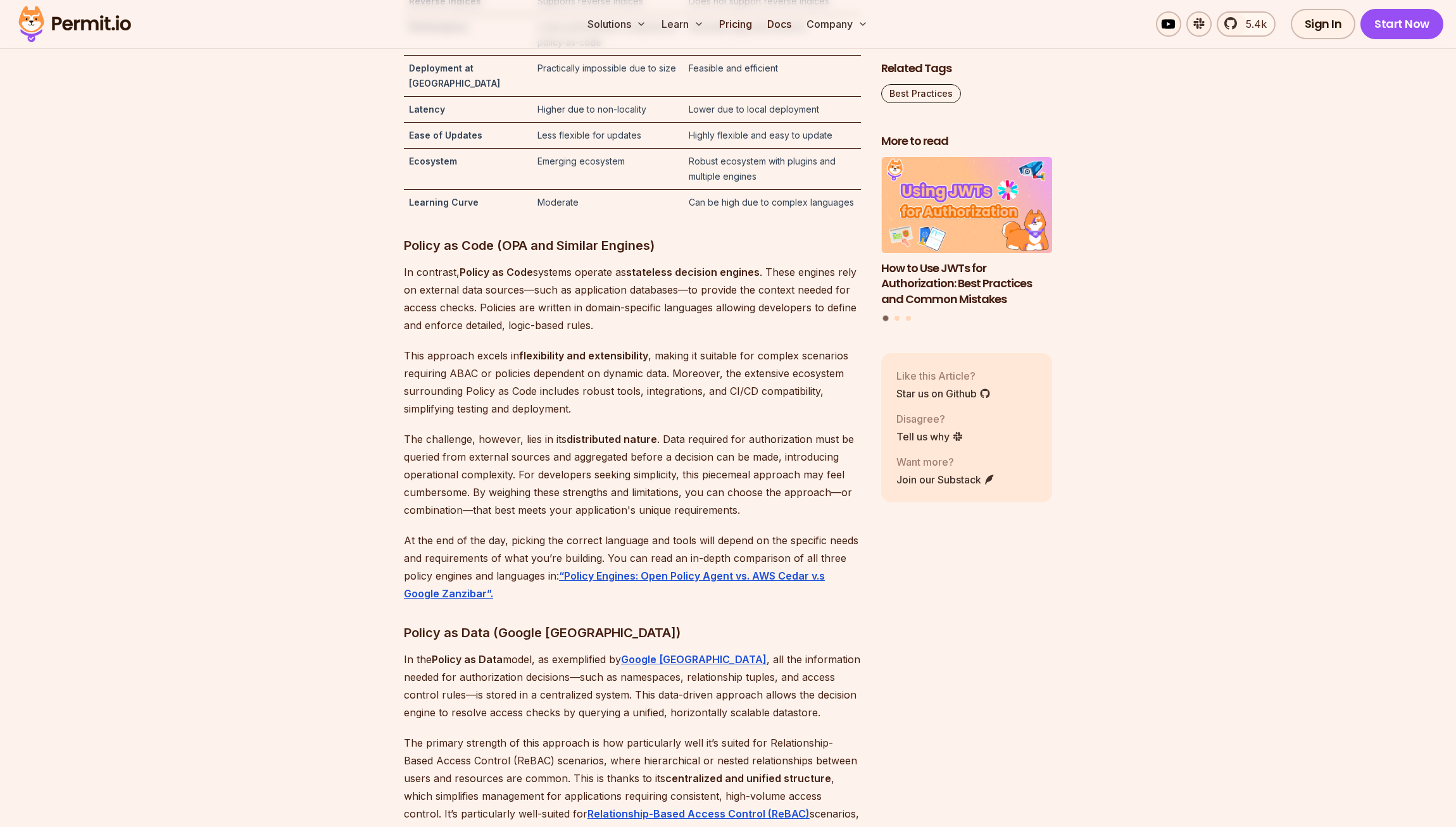
click at [648, 334] on p "In contrast, Policy as Code systems operate as stateless decision engines . The…" at bounding box center [632, 298] width 457 height 71
click at [647, 417] on p "This approach excels in flexibility and extensibility , making it suitable for …" at bounding box center [632, 382] width 457 height 71
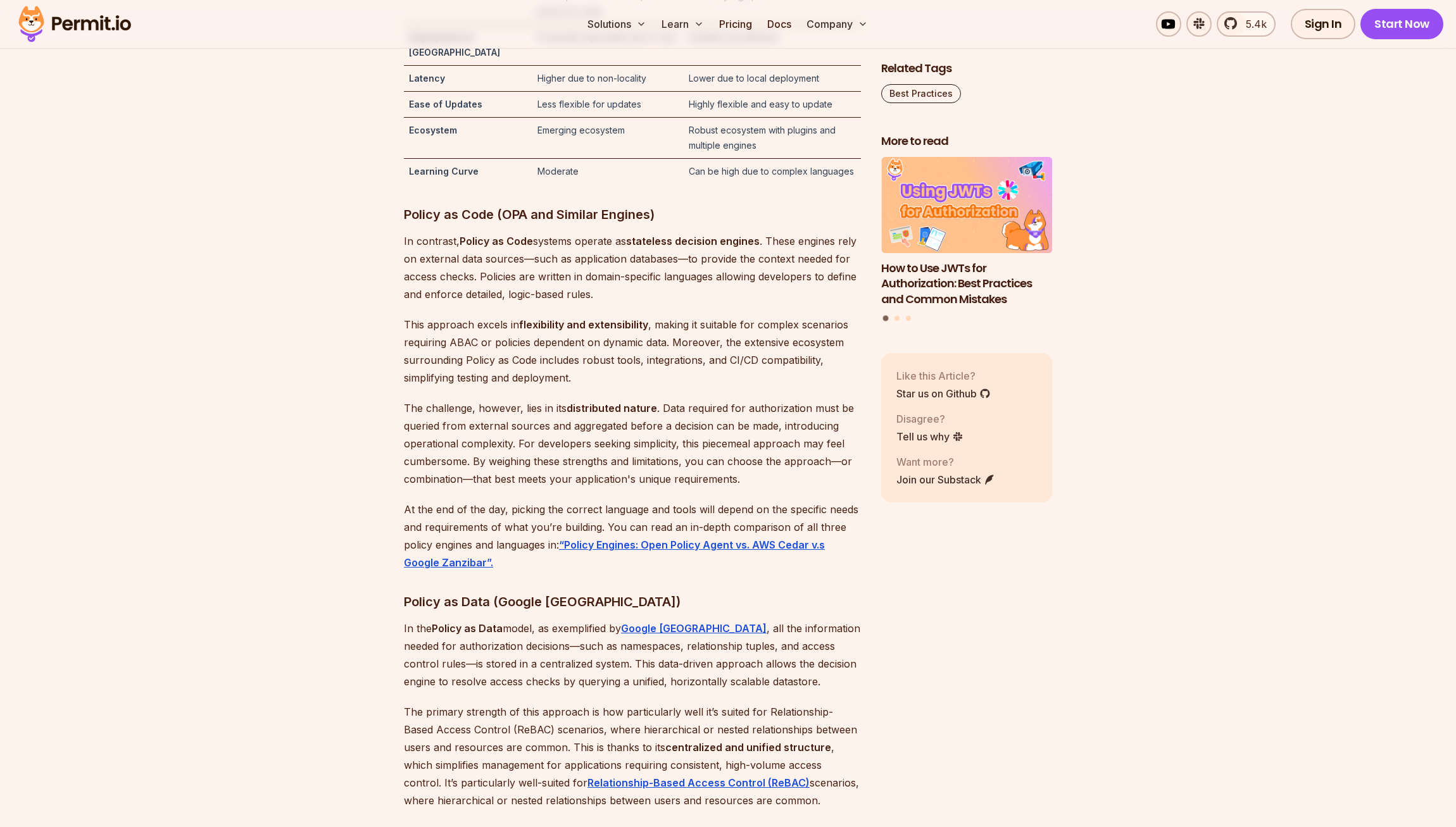
click at [652, 386] on p "This approach excels in flexibility and extensibility , making it suitable for …" at bounding box center [632, 351] width 457 height 71
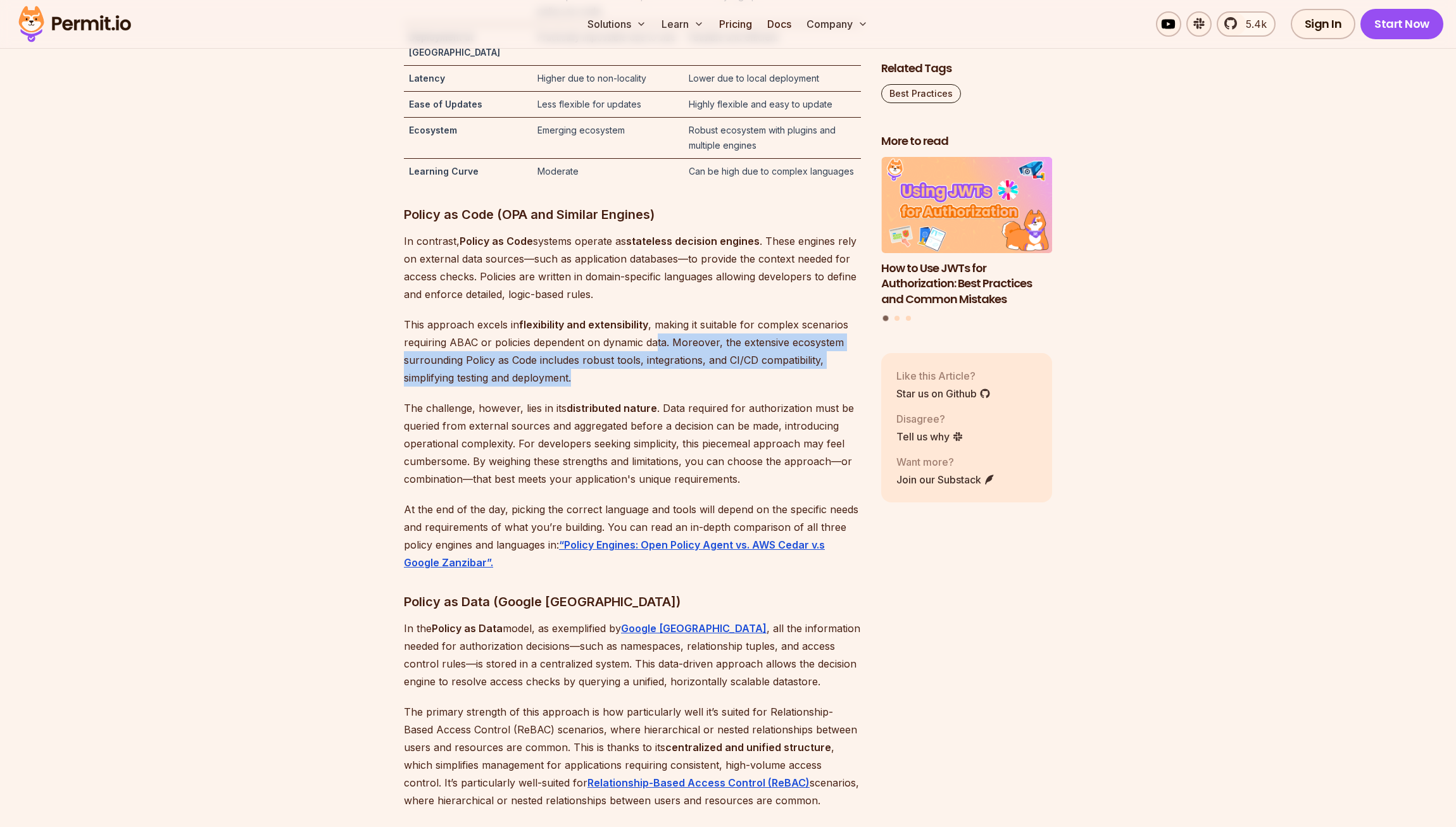
drag, startPoint x: 651, startPoint y: 408, endPoint x: 661, endPoint y: 352, distance: 56.9
click at [660, 355] on p "This approach excels in flexibility and extensibility , making it suitable for …" at bounding box center [632, 351] width 457 height 71
click at [661, 351] on p "This approach excels in flexibility and extensibility , making it suitable for …" at bounding box center [632, 351] width 457 height 71
drag, startPoint x: 659, startPoint y: 423, endPoint x: 673, endPoint y: 341, distance: 83.2
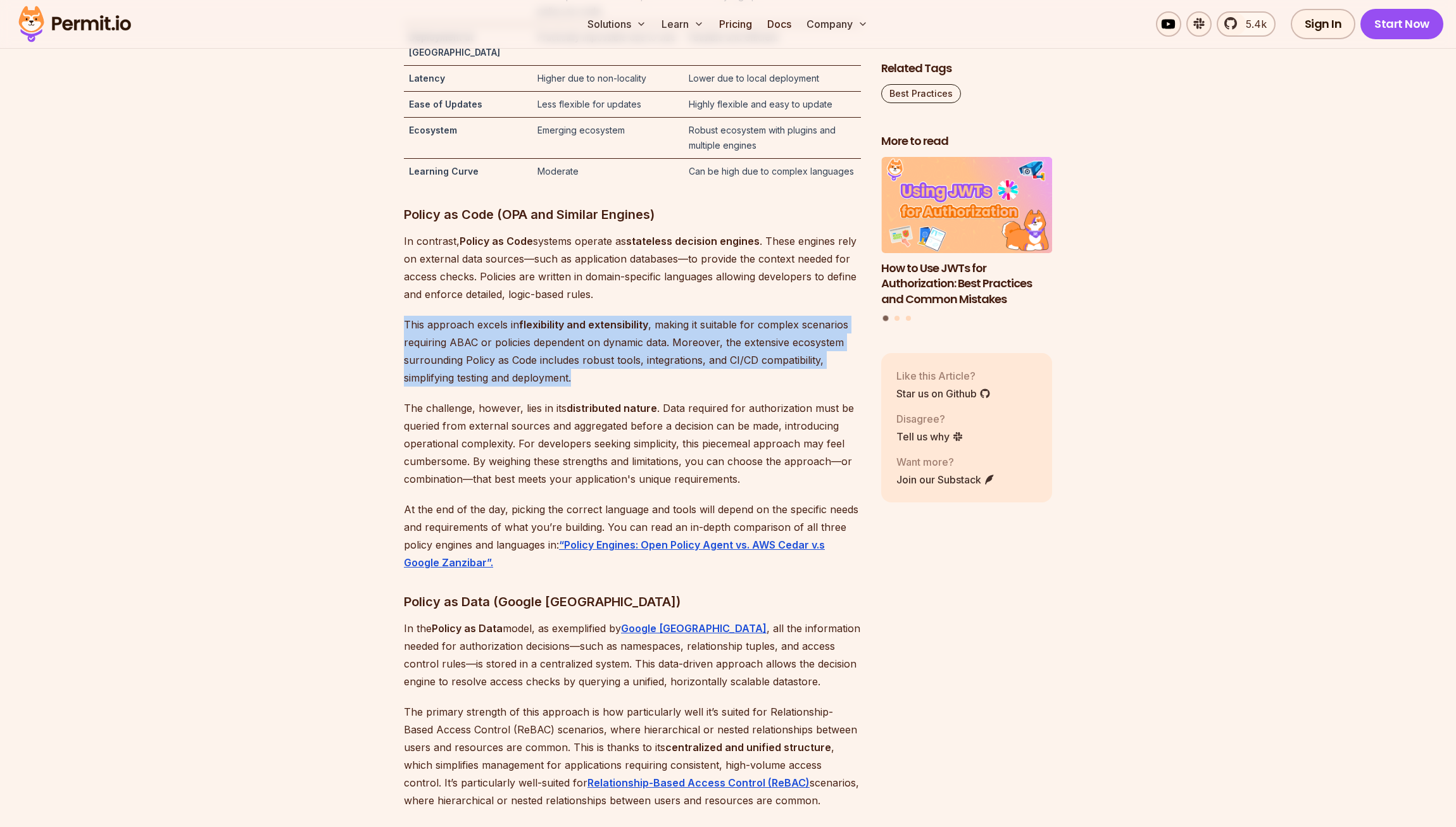
drag, startPoint x: 668, startPoint y: 414, endPoint x: 674, endPoint y: 320, distance: 94.2
click at [674, 303] on p "In contrast, Policy as Code systems operate as stateless decision engines . The…" at bounding box center [632, 268] width 457 height 71
drag, startPoint x: 666, startPoint y: 417, endPoint x: 418, endPoint y: 357, distance: 255.2
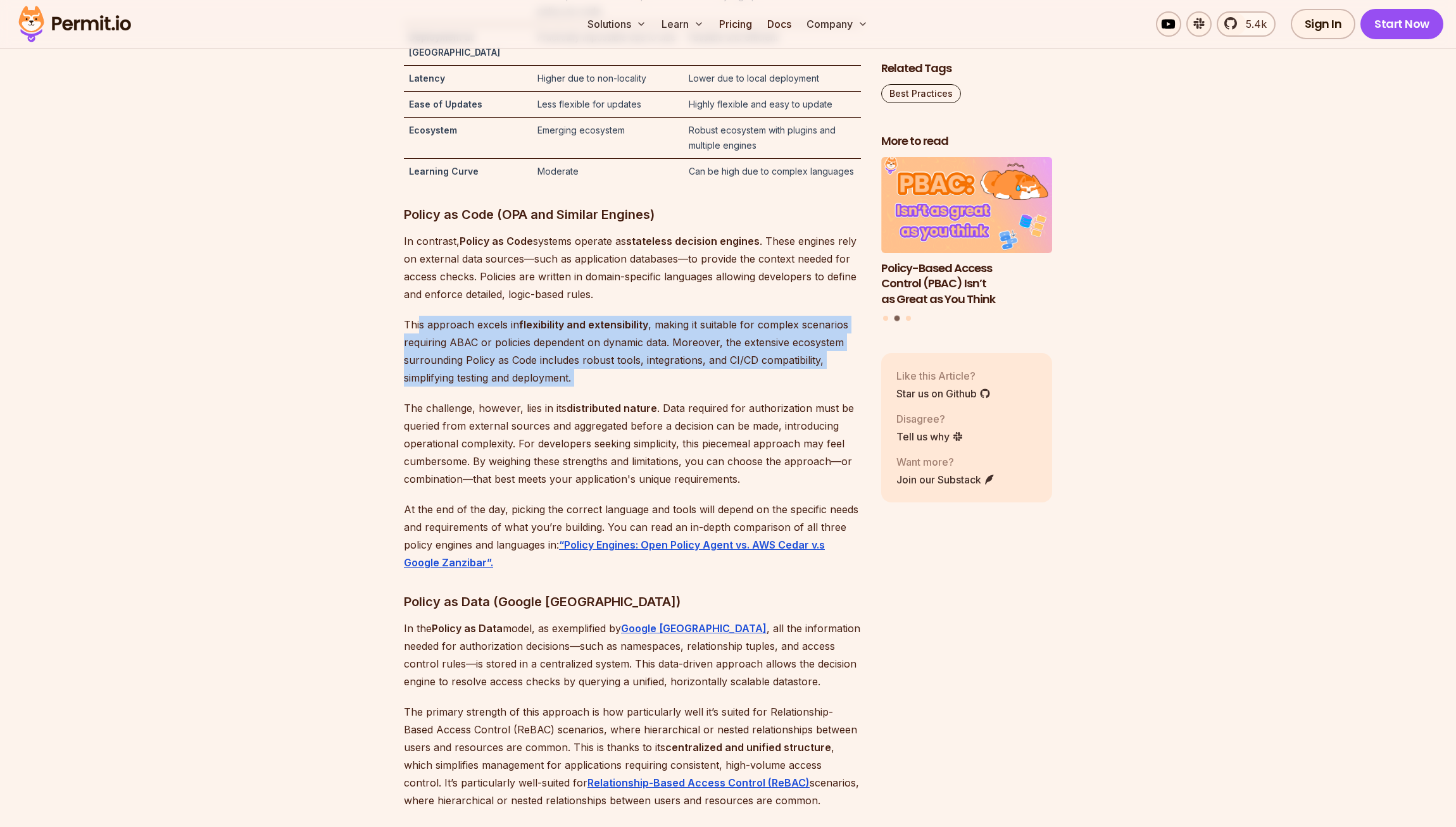
click at [418, 357] on p "This approach excels in flexibility and extensibility , making it suitable for …" at bounding box center [632, 351] width 457 height 71
drag, startPoint x: 614, startPoint y: 404, endPoint x: 590, endPoint y: 352, distance: 57.3
click at [590, 352] on p "This approach excels in flexibility and extensibility , making it suitable for …" at bounding box center [632, 351] width 457 height 71
click at [590, 331] on strong "flexibility and extensibility" at bounding box center [583, 324] width 129 height 13
drag, startPoint x: 585, startPoint y: 408, endPoint x: 385, endPoint y: 341, distance: 210.9
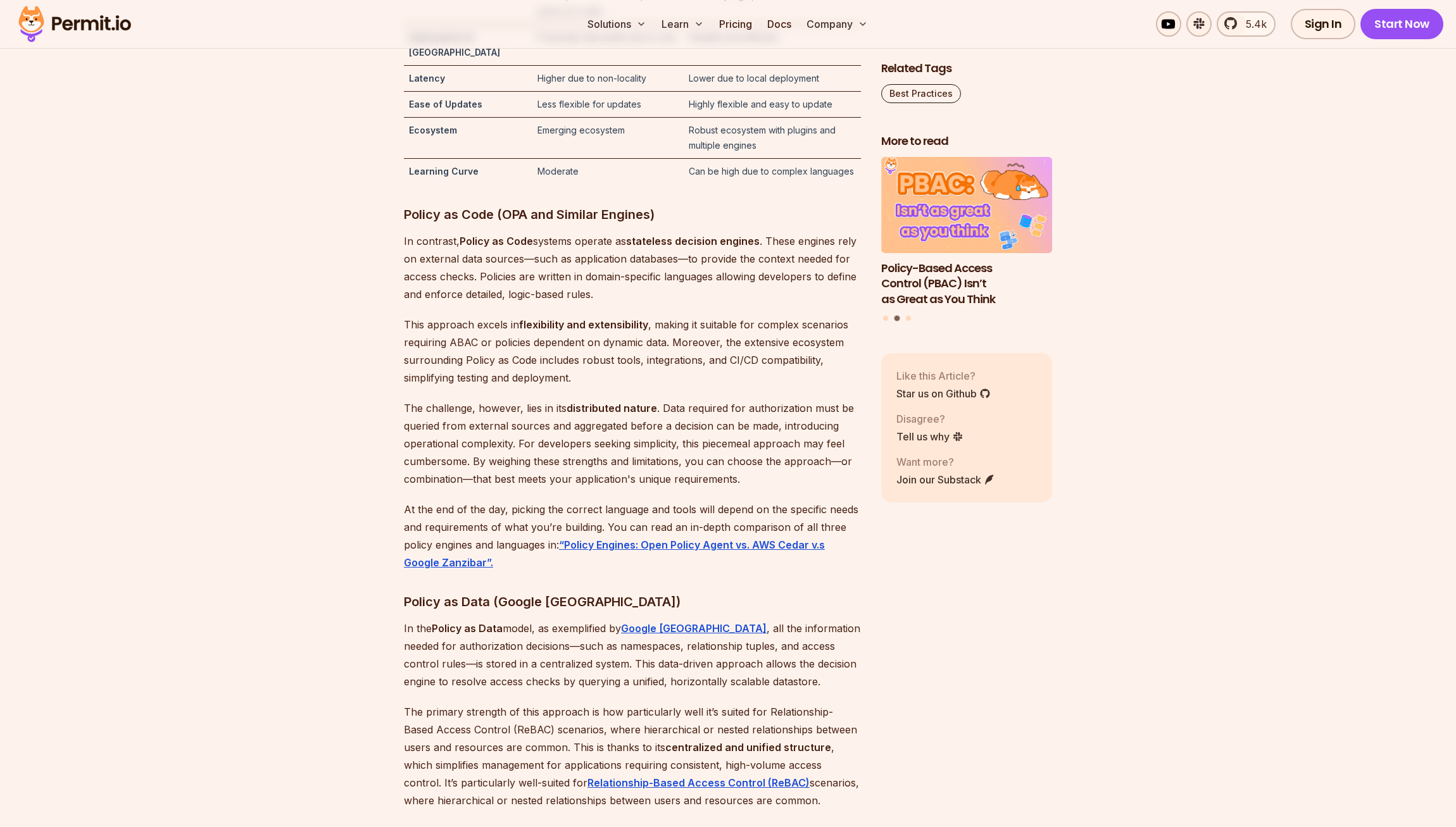
scroll to position [4650, 0]
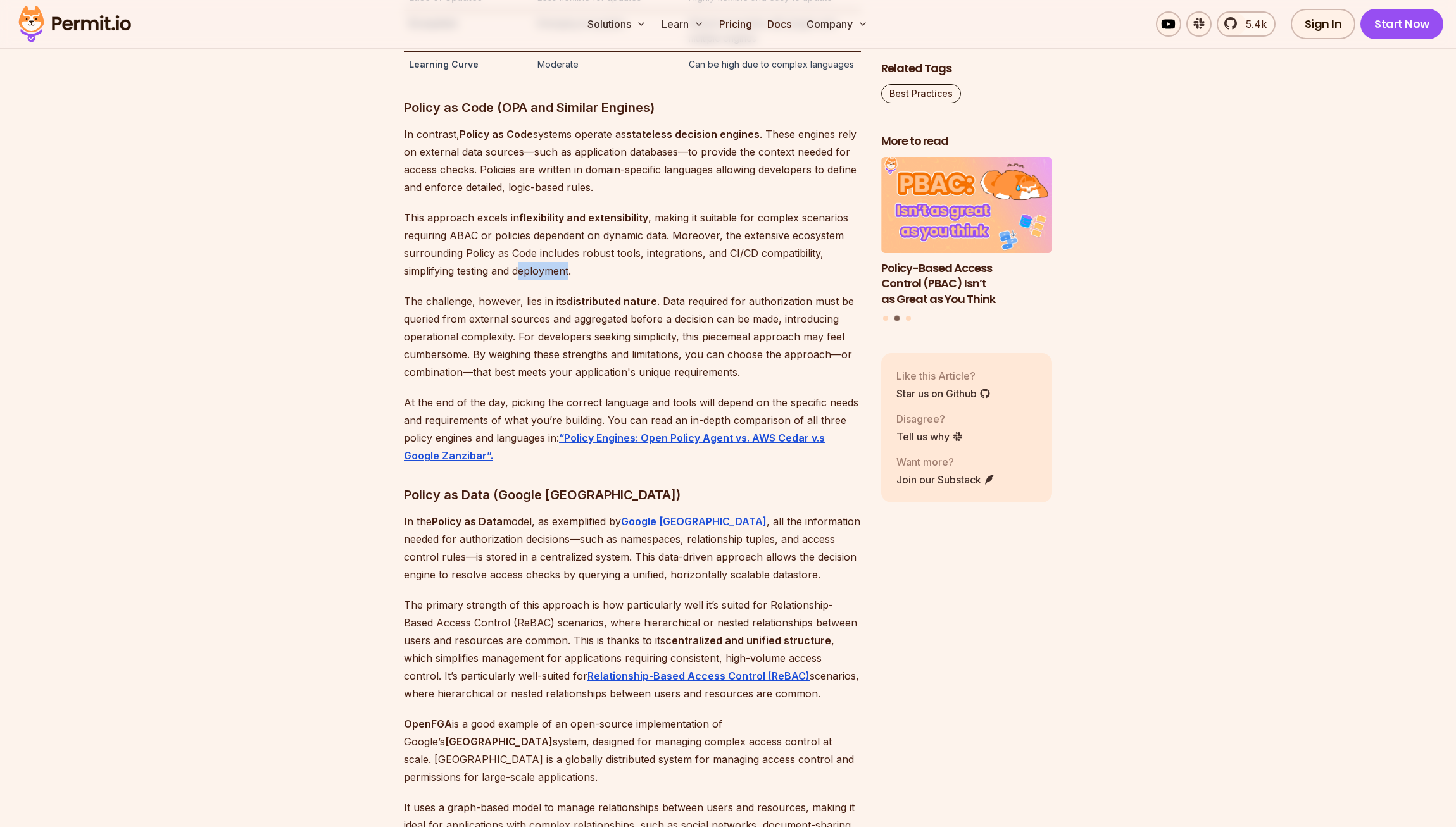
drag, startPoint x: 523, startPoint y: 295, endPoint x: 592, endPoint y: 305, distance: 69.7
click at [584, 279] on p "This approach excels in flexibility and extensibility , making it suitable for …" at bounding box center [632, 244] width 457 height 71
click at [592, 279] on p "This approach excels in flexibility and extensibility , making it suitable for …" at bounding box center [632, 244] width 457 height 71
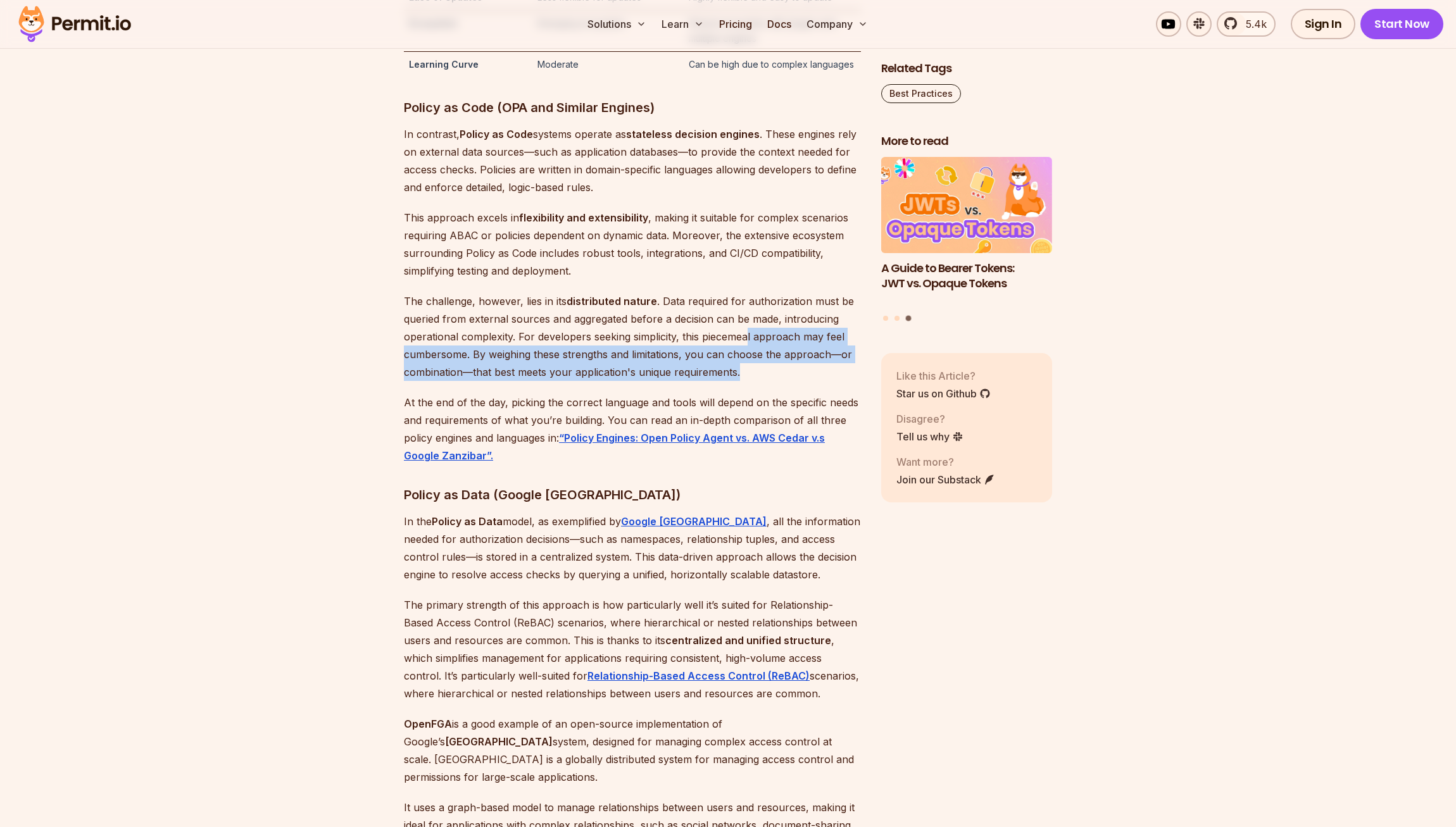
drag, startPoint x: 763, startPoint y: 397, endPoint x: 749, endPoint y: 362, distance: 37.7
click at [749, 364] on p "The challenge, however, lies in its distributed nature . Data required for auth…" at bounding box center [632, 337] width 457 height 89
click at [749, 362] on p "The challenge, however, lies in its distributed nature . Data required for auth…" at bounding box center [632, 337] width 457 height 89
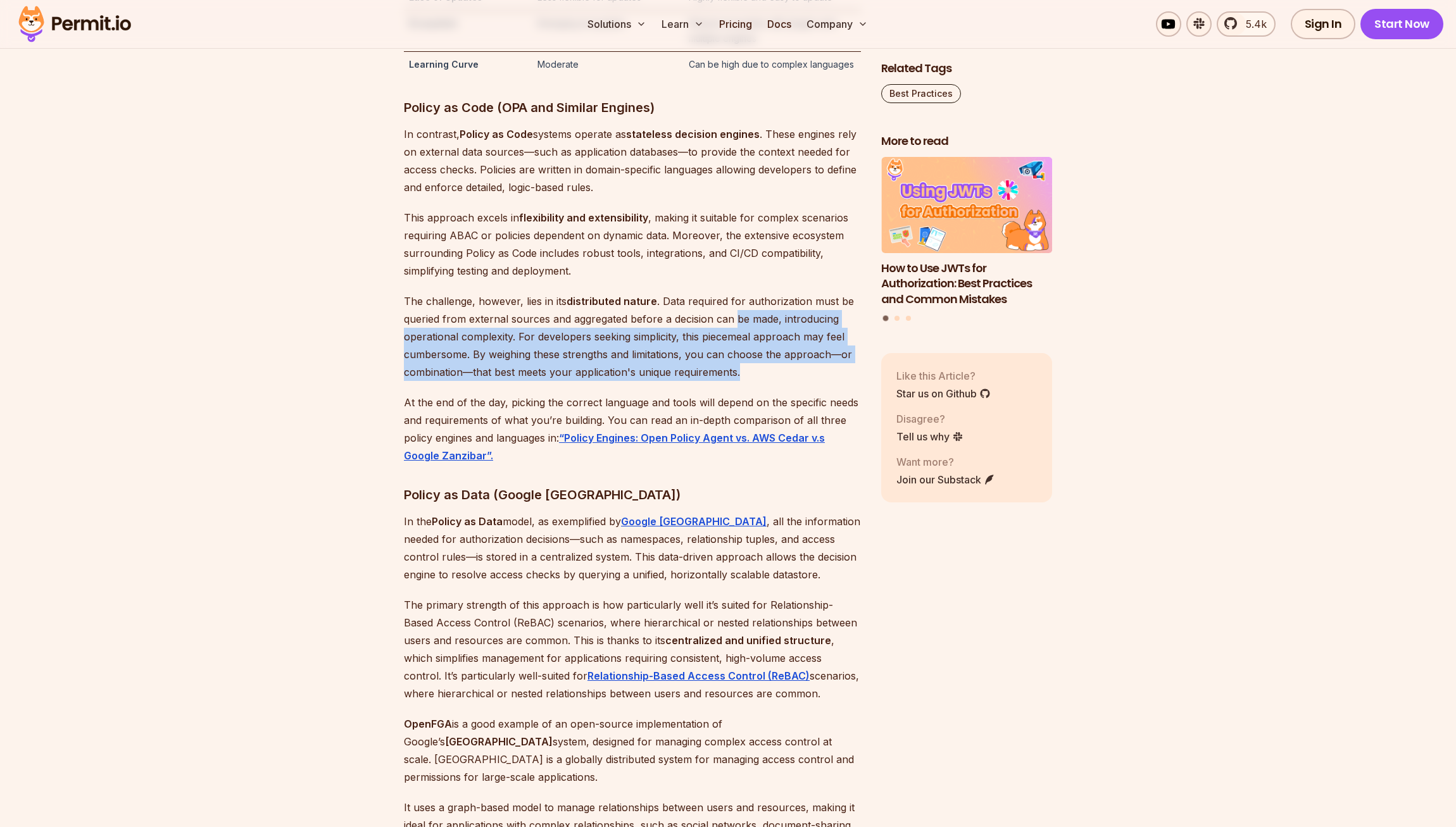
drag, startPoint x: 749, startPoint y: 394, endPoint x: 738, endPoint y: 346, distance: 49.2
click at [738, 347] on p "The challenge, however, lies in its distributed nature . Data required for auth…" at bounding box center [632, 337] width 457 height 89
click at [738, 346] on p "The challenge, however, lies in its distributed nature . Data required for auth…" at bounding box center [632, 337] width 457 height 89
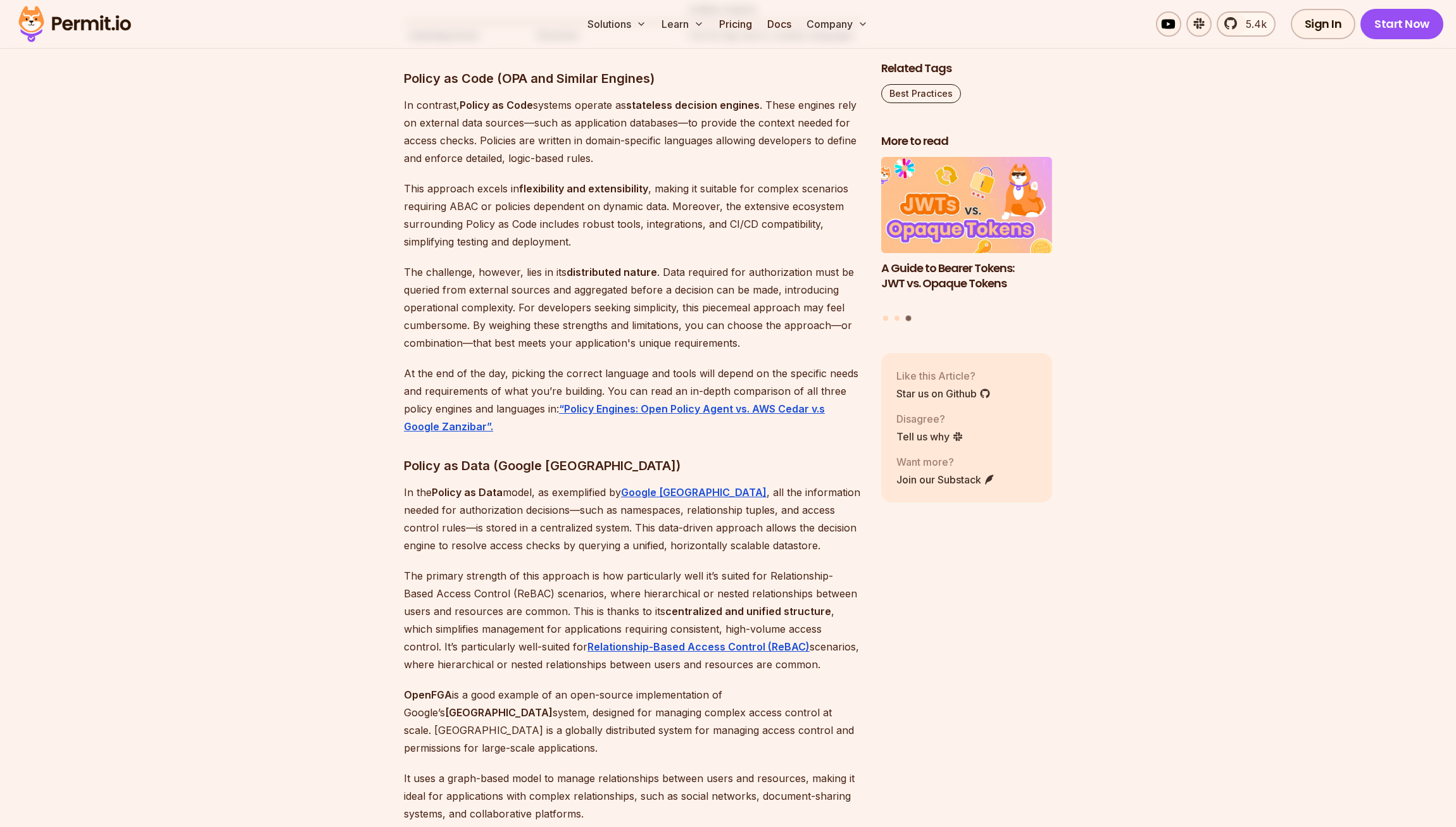
scroll to position [4678, 0]
click at [532, 398] on p "At the end of the day, picking the correct language and tools will depend on th…" at bounding box center [632, 401] width 457 height 71
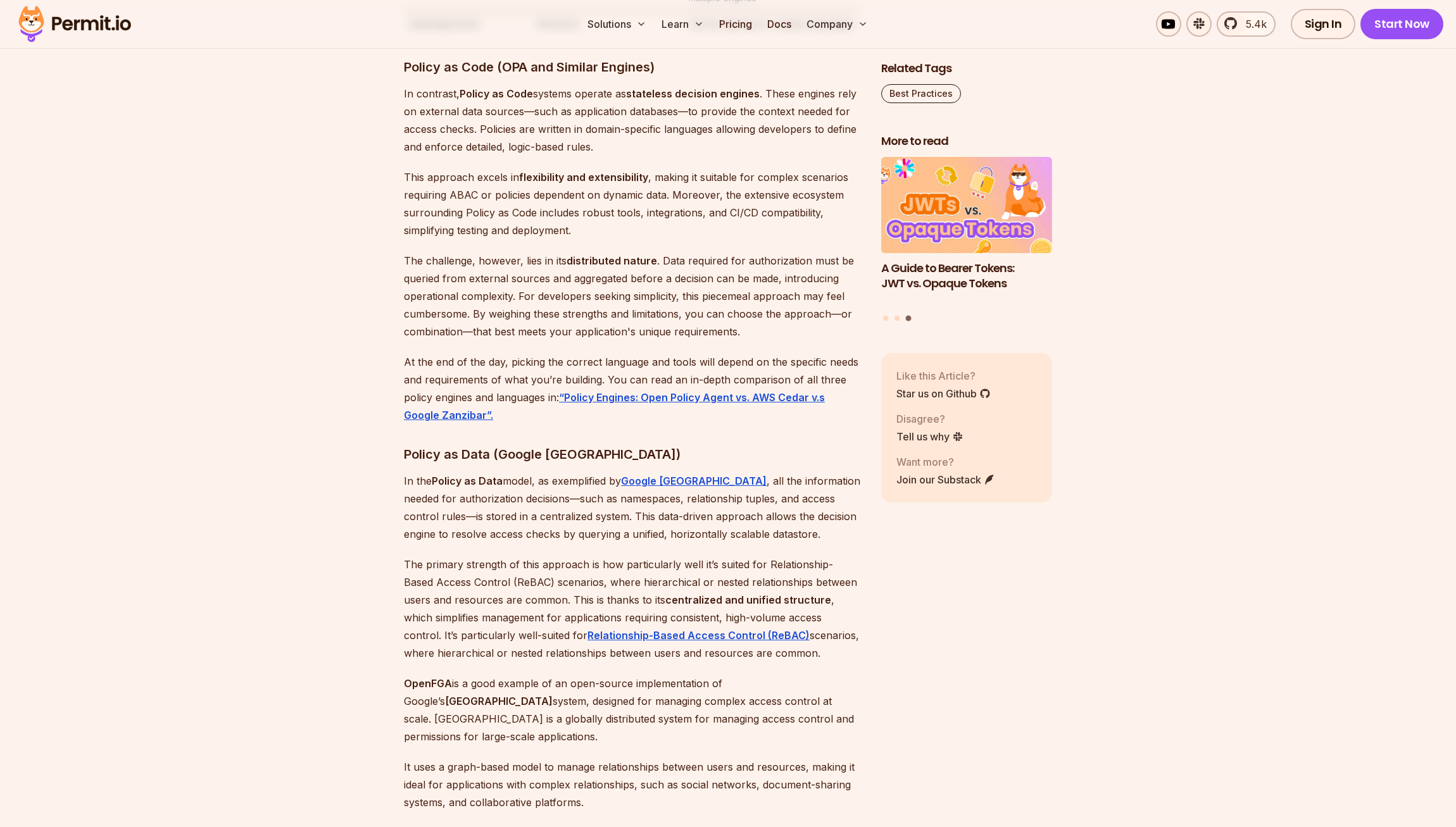
scroll to position [4719, 0]
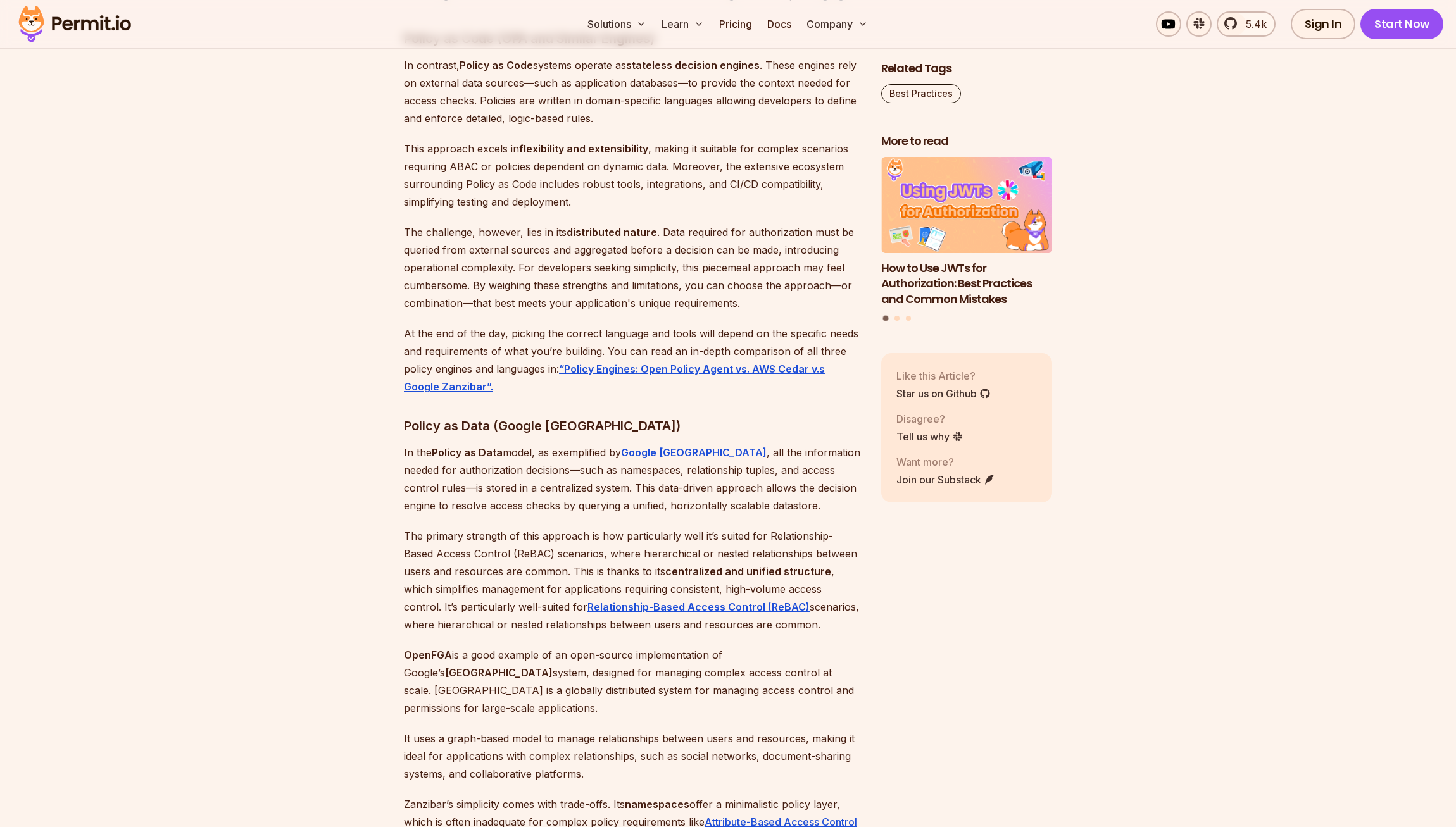
click at [545, 497] on p "In the Policy as Data model, as exemplified by Google Zanzibar , all the inform…" at bounding box center [632, 478] width 457 height 71
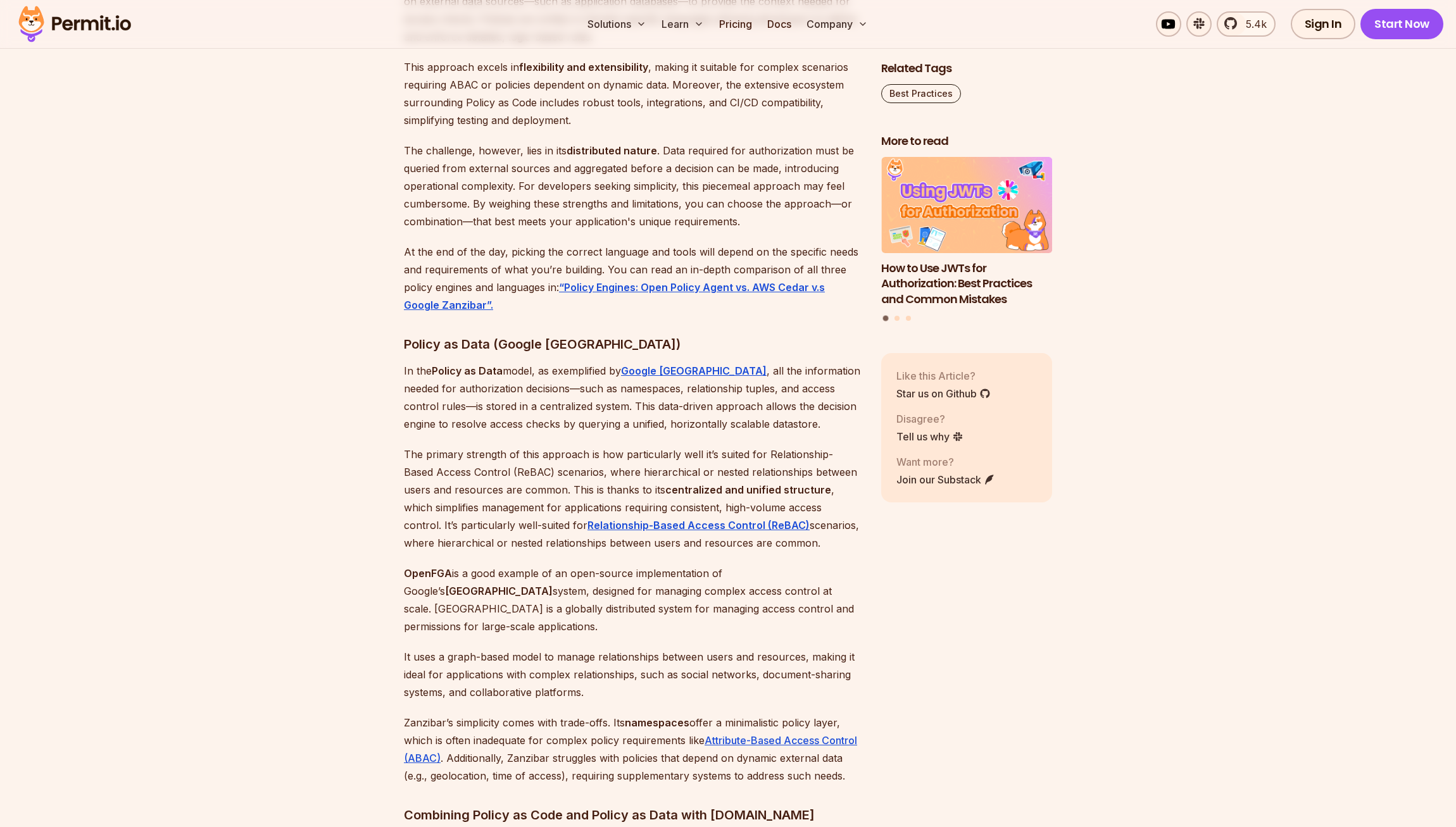
scroll to position [4809, 0]
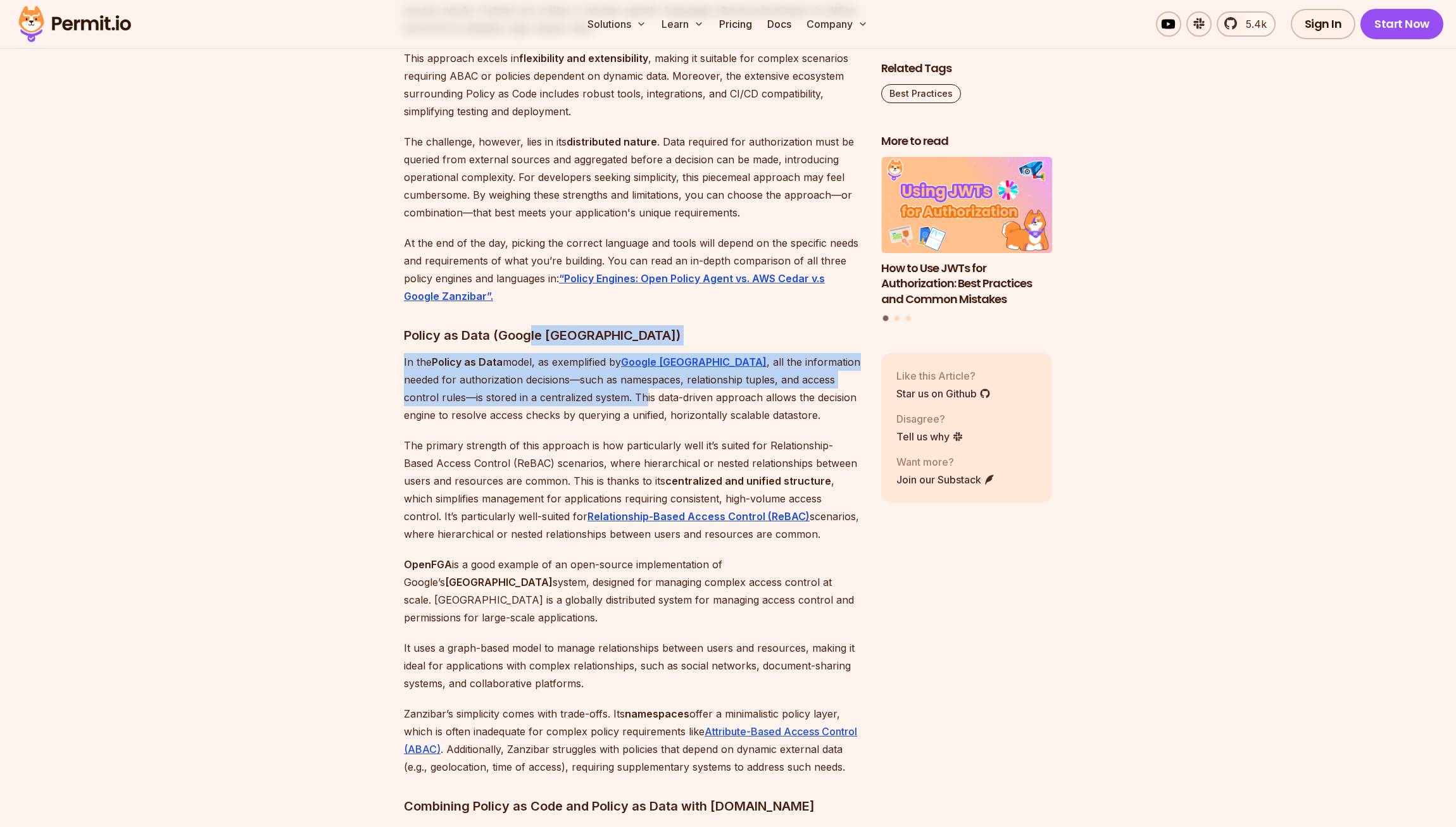
drag, startPoint x: 537, startPoint y: 384, endPoint x: 563, endPoint y: 425, distance: 48.5
click at [563, 424] on p "In the Policy as Data model, as exemplified by Google Zanzibar , all the inform…" at bounding box center [632, 388] width 457 height 71
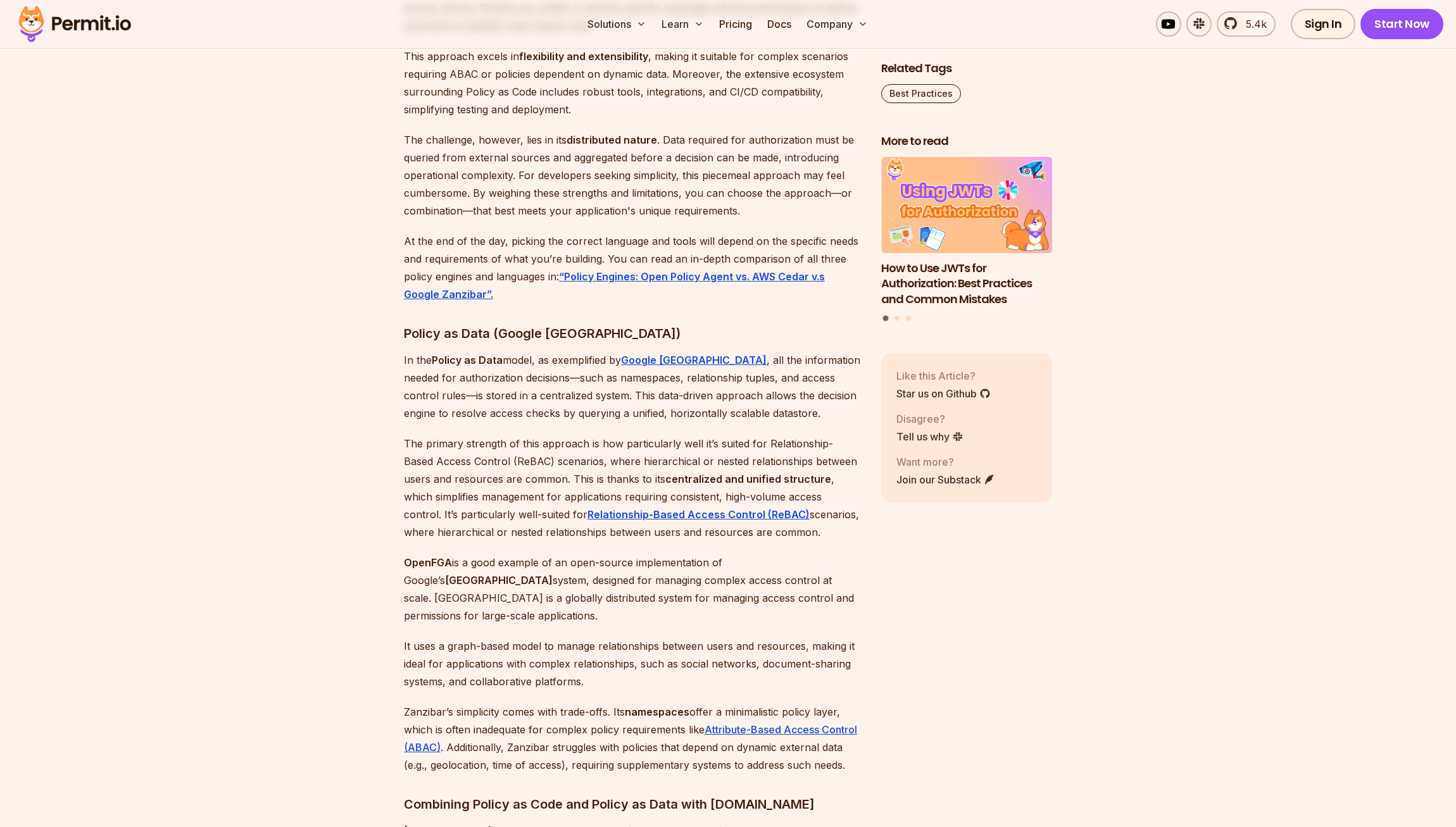
scroll to position [4852, 0]
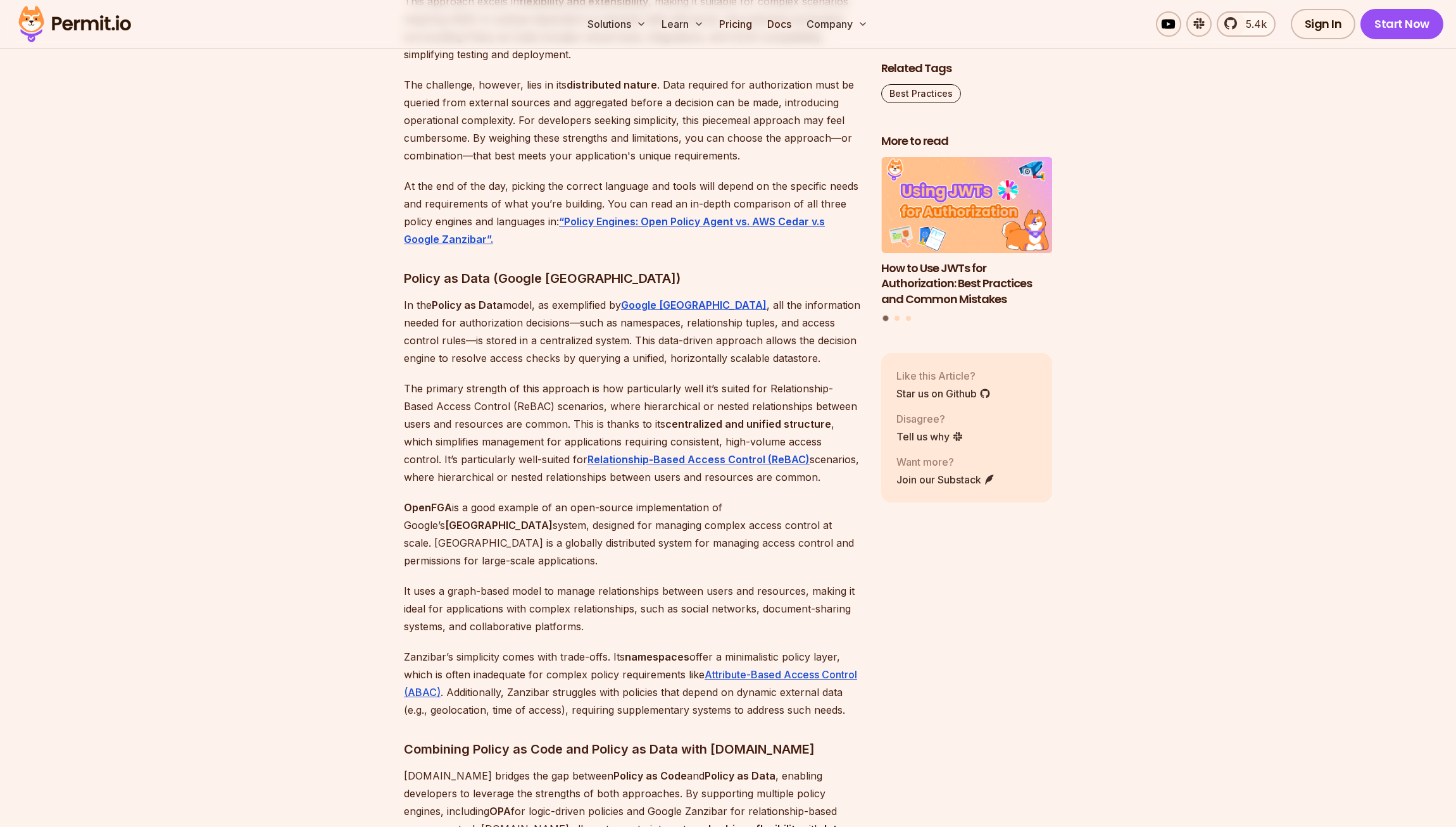
click at [536, 353] on p "In the Policy as Data model, as exemplified by Google Zanzibar , all the inform…" at bounding box center [632, 331] width 457 height 71
click at [744, 352] on p "In the Policy as Data model, as exemplified by Google Zanzibar , all the inform…" at bounding box center [632, 331] width 457 height 71
click at [781, 367] on p "In the Policy as Data model, as exemplified by Google Zanzibar , all the inform…" at bounding box center [632, 331] width 457 height 71
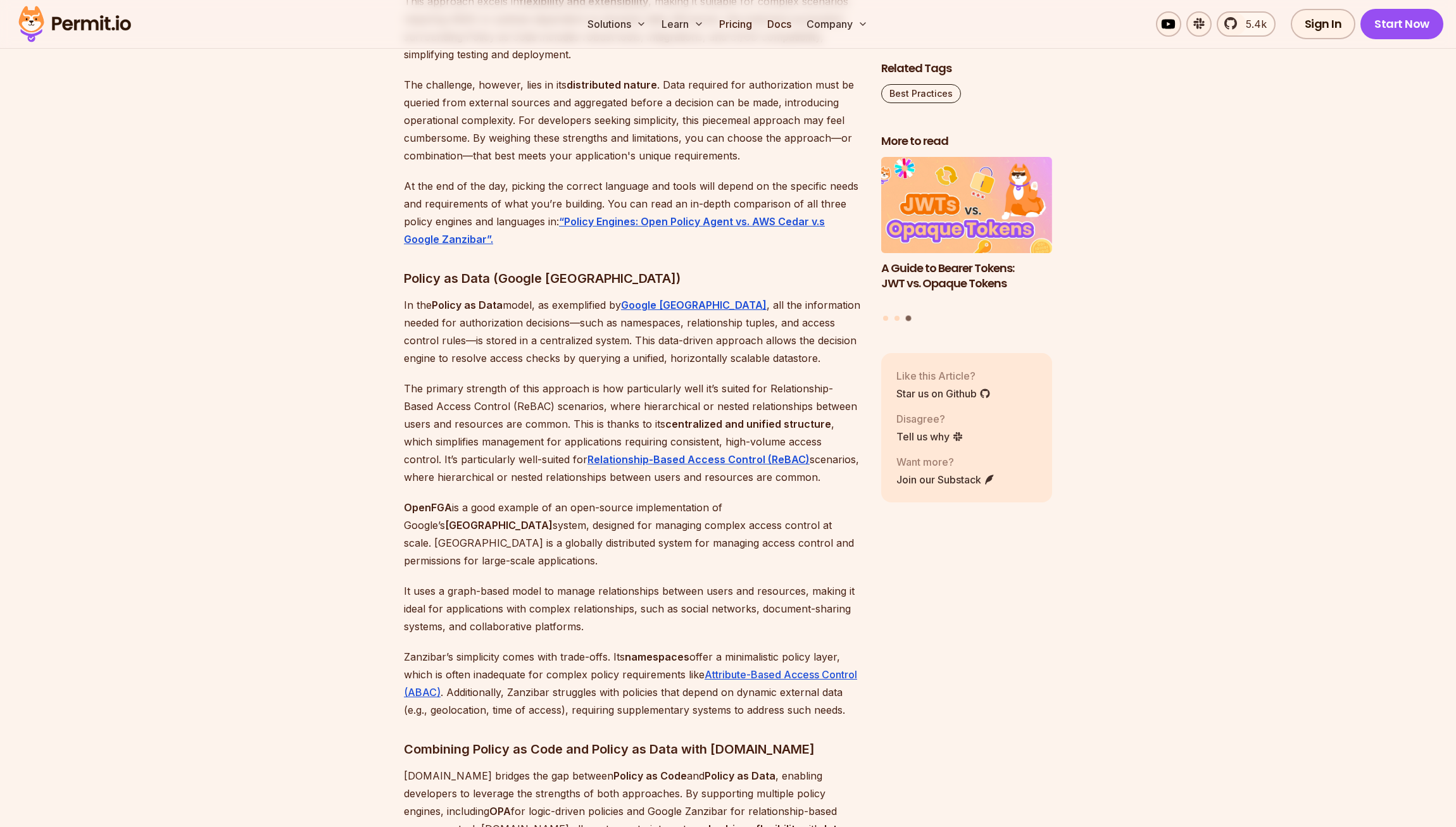
click at [781, 367] on p "In the Policy as Data model, as exemplified by Google Zanzibar , all the inform…" at bounding box center [632, 331] width 457 height 71
drag, startPoint x: 799, startPoint y: 394, endPoint x: 796, endPoint y: 367, distance: 27.2
click at [796, 367] on p "In the Policy as Data model, as exemplified by Google Zanzibar , all the inform…" at bounding box center [632, 331] width 457 height 71
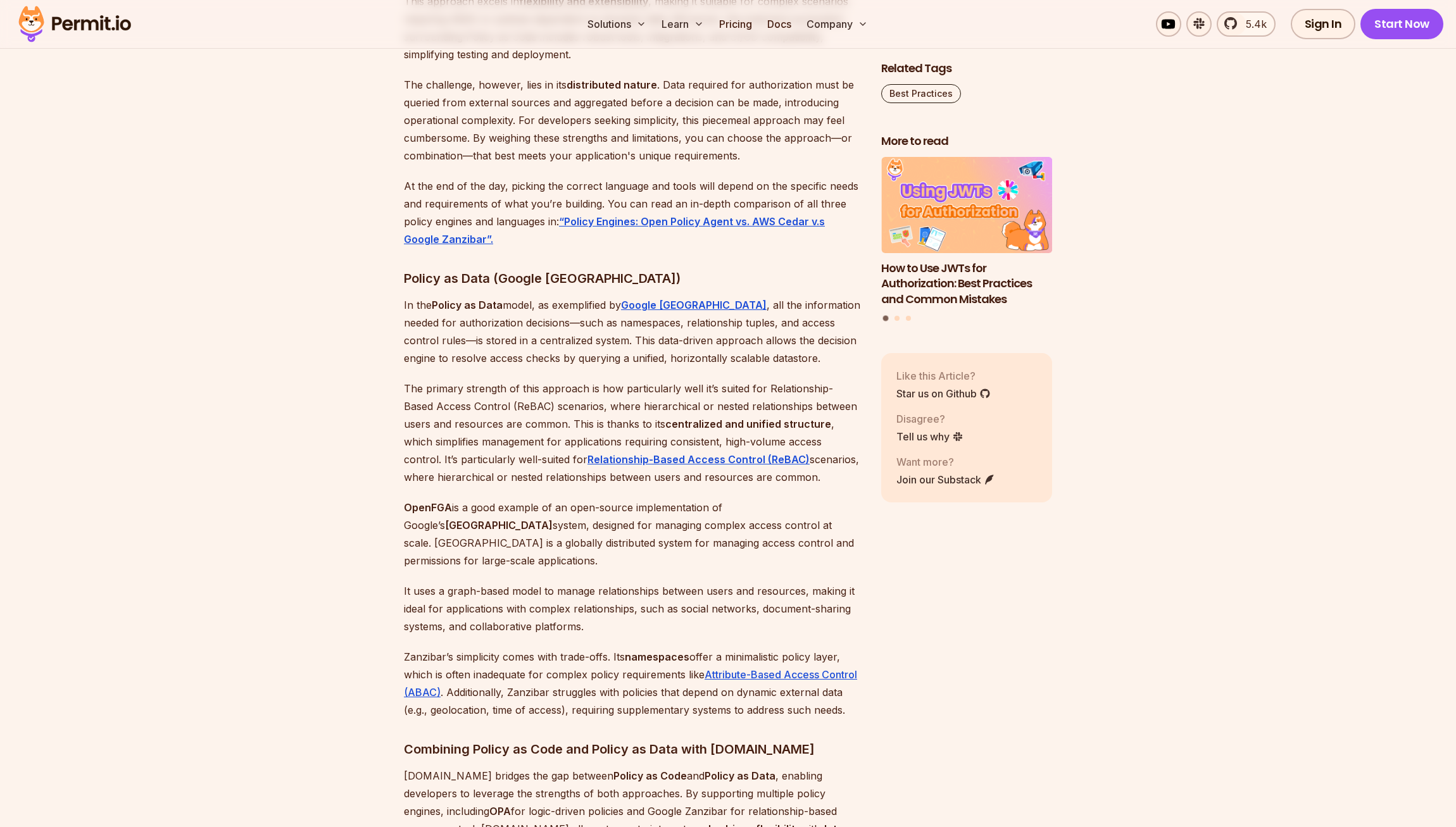
click at [796, 367] on p "In the Policy as Data model, as exemplified by Google Zanzibar , all the inform…" at bounding box center [632, 331] width 457 height 71
drag, startPoint x: 785, startPoint y: 391, endPoint x: 788, endPoint y: 370, distance: 21.2
click at [788, 367] on p "In the Policy as Data model, as exemplified by Google Zanzibar , all the inform…" at bounding box center [632, 331] width 457 height 71
drag, startPoint x: 784, startPoint y: 390, endPoint x: 784, endPoint y: 368, distance: 22.0
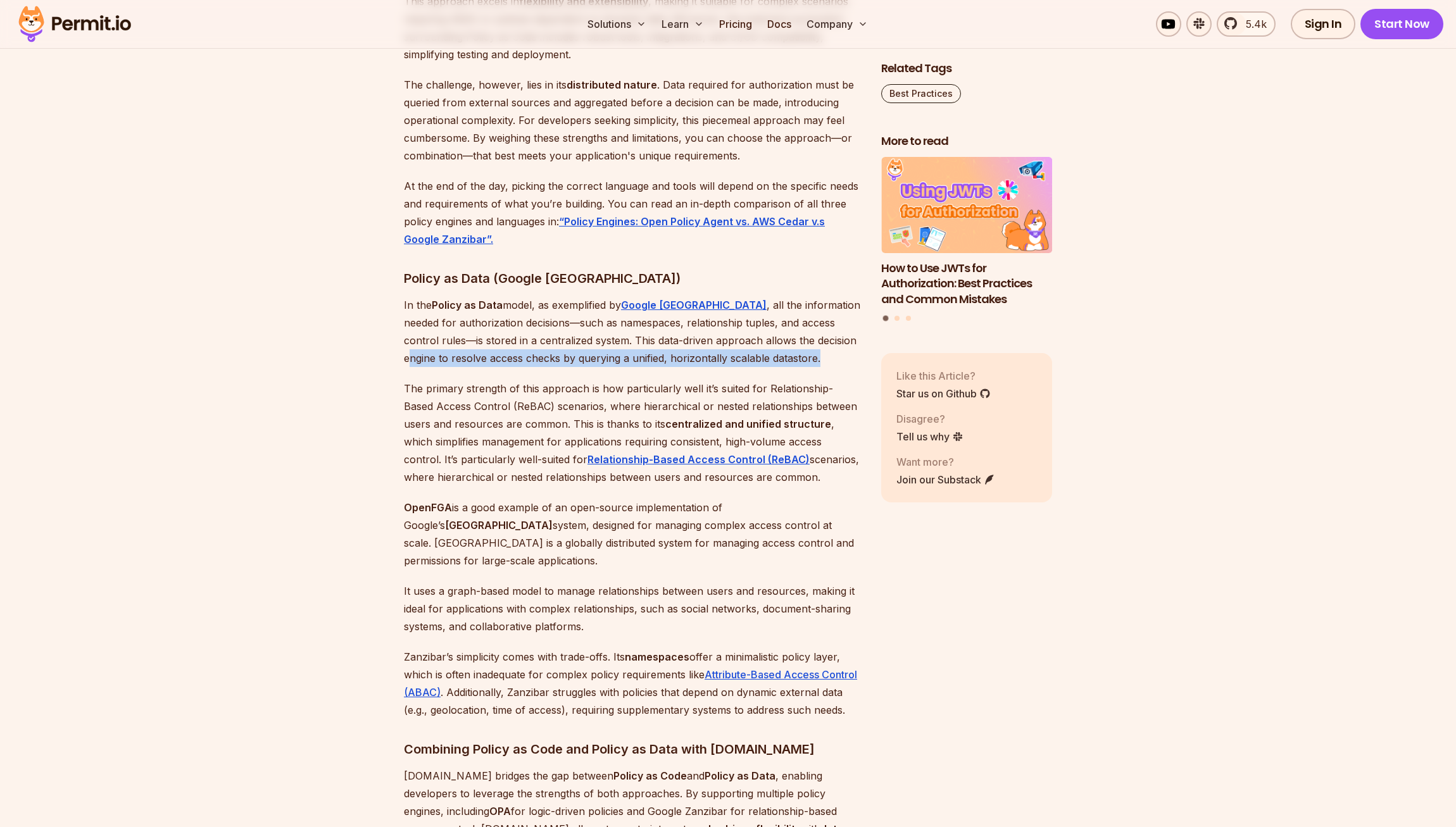
click at [784, 367] on p "In the Policy as Data model, as exemplified by Google Zanzibar , all the inform…" at bounding box center [632, 331] width 457 height 71
drag, startPoint x: 794, startPoint y: 389, endPoint x: 788, endPoint y: 361, distance: 28.6
click at [788, 361] on p "In the Policy as Data model, as exemplified by Google Zanzibar , all the inform…" at bounding box center [632, 331] width 457 height 71
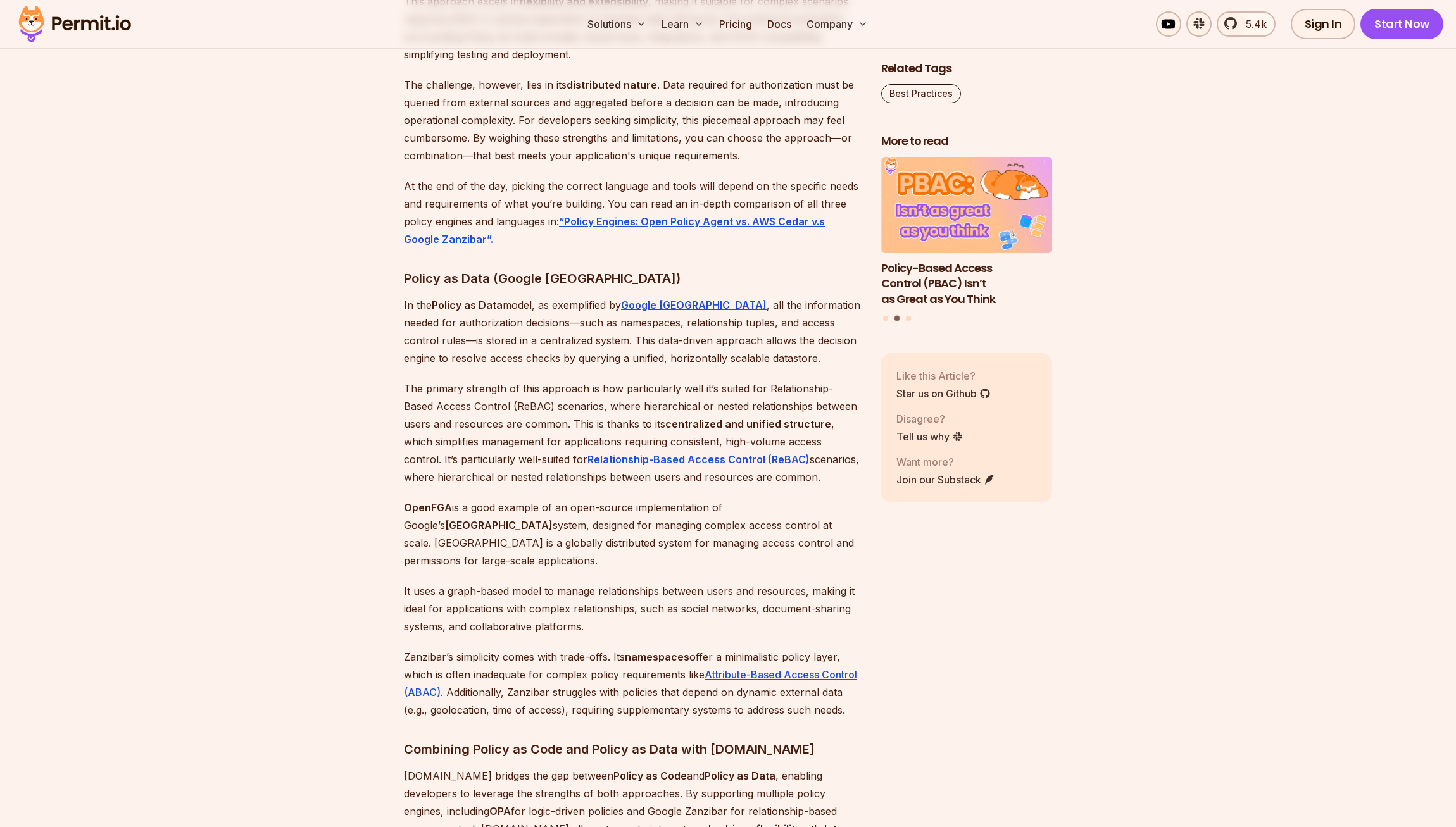
click at [804, 367] on p "In the Policy as Data model, as exemplified by Google Zanzibar , all the inform…" at bounding box center [632, 331] width 457 height 71
drag, startPoint x: 758, startPoint y: 386, endPoint x: 758, endPoint y: 364, distance: 22.0
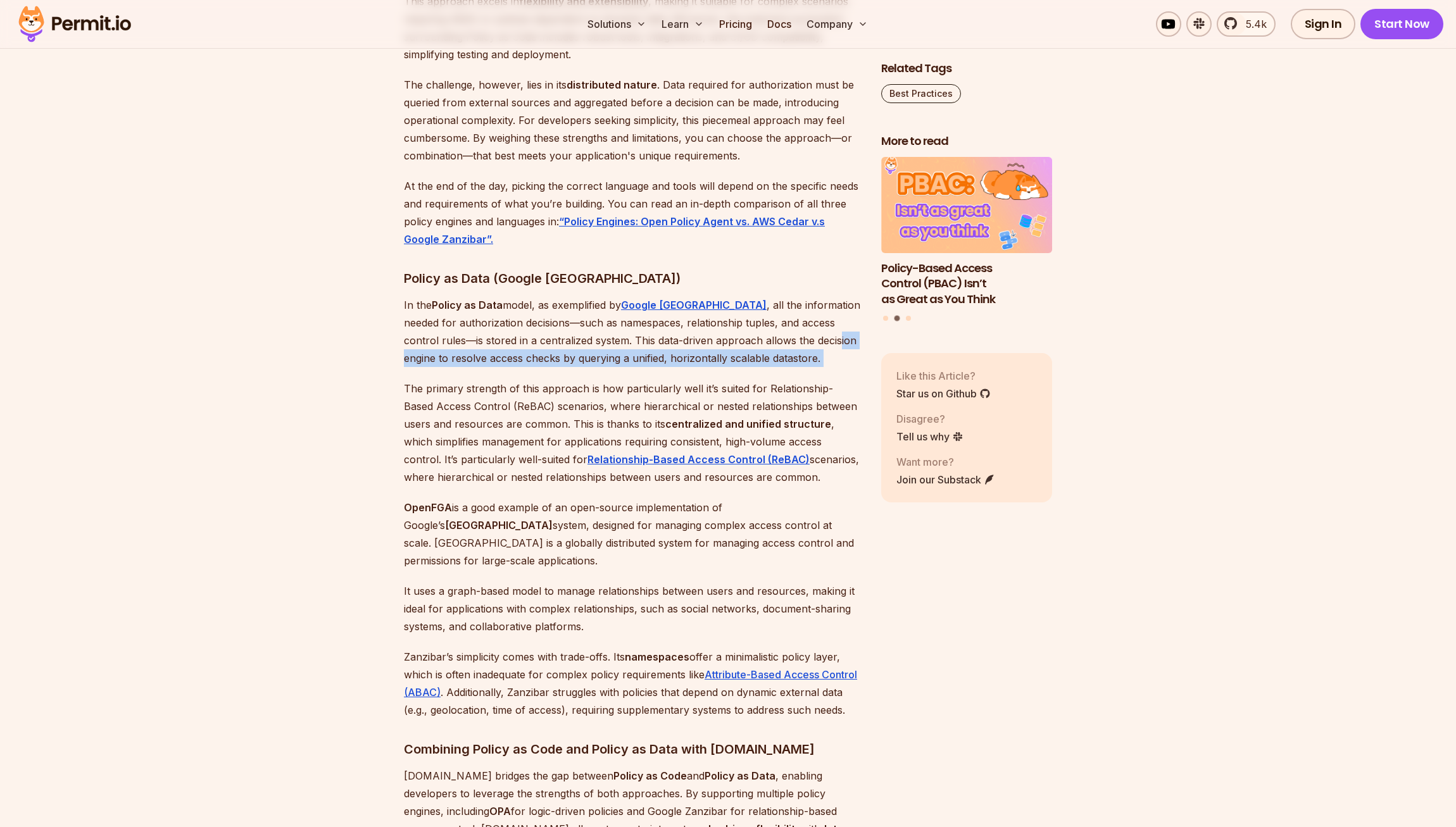
click at [758, 364] on p "In the Policy as Data model, as exemplified by Google Zanzibar , all the inform…" at bounding box center [632, 331] width 457 height 71
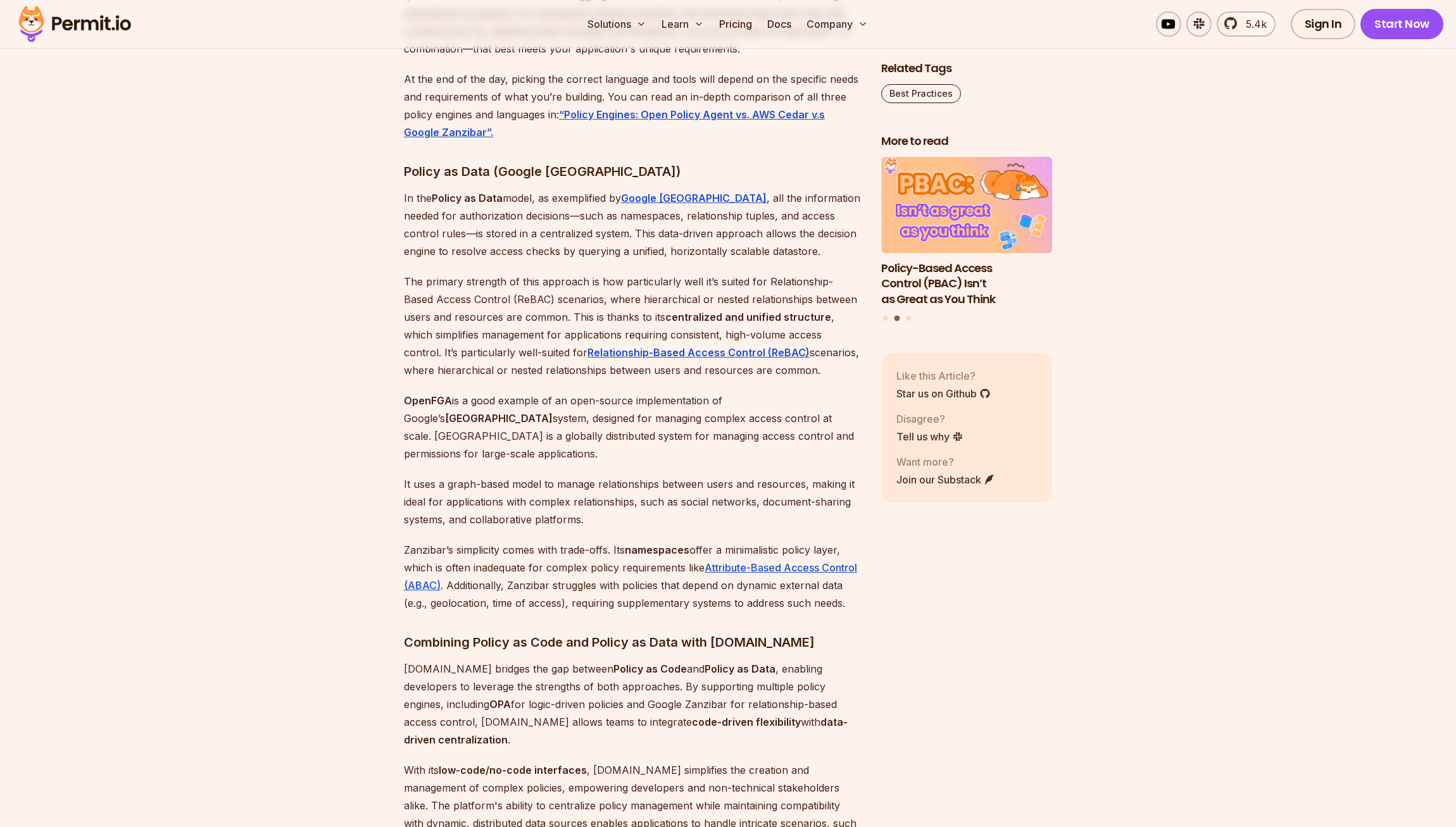
scroll to position [5000, 0]
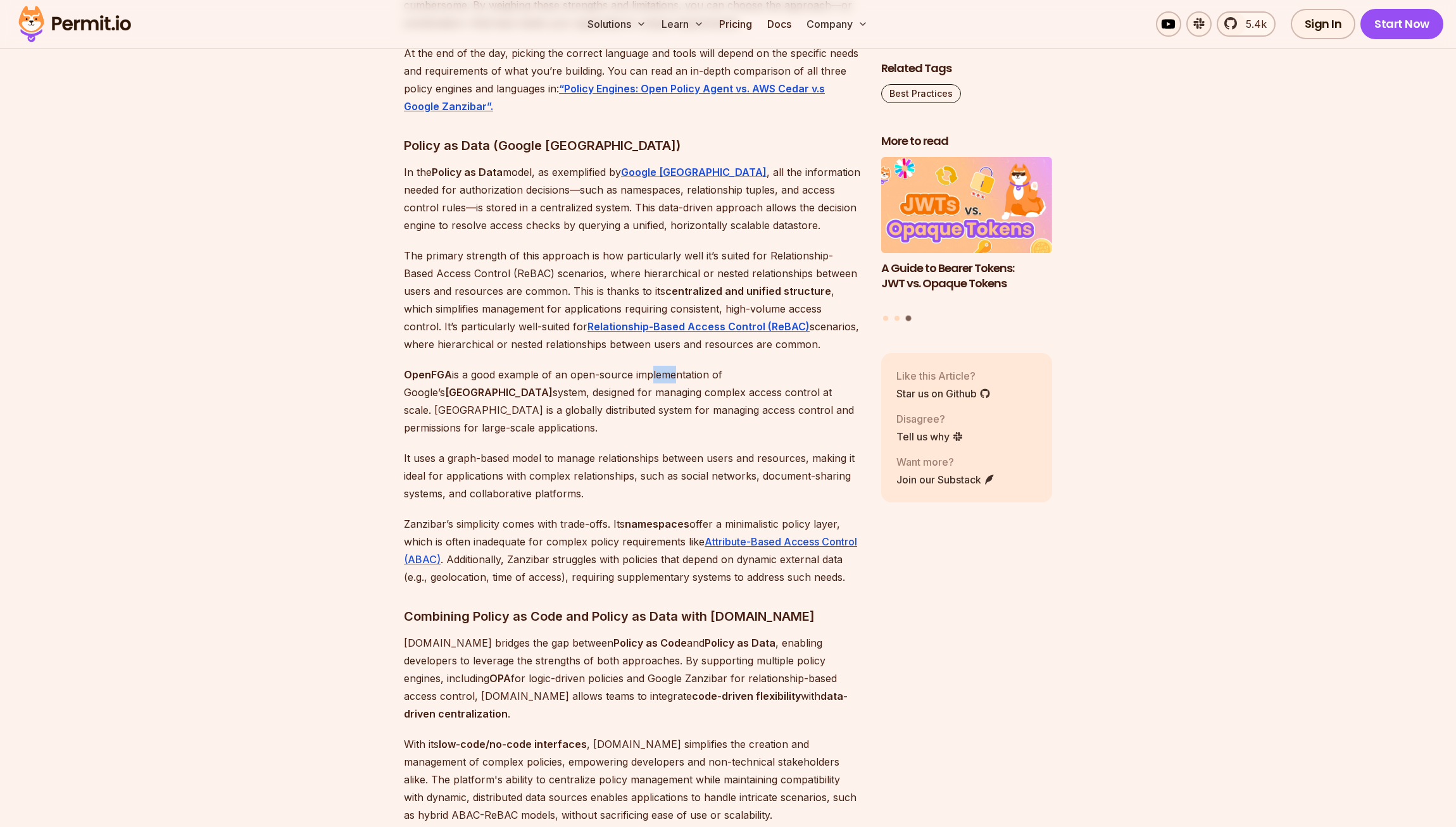
drag, startPoint x: 645, startPoint y: 402, endPoint x: 673, endPoint y: 406, distance: 28.3
click at [673, 406] on p "OpenFGA is a good example of an open-source implementation of Google’s Zanzibar…" at bounding box center [632, 401] width 457 height 71
click at [685, 437] on p "OpenFGA is a good example of an open-source implementation of Google’s Zanzibar…" at bounding box center [632, 401] width 457 height 71
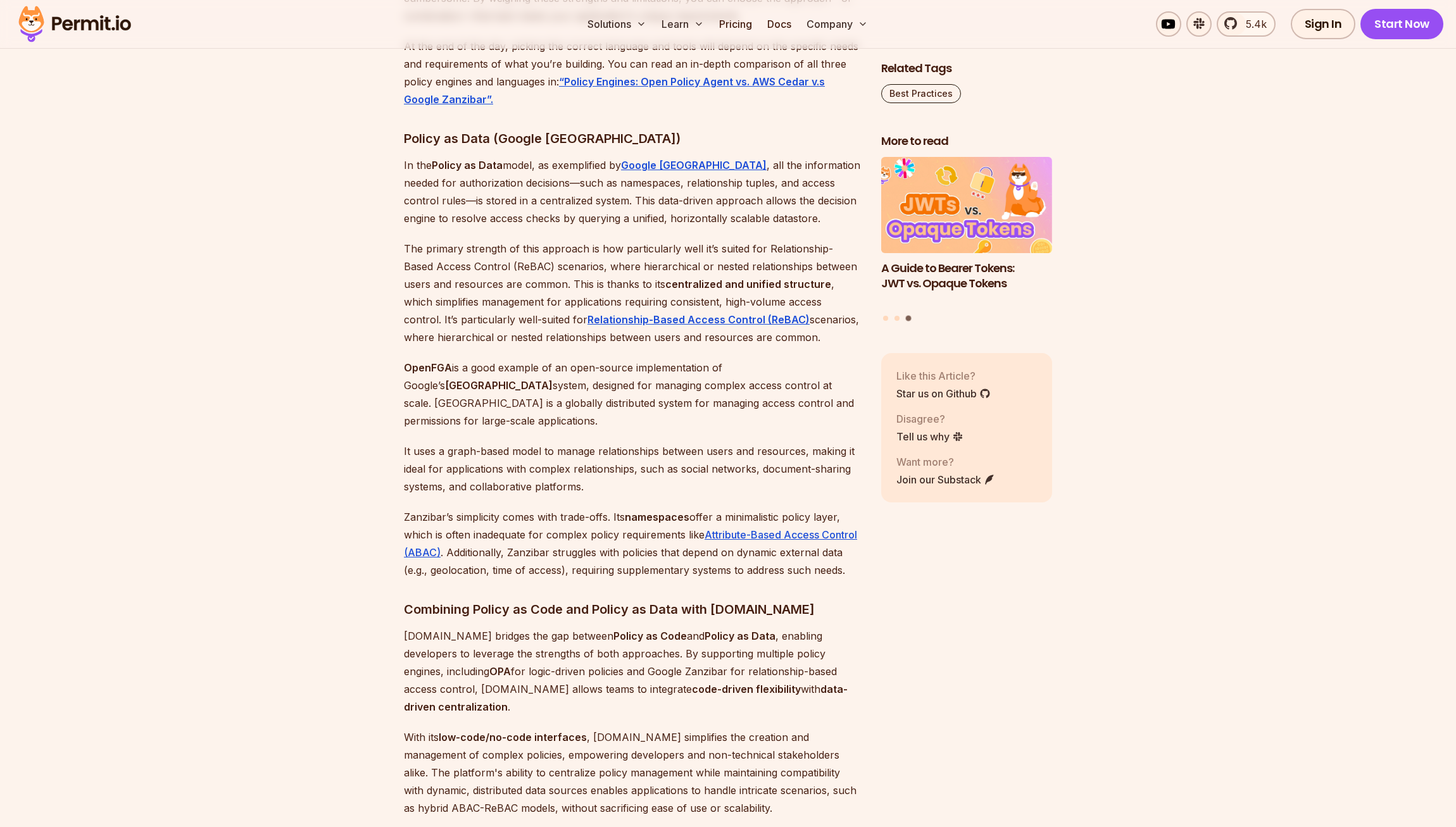
scroll to position [5008, 0]
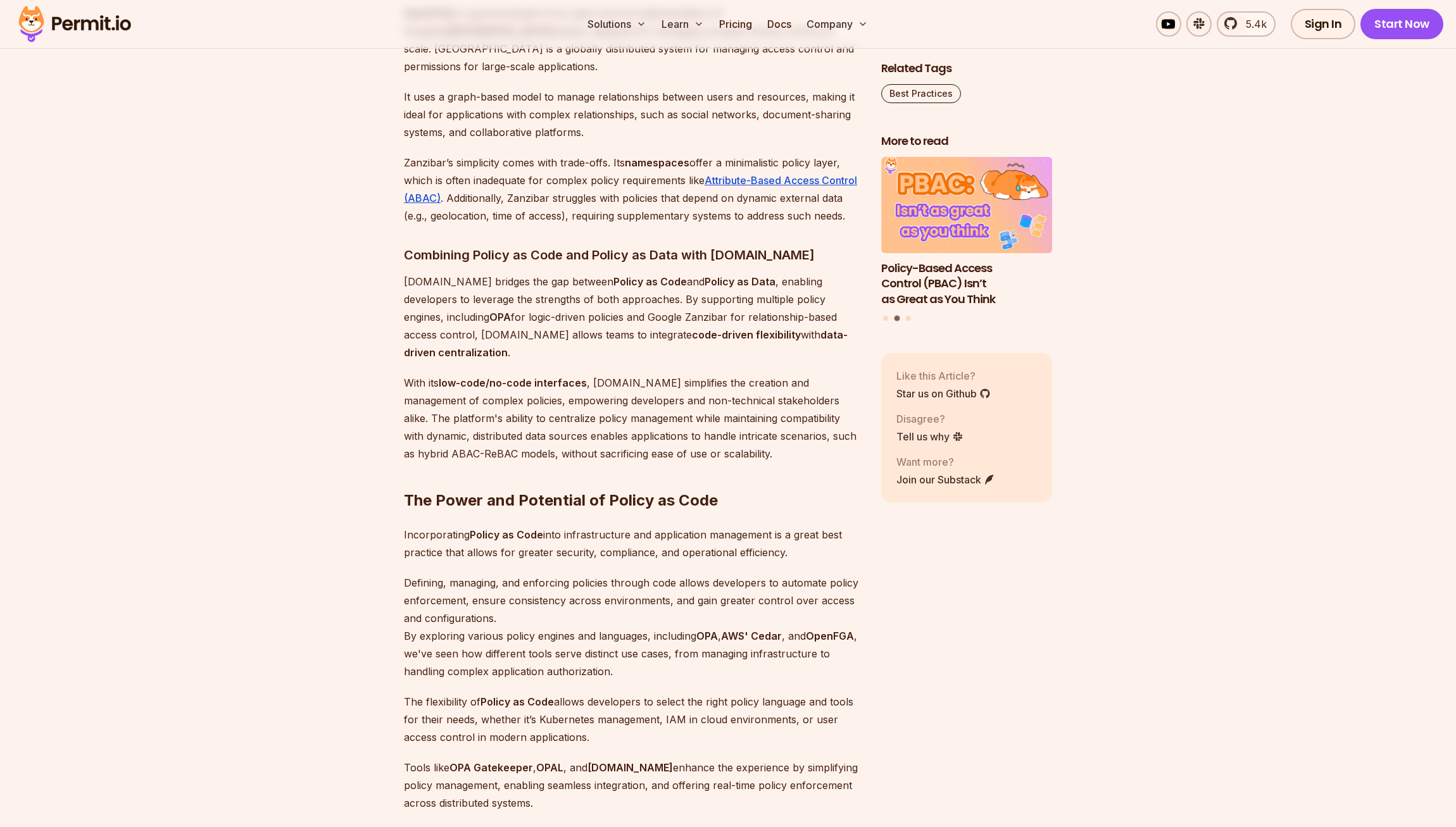
scroll to position [5806, 0]
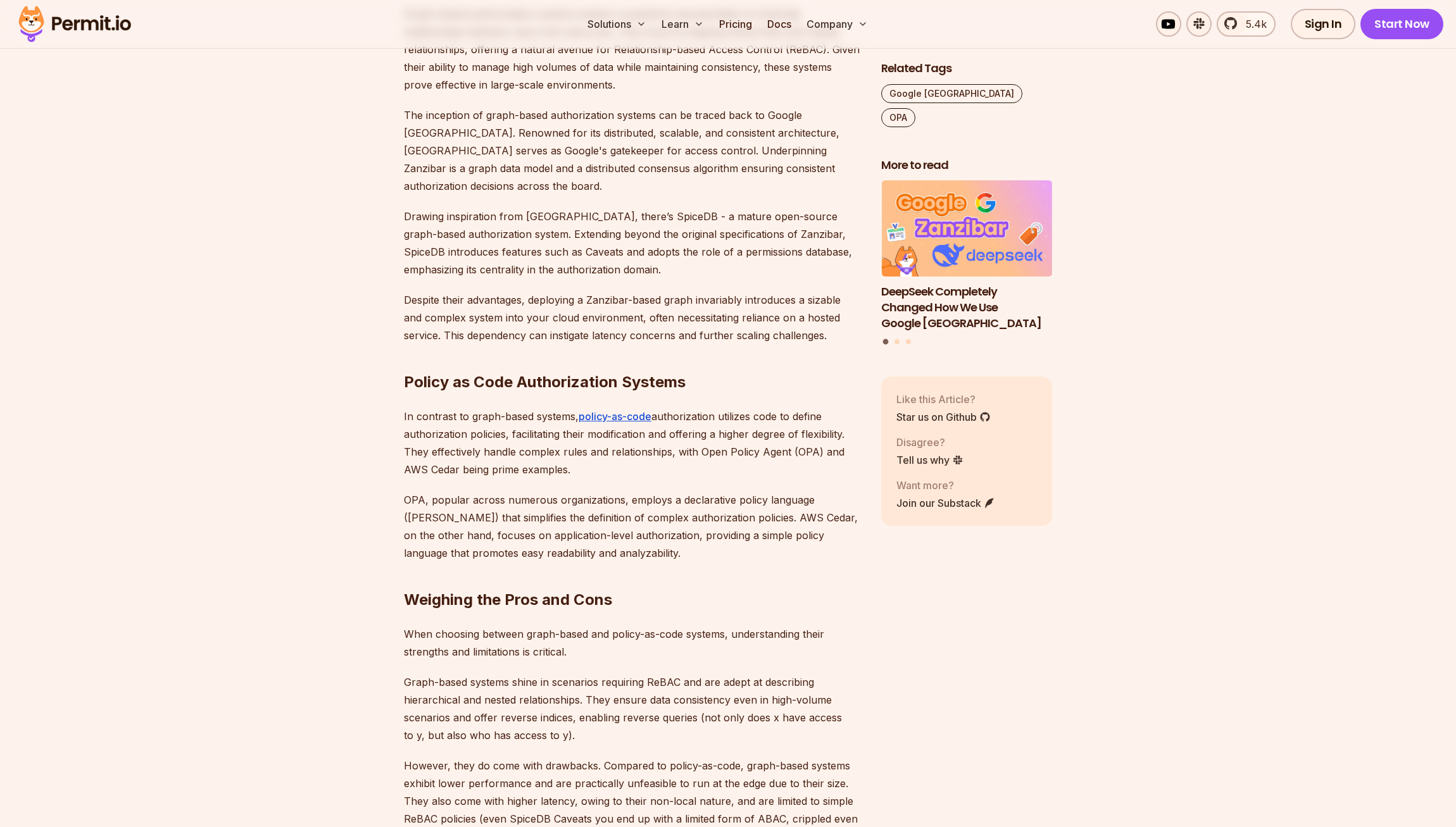
scroll to position [1121, 0]
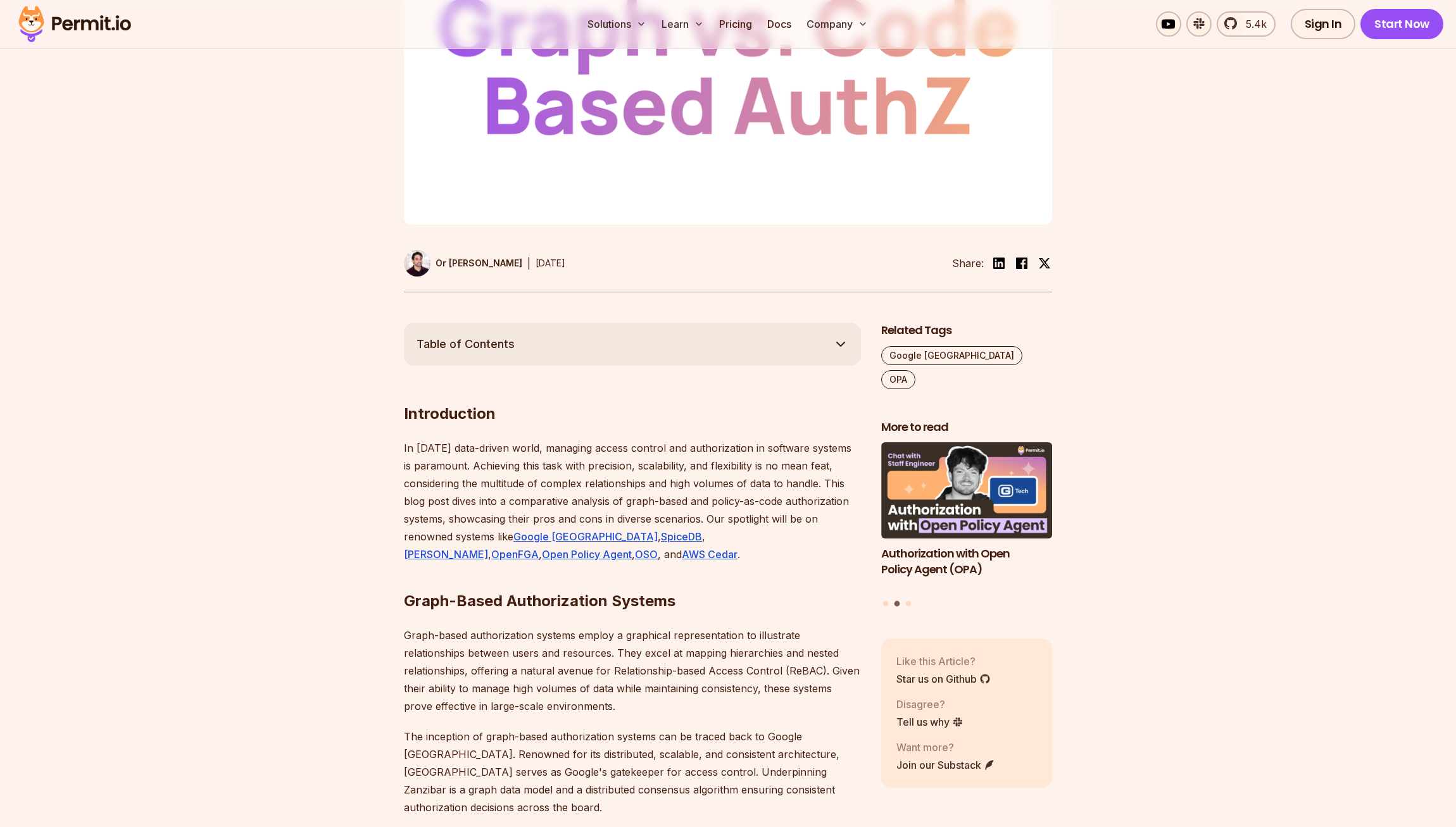
scroll to position [594, 0]
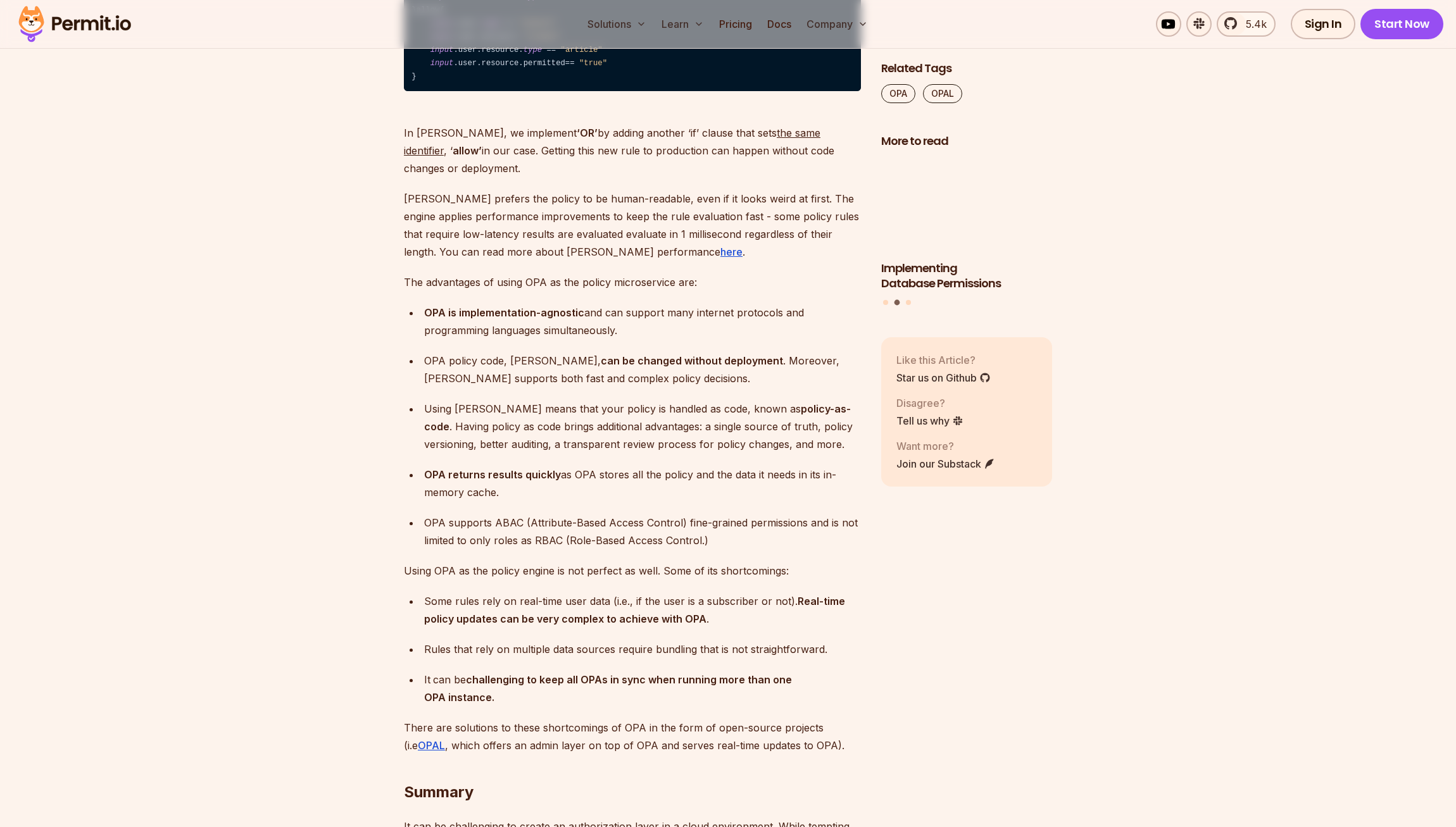
scroll to position [5121, 0]
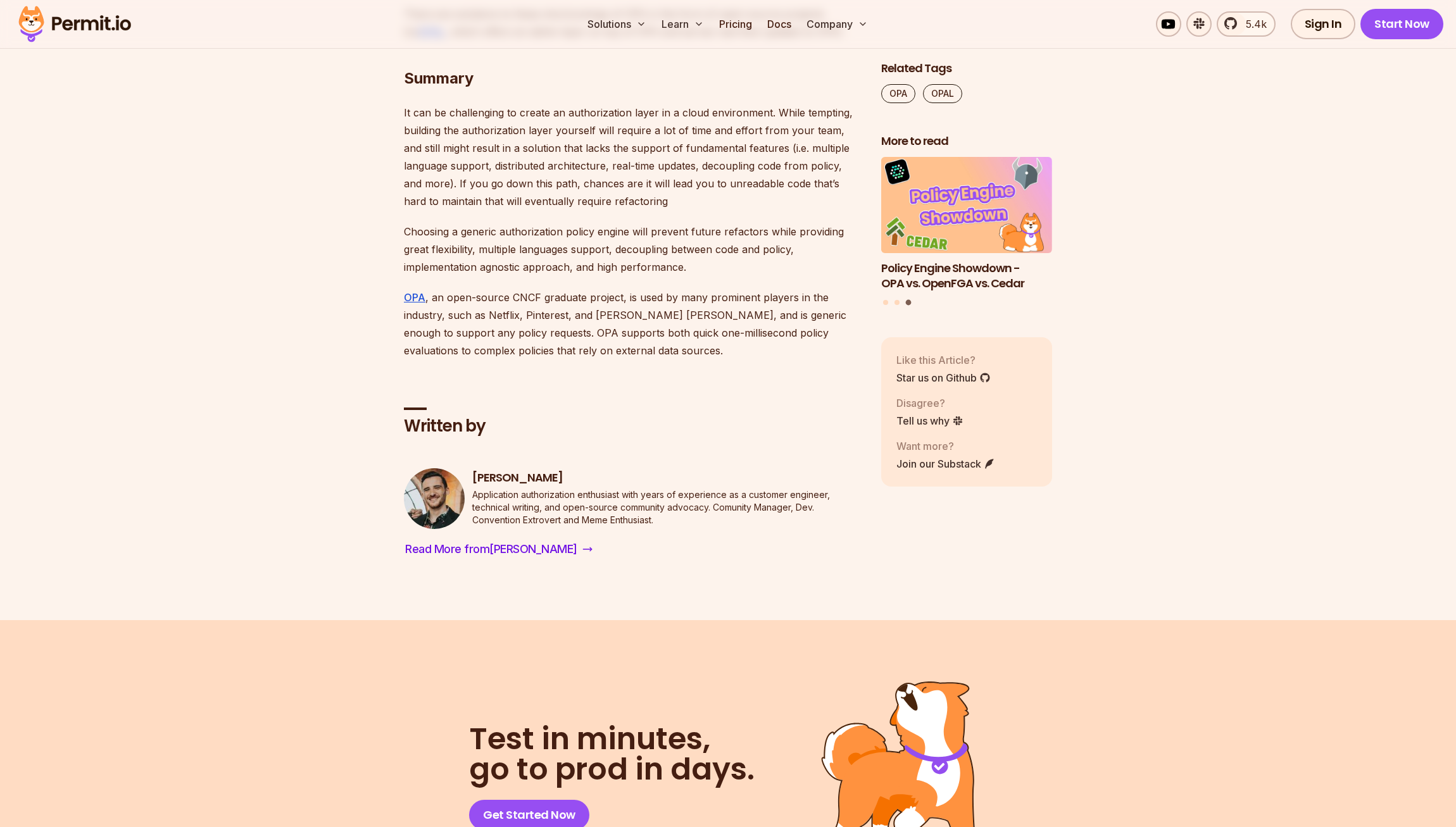
scroll to position [6149, 0]
